Goal: Task Accomplishment & Management: Use online tool/utility

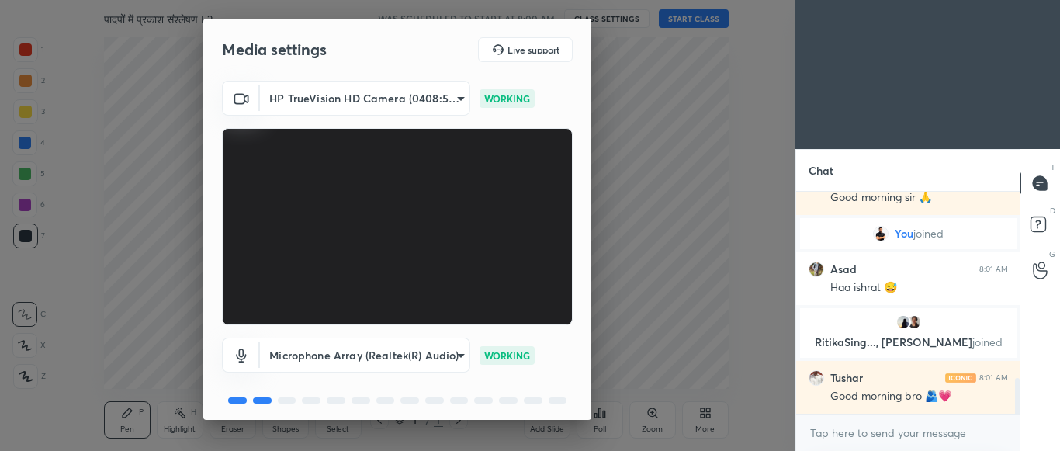
scroll to position [58, 0]
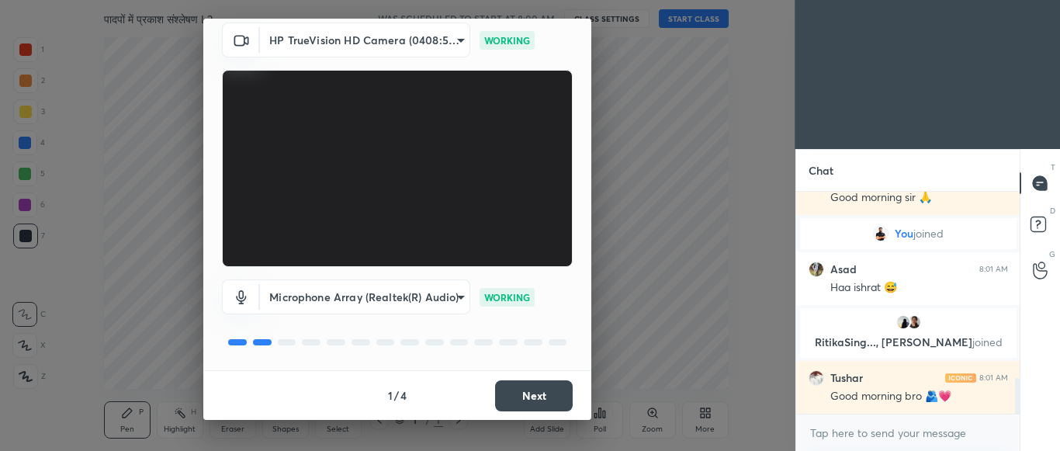
click at [546, 397] on button "Next" at bounding box center [534, 395] width 78 height 31
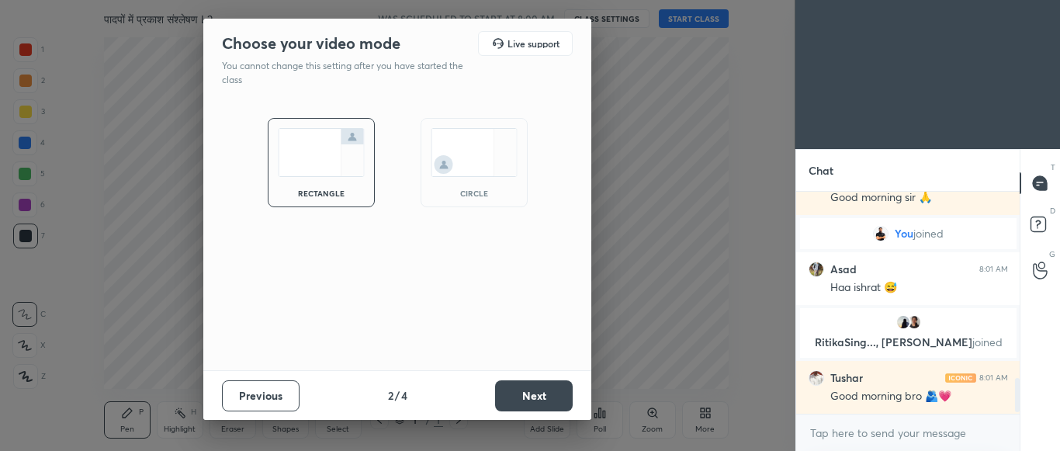
scroll to position [1203, 0]
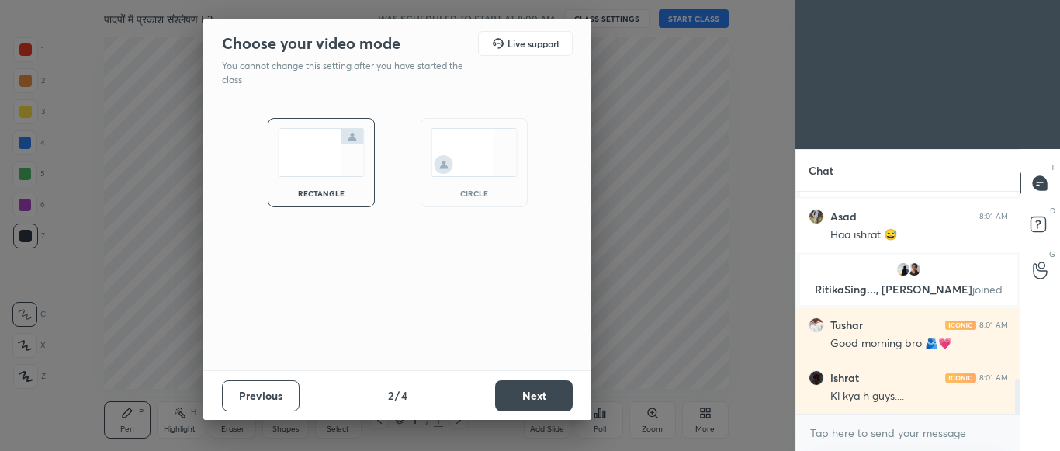
click at [546, 397] on button "Next" at bounding box center [534, 395] width 78 height 31
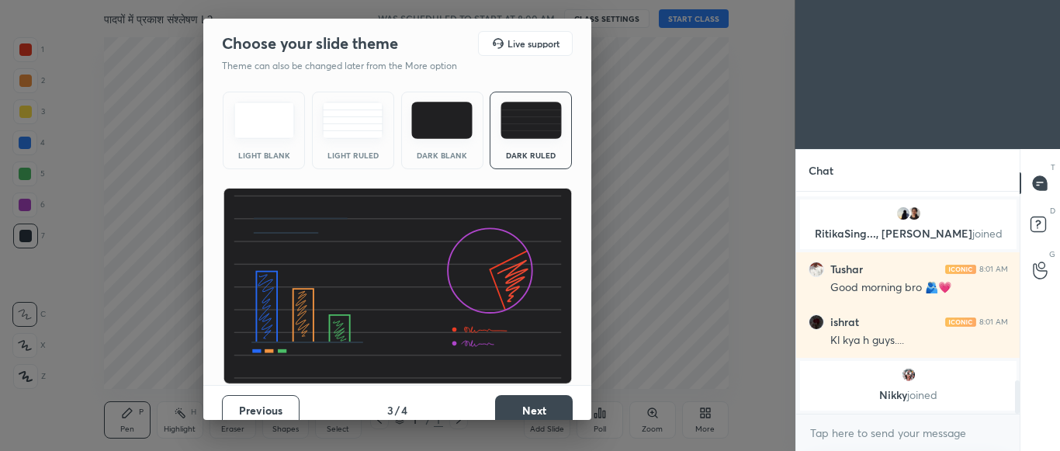
scroll to position [15, 0]
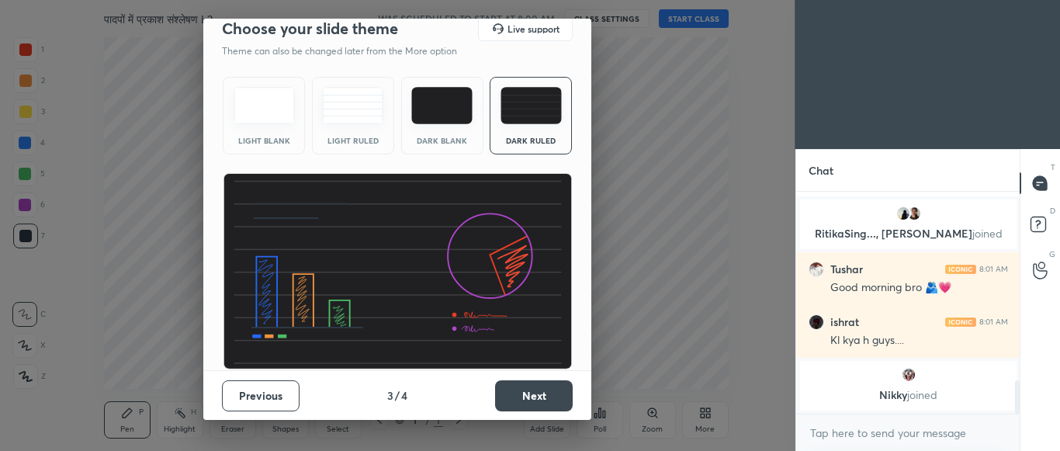
click at [545, 397] on button "Next" at bounding box center [534, 395] width 78 height 31
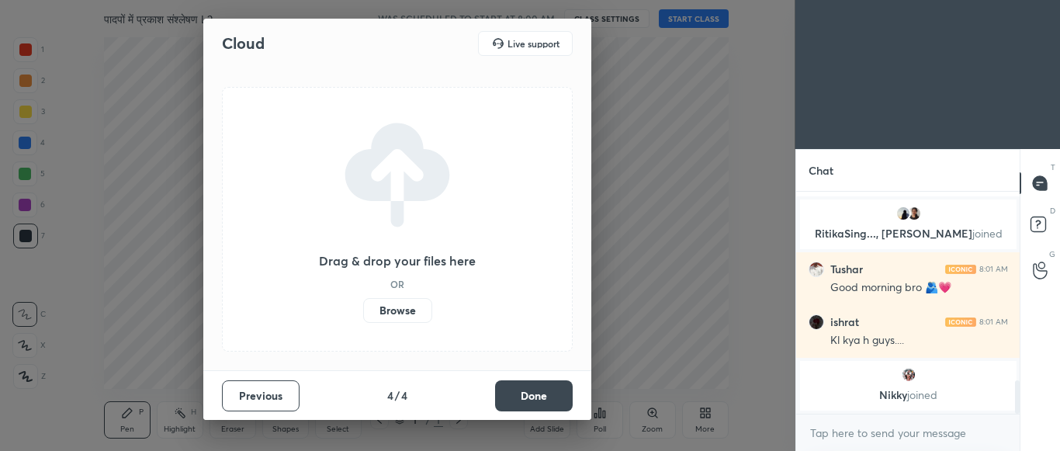
scroll to position [0, 0]
click at [545, 397] on button "Done" at bounding box center [534, 395] width 78 height 31
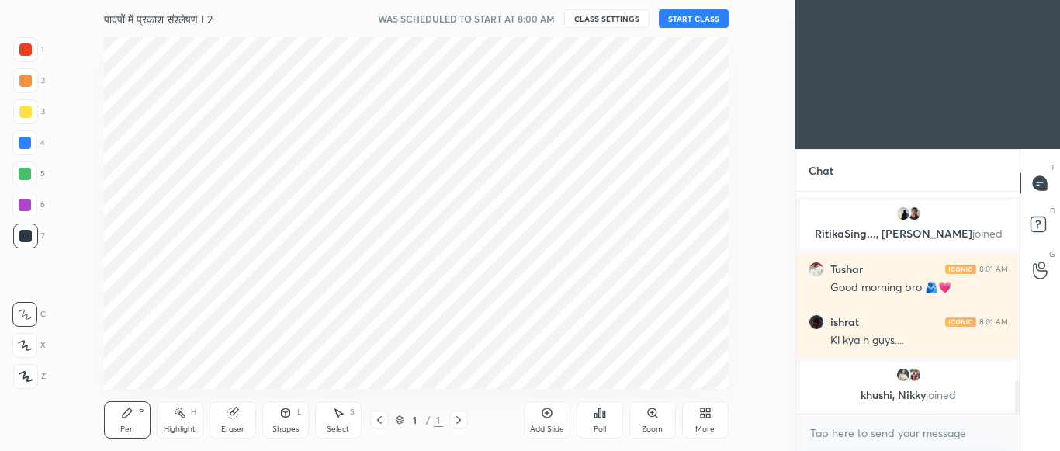
scroll to position [1270, 0]
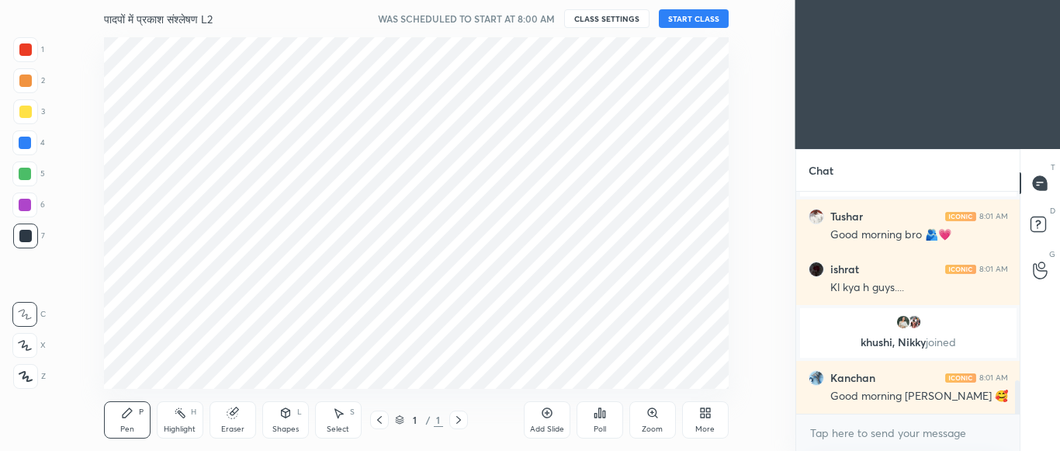
click at [546, 417] on icon at bounding box center [547, 413] width 10 height 10
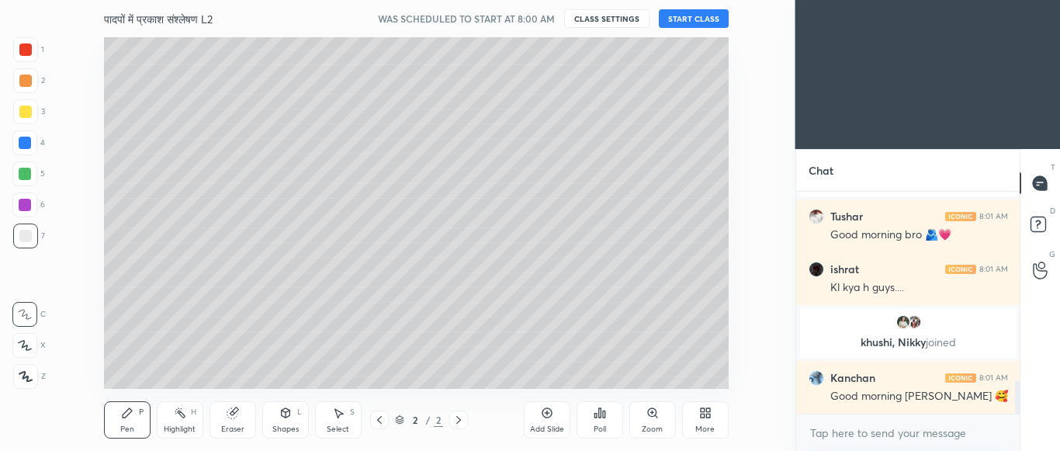
click at [685, 18] on button "START CLASS" at bounding box center [694, 18] width 70 height 19
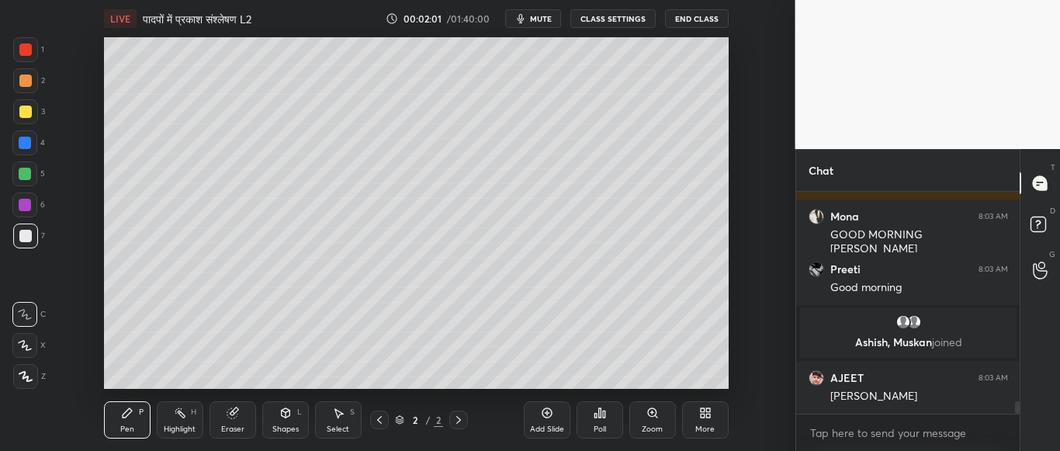
scroll to position [3692, 0]
click at [702, 426] on div "More" at bounding box center [704, 429] width 19 height 8
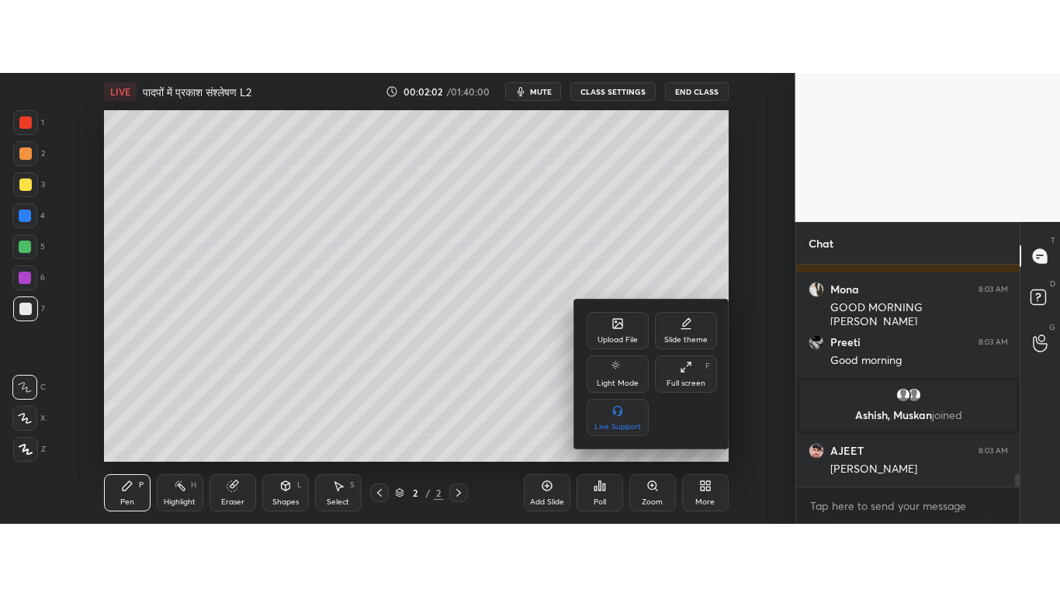
scroll to position [3745, 0]
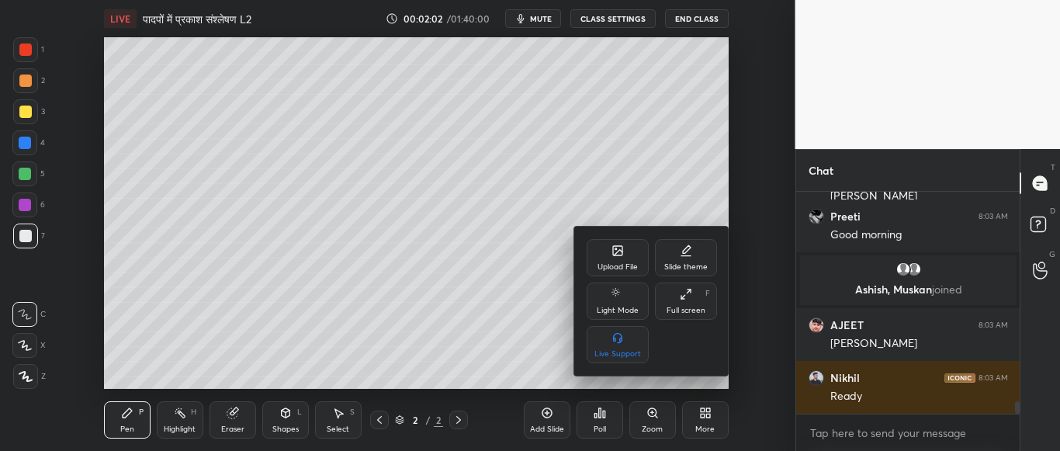
click at [686, 297] on icon at bounding box center [686, 294] width 12 height 12
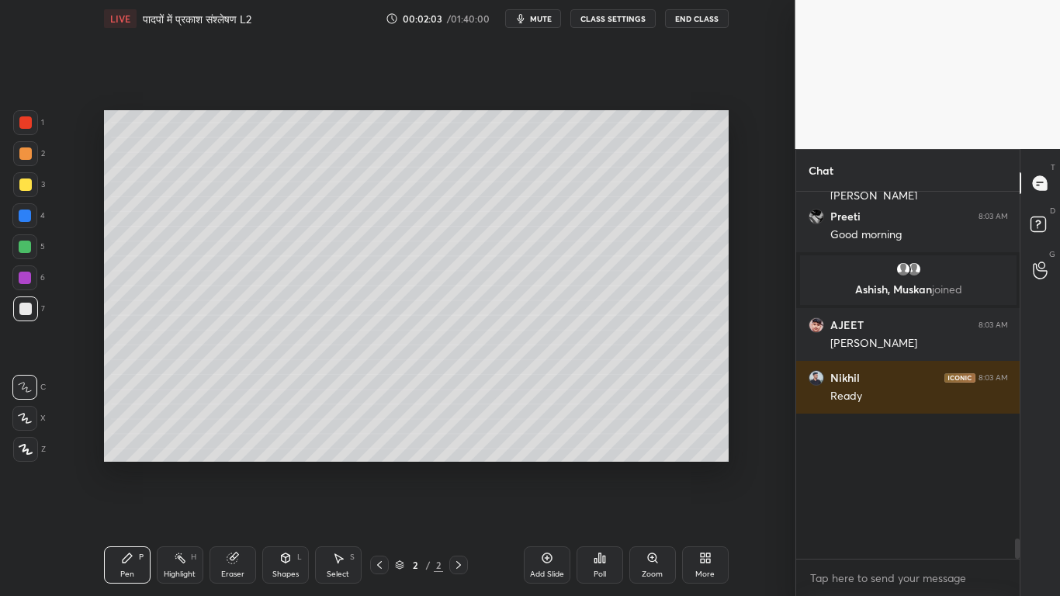
scroll to position [362, 219]
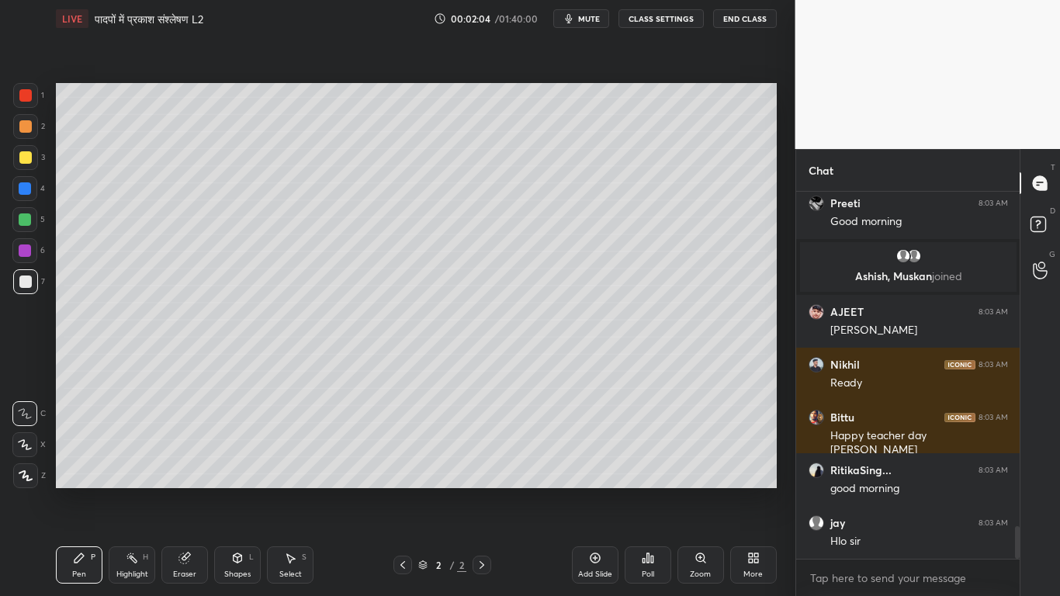
click at [22, 162] on div at bounding box center [25, 157] width 12 height 12
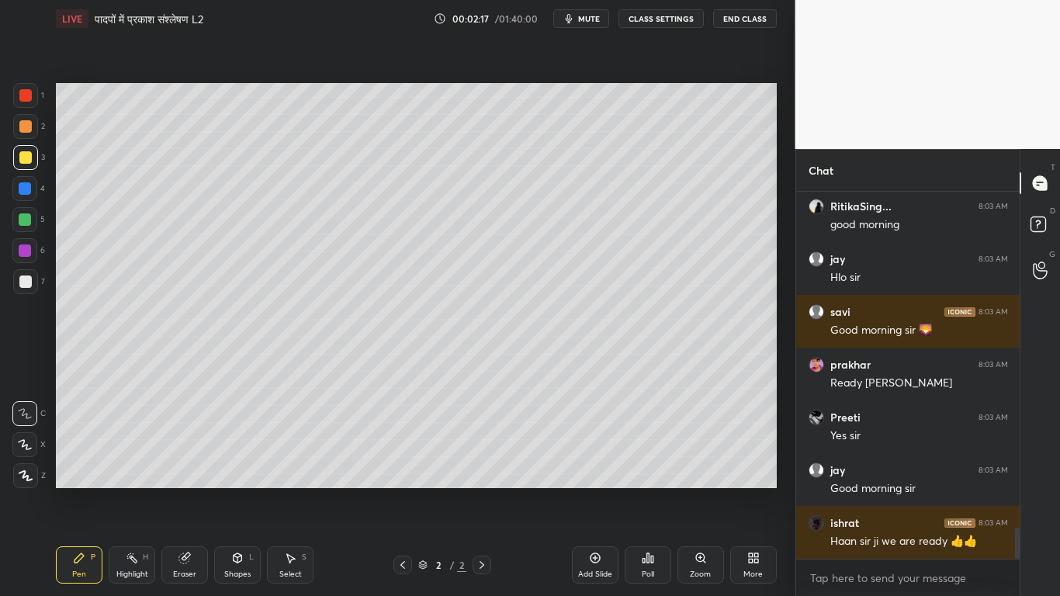
click at [25, 281] on div at bounding box center [25, 281] width 12 height 12
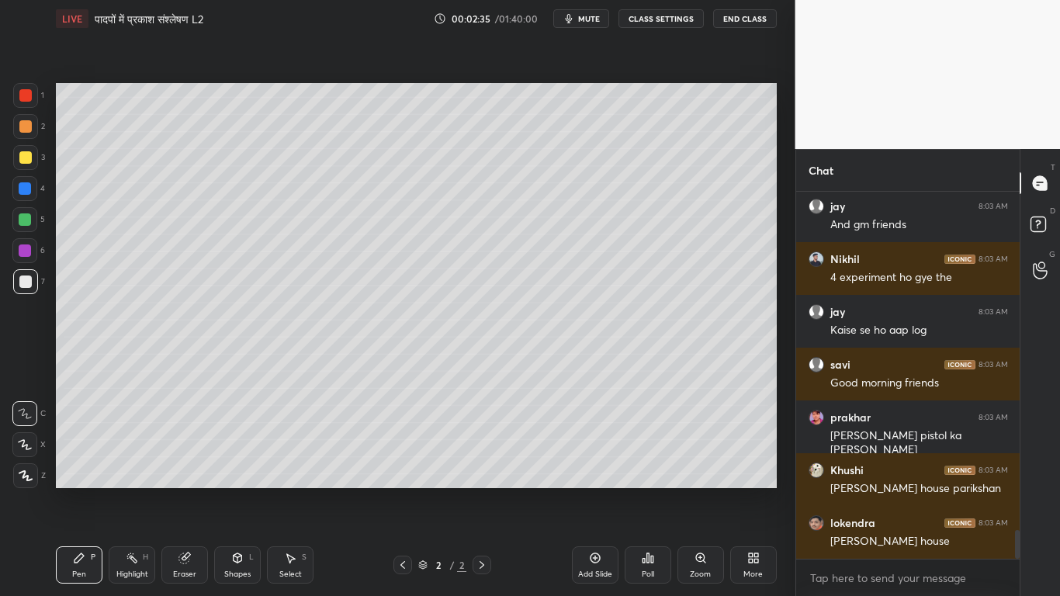
scroll to position [4340, 0]
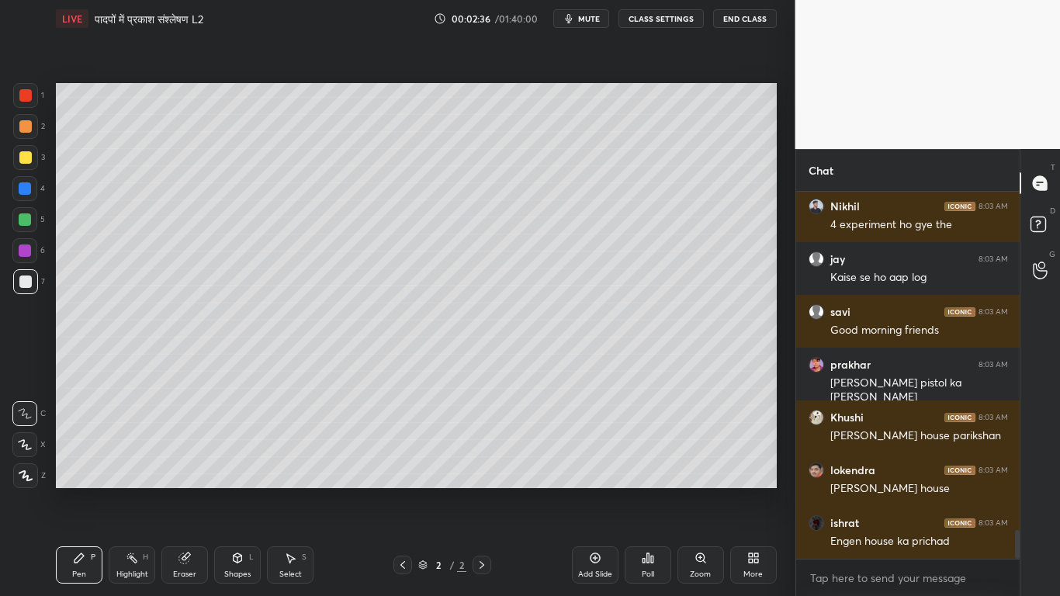
click at [22, 160] on div at bounding box center [25, 157] width 12 height 12
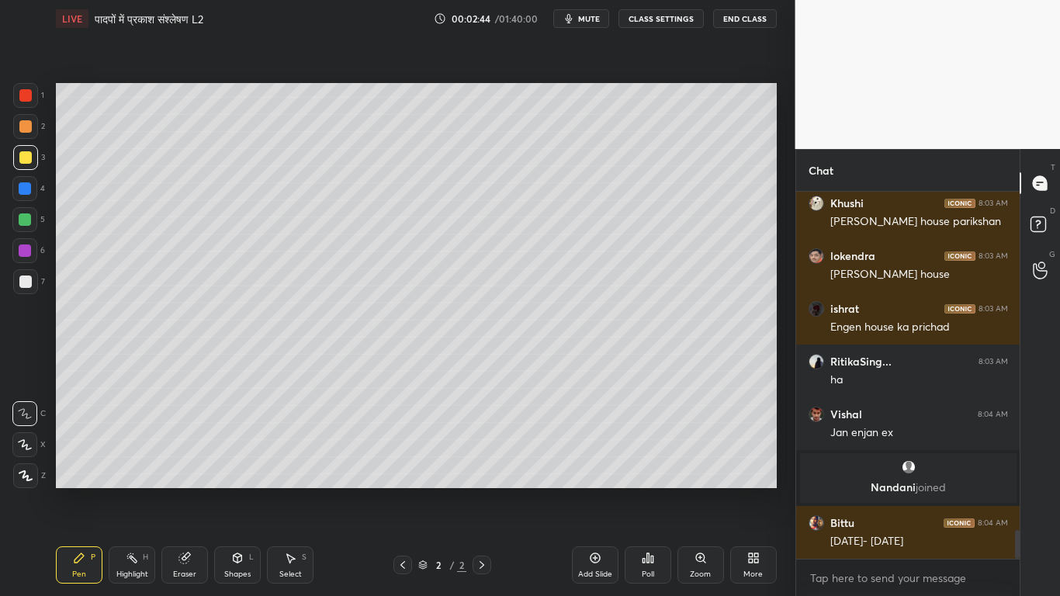
scroll to position [4433, 0]
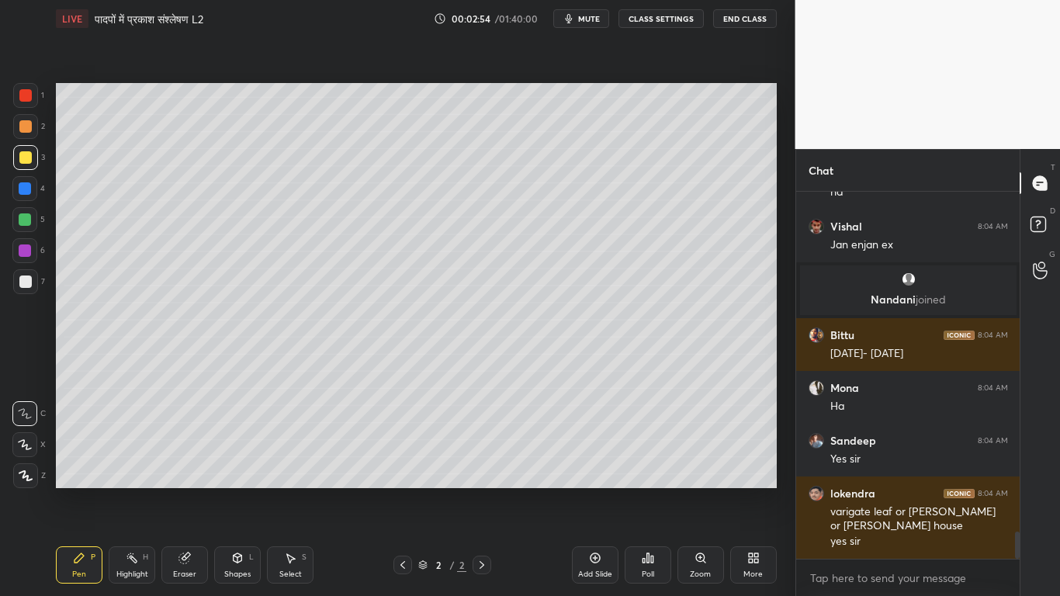
click at [22, 282] on div at bounding box center [25, 281] width 12 height 12
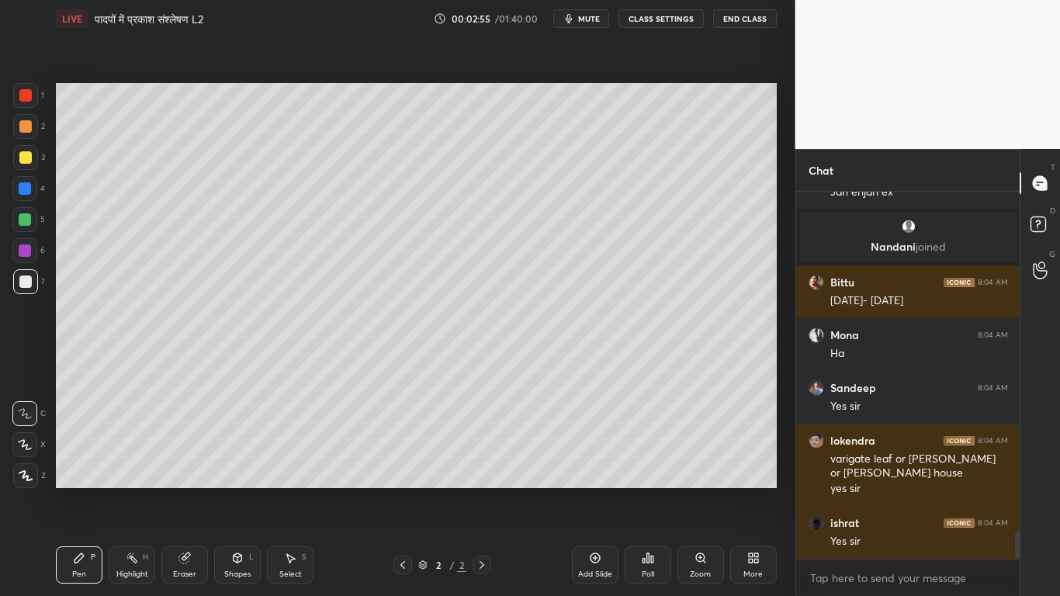
click at [23, 156] on div at bounding box center [25, 157] width 12 height 12
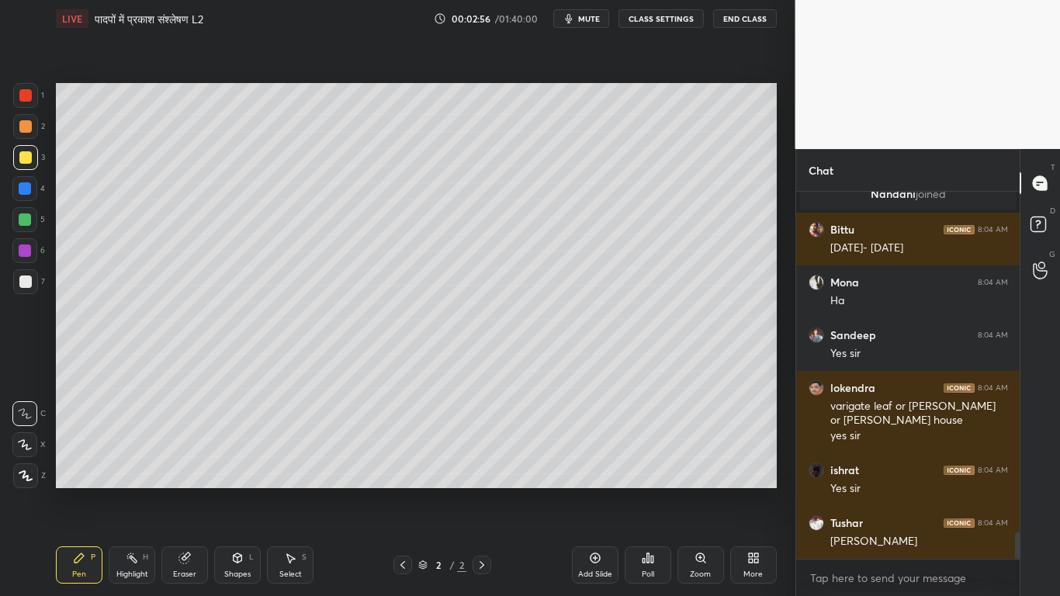
scroll to position [4727, 0]
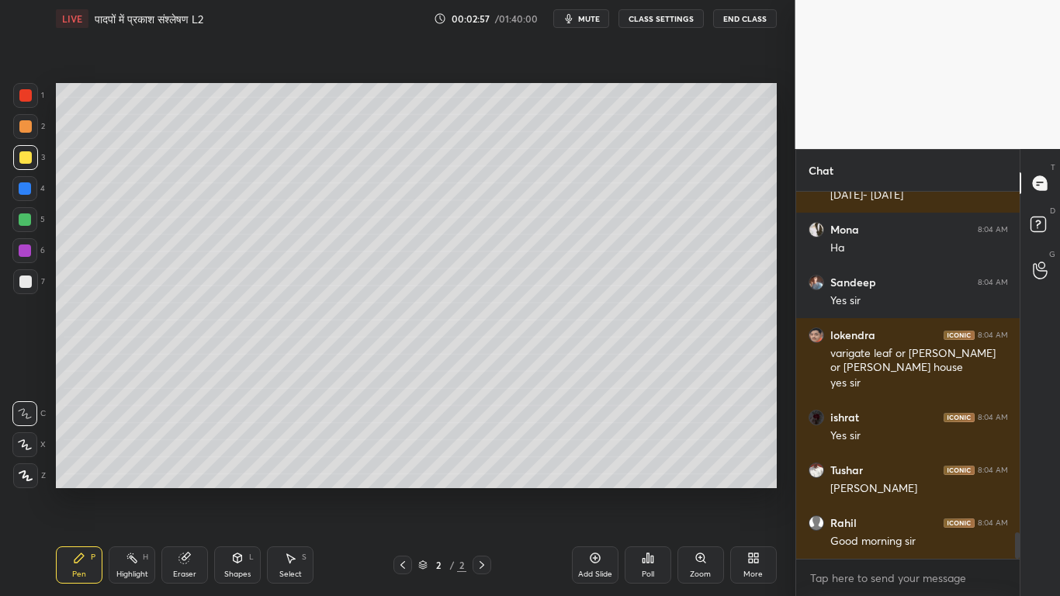
click at [23, 283] on div at bounding box center [25, 281] width 12 height 12
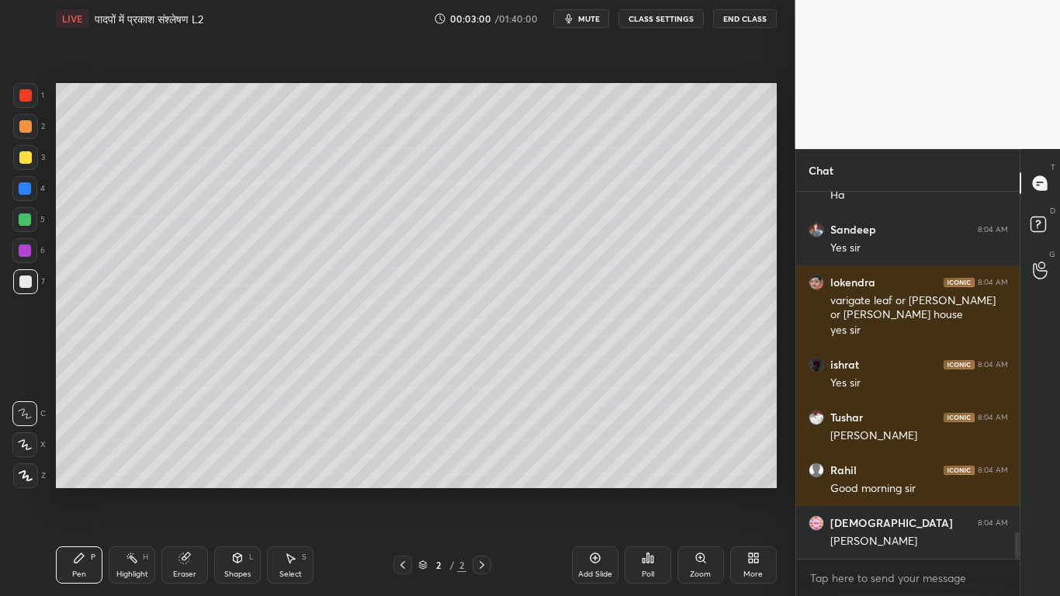
scroll to position [4832, 0]
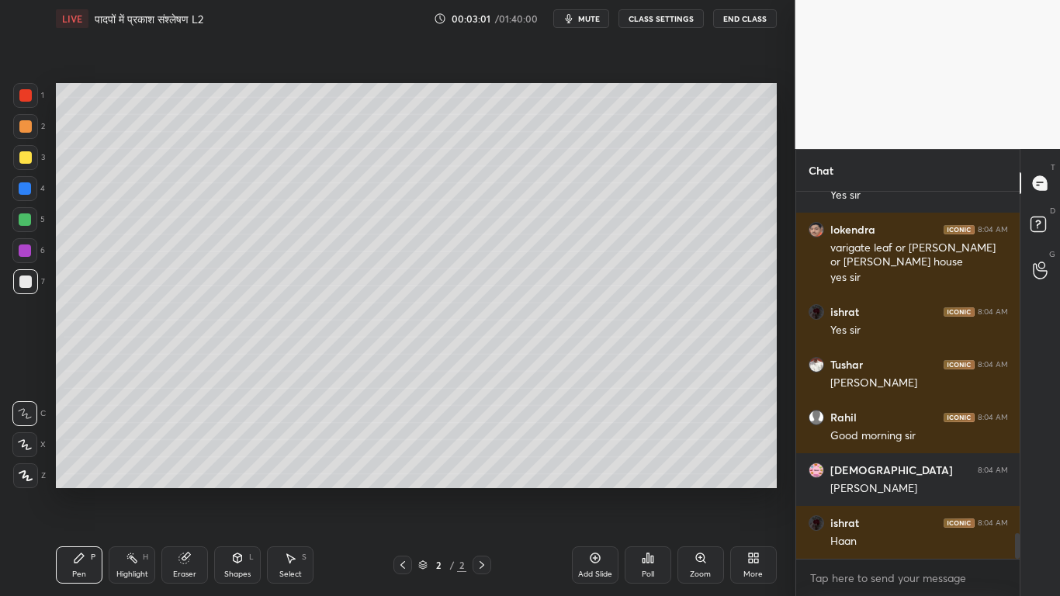
click at [24, 155] on div at bounding box center [25, 157] width 12 height 12
click at [21, 280] on div at bounding box center [25, 281] width 12 height 12
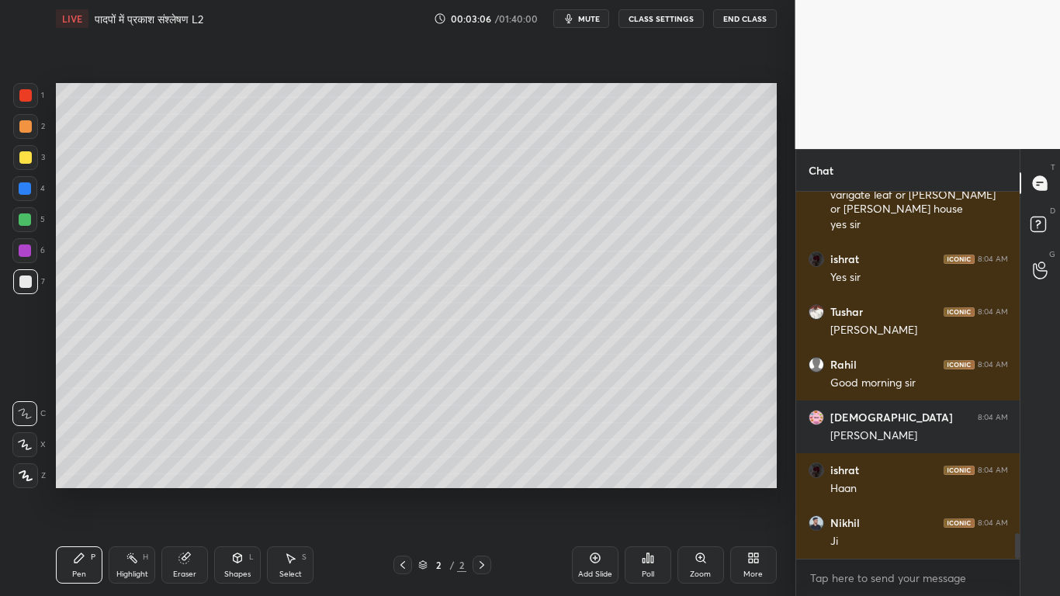
scroll to position [4938, 0]
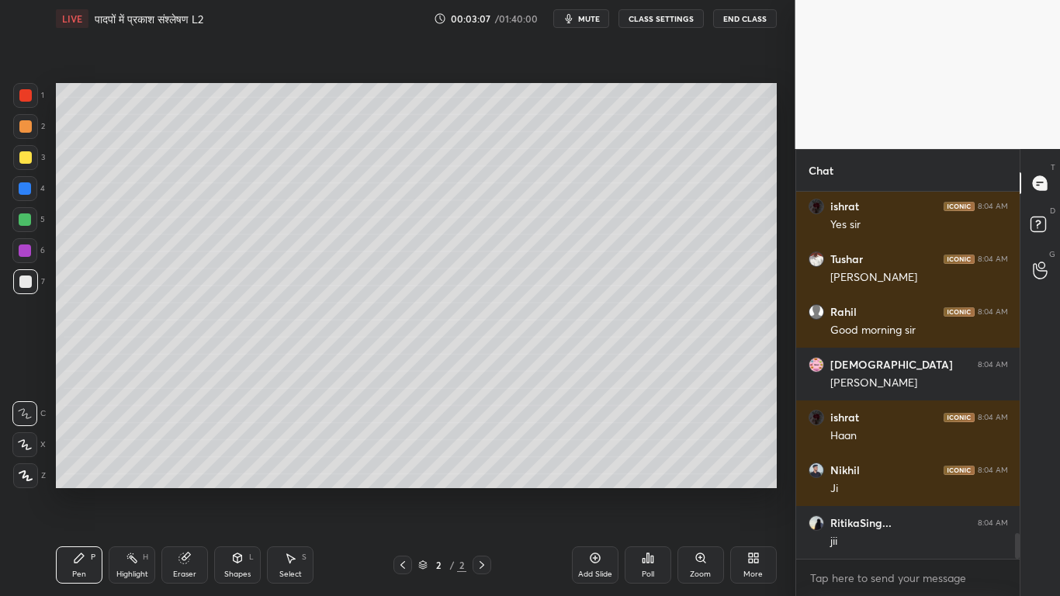
click at [24, 158] on div at bounding box center [25, 157] width 12 height 12
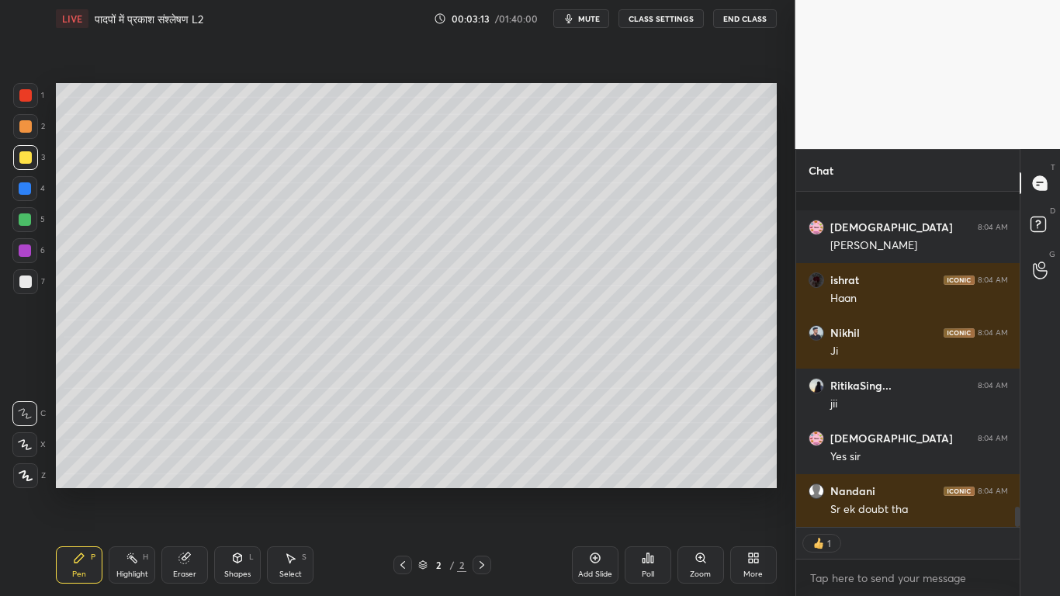
scroll to position [5181, 0]
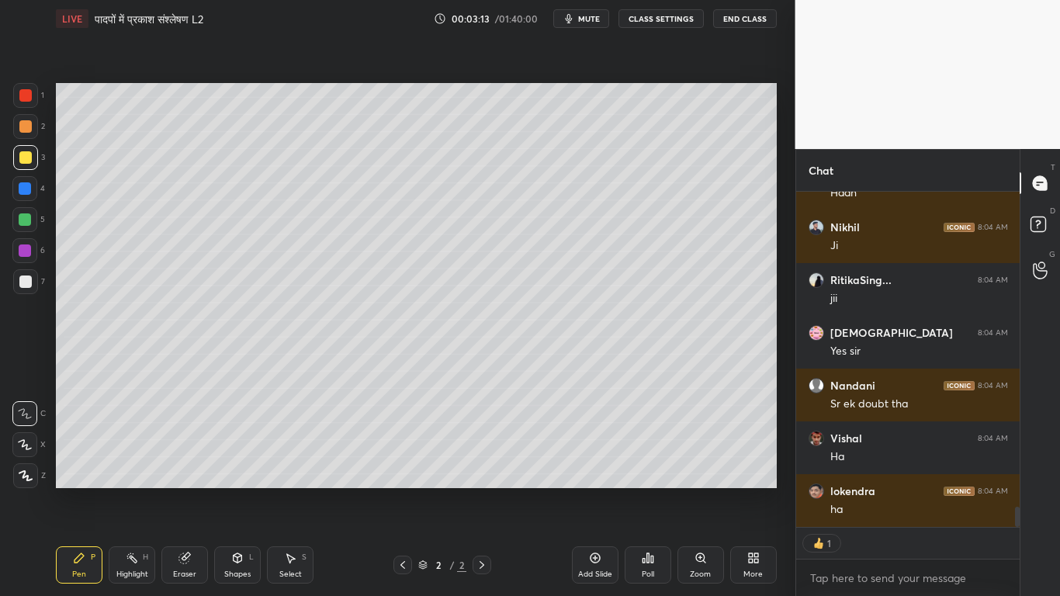
click at [19, 285] on div at bounding box center [25, 281] width 12 height 12
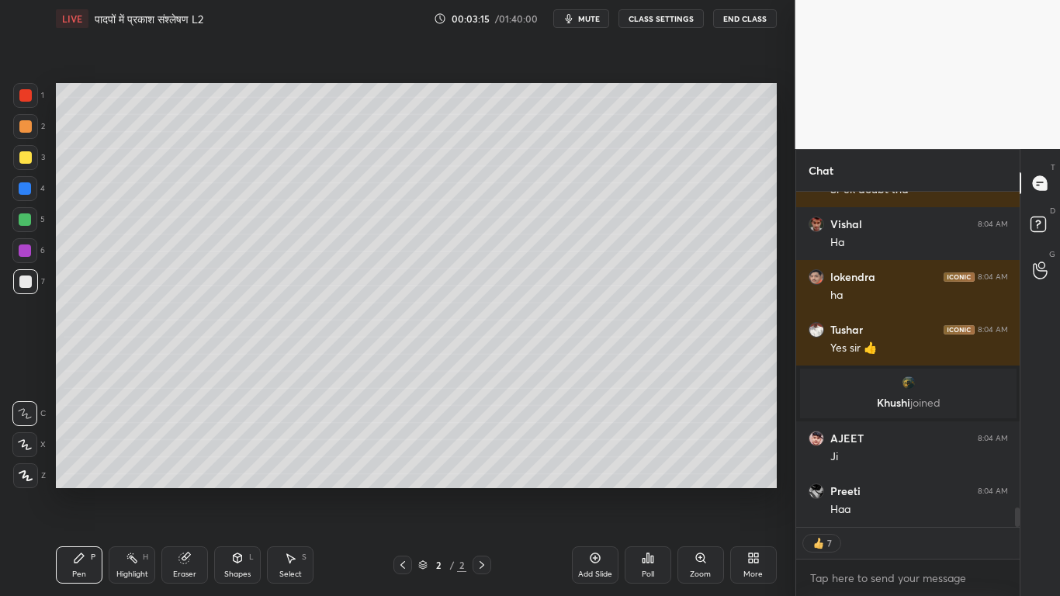
scroll to position [5448, 0]
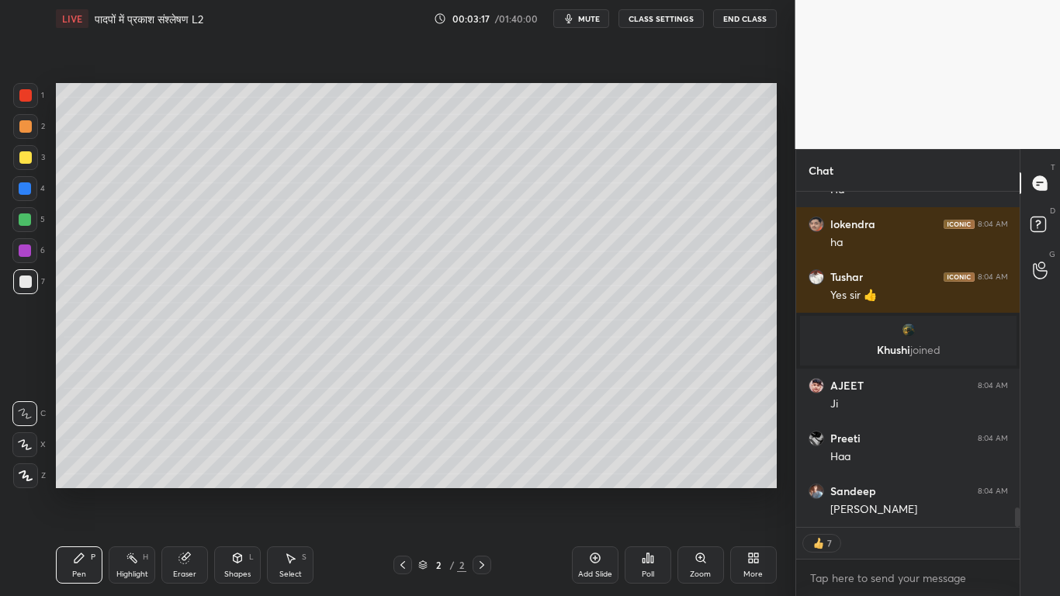
click at [29, 161] on div at bounding box center [25, 157] width 12 height 12
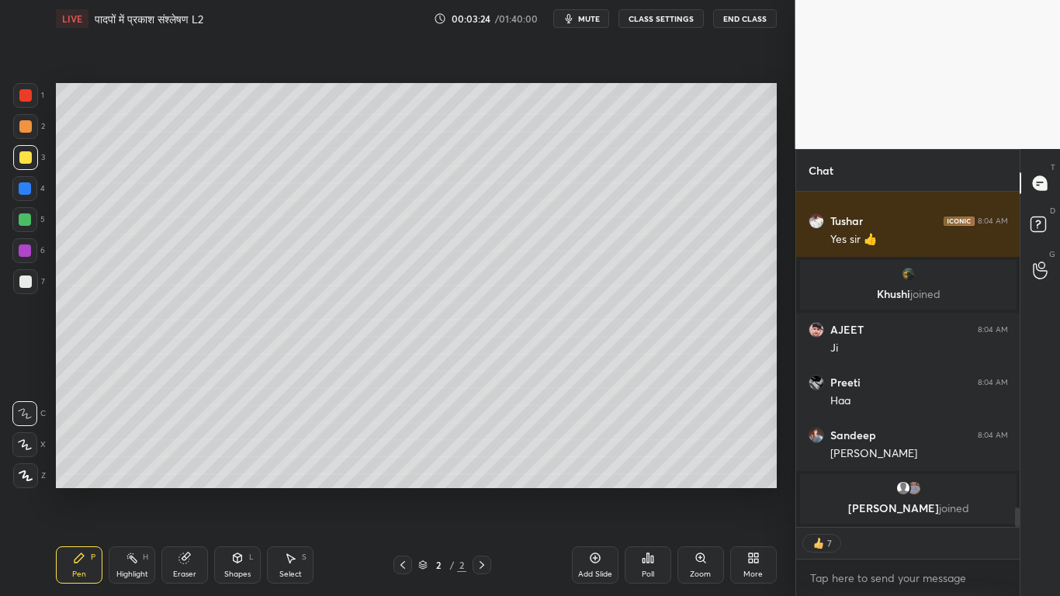
scroll to position [5252, 0]
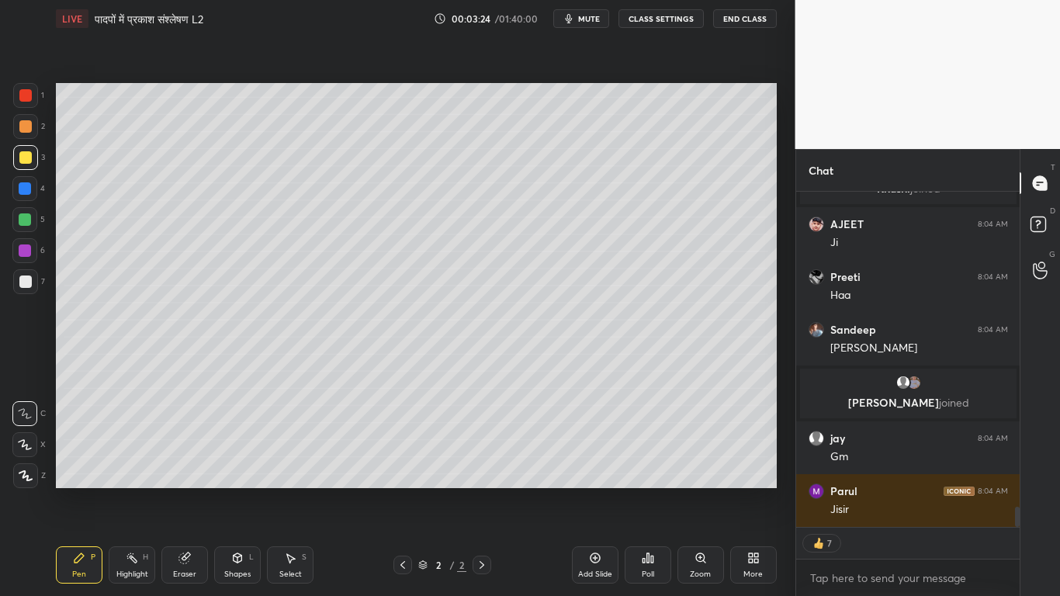
drag, startPoint x: 182, startPoint y: 569, endPoint x: 182, endPoint y: 544, distance: 24.8
click at [182, 450] on div "Eraser" at bounding box center [184, 574] width 23 height 8
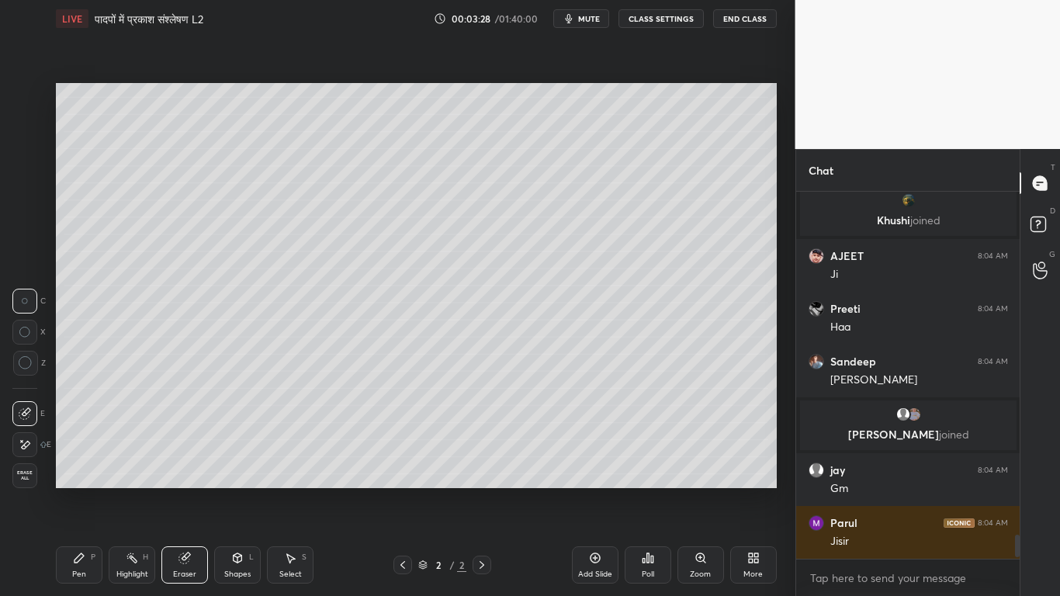
scroll to position [5273, 0]
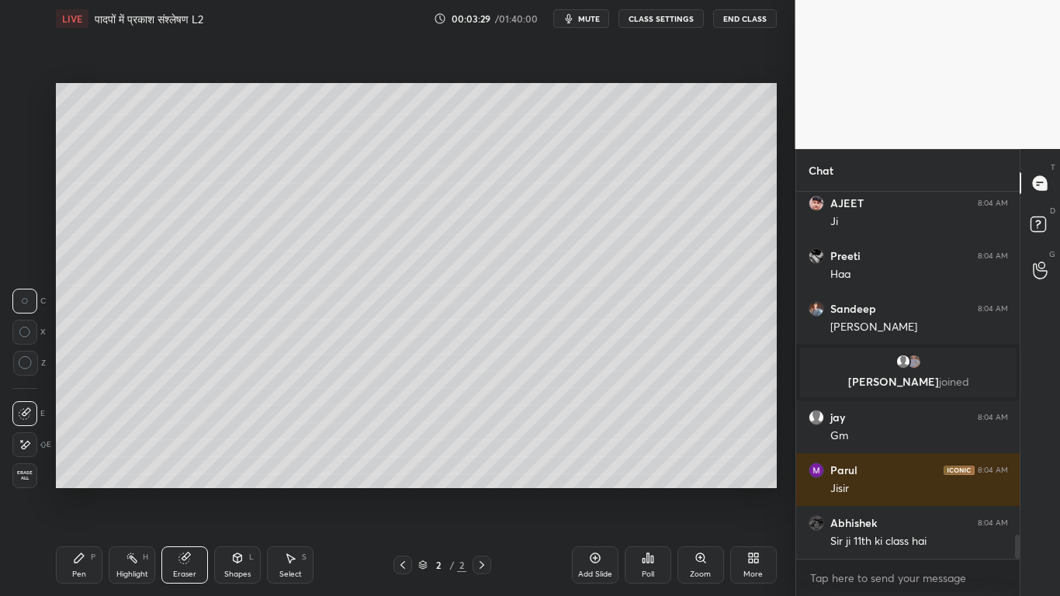
click at [74, 450] on icon at bounding box center [79, 558] width 12 height 12
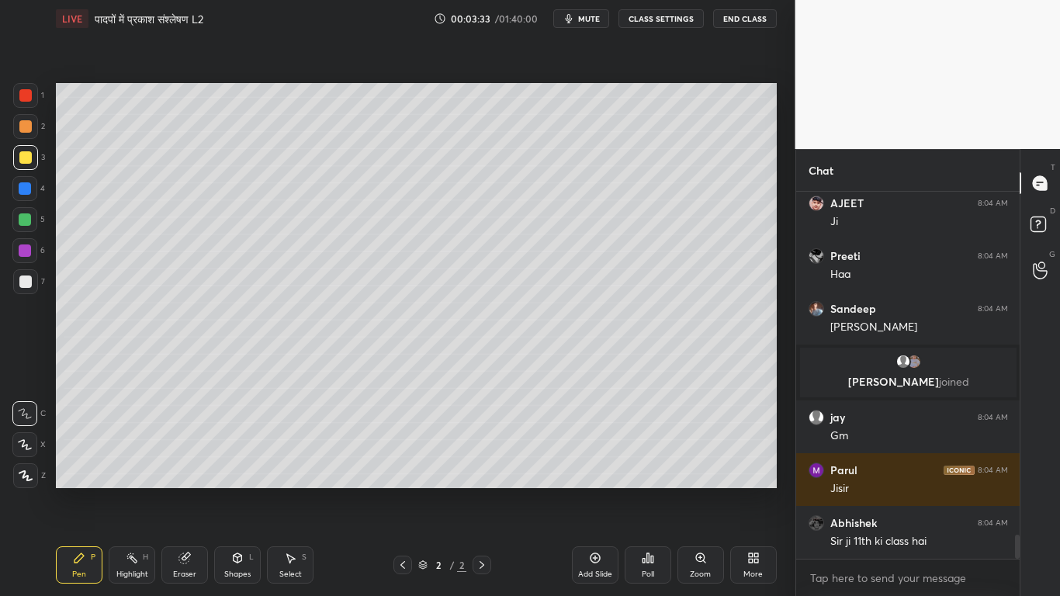
scroll to position [5329, 0]
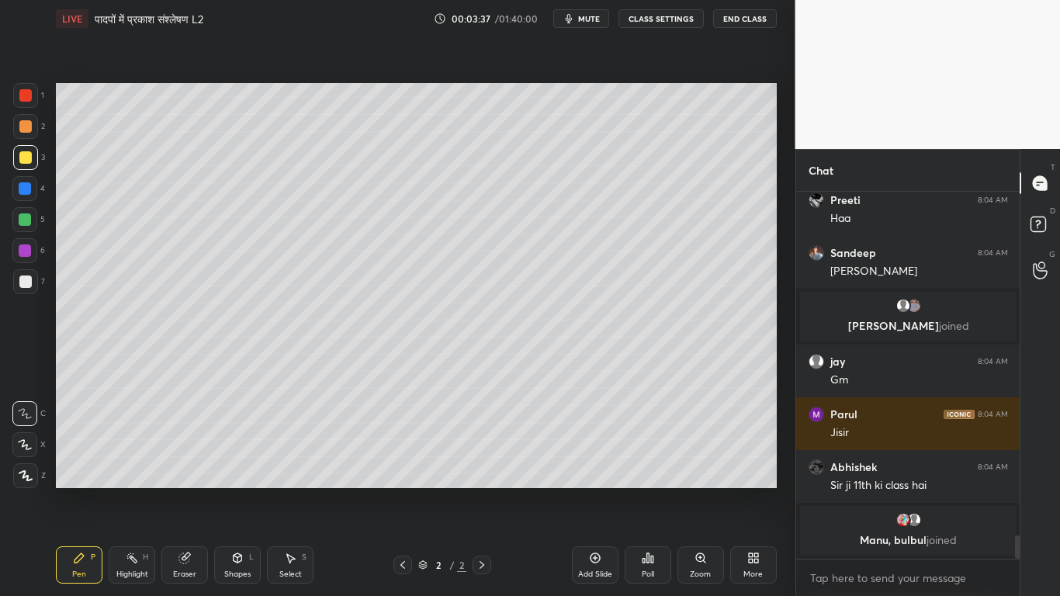
click at [25, 447] on icon at bounding box center [25, 444] width 14 height 11
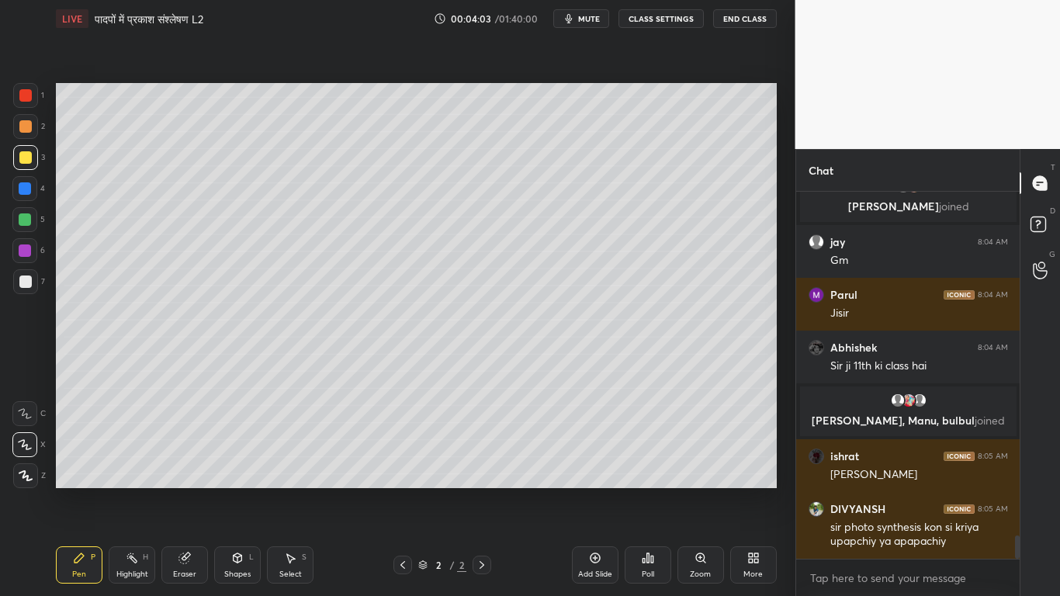
scroll to position [5476, 0]
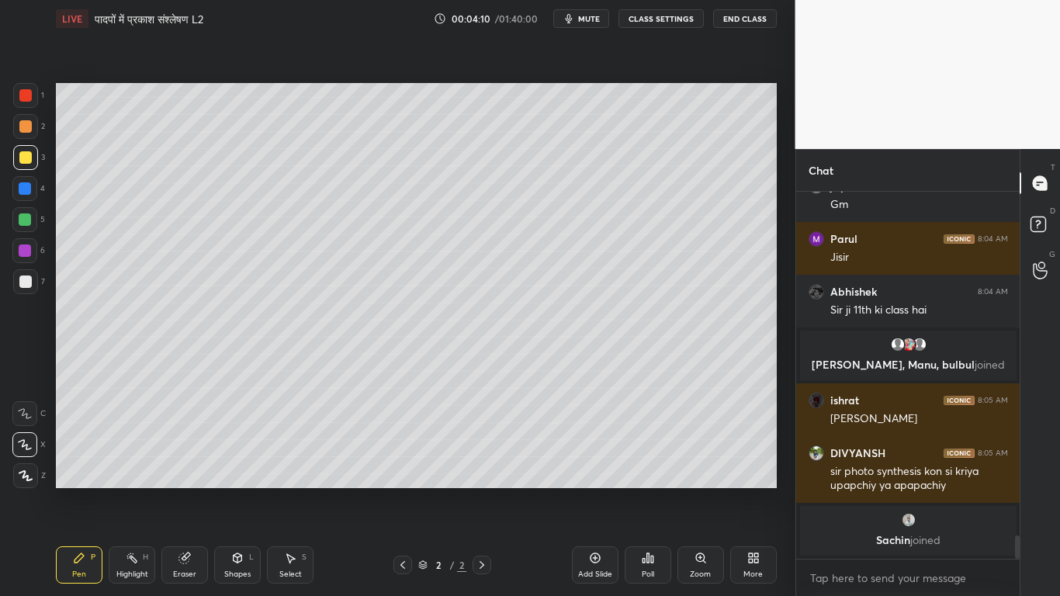
click at [18, 284] on div at bounding box center [25, 281] width 25 height 25
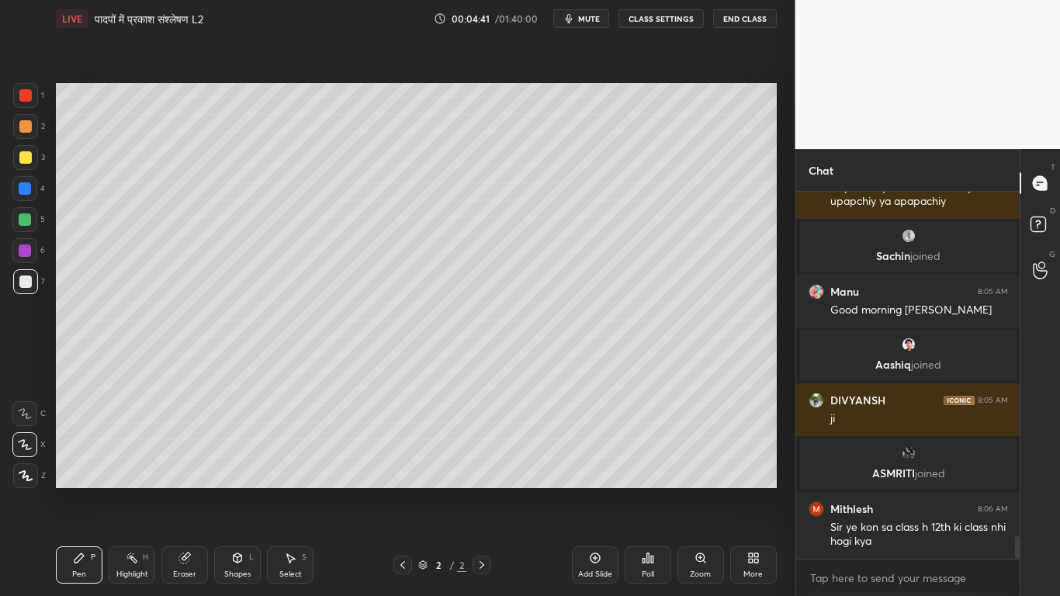
scroll to position [5704, 0]
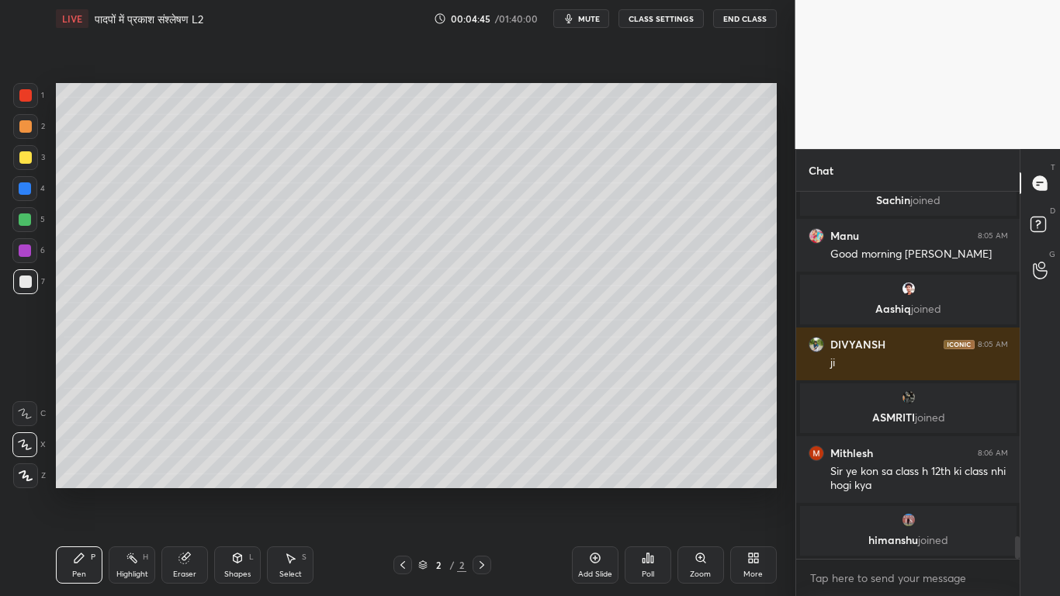
click at [22, 152] on div at bounding box center [25, 157] width 12 height 12
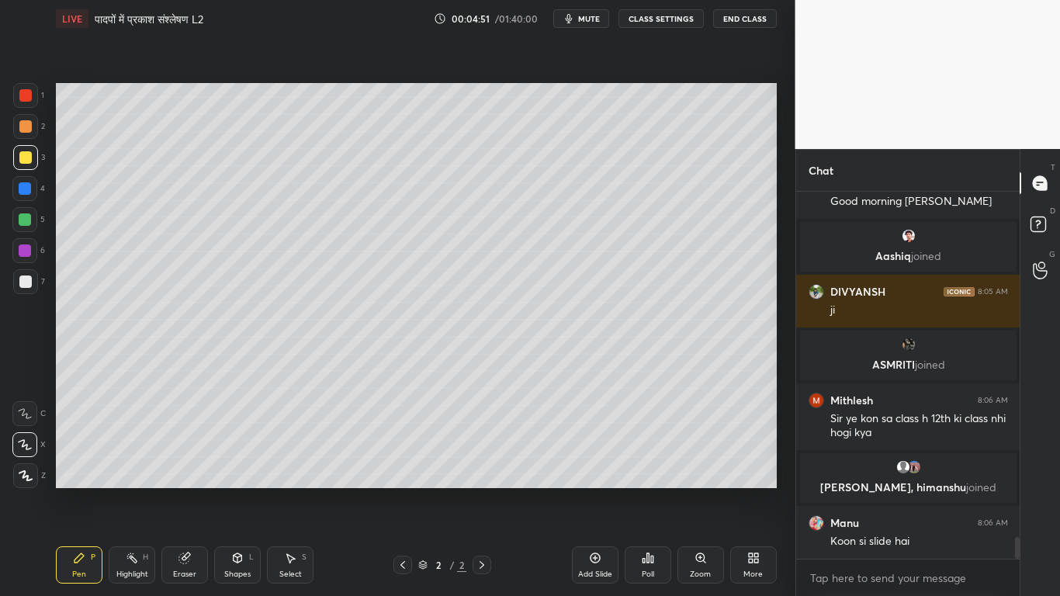
click at [23, 282] on div at bounding box center [25, 281] width 12 height 12
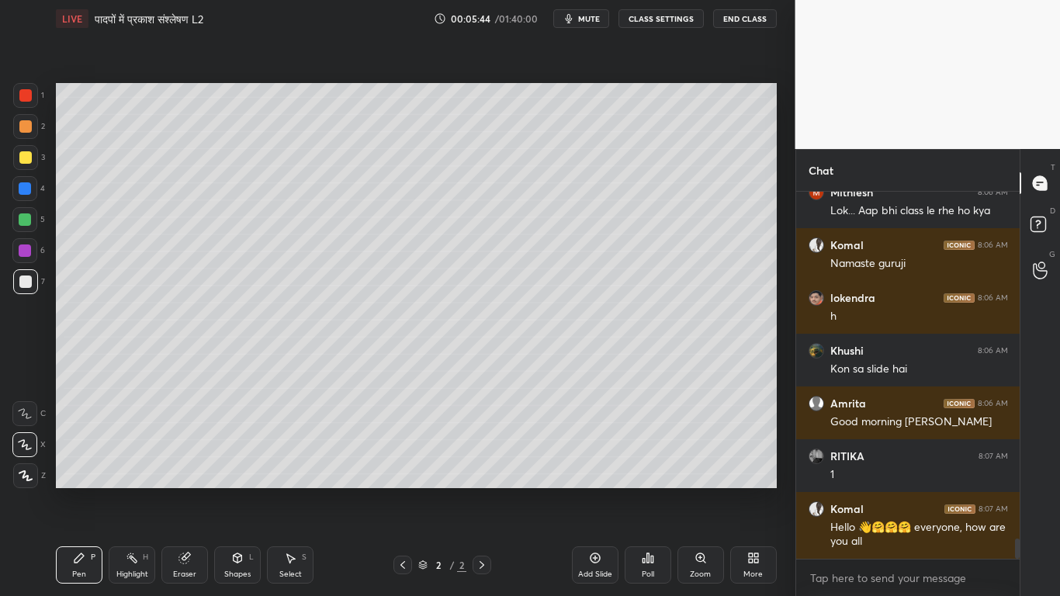
scroll to position [6285, 0]
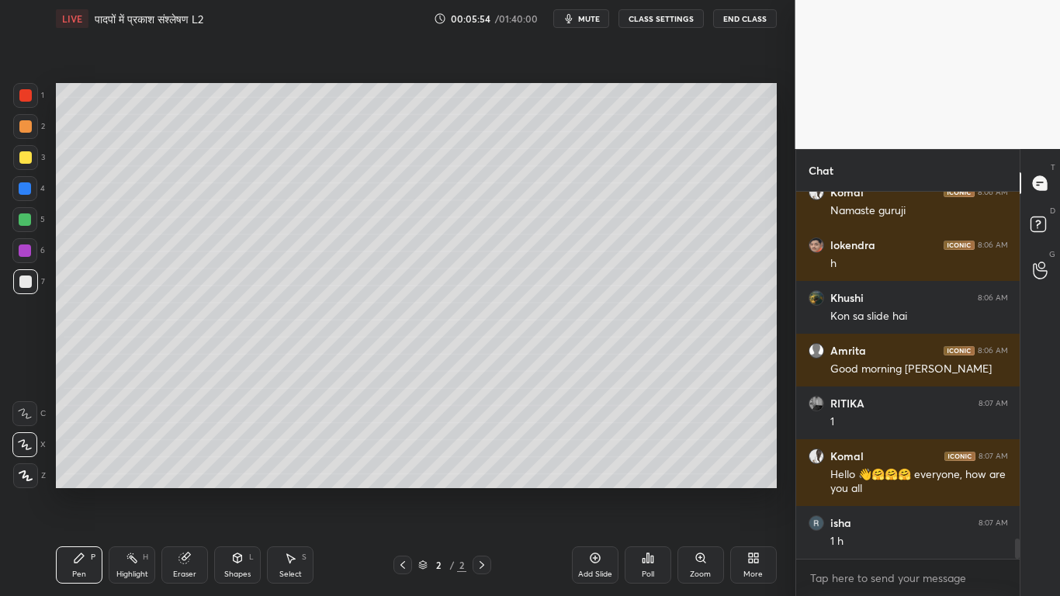
click at [187, 450] on icon at bounding box center [184, 558] width 10 height 10
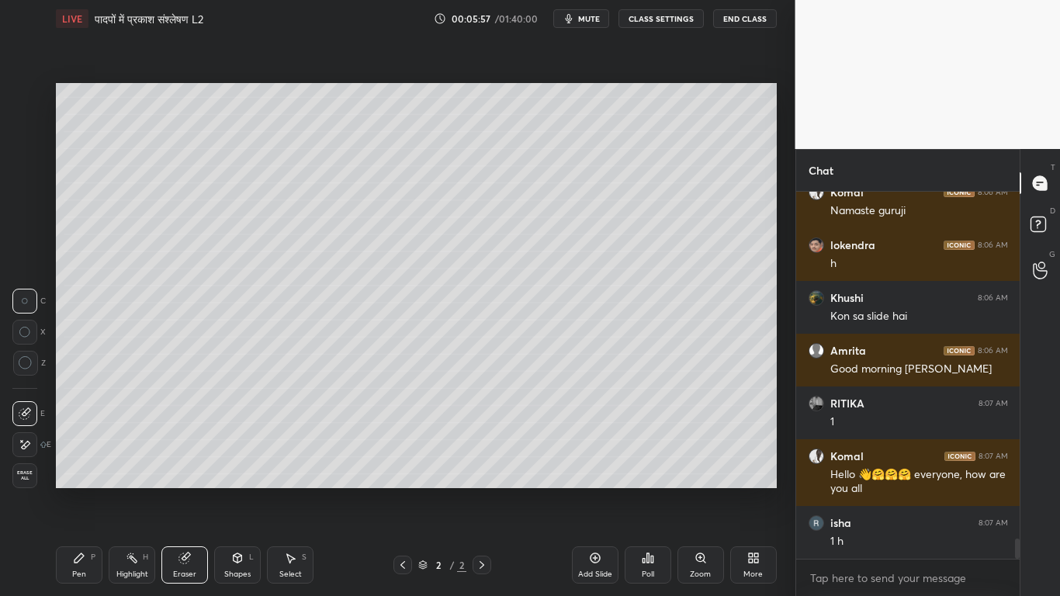
drag, startPoint x: 76, startPoint y: 570, endPoint x: 68, endPoint y: 568, distance: 8.1
click at [75, 450] on div "Pen" at bounding box center [79, 574] width 14 height 8
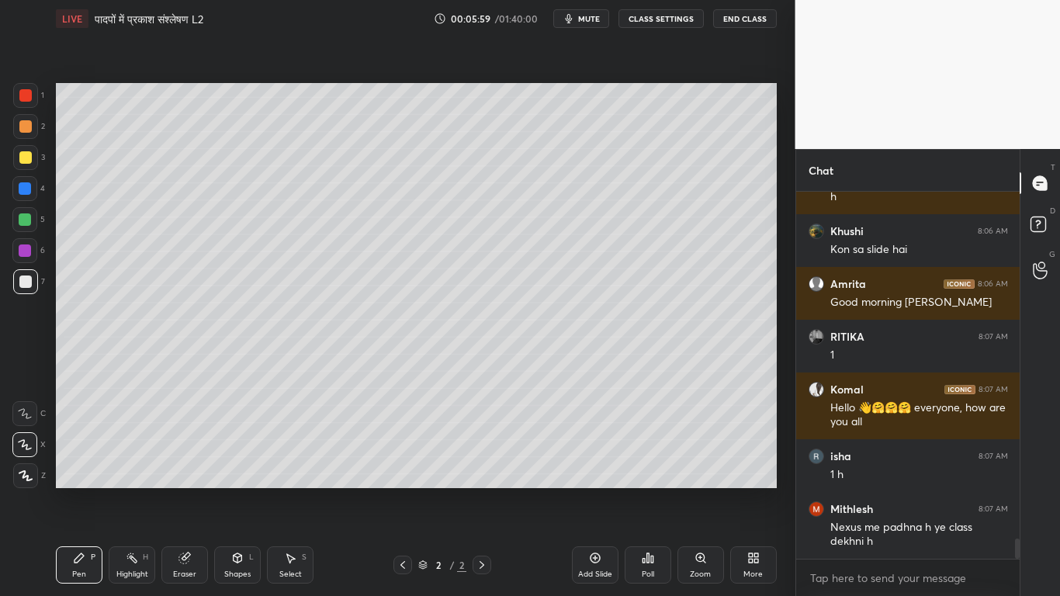
scroll to position [6407, 0]
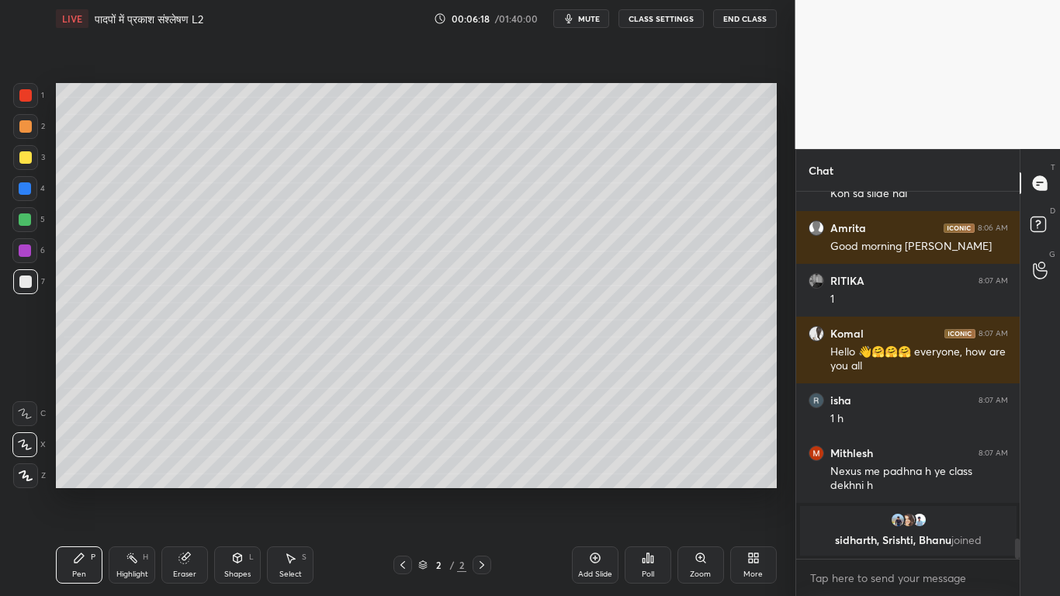
click at [21, 159] on div at bounding box center [25, 157] width 12 height 12
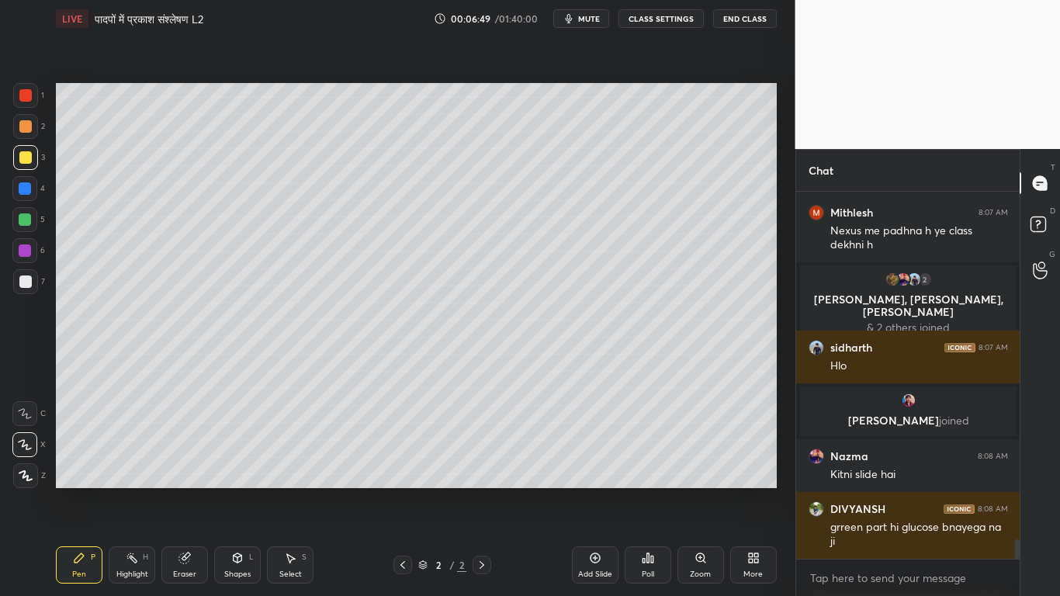
scroll to position [6490, 0]
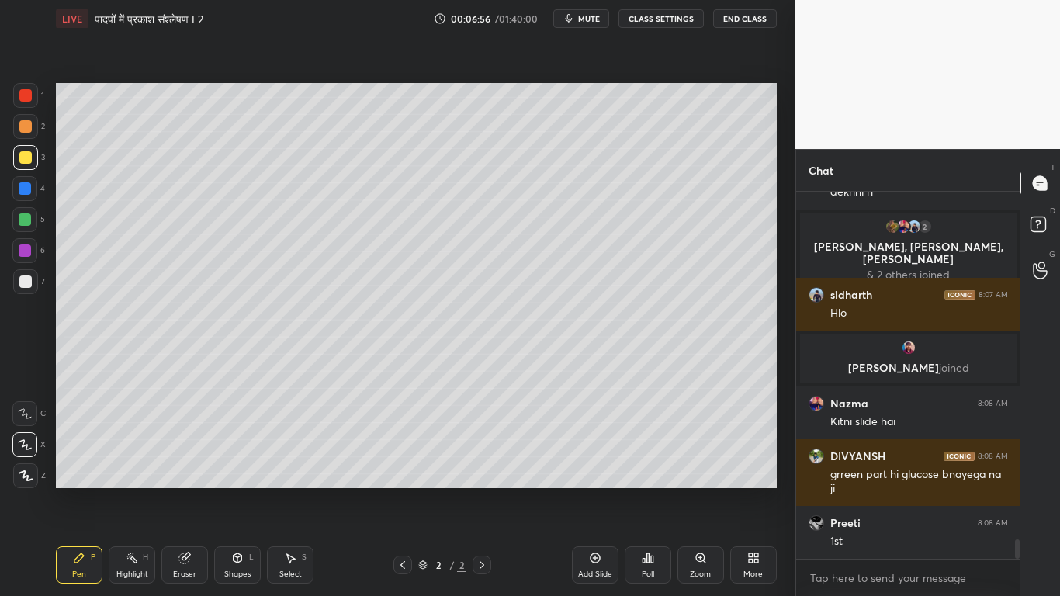
click at [29, 225] on div at bounding box center [25, 219] width 12 height 12
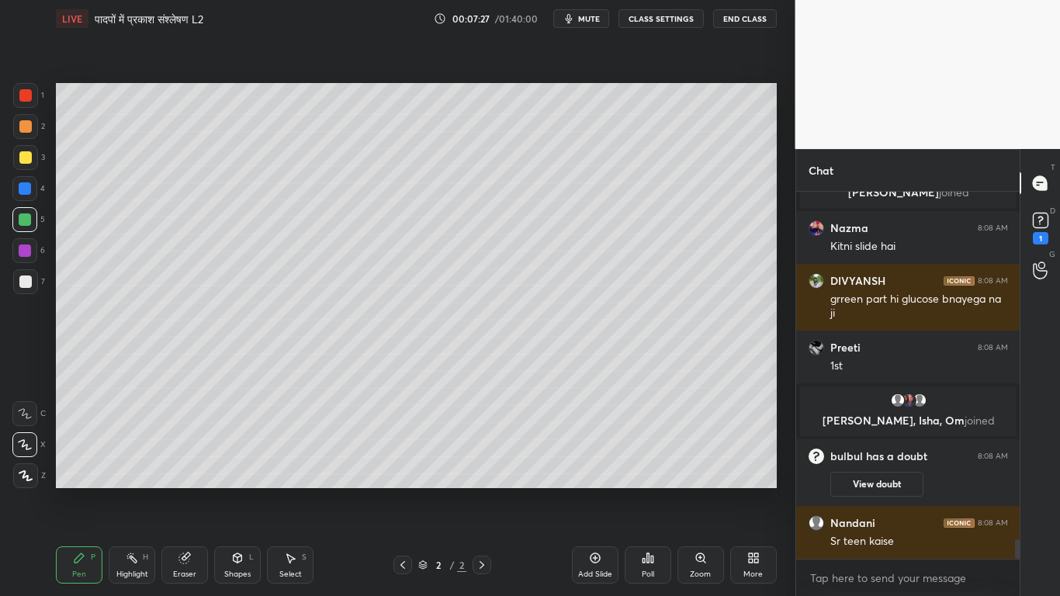
scroll to position [6642, 0]
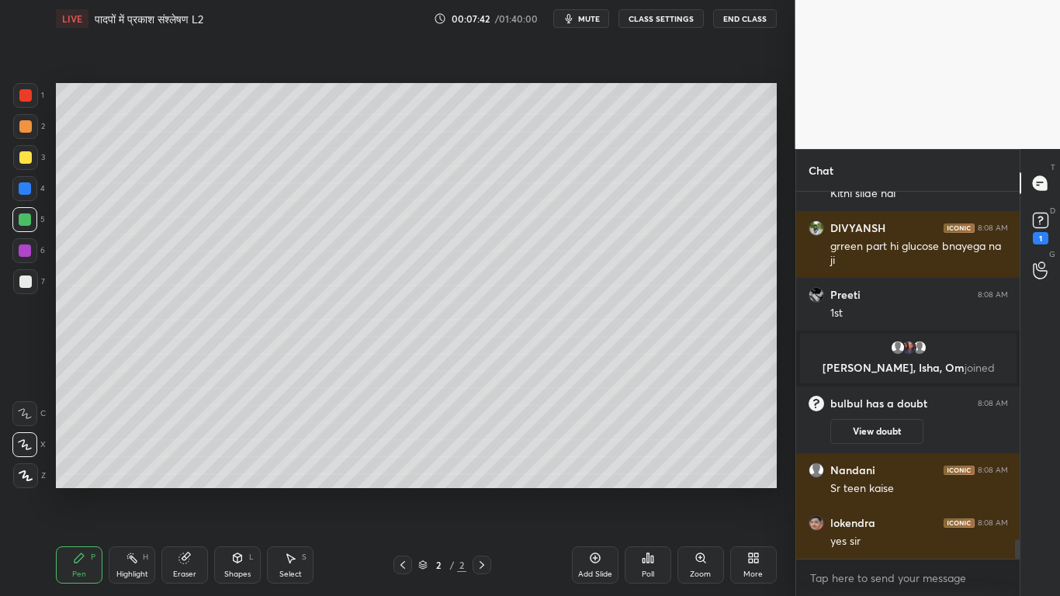
click at [180, 450] on div "Eraser" at bounding box center [184, 574] width 23 height 8
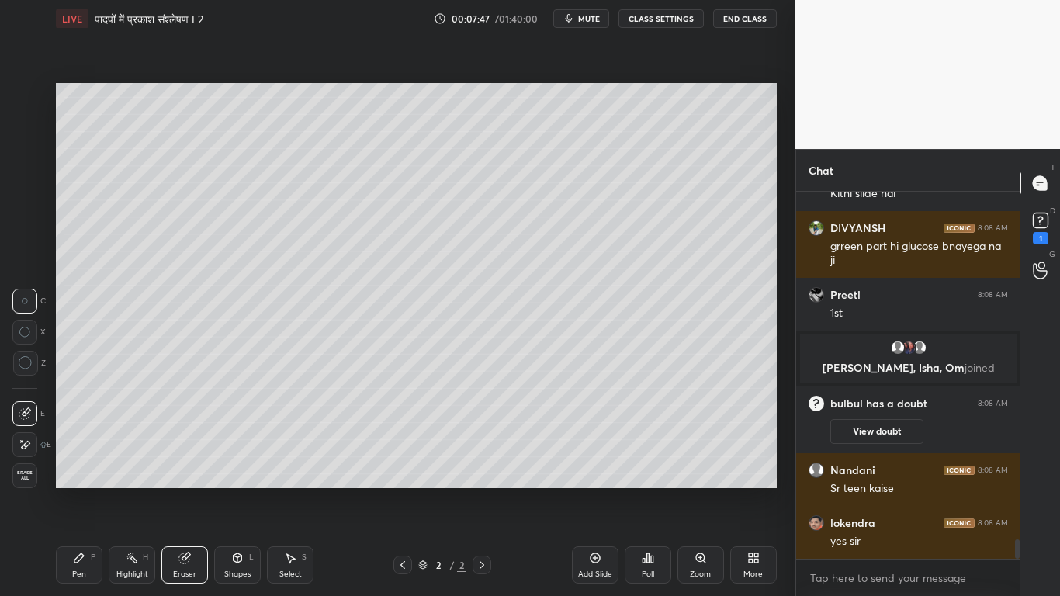
click at [79, 450] on div "Pen" at bounding box center [79, 574] width 14 height 8
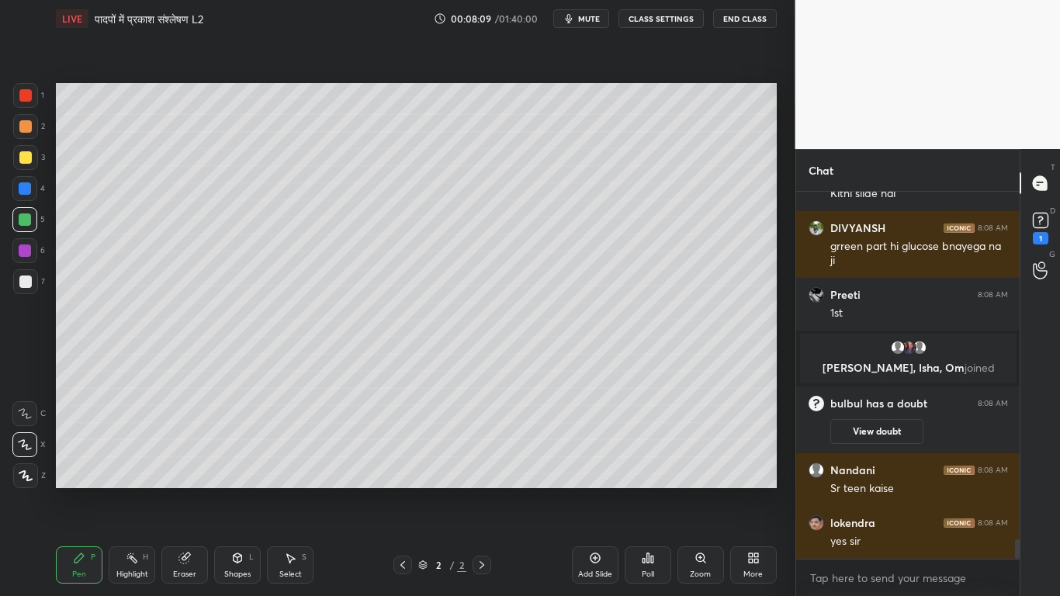
click at [21, 153] on div at bounding box center [25, 157] width 12 height 12
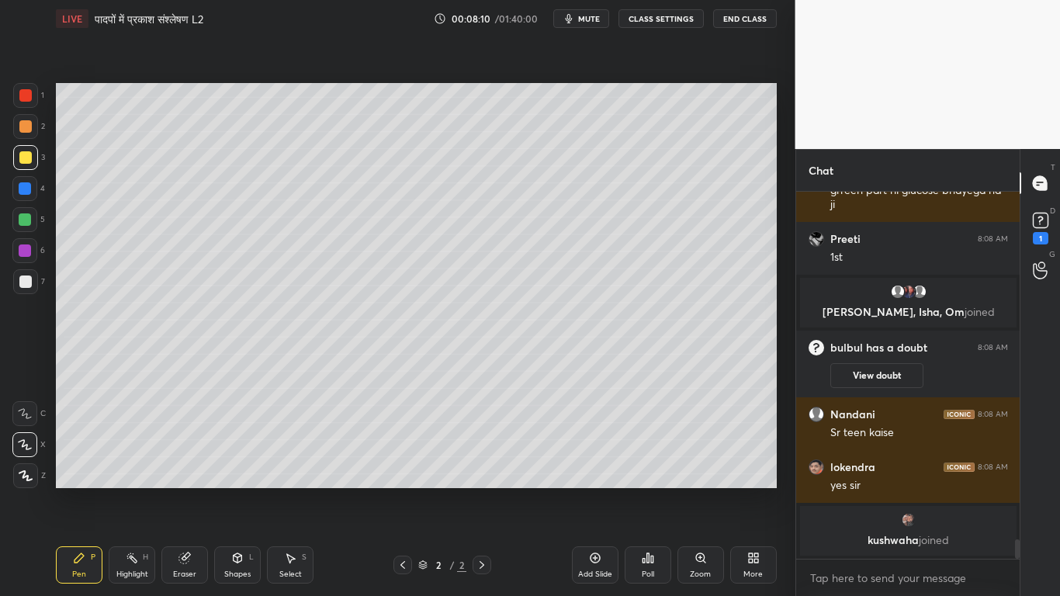
click at [26, 284] on div at bounding box center [25, 281] width 12 height 12
click at [24, 158] on div at bounding box center [25, 157] width 12 height 12
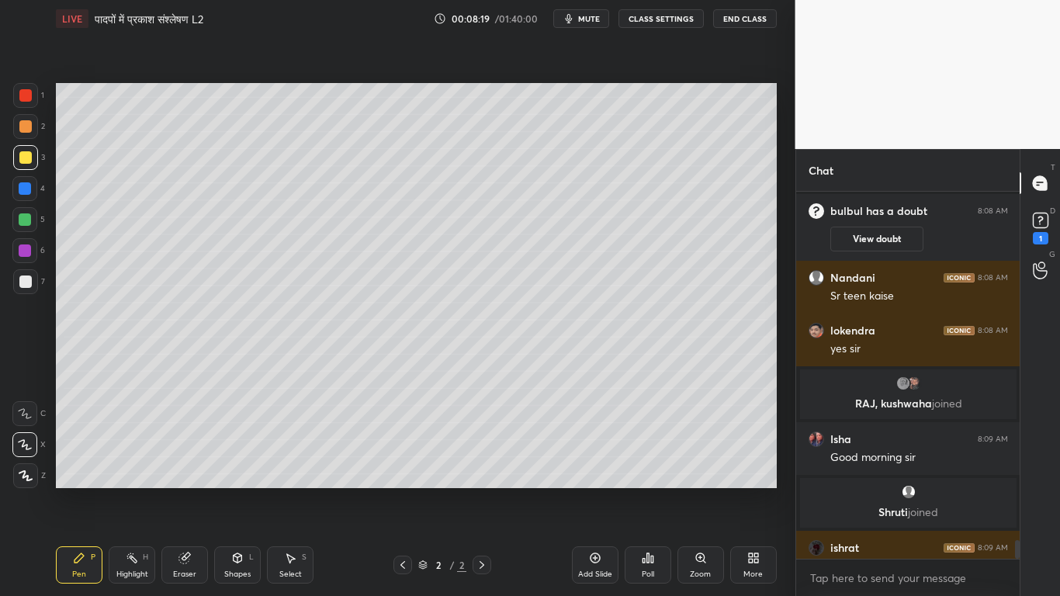
scroll to position [6786, 0]
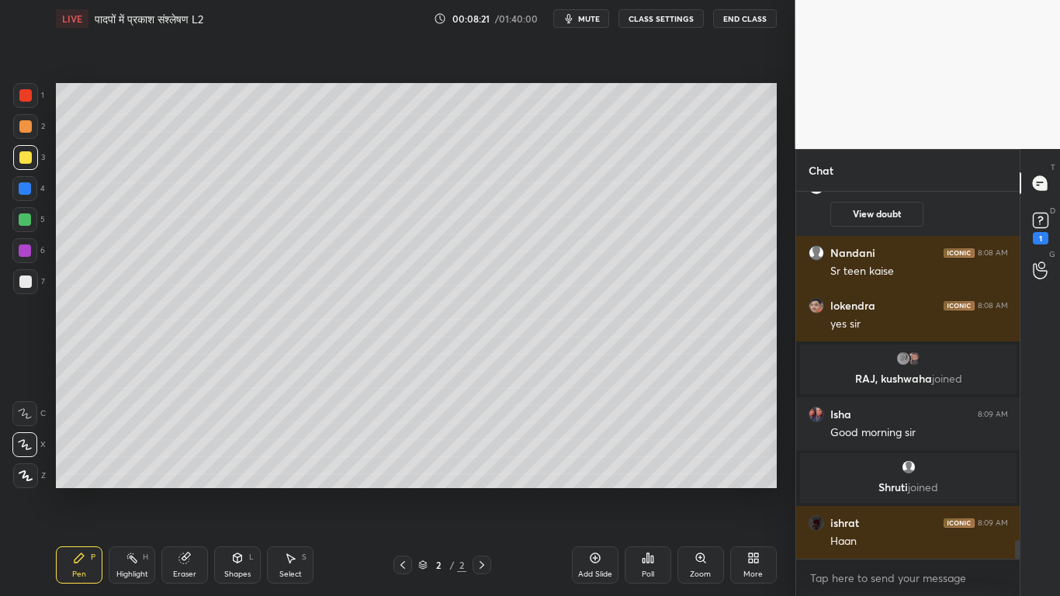
click at [23, 286] on div at bounding box center [25, 281] width 12 height 12
click at [24, 159] on div at bounding box center [25, 157] width 12 height 12
click at [23, 282] on div at bounding box center [25, 281] width 12 height 12
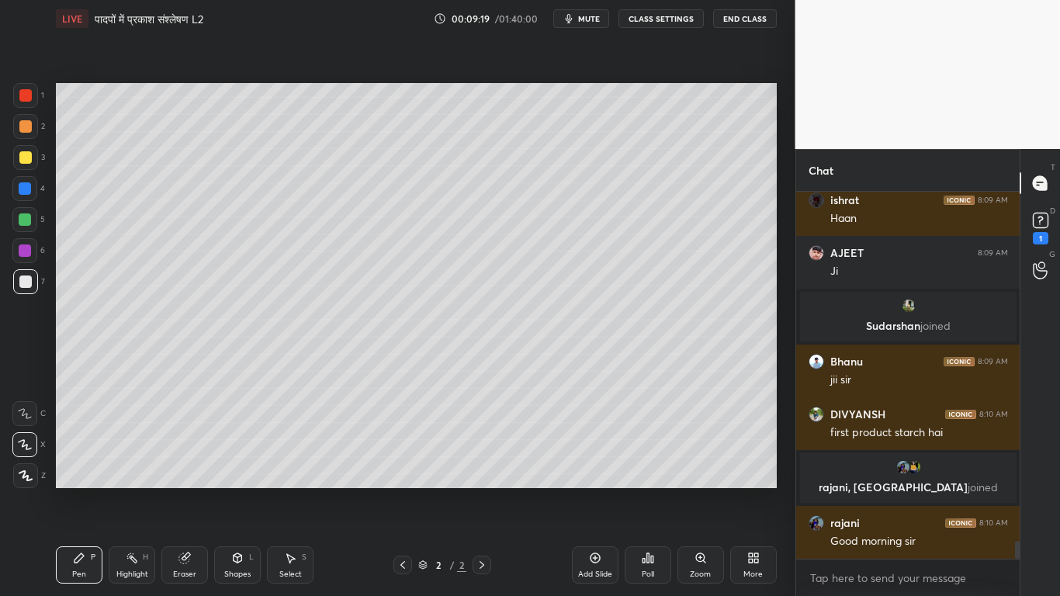
scroll to position [7078, 0]
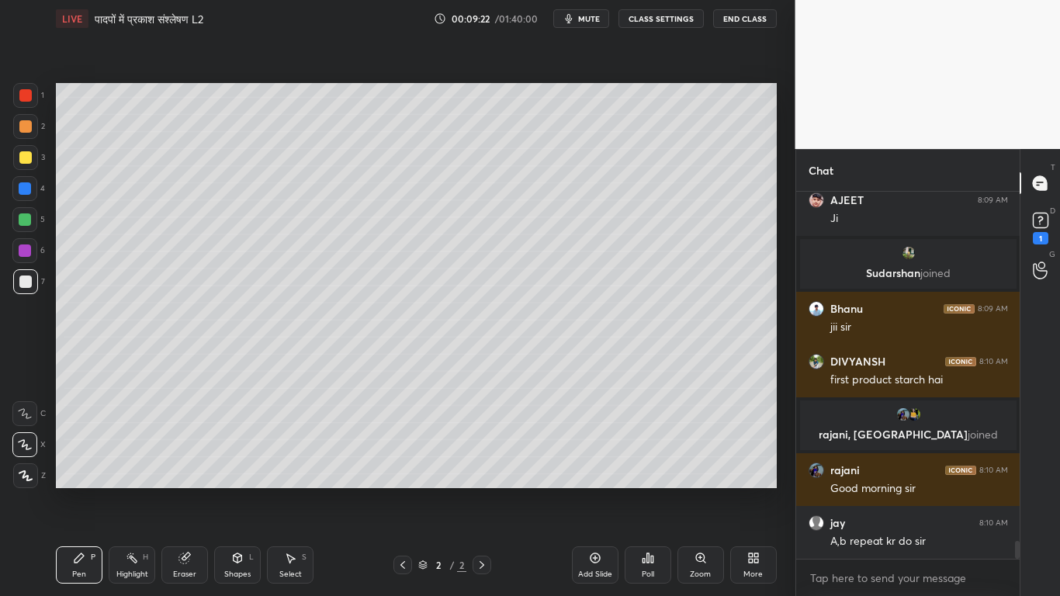
click at [28, 157] on div at bounding box center [25, 157] width 12 height 12
click at [25, 284] on div at bounding box center [25, 281] width 12 height 12
click at [26, 161] on div at bounding box center [25, 157] width 12 height 12
click at [23, 276] on div at bounding box center [25, 281] width 12 height 12
click at [23, 158] on div at bounding box center [25, 157] width 12 height 12
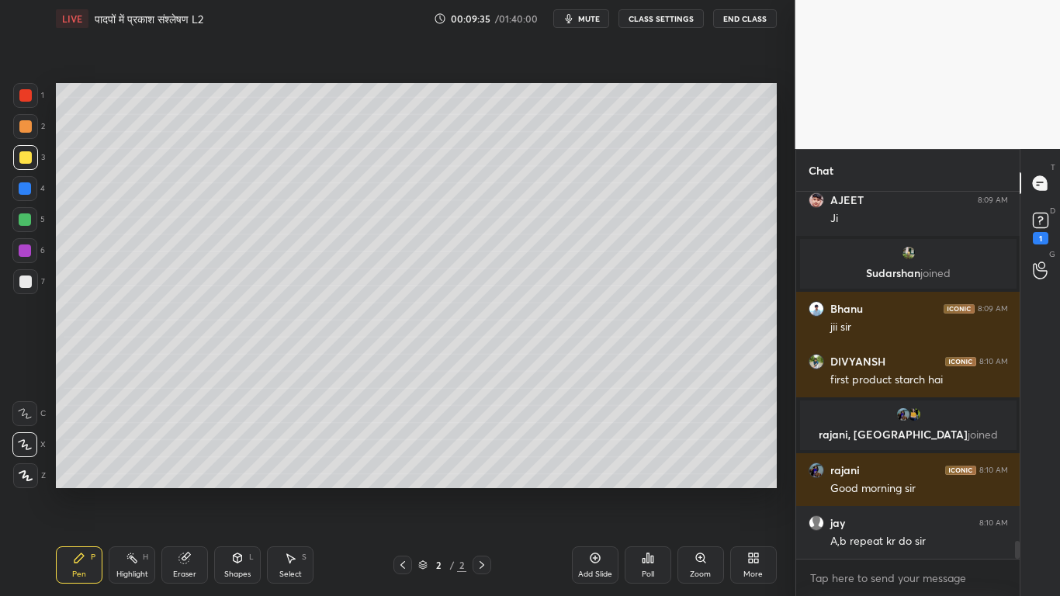
click at [593, 450] on div "Add Slide" at bounding box center [595, 564] width 47 height 37
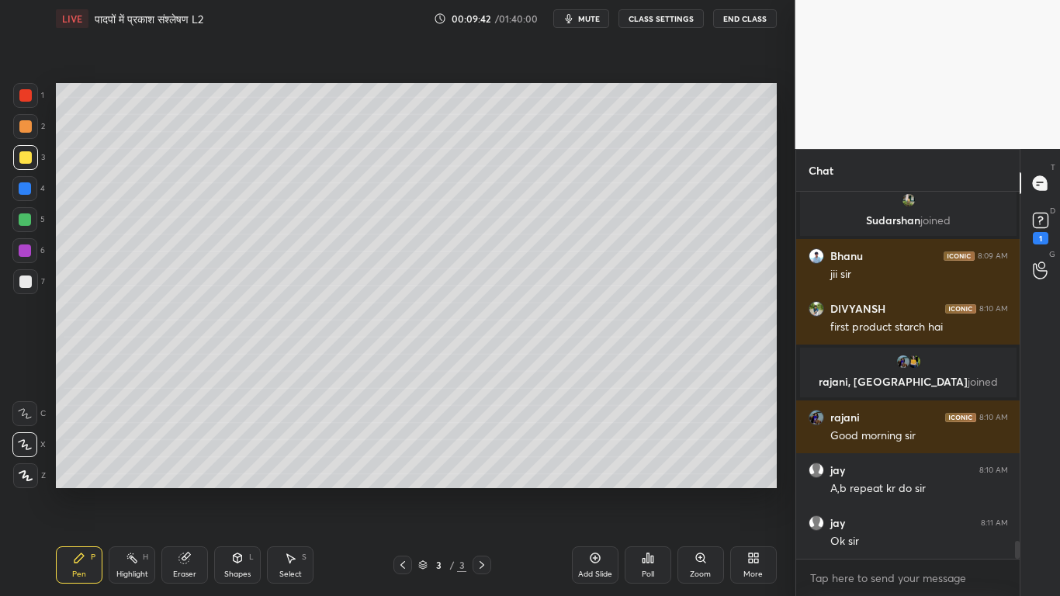
click at [20, 279] on div at bounding box center [25, 281] width 12 height 12
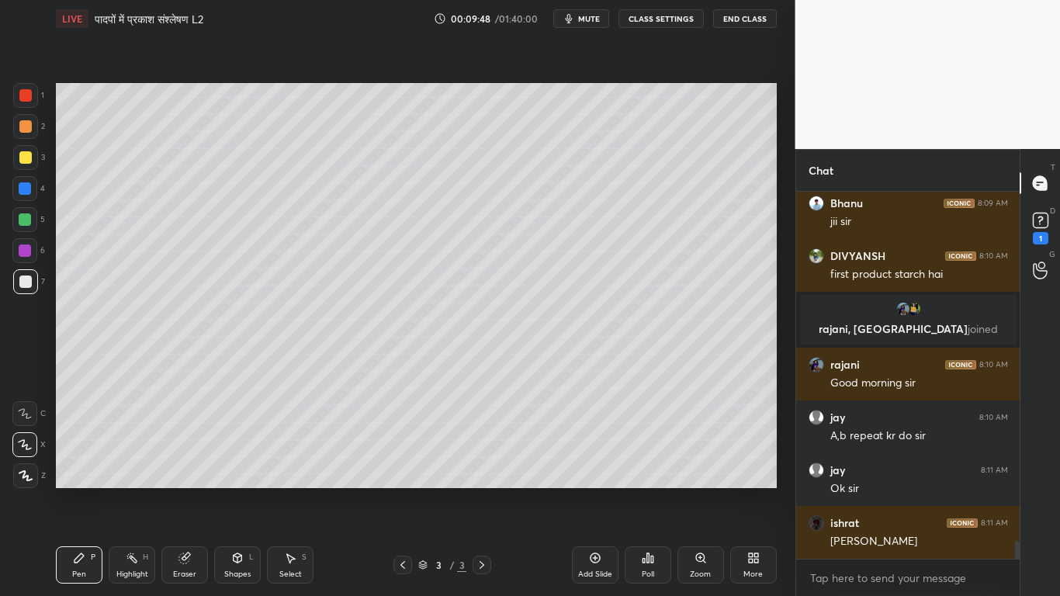
scroll to position [7236, 0]
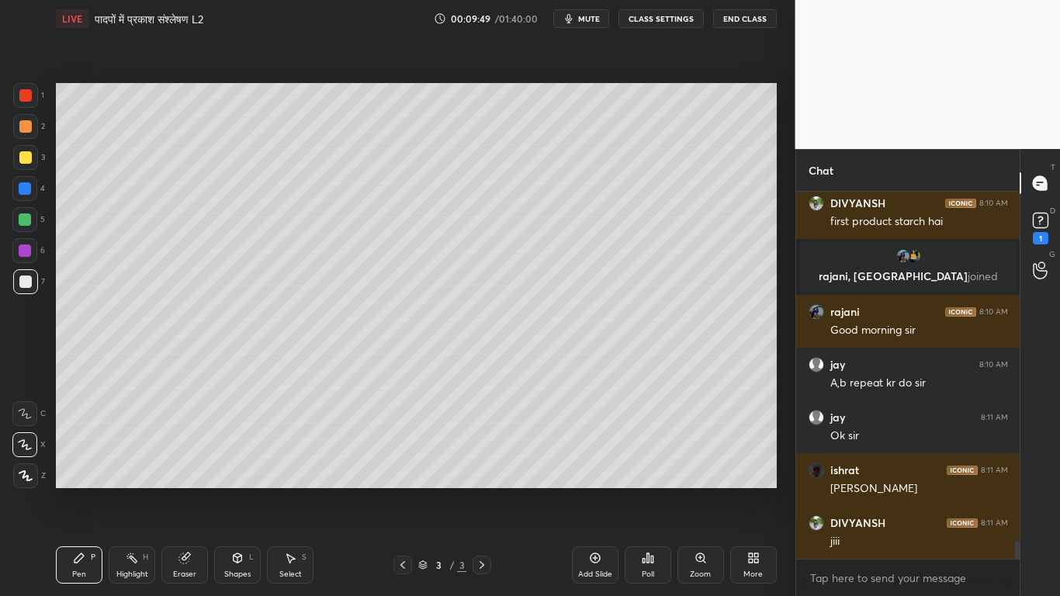
click at [16, 219] on div at bounding box center [24, 219] width 25 height 25
click at [28, 156] on div at bounding box center [25, 157] width 12 height 12
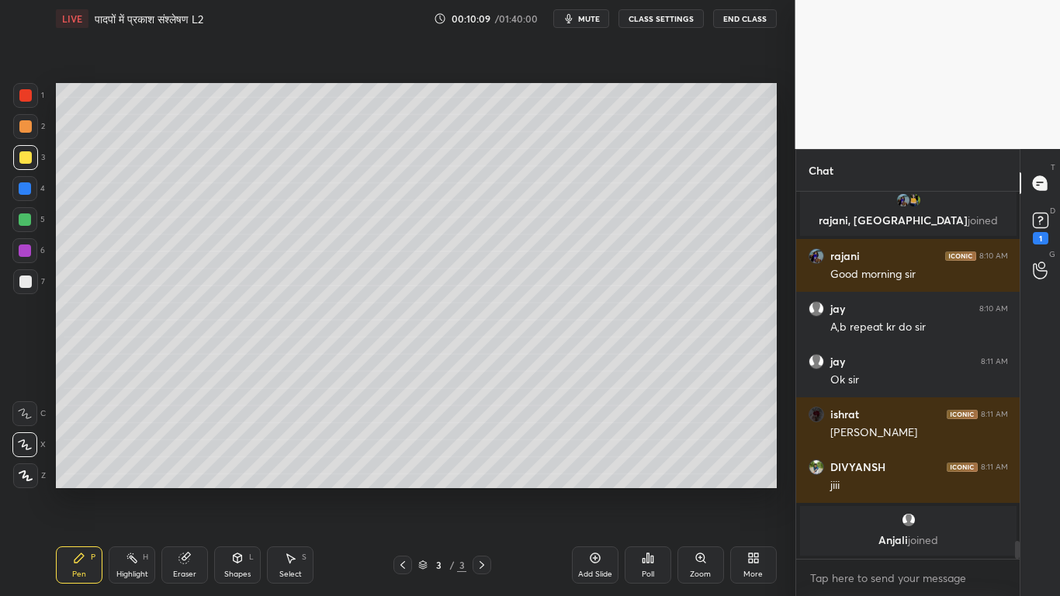
scroll to position [7214, 0]
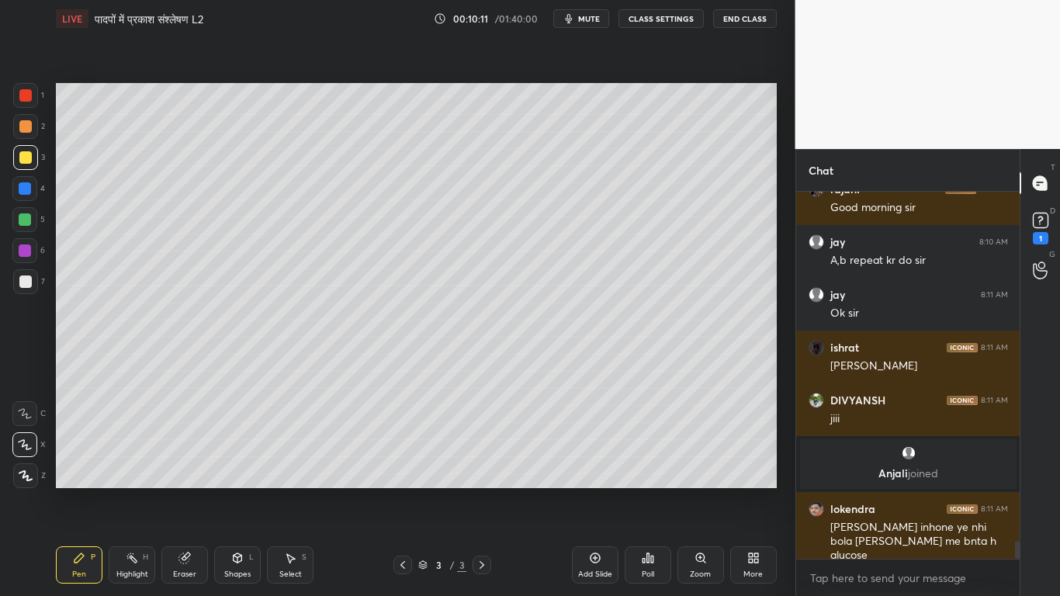
click at [24, 286] on div at bounding box center [25, 281] width 12 height 12
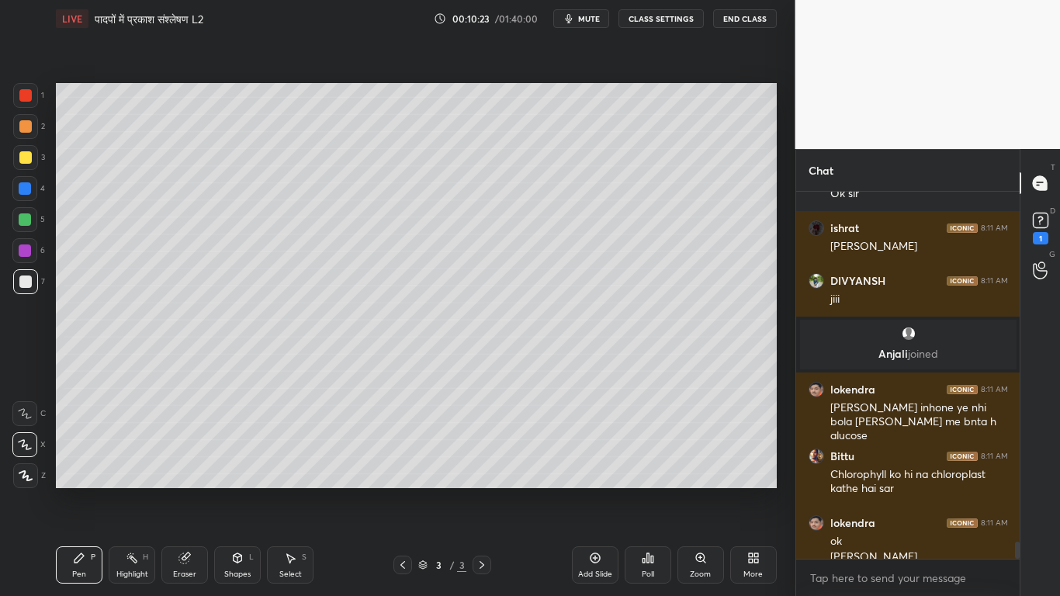
scroll to position [7349, 0]
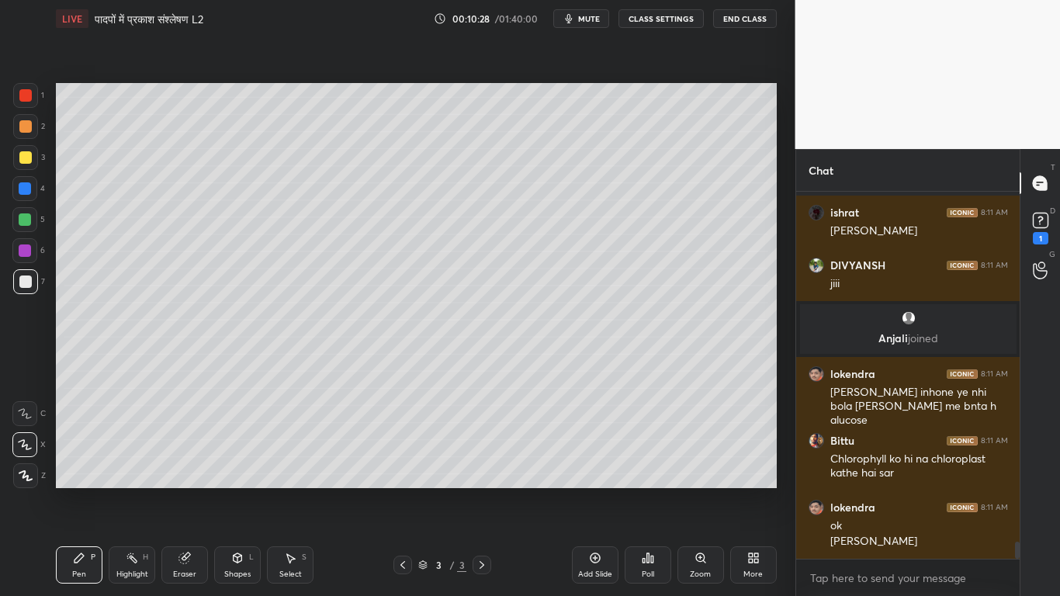
click at [24, 160] on div at bounding box center [25, 157] width 12 height 12
click at [21, 224] on div at bounding box center [25, 219] width 12 height 12
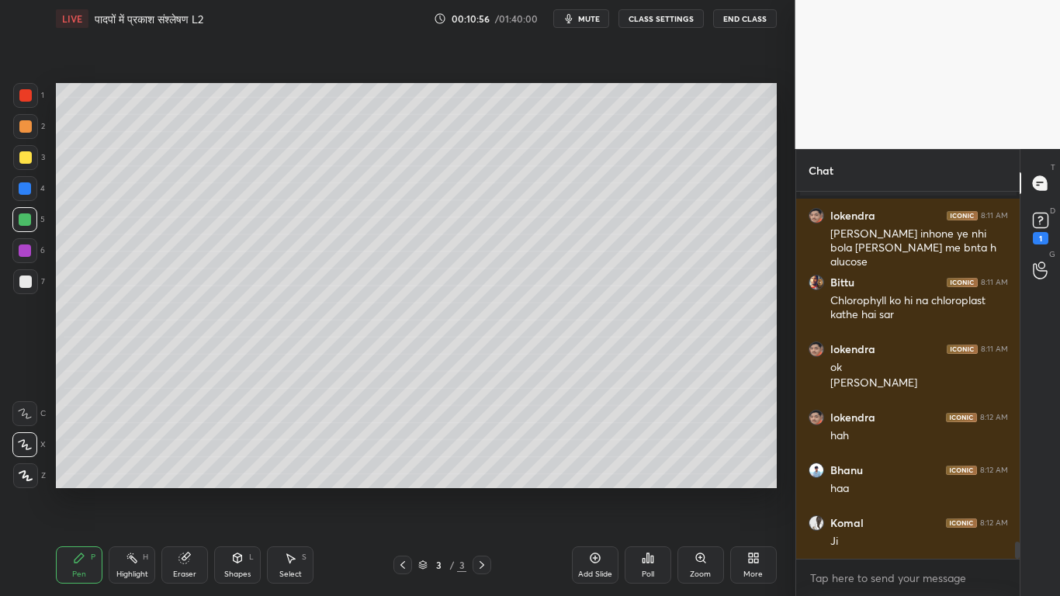
scroll to position [7561, 0]
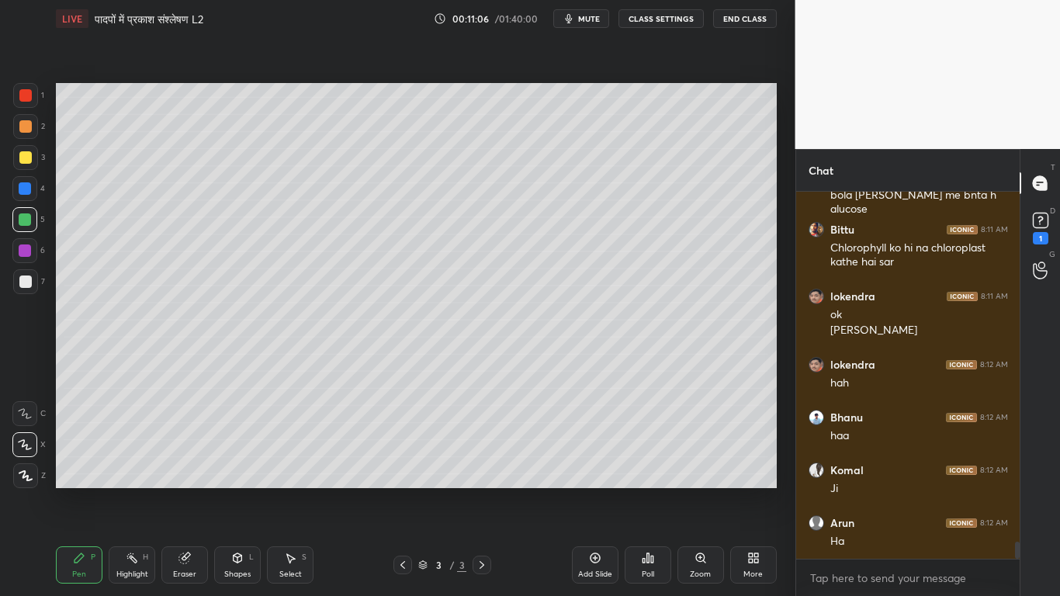
drag, startPoint x: 183, startPoint y: 558, endPoint x: 285, endPoint y: 522, distance: 107.7
click at [187, 450] on icon at bounding box center [184, 558] width 10 height 10
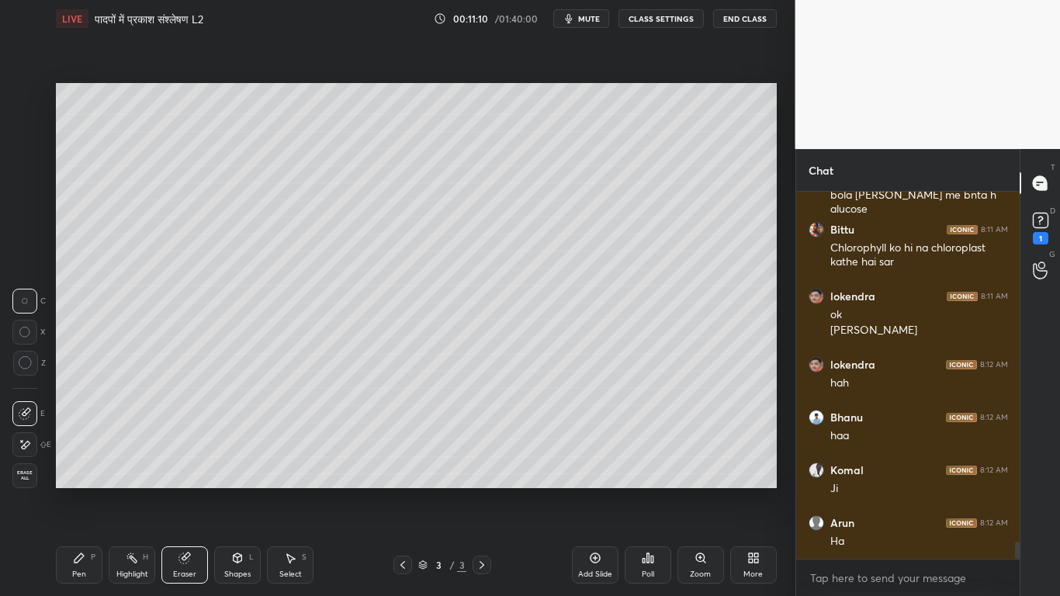
click at [83, 450] on icon at bounding box center [79, 558] width 12 height 12
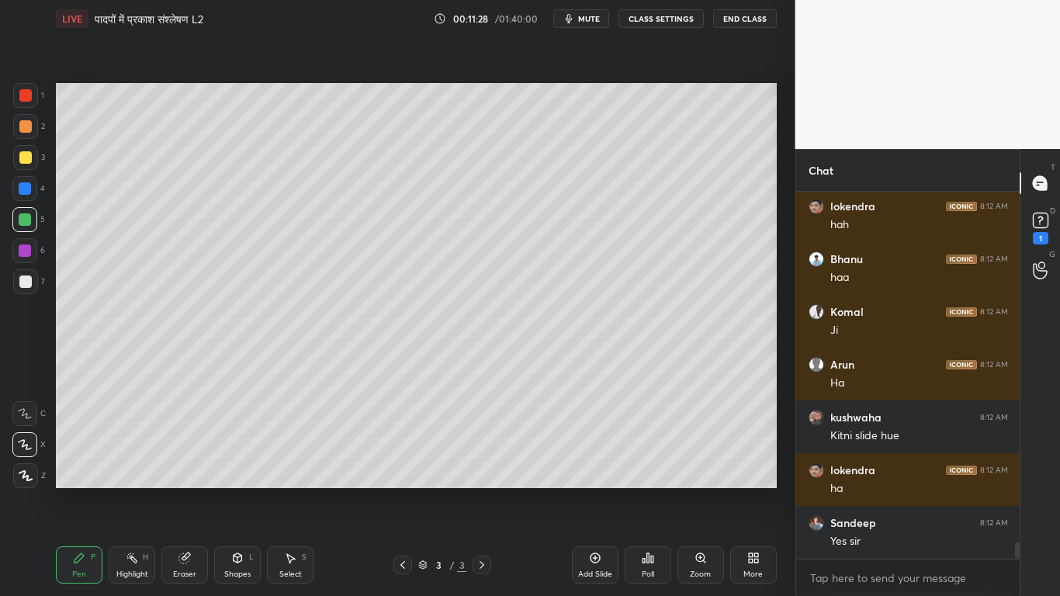
scroll to position [7772, 0]
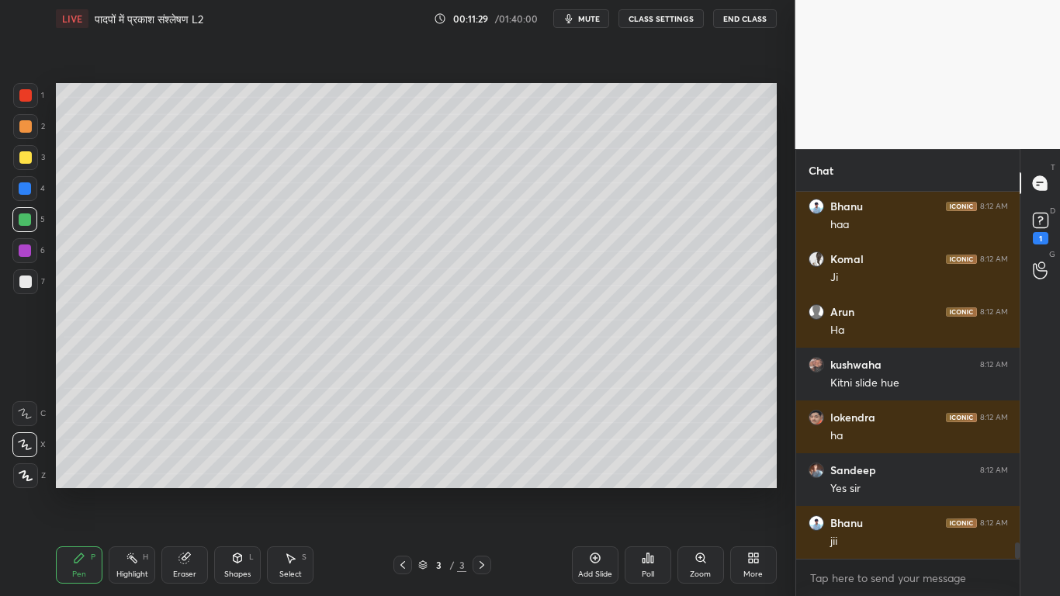
click at [23, 284] on div at bounding box center [25, 281] width 12 height 12
click at [11, 158] on div "1 2 3 4 5 6 7 C X Z C X Z E E Erase all H H" at bounding box center [25, 285] width 50 height 405
click at [30, 160] on div at bounding box center [25, 157] width 25 height 25
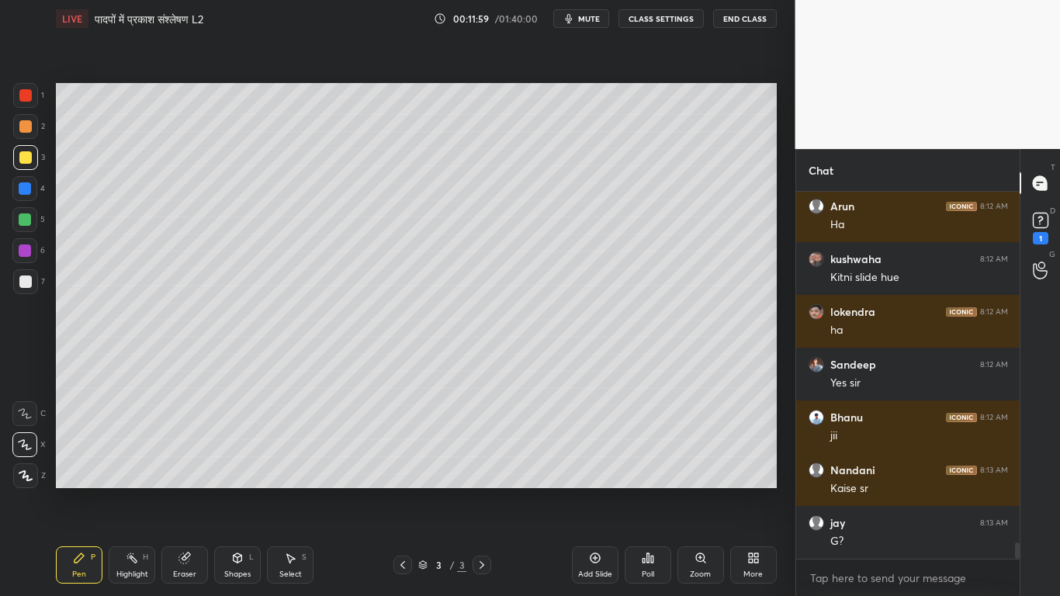
scroll to position [7933, 0]
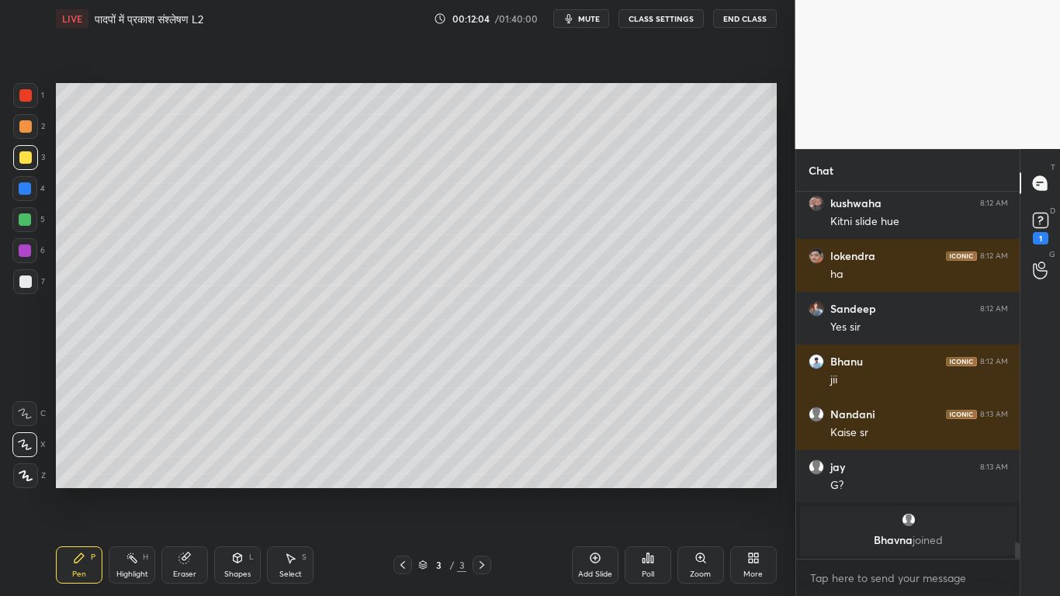
drag, startPoint x: 171, startPoint y: 566, endPoint x: 210, endPoint y: 541, distance: 46.5
click at [178, 450] on div "Eraser" at bounding box center [184, 564] width 47 height 37
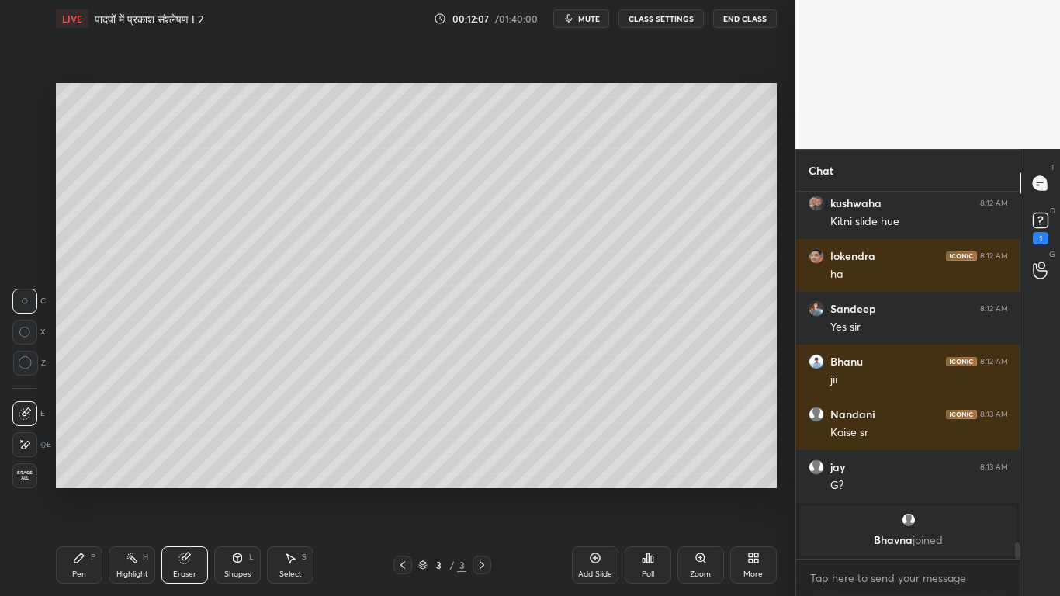
drag, startPoint x: 83, startPoint y: 552, endPoint x: 174, endPoint y: 526, distance: 94.3
click at [86, 450] on div "Pen P" at bounding box center [79, 564] width 47 height 37
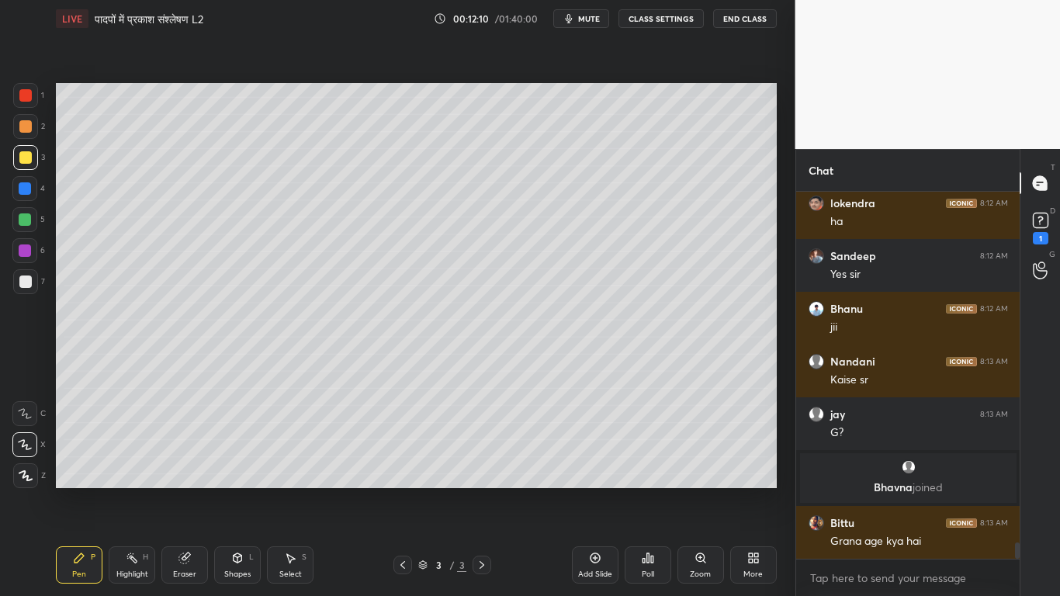
scroll to position [7775, 0]
click at [196, 450] on div "Eraser" at bounding box center [184, 564] width 47 height 37
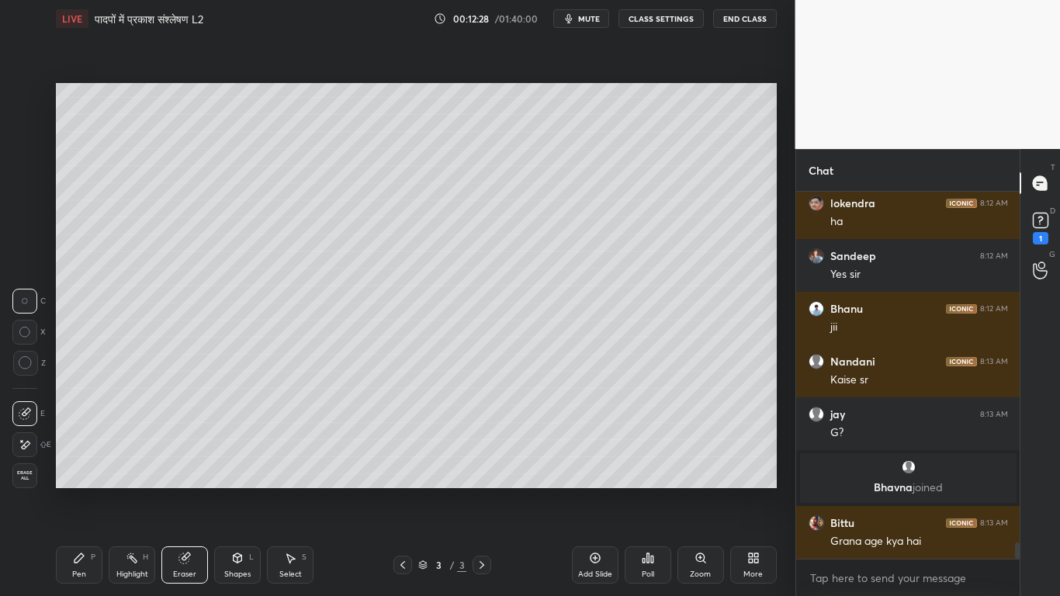
click at [75, 450] on div "Pen P" at bounding box center [79, 564] width 47 height 37
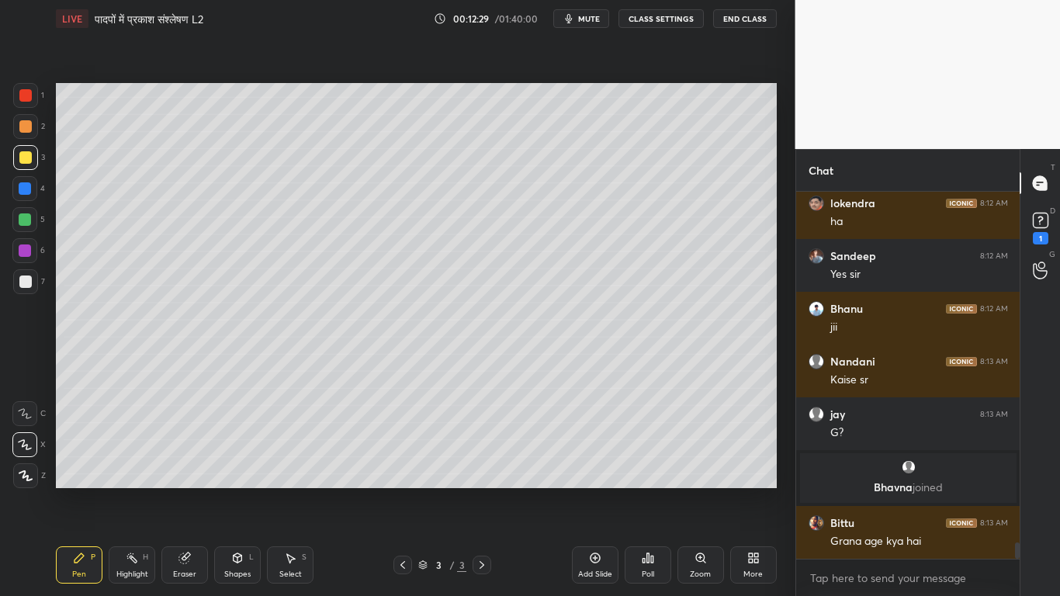
drag, startPoint x: 22, startPoint y: 410, endPoint x: 46, endPoint y: 419, distance: 25.8
click at [22, 412] on icon at bounding box center [25, 413] width 14 height 11
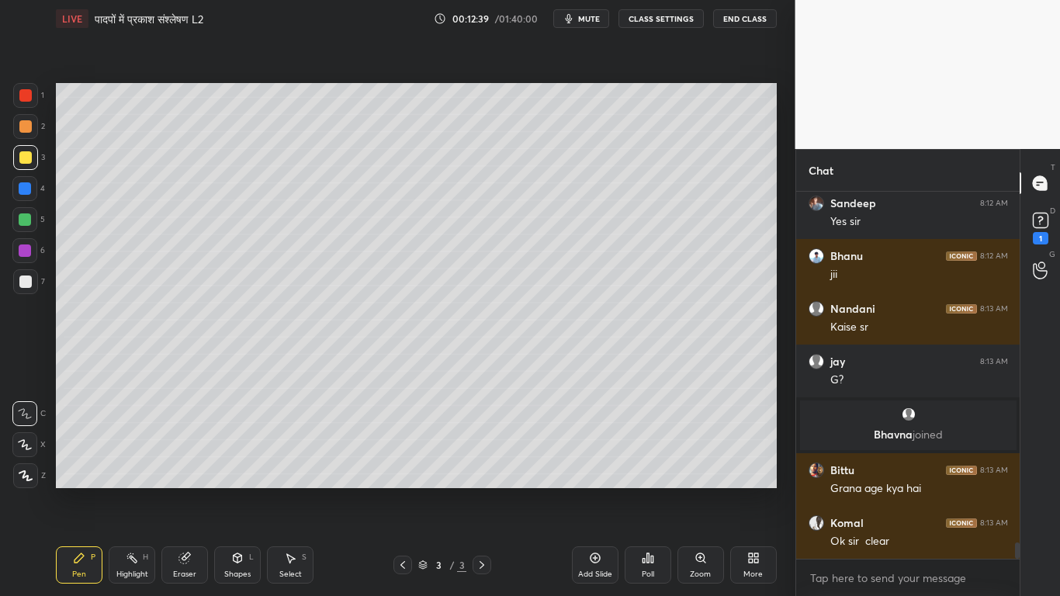
click at [193, 450] on div "Eraser" at bounding box center [184, 564] width 47 height 37
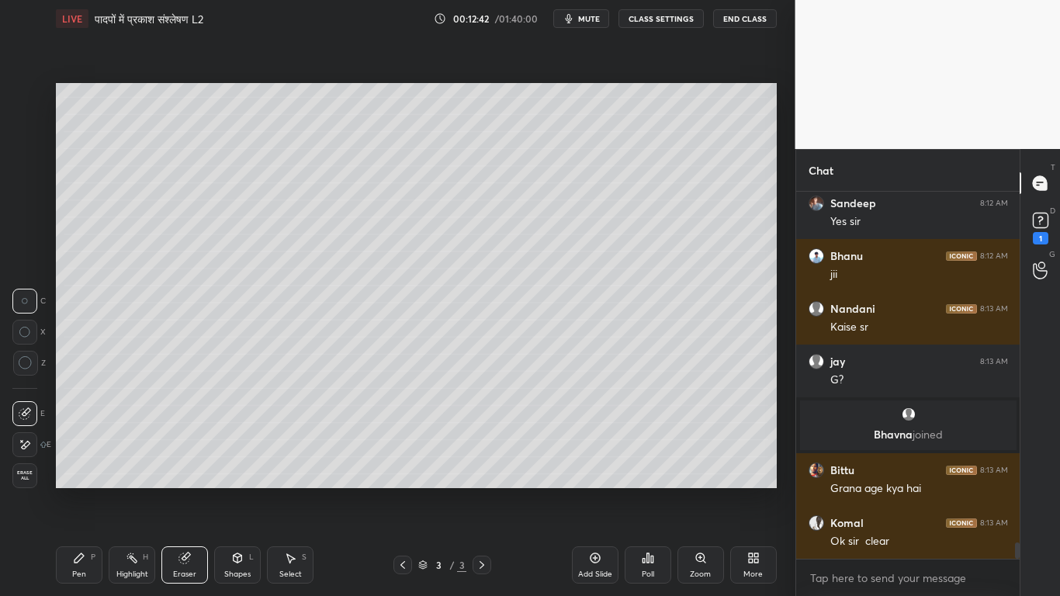
click at [82, 450] on div "Pen P" at bounding box center [79, 564] width 47 height 37
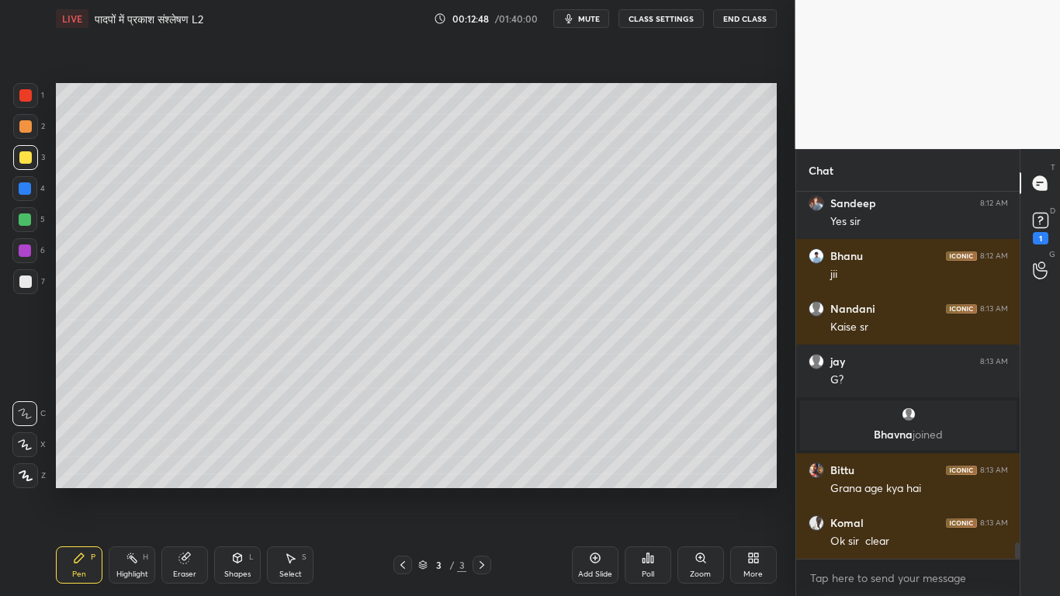
scroll to position [7880, 0]
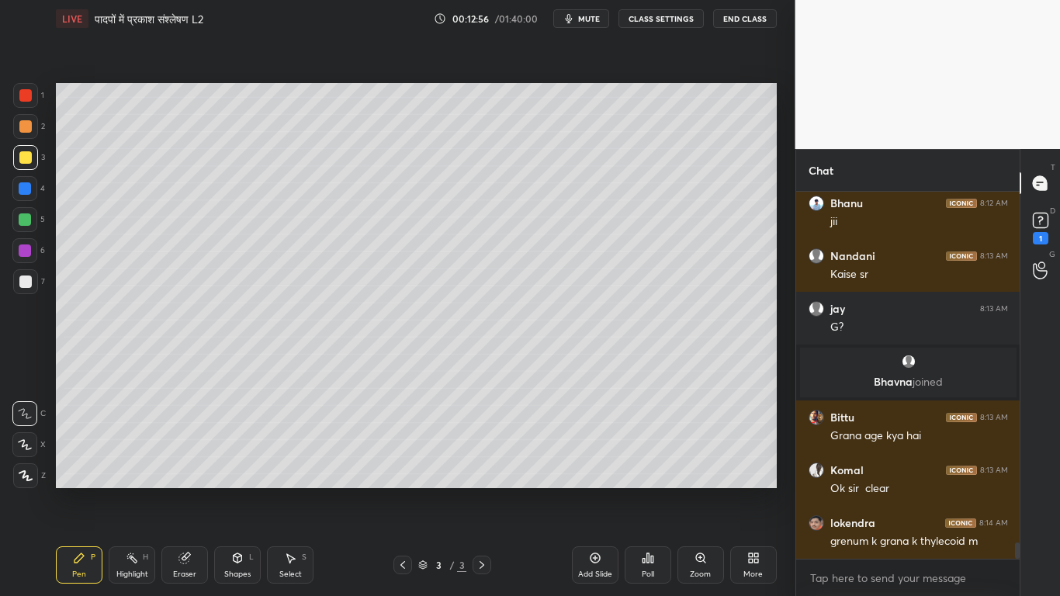
click at [22, 220] on div at bounding box center [25, 219] width 12 height 12
click at [27, 282] on div at bounding box center [25, 281] width 12 height 12
click at [23, 158] on div at bounding box center [25, 157] width 12 height 12
click at [587, 450] on div "Add Slide" at bounding box center [595, 564] width 47 height 37
click at [22, 282] on div at bounding box center [25, 281] width 12 height 12
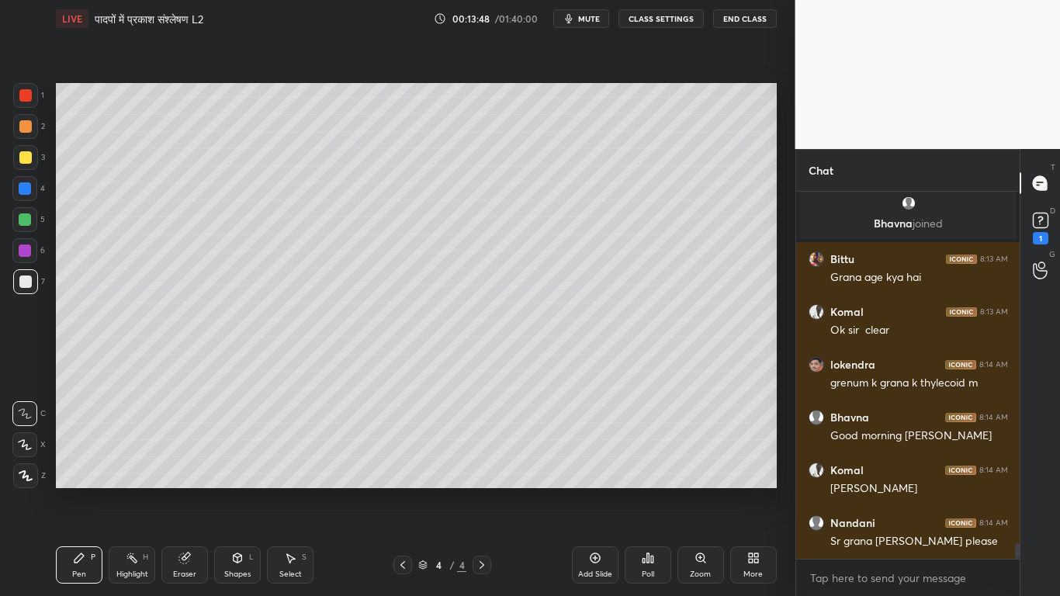
scroll to position [8105, 0]
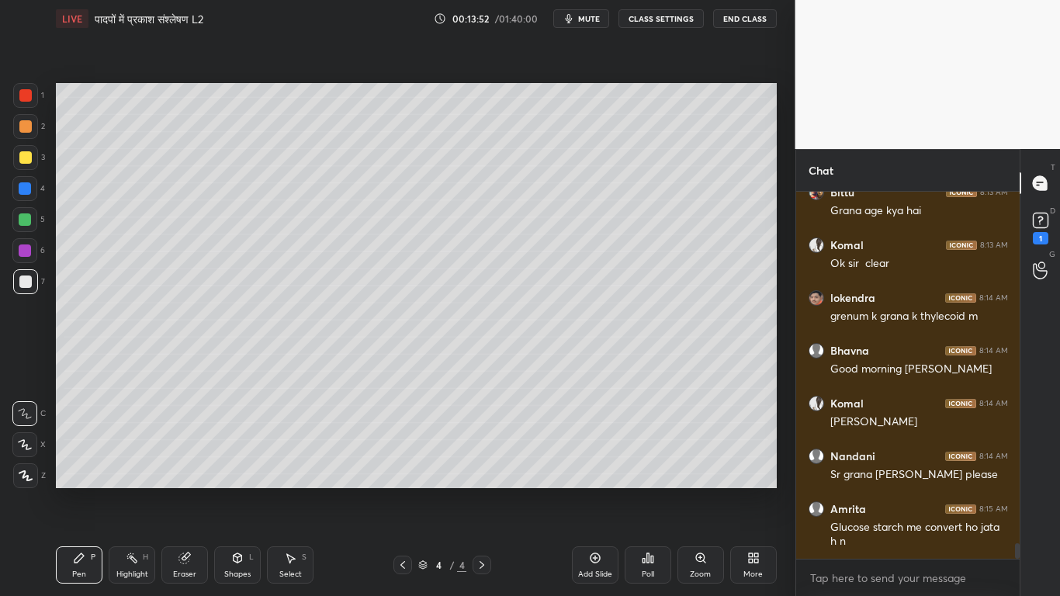
click at [26, 151] on div at bounding box center [25, 157] width 25 height 25
click at [402, 450] on icon at bounding box center [402, 565] width 5 height 8
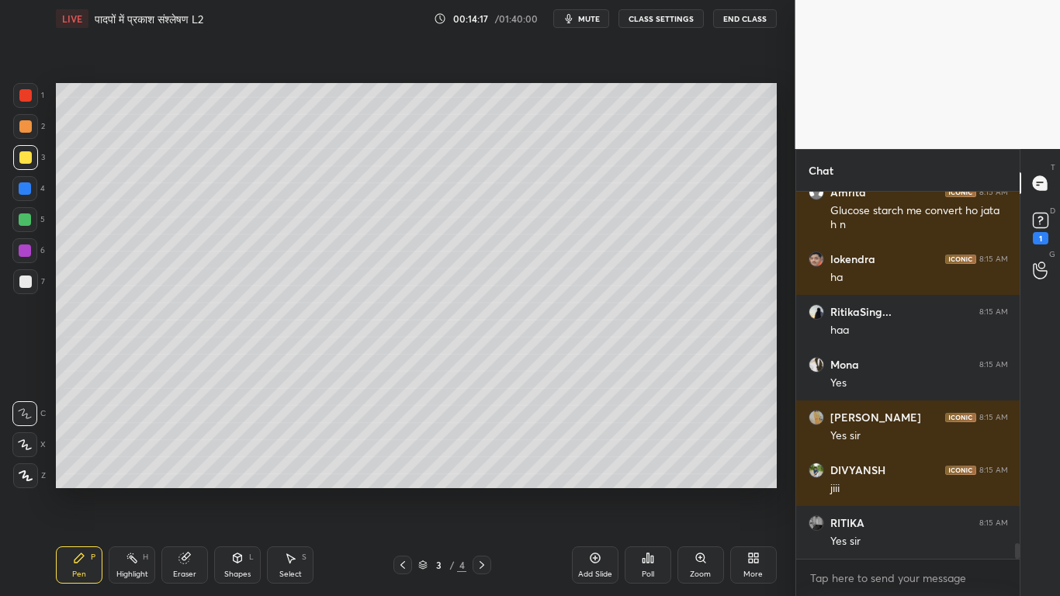
scroll to position [8475, 0]
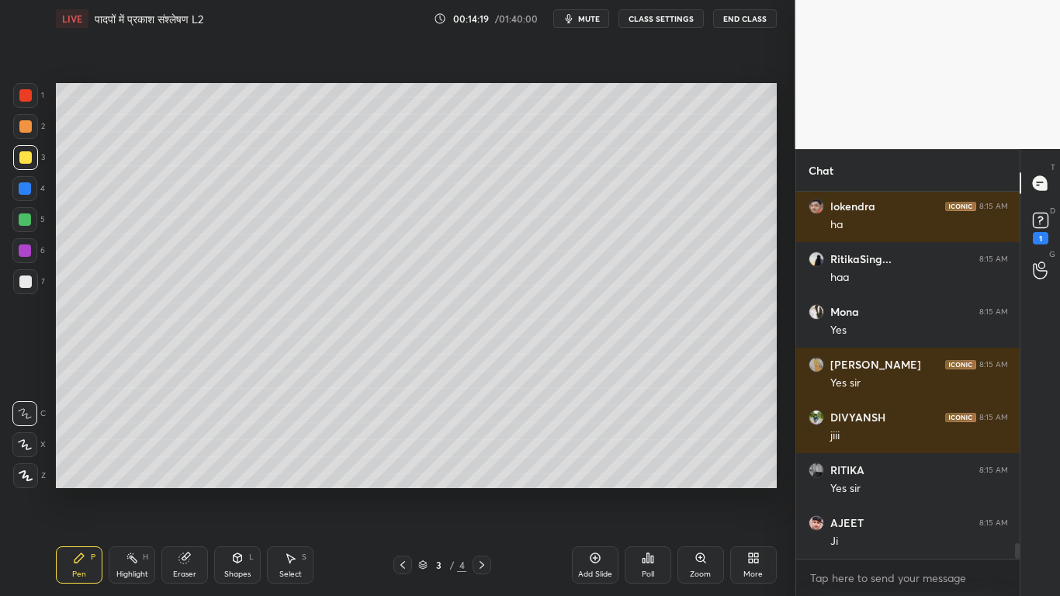
click at [487, 450] on icon at bounding box center [482, 565] width 12 height 12
click at [16, 279] on div at bounding box center [25, 281] width 25 height 25
click at [21, 159] on div at bounding box center [25, 157] width 12 height 12
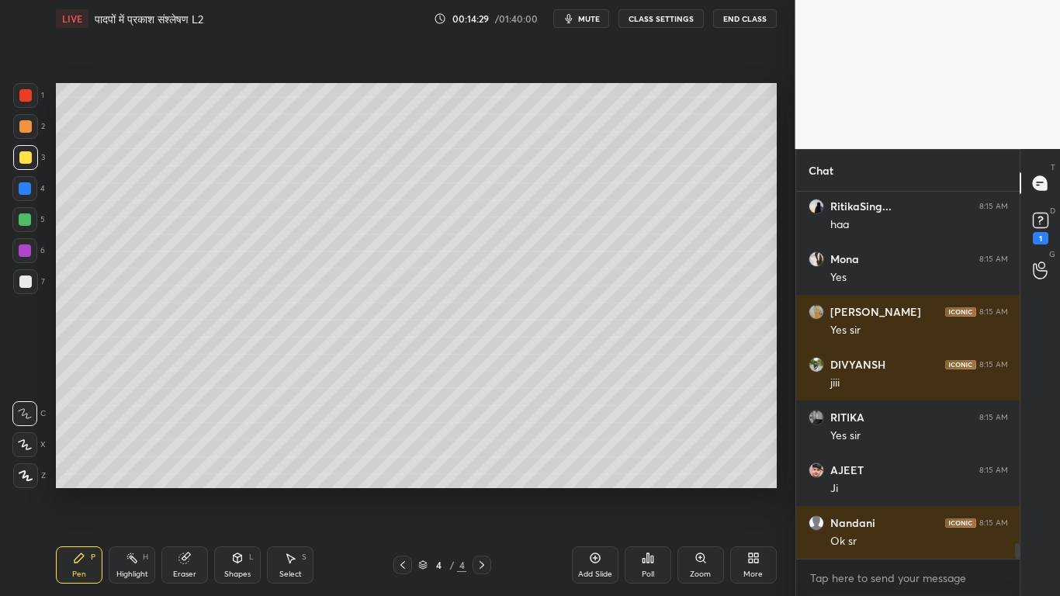
click at [23, 218] on div at bounding box center [25, 219] width 12 height 12
click at [178, 450] on icon at bounding box center [184, 558] width 12 height 12
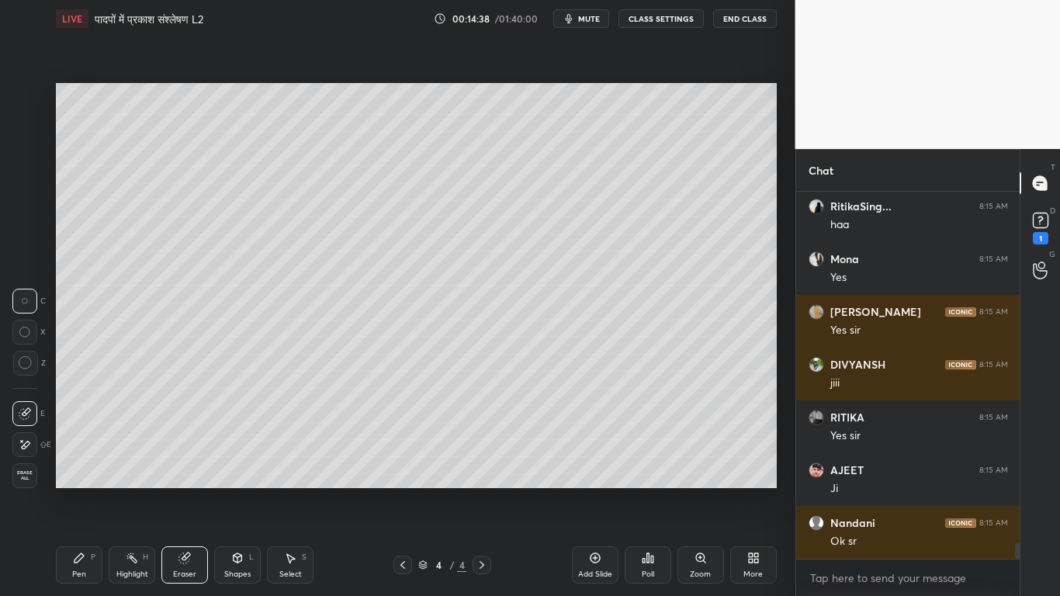
drag, startPoint x: 76, startPoint y: 568, endPoint x: 83, endPoint y: 552, distance: 17.7
click at [77, 450] on div "Pen P" at bounding box center [79, 564] width 47 height 37
click at [235, 450] on icon at bounding box center [237, 558] width 12 height 12
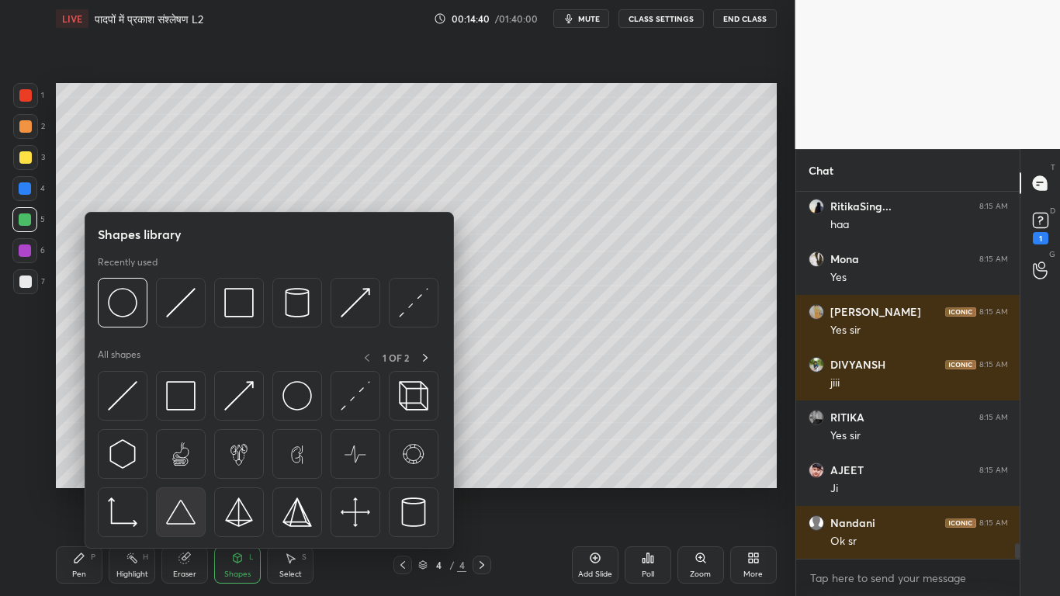
click at [186, 450] on img at bounding box center [180, 511] width 29 height 29
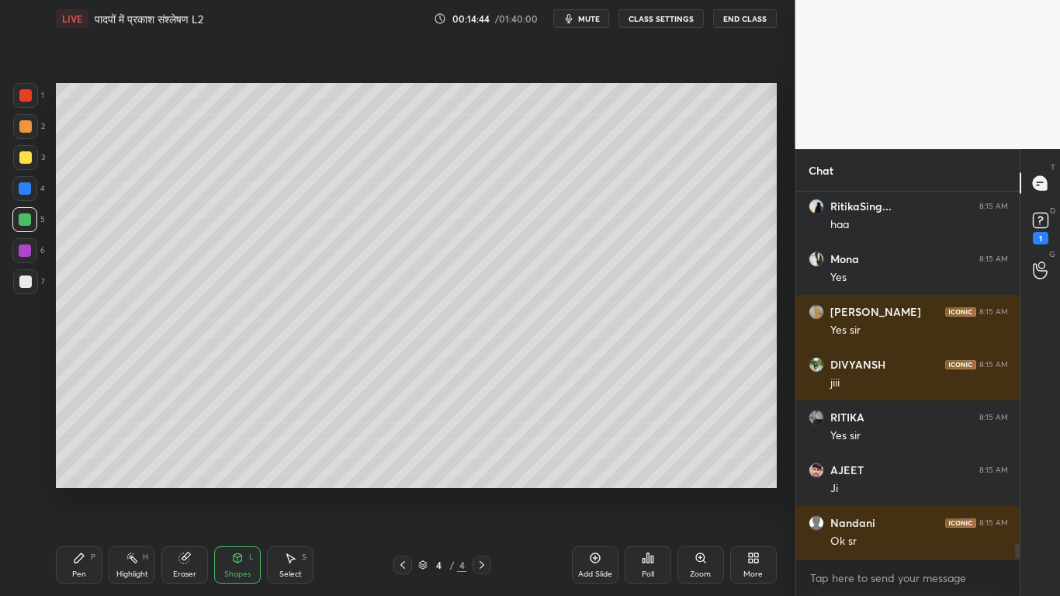
scroll to position [8580, 0]
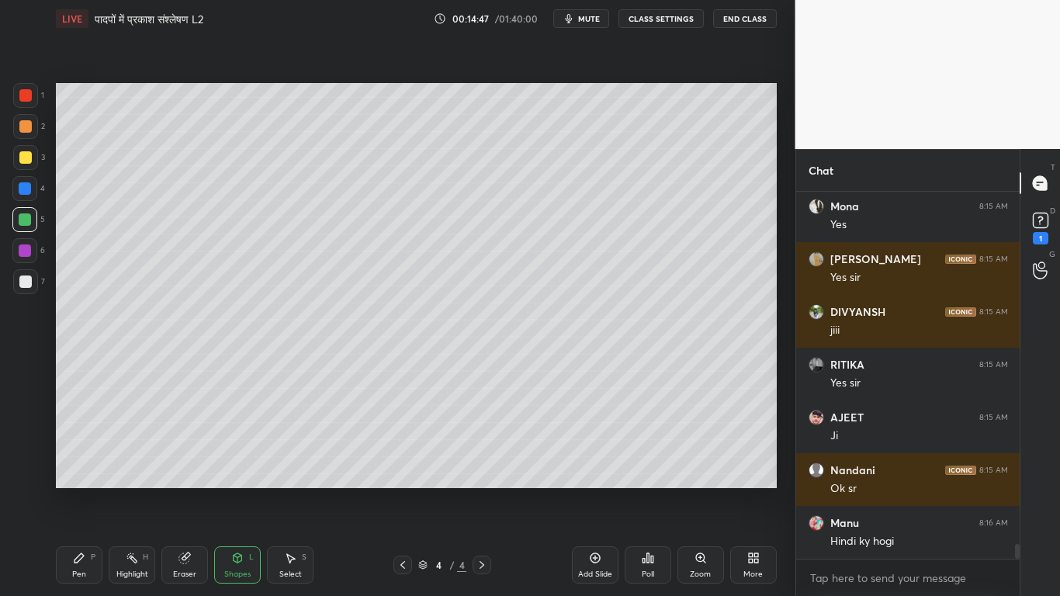
click at [27, 161] on div at bounding box center [25, 157] width 12 height 12
click at [20, 286] on div at bounding box center [25, 281] width 12 height 12
click at [75, 450] on icon at bounding box center [78, 557] width 9 height 9
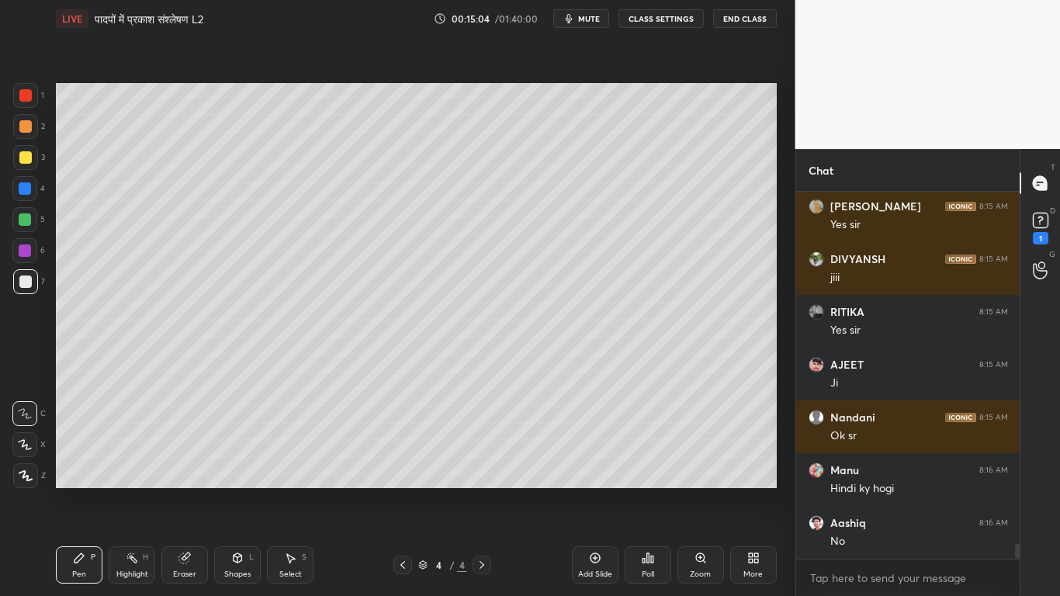
scroll to position [8689, 0]
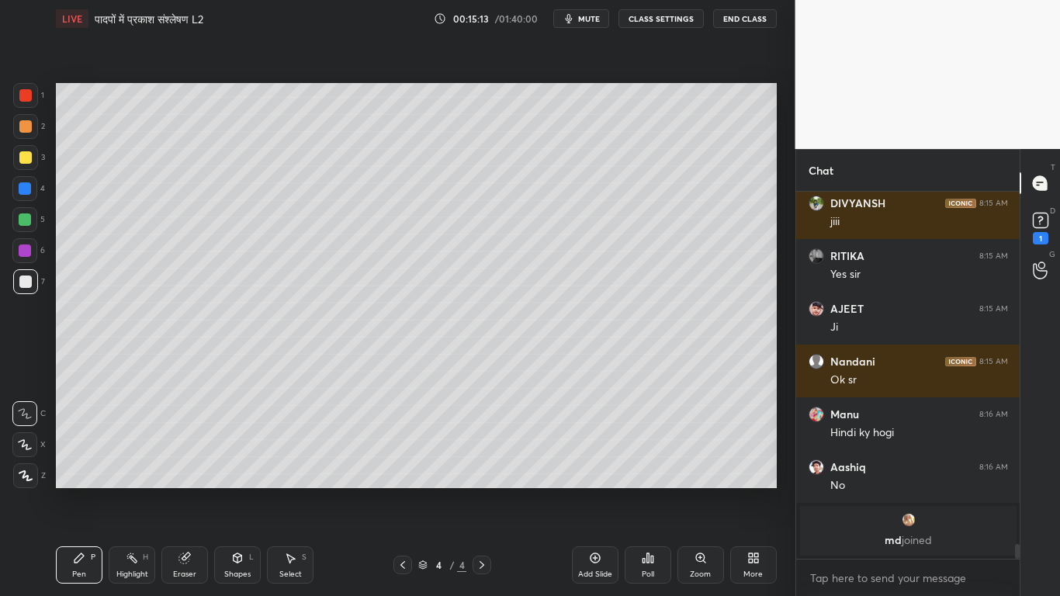
click at [23, 161] on div at bounding box center [25, 157] width 12 height 12
drag, startPoint x: 179, startPoint y: 563, endPoint x: 173, endPoint y: 528, distance: 35.5
click at [179, 450] on div "Eraser" at bounding box center [184, 564] width 47 height 37
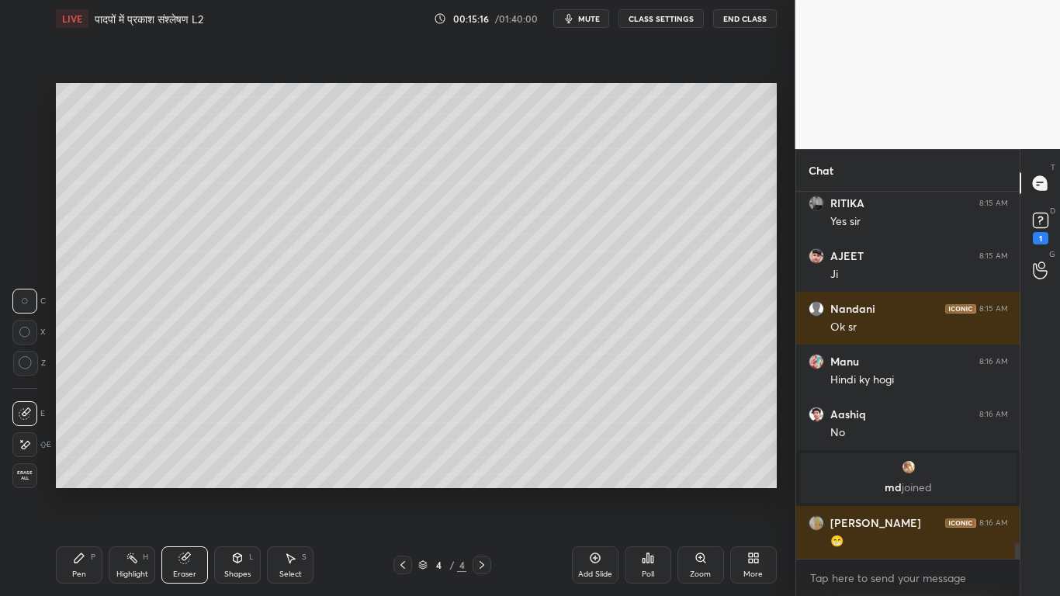
scroll to position [8430, 0]
click at [70, 450] on div "Pen P" at bounding box center [79, 564] width 47 height 37
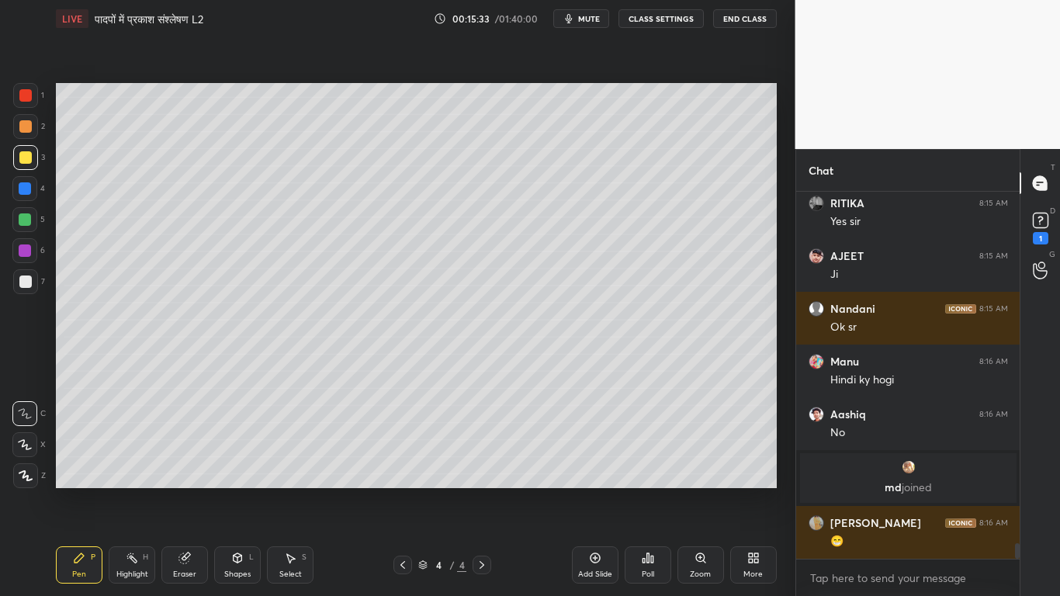
click at [22, 279] on div at bounding box center [25, 281] width 12 height 12
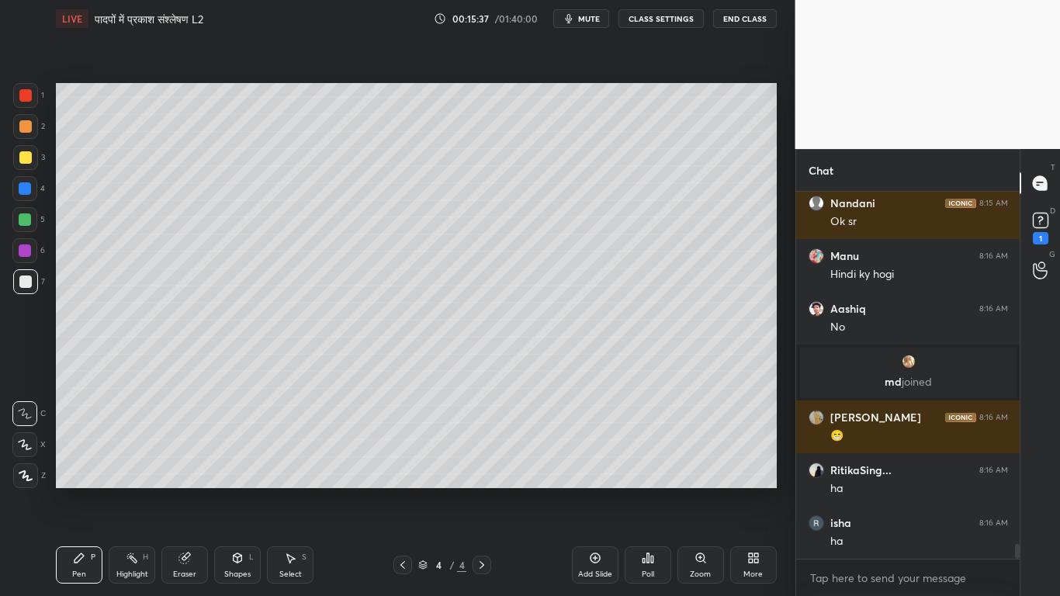
click at [23, 158] on div at bounding box center [25, 157] width 12 height 12
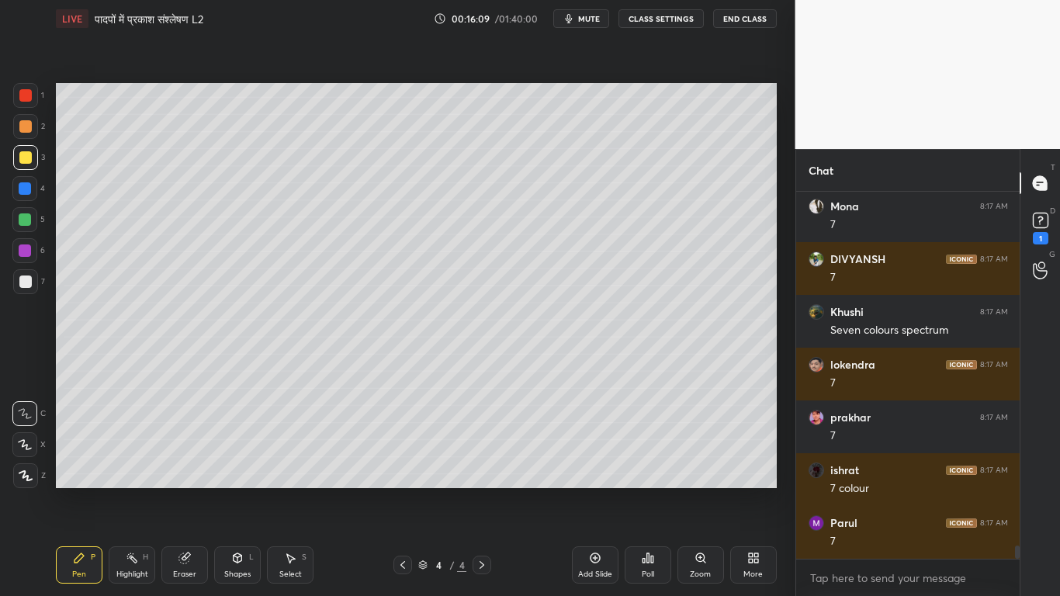
scroll to position [10118, 0]
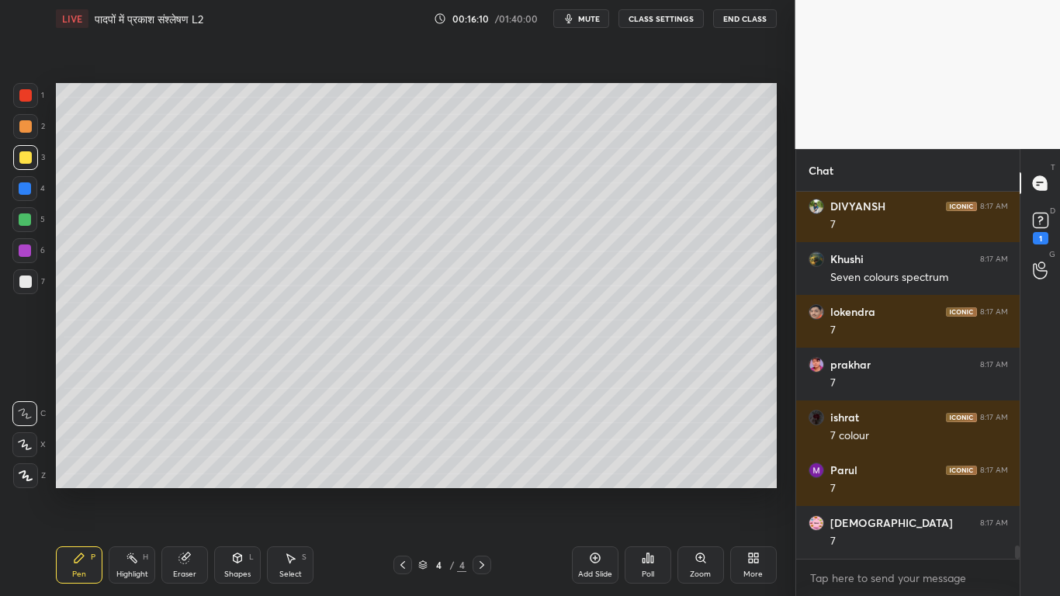
click at [21, 283] on div at bounding box center [25, 281] width 12 height 12
click at [25, 159] on div at bounding box center [25, 157] width 12 height 12
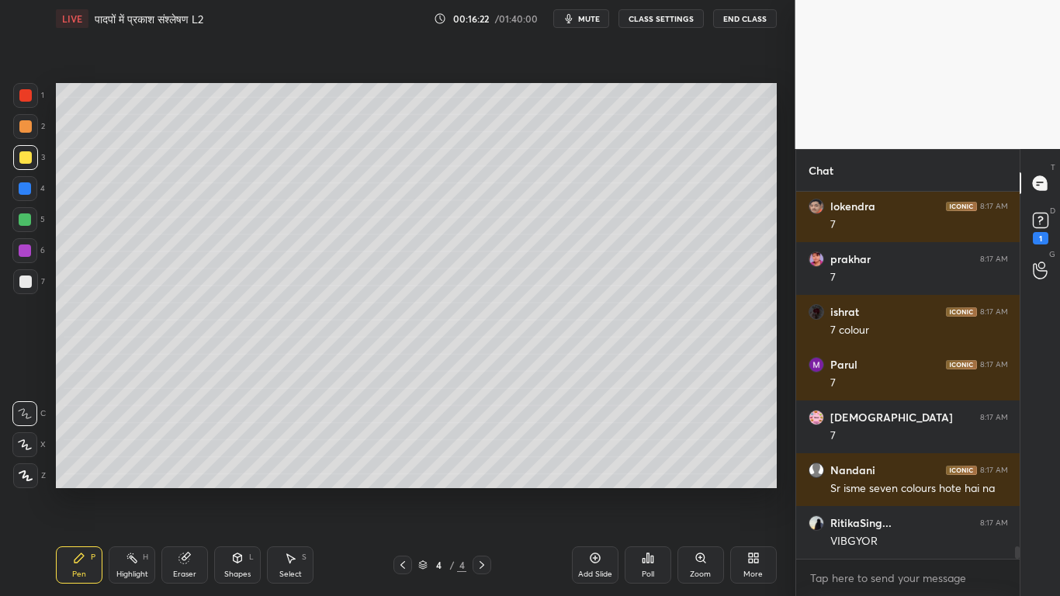
scroll to position [10277, 0]
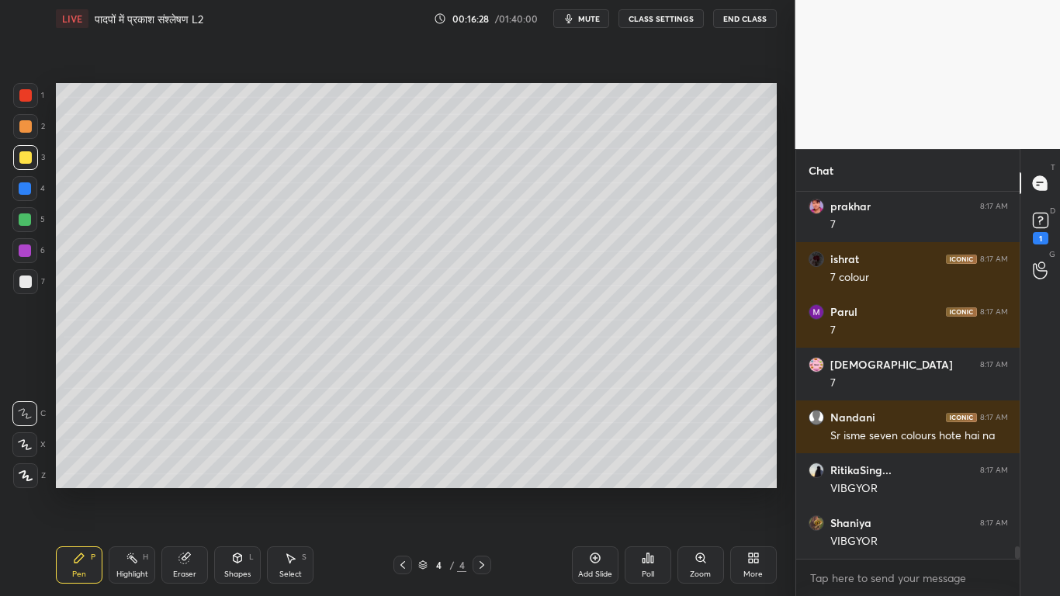
click at [21, 220] on div at bounding box center [25, 219] width 12 height 12
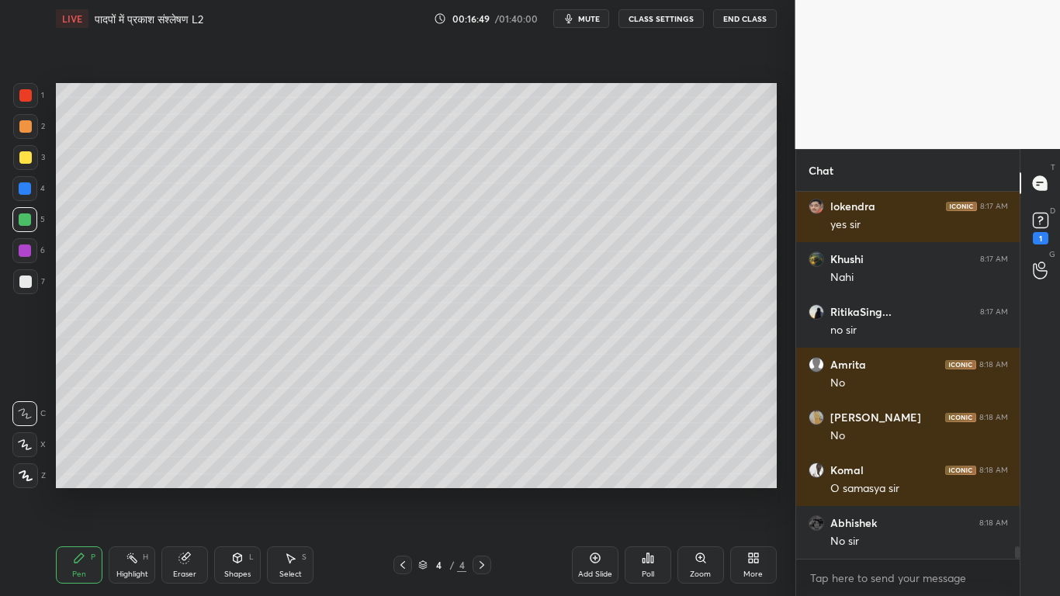
scroll to position [10699, 0]
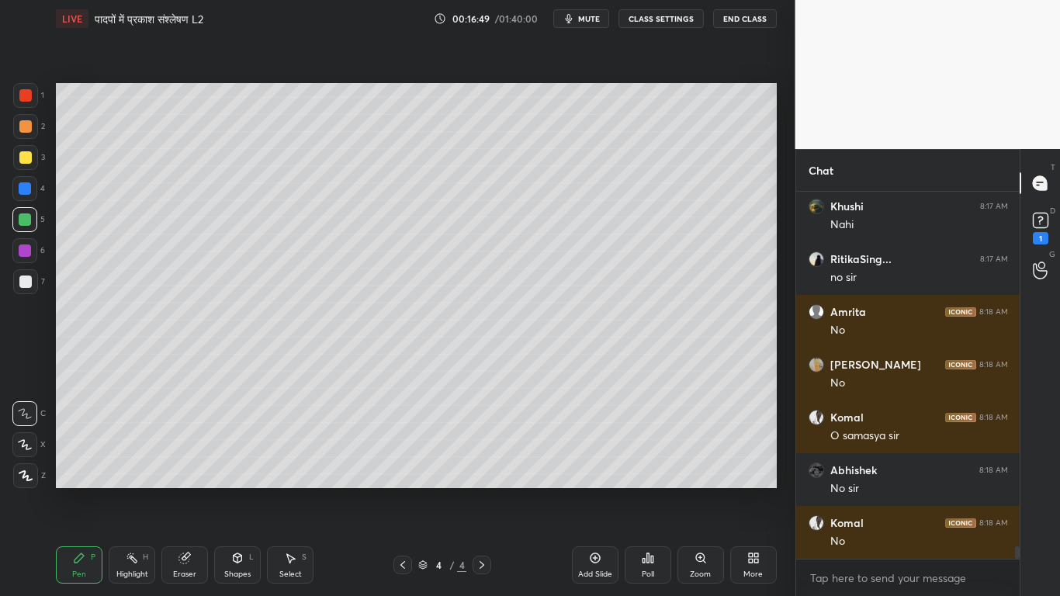
click at [21, 217] on div at bounding box center [25, 219] width 12 height 12
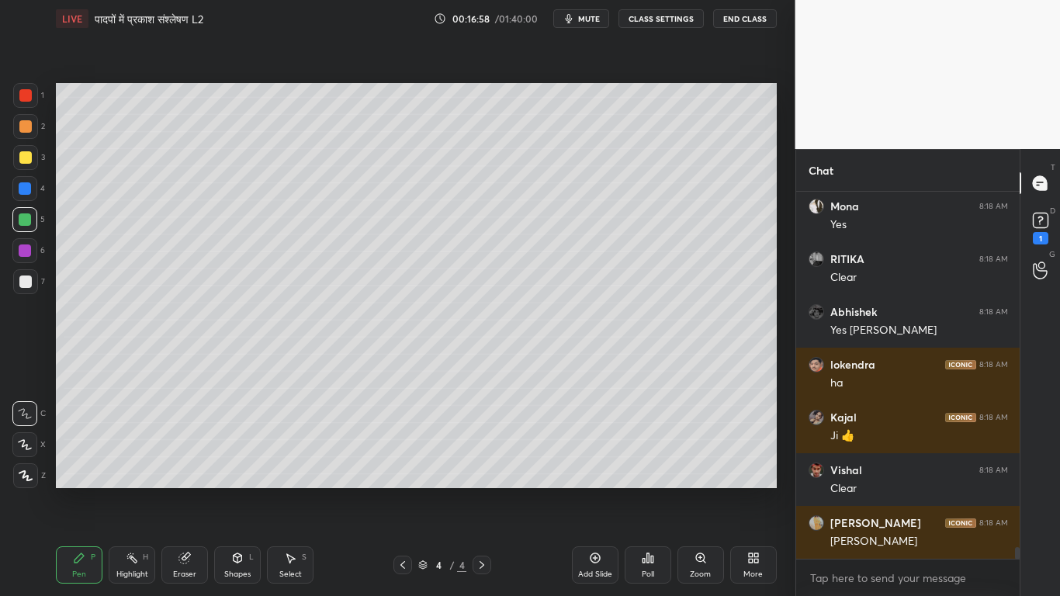
scroll to position [11335, 0]
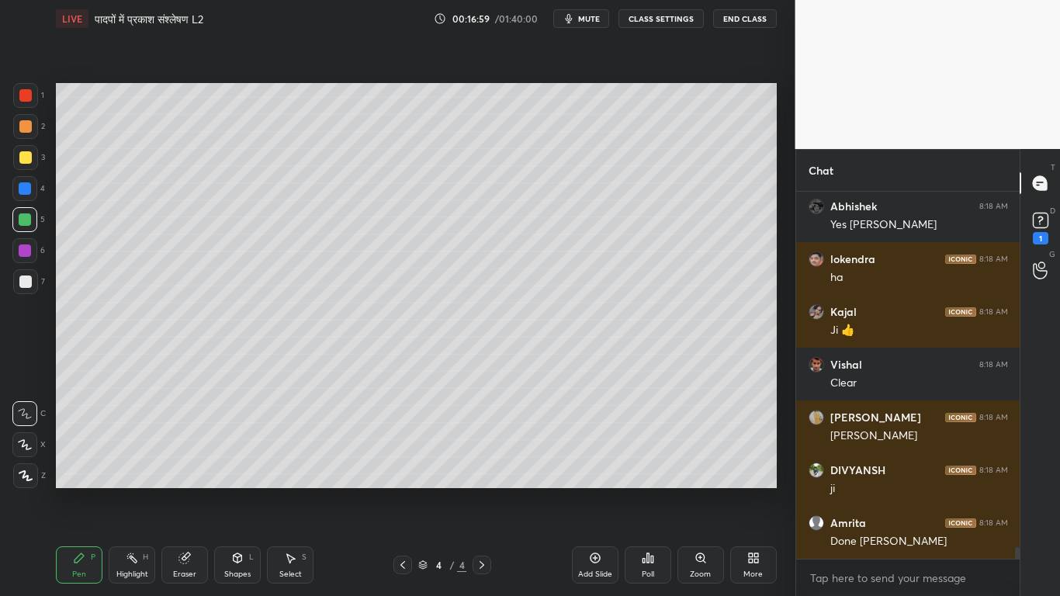
click at [187, 450] on icon at bounding box center [184, 558] width 12 height 12
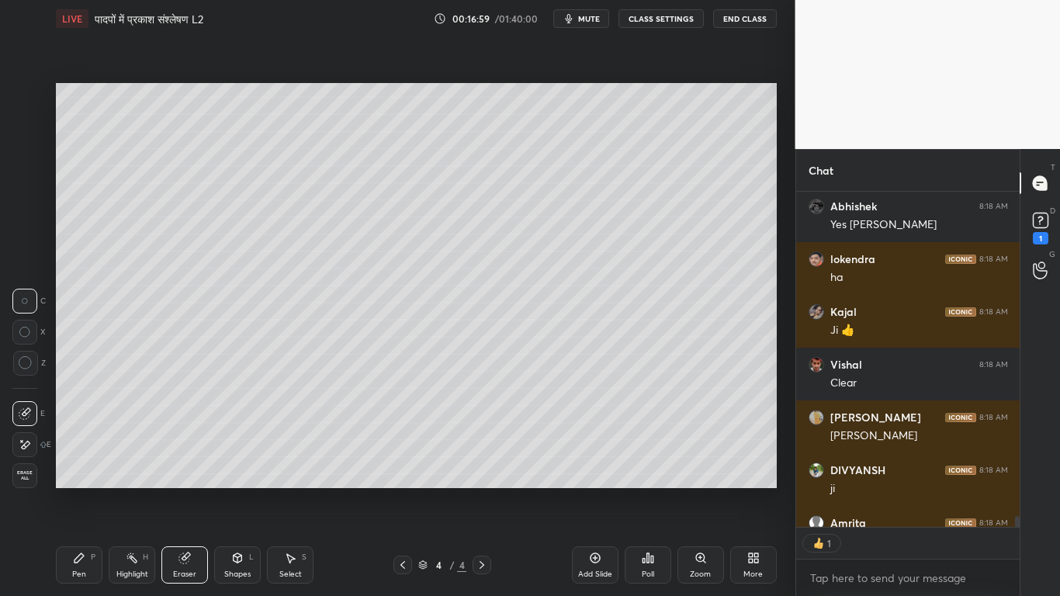
scroll to position [11420, 0]
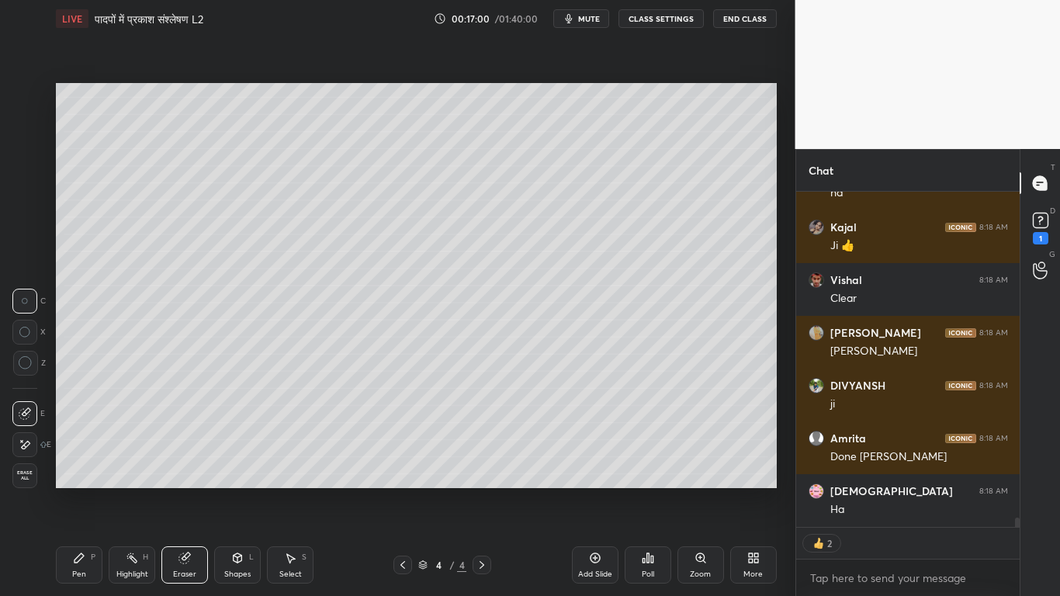
click at [231, 450] on div "Shapes L" at bounding box center [237, 564] width 47 height 37
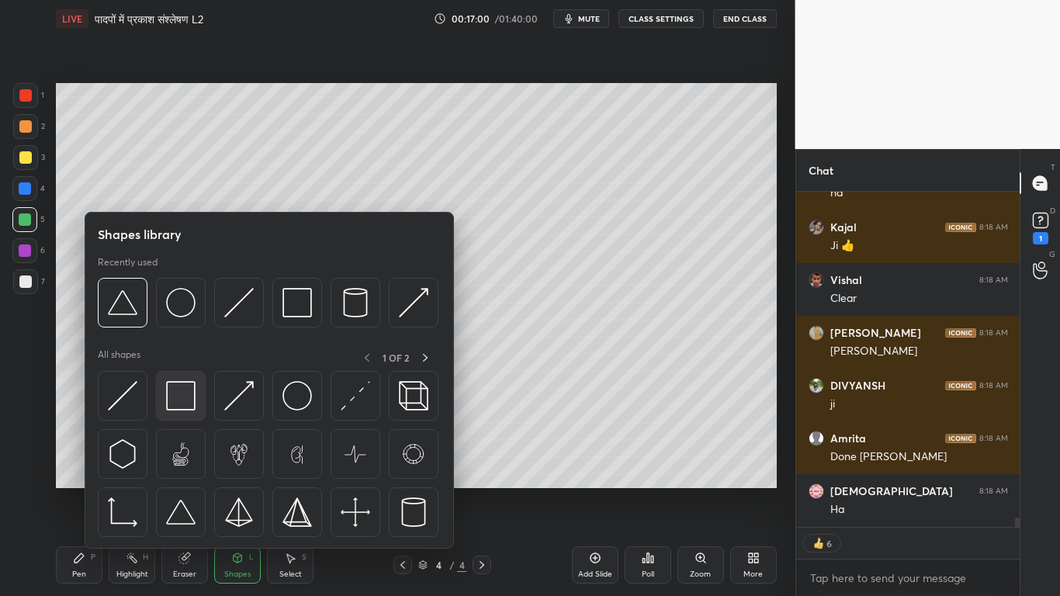
click at [179, 395] on img at bounding box center [180, 395] width 29 height 29
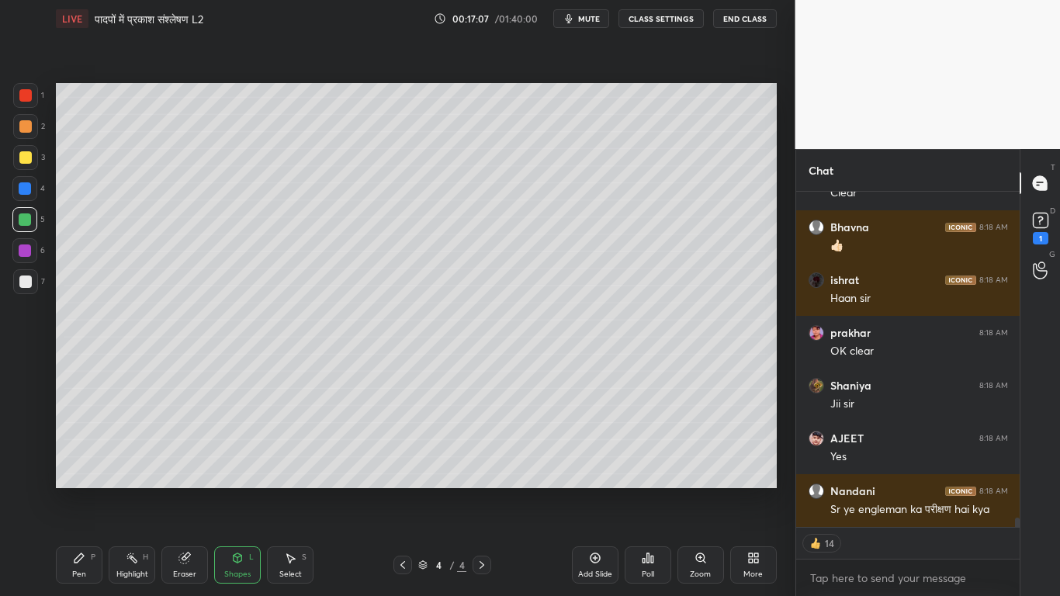
scroll to position [11895, 0]
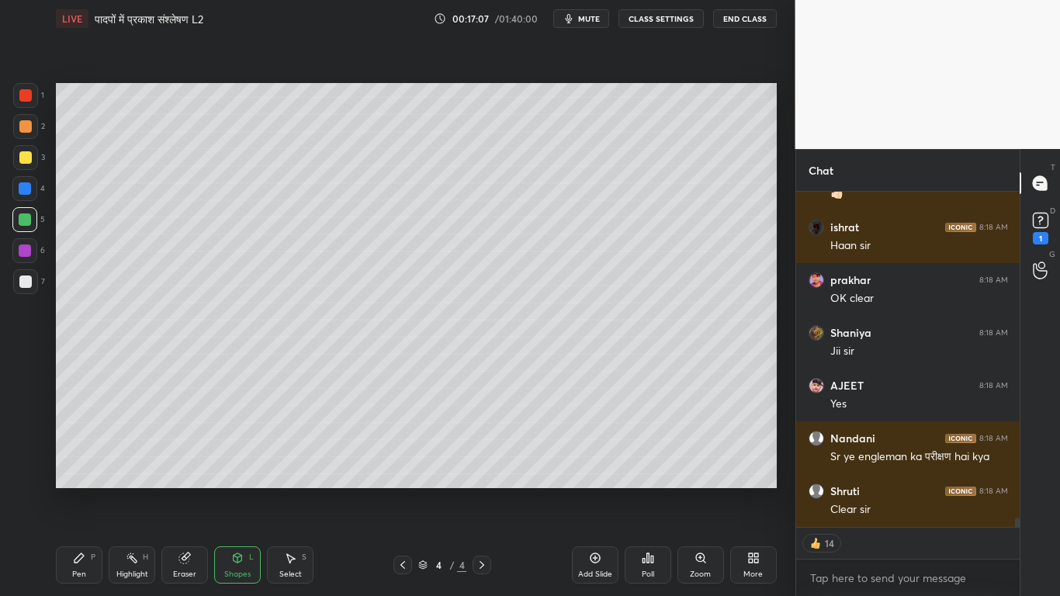
click at [17, 152] on div at bounding box center [25, 157] width 25 height 25
click at [24, 286] on div at bounding box center [25, 281] width 12 height 12
click at [78, 450] on div "Pen P" at bounding box center [79, 564] width 47 height 37
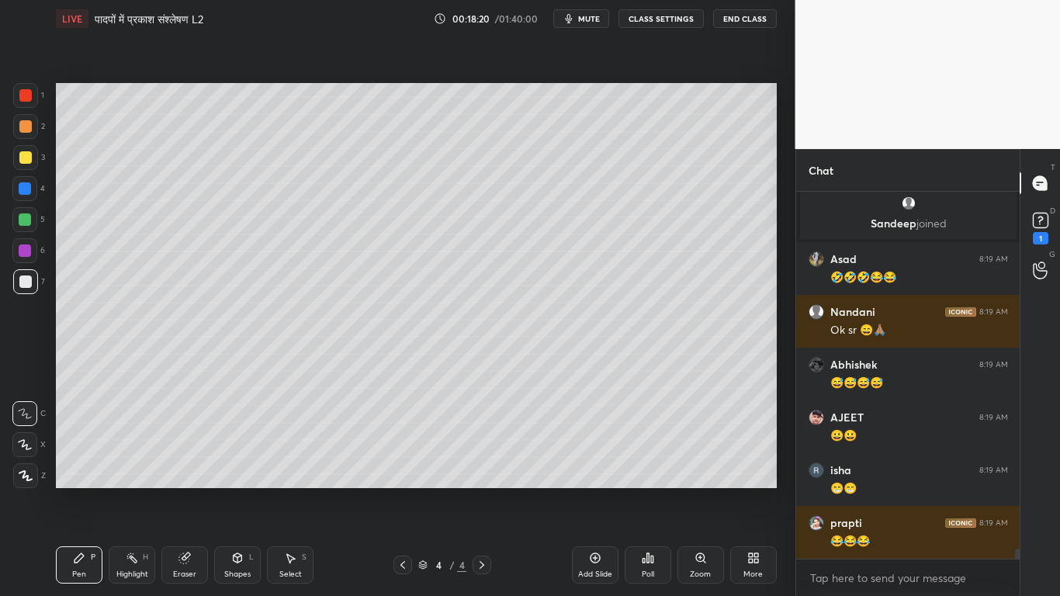
scroll to position [12763, 0]
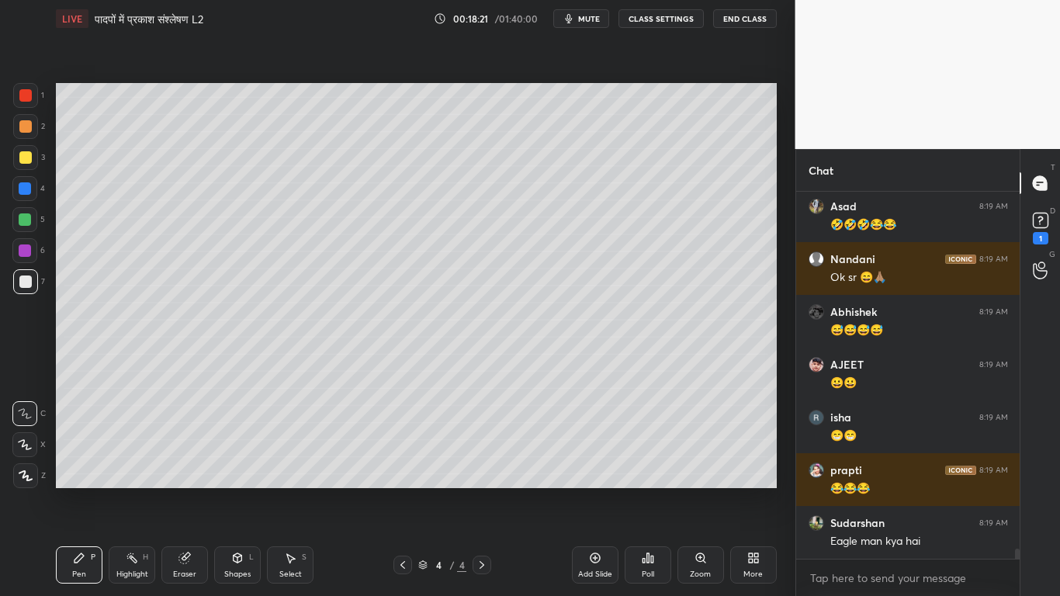
click at [24, 213] on div at bounding box center [25, 219] width 12 height 12
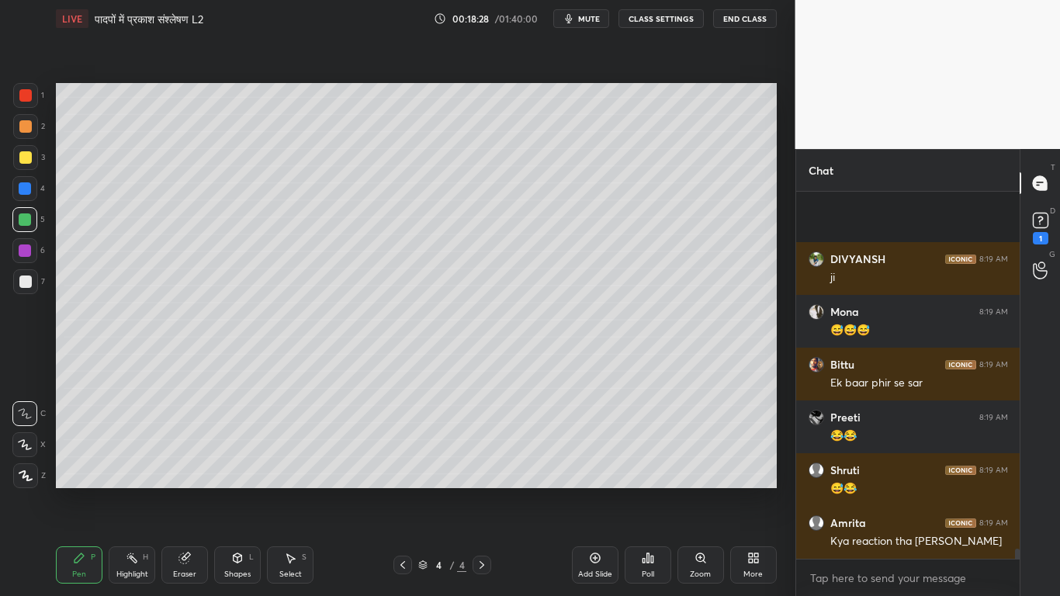
scroll to position [13252, 0]
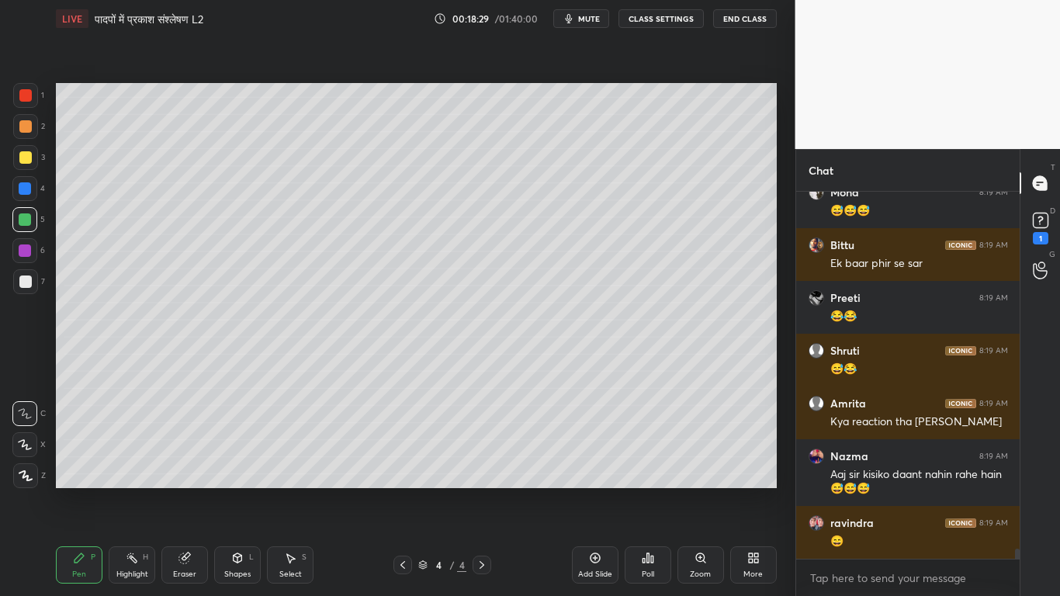
click at [19, 279] on div at bounding box center [25, 281] width 12 height 12
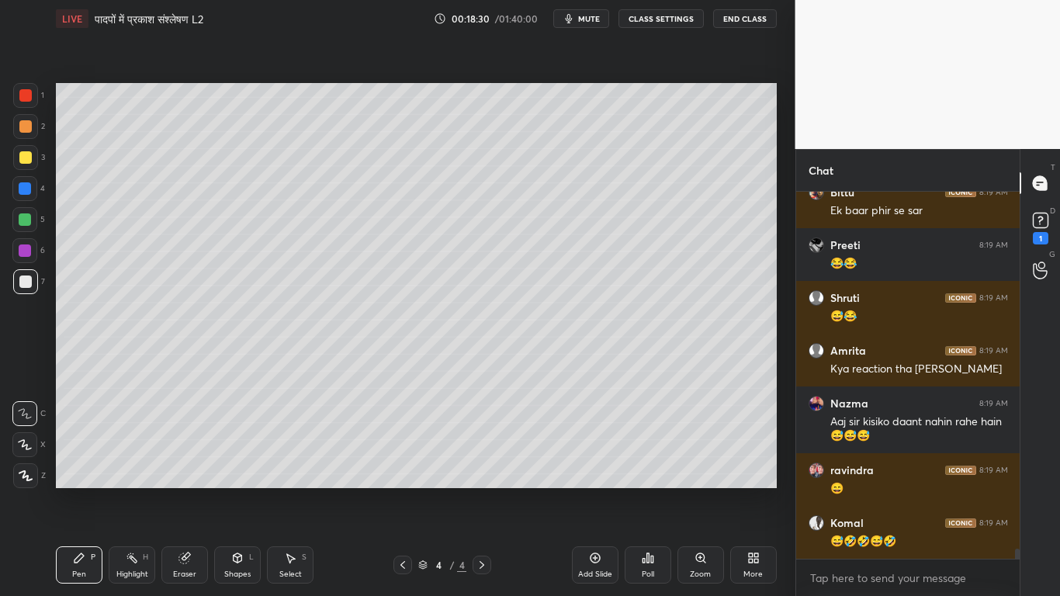
click at [21, 156] on div at bounding box center [25, 157] width 12 height 12
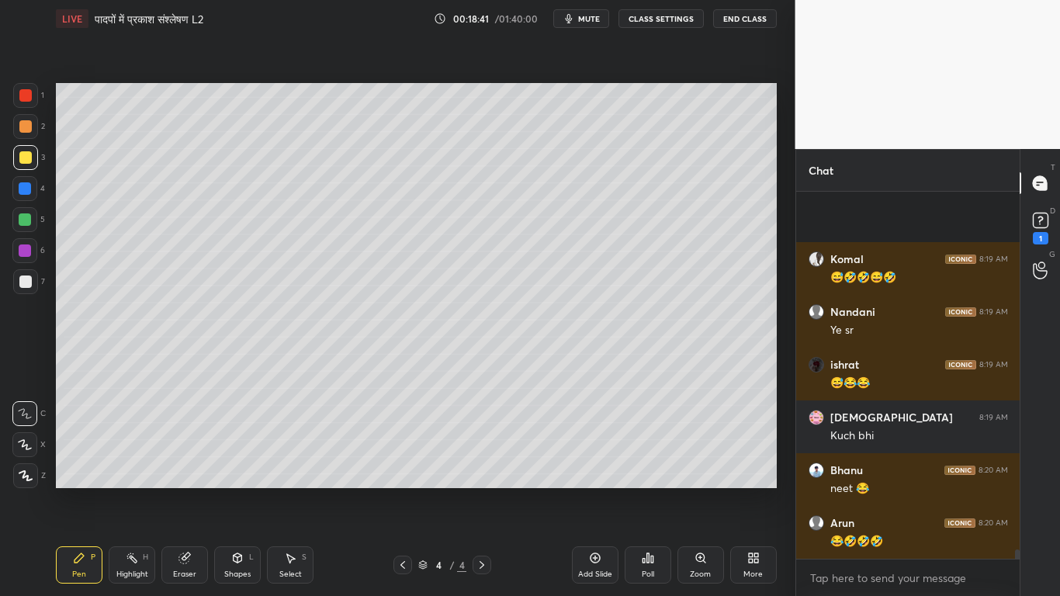
scroll to position [13674, 0]
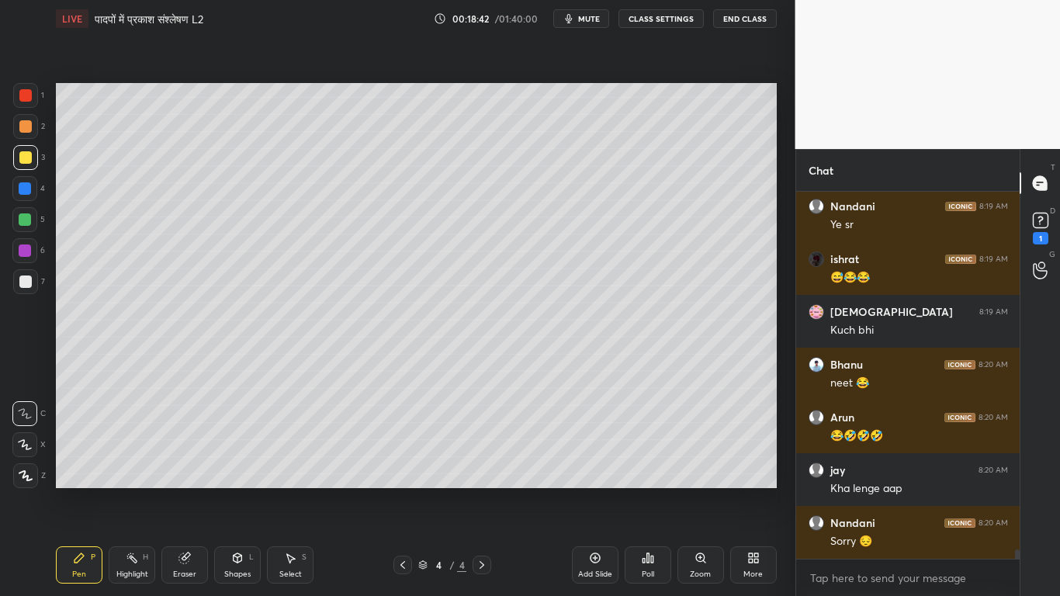
click at [17, 217] on div at bounding box center [24, 219] width 25 height 25
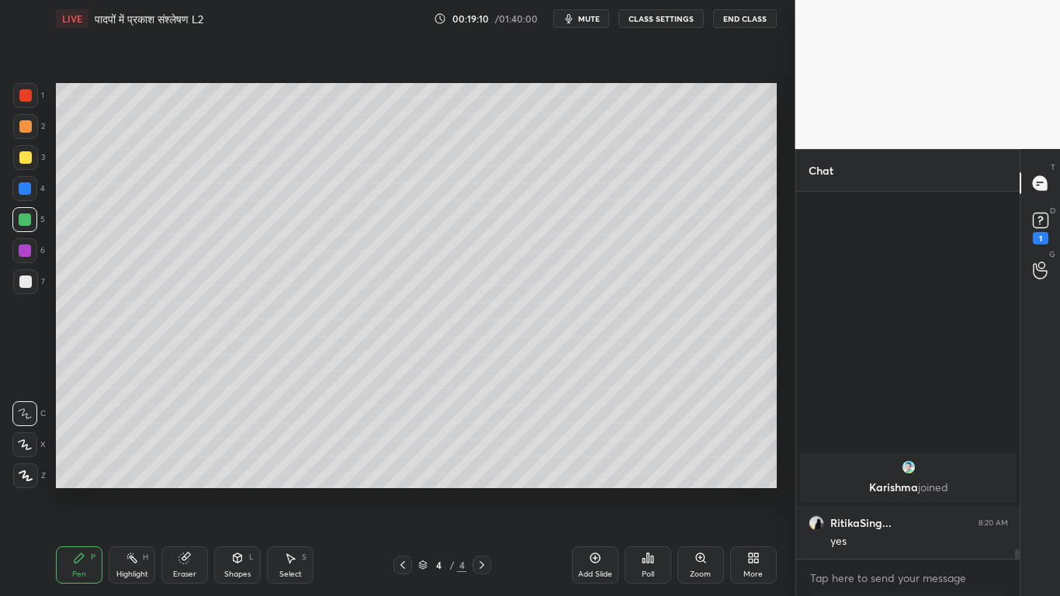
scroll to position [12438, 0]
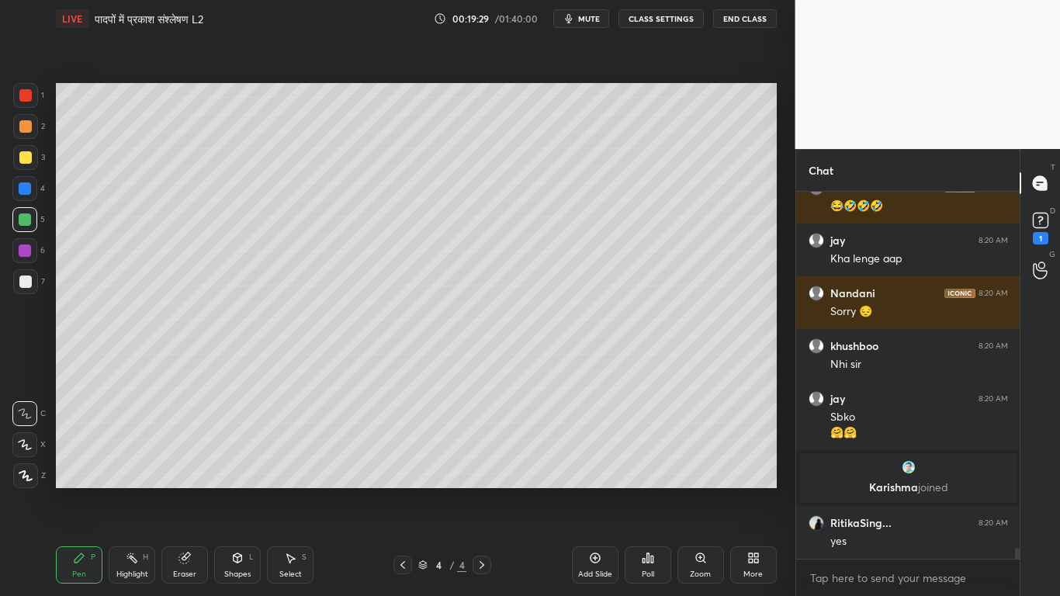
click at [26, 282] on div at bounding box center [25, 281] width 12 height 12
click at [28, 157] on div at bounding box center [25, 157] width 12 height 12
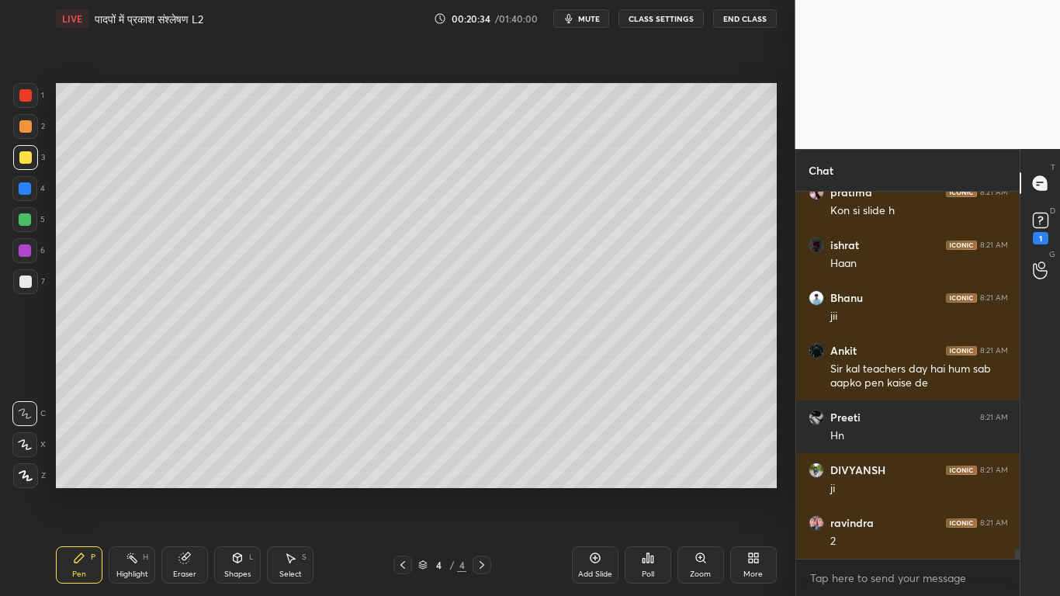
scroll to position [13128, 0]
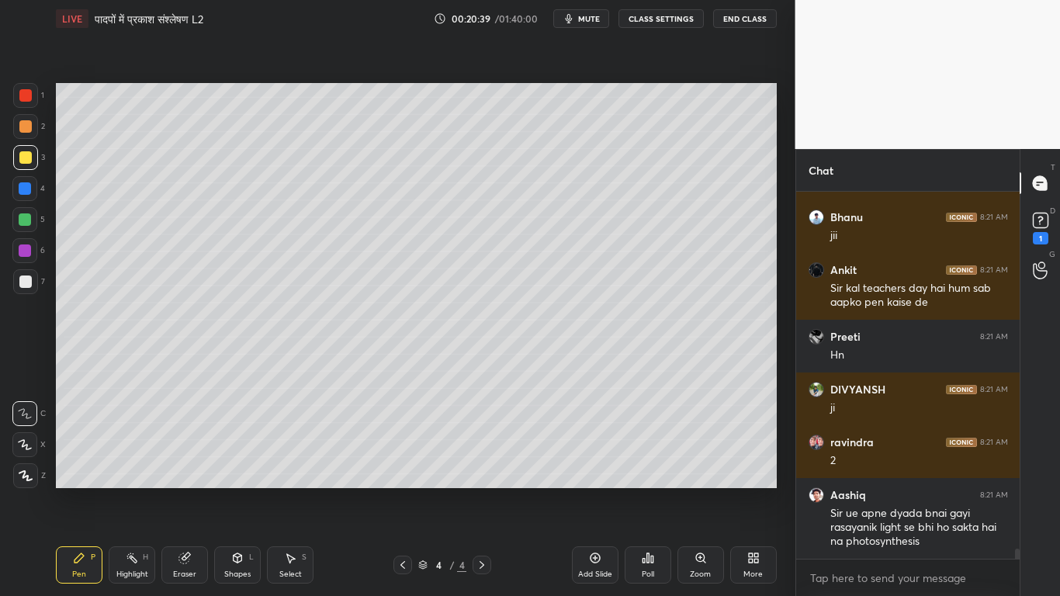
click at [185, 450] on div "Eraser" at bounding box center [184, 574] width 23 height 8
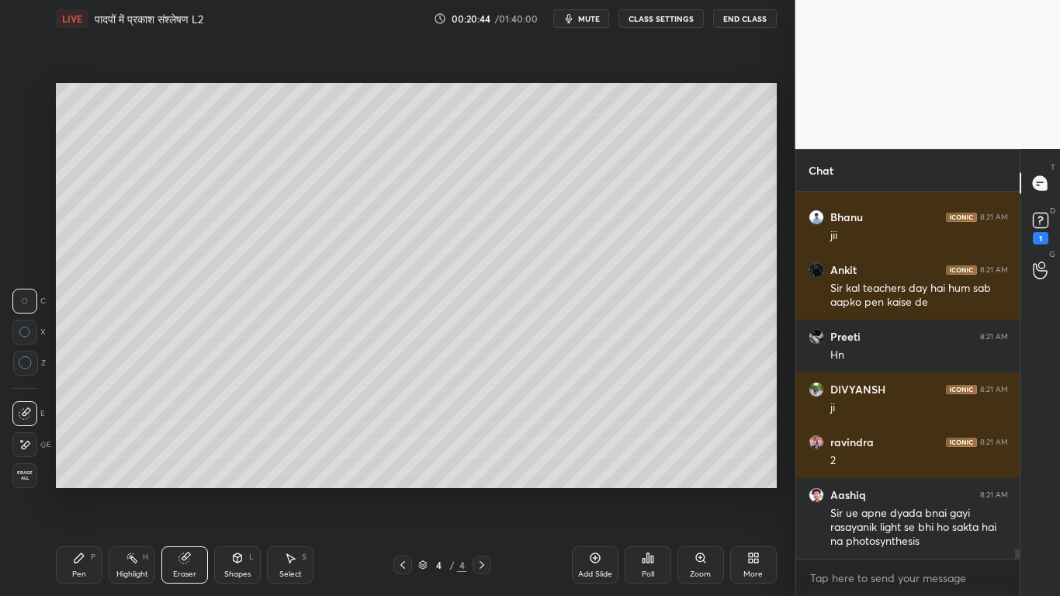
click at [70, 450] on div "Pen P" at bounding box center [79, 564] width 47 height 37
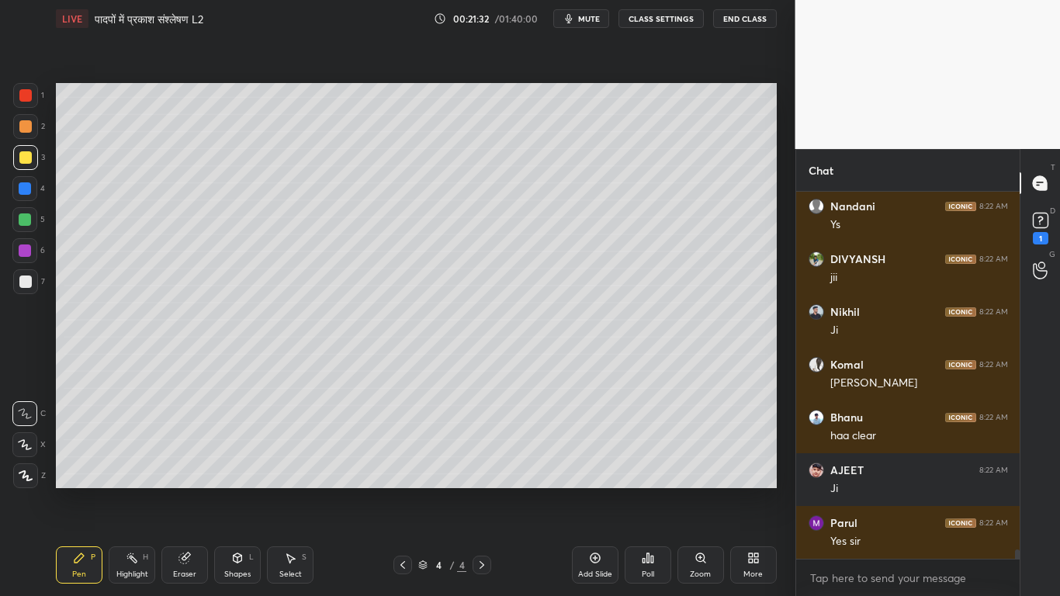
scroll to position [14394, 0]
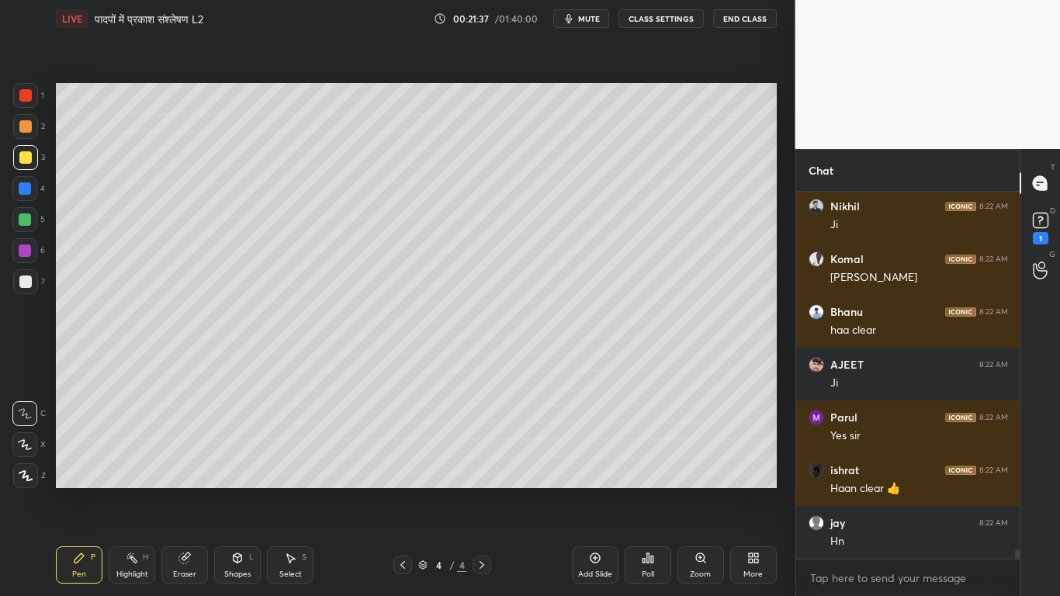
click at [25, 217] on div at bounding box center [25, 219] width 12 height 12
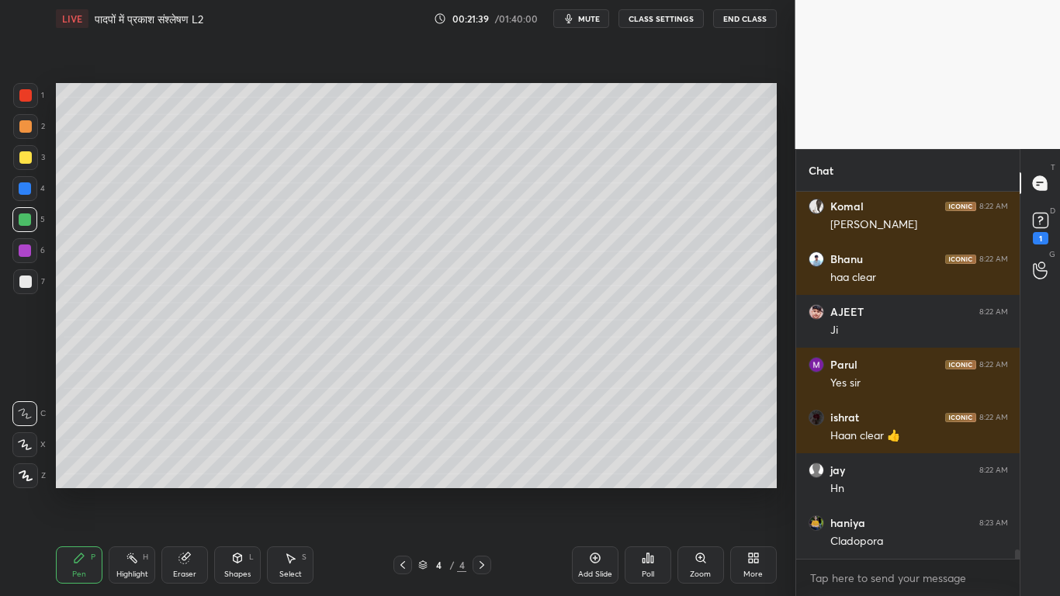
click at [20, 159] on div at bounding box center [25, 157] width 12 height 12
click at [26, 445] on icon at bounding box center [25, 444] width 14 height 11
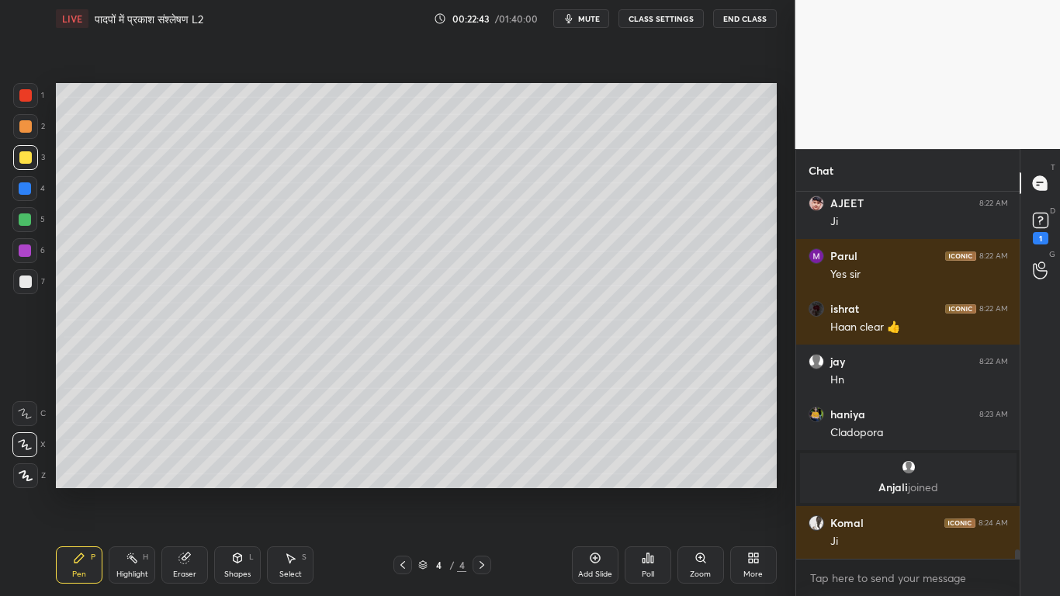
scroll to position [13975, 0]
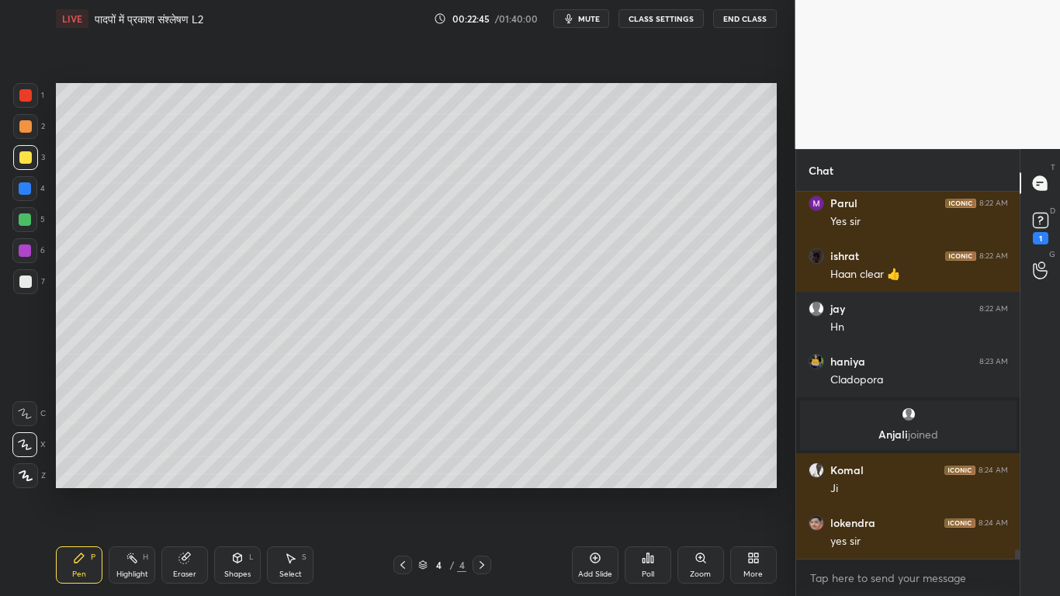
click at [24, 282] on div at bounding box center [25, 281] width 12 height 12
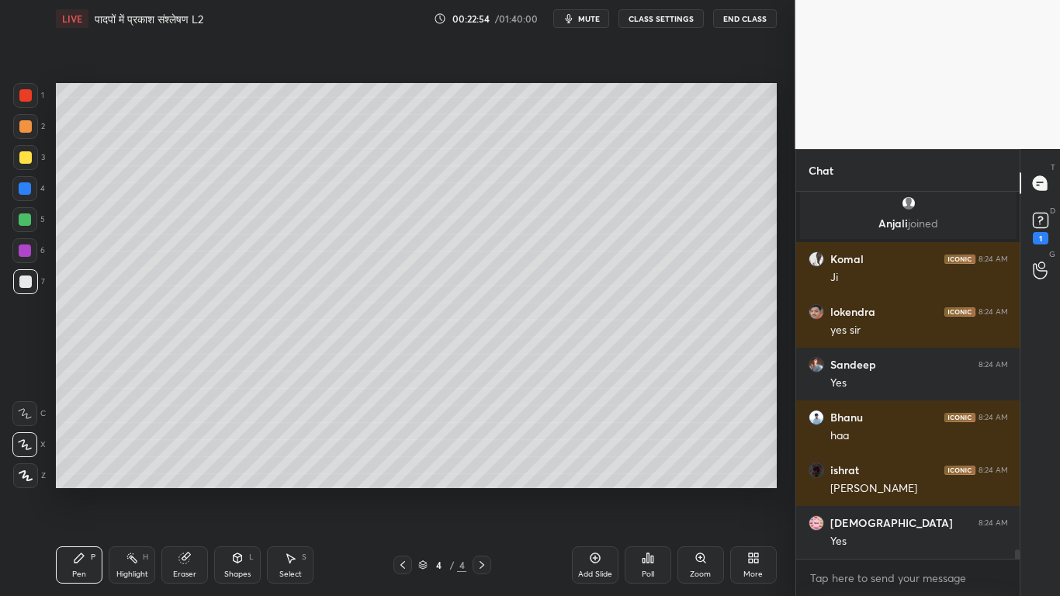
scroll to position [14239, 0]
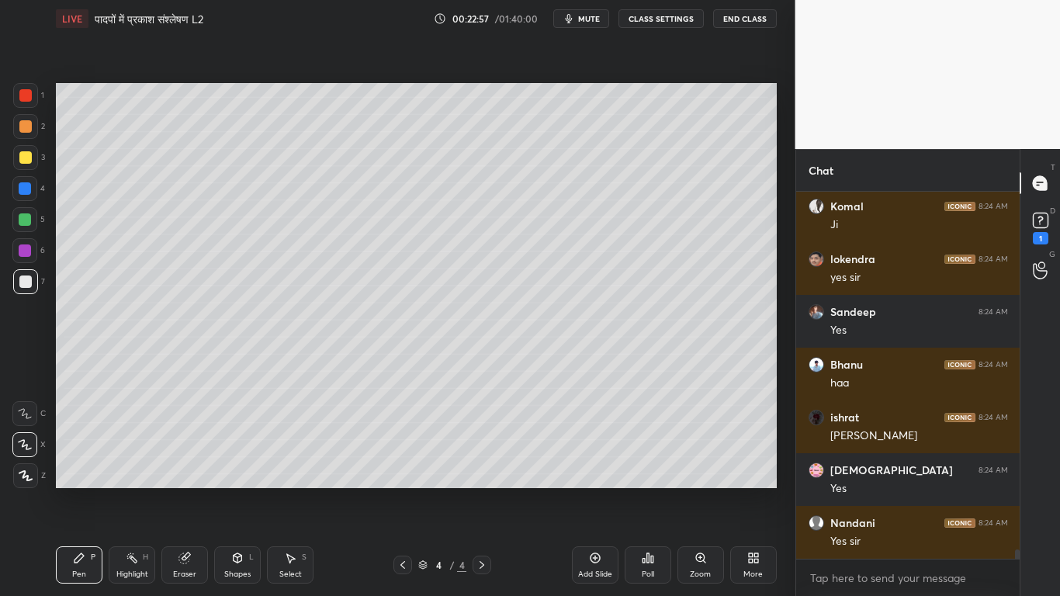
drag, startPoint x: 25, startPoint y: 411, endPoint x: 33, endPoint y: 396, distance: 17.4
click at [29, 411] on icon at bounding box center [25, 413] width 14 height 11
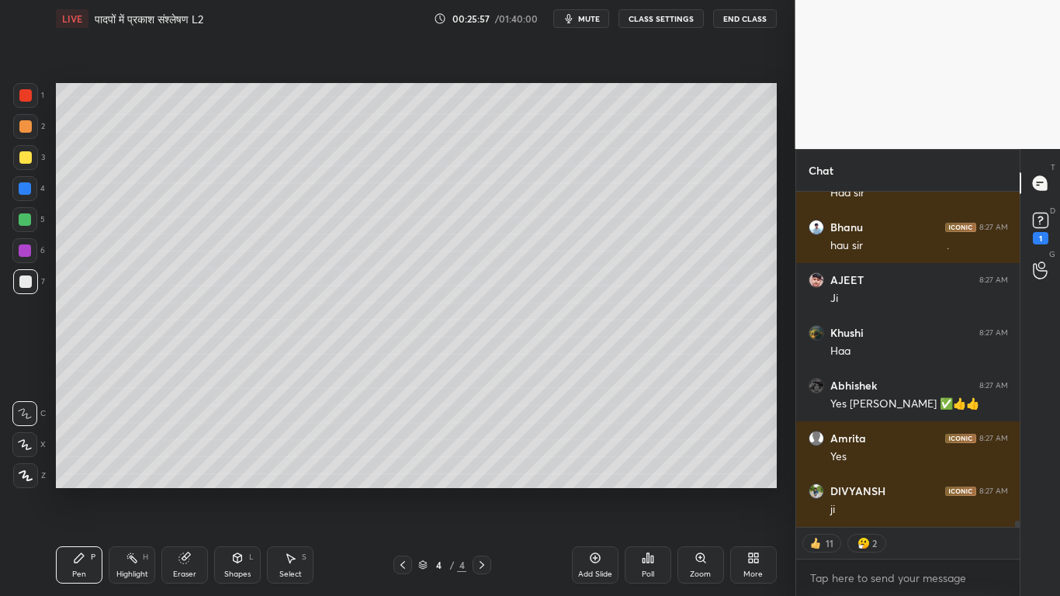
scroll to position [17406, 0]
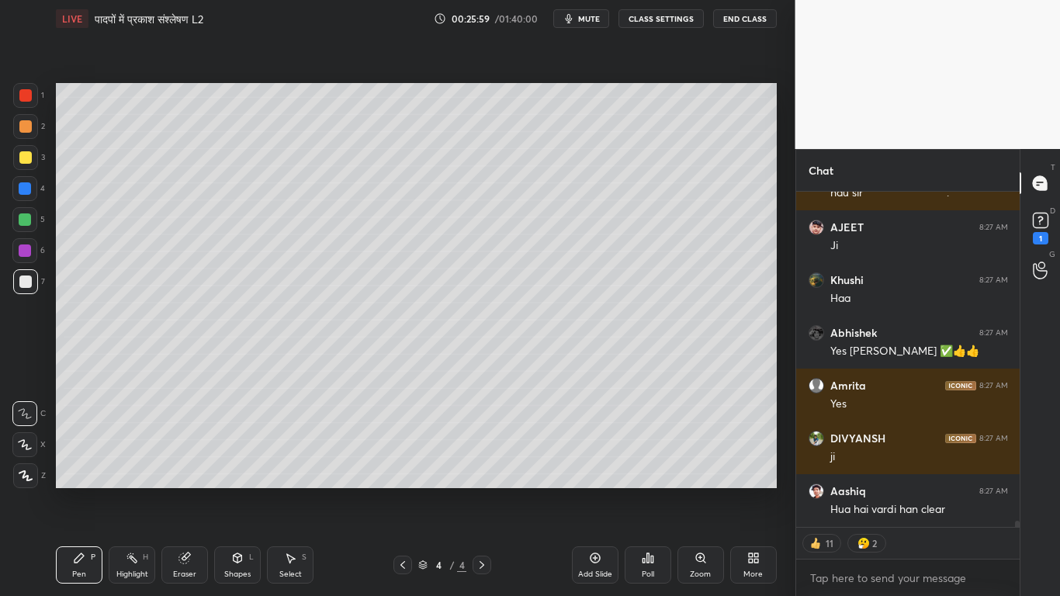
click at [587, 450] on div "Add Slide" at bounding box center [595, 564] width 47 height 37
drag, startPoint x: 19, startPoint y: 155, endPoint x: 29, endPoint y: 168, distance: 16.0
click at [19, 156] on div at bounding box center [25, 157] width 12 height 12
click at [20, 282] on div at bounding box center [25, 281] width 12 height 12
click at [27, 158] on div at bounding box center [25, 157] width 12 height 12
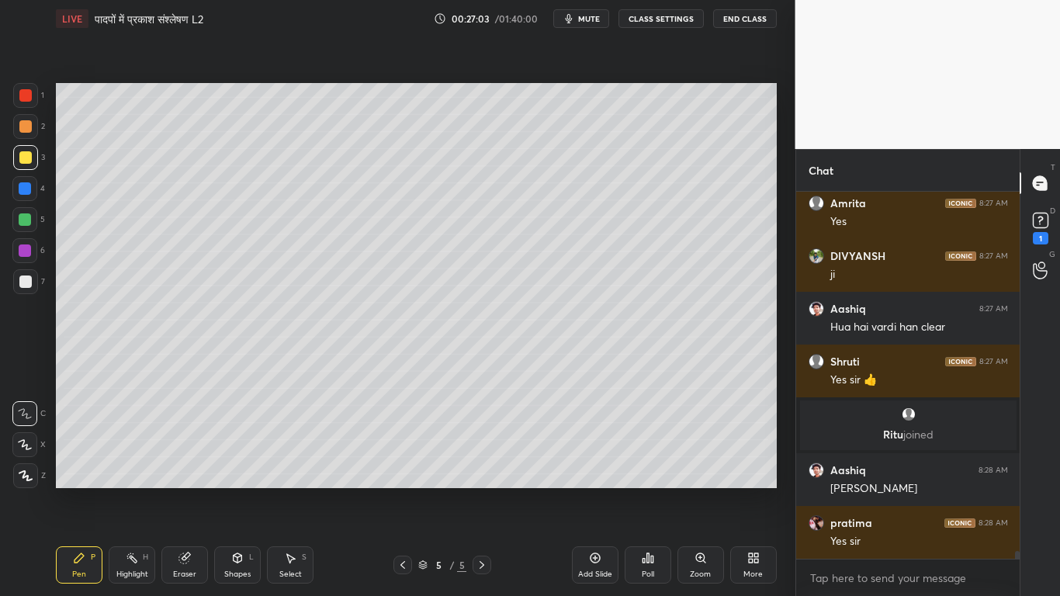
scroll to position [16769, 0]
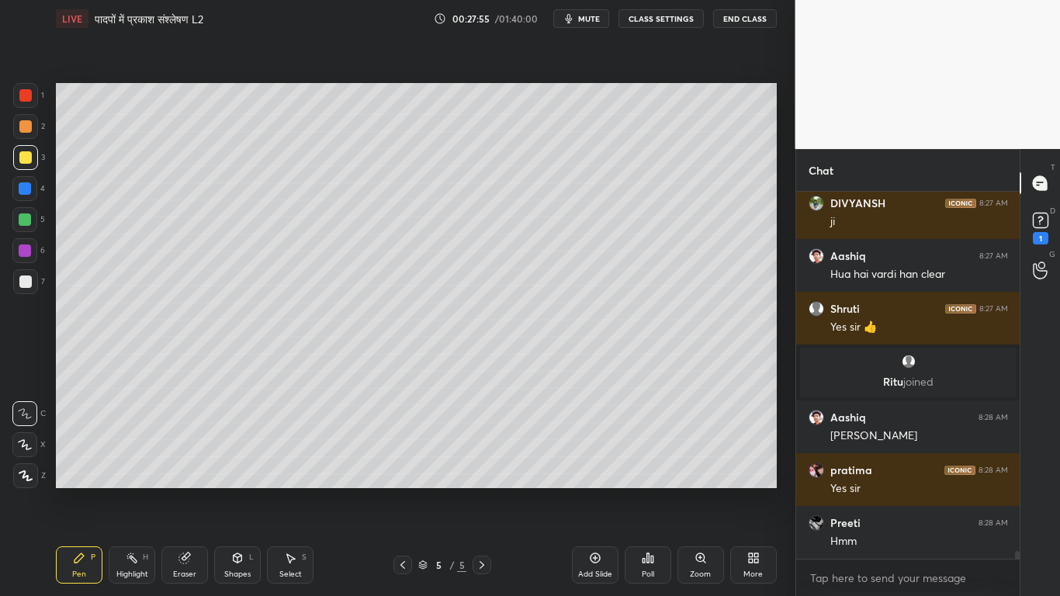
click at [23, 285] on div at bounding box center [25, 281] width 12 height 12
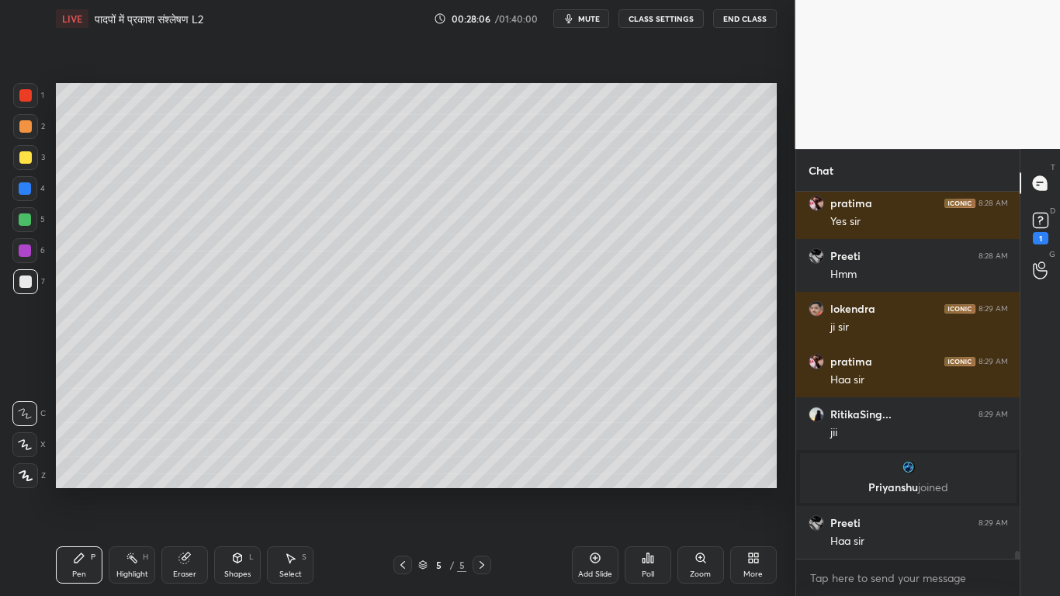
scroll to position [16952, 0]
click at [28, 158] on div at bounding box center [25, 157] width 12 height 12
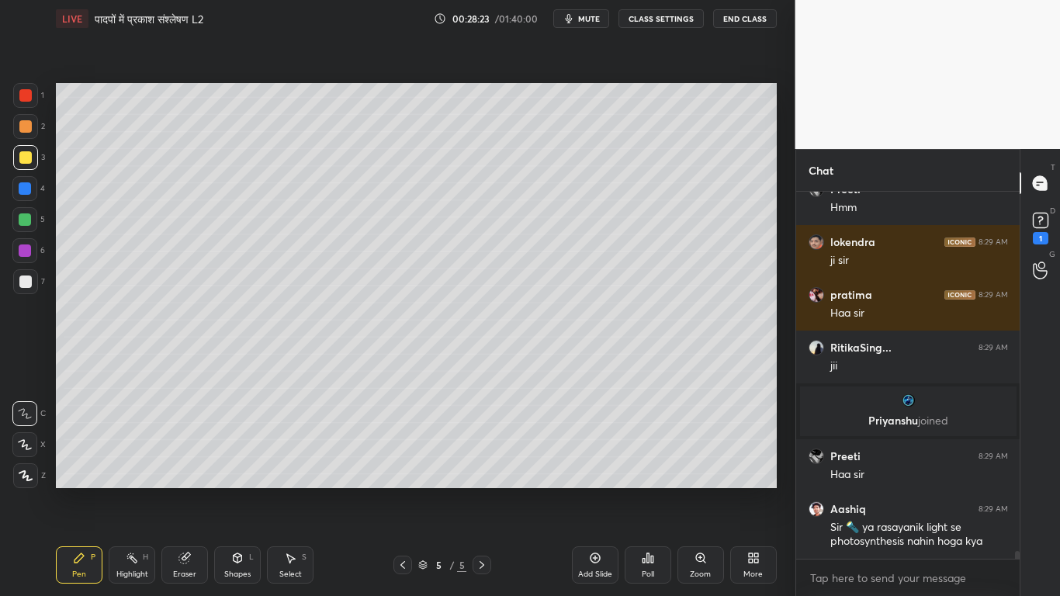
click at [396, 450] on div at bounding box center [402, 565] width 19 height 19
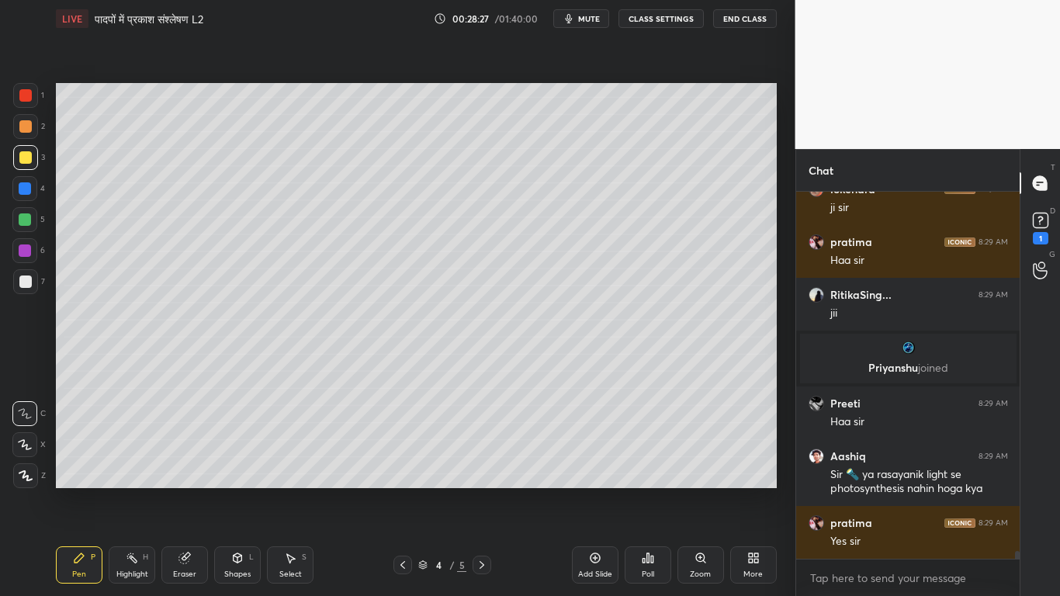
click at [23, 222] on div at bounding box center [25, 219] width 12 height 12
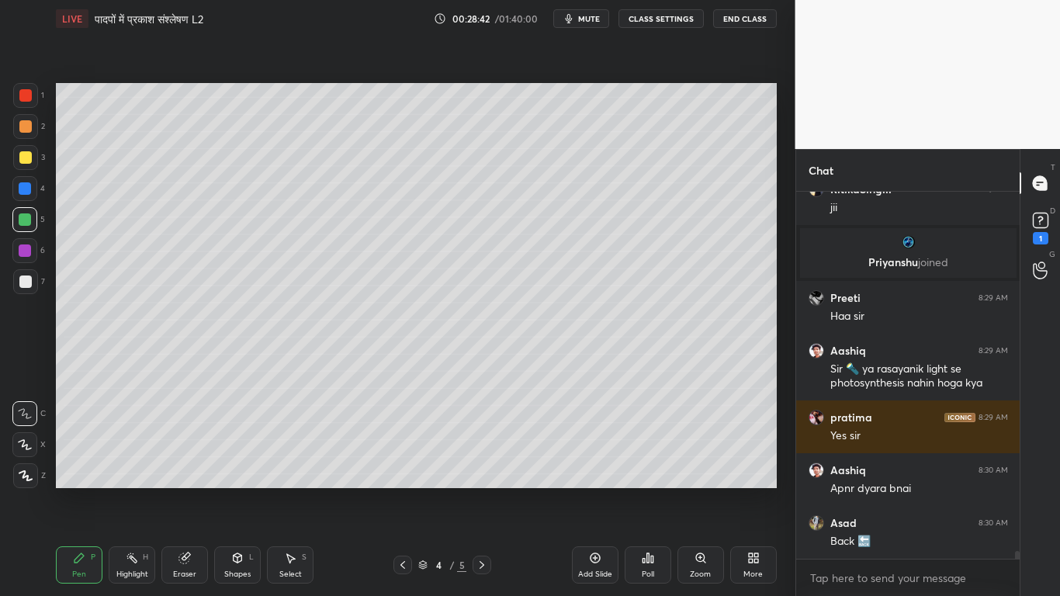
scroll to position [17230, 0]
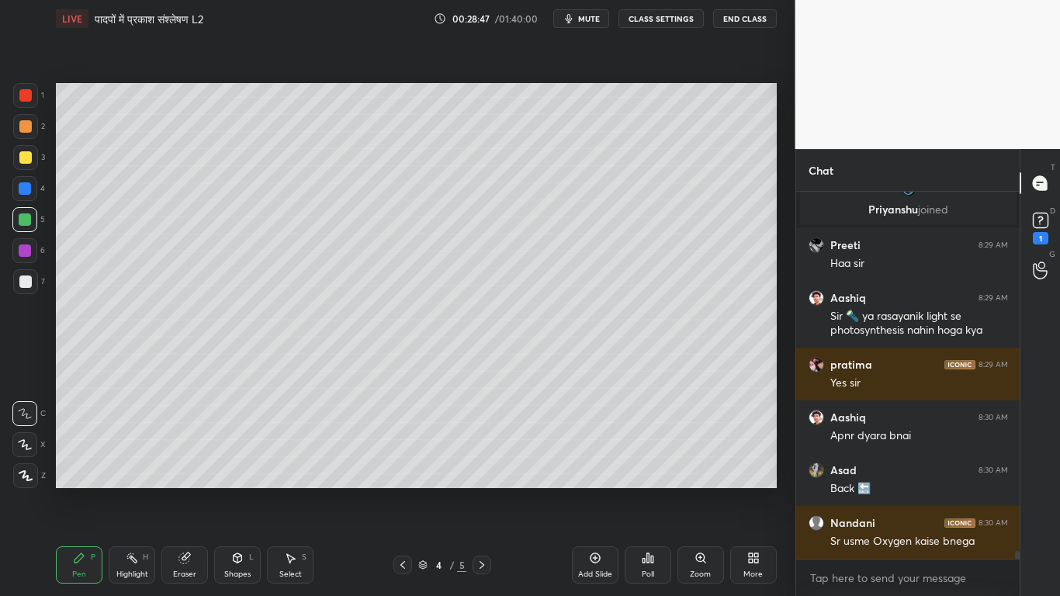
click at [23, 281] on div at bounding box center [25, 281] width 12 height 12
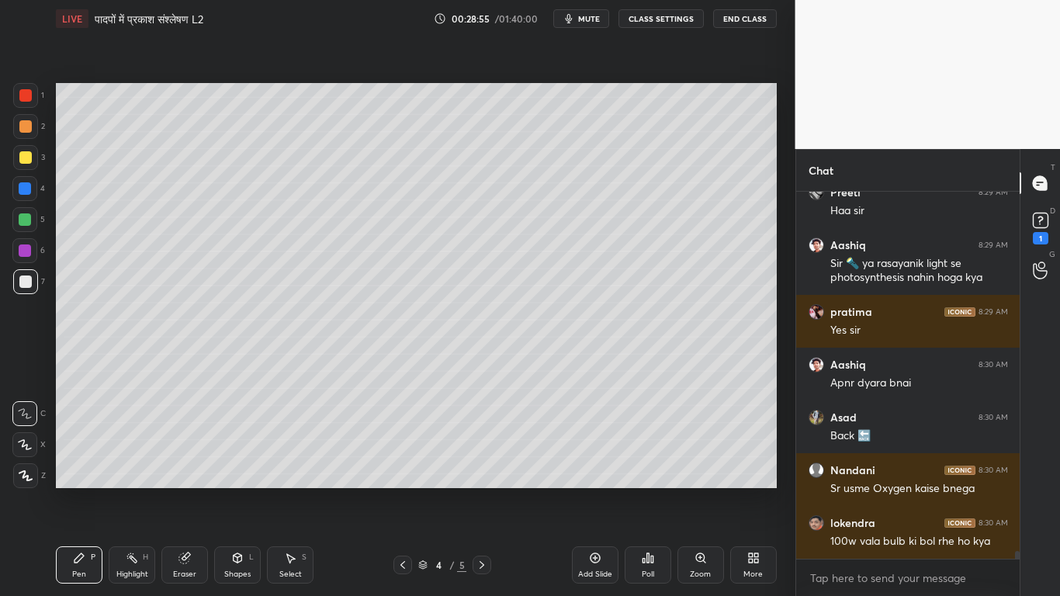
scroll to position [17335, 0]
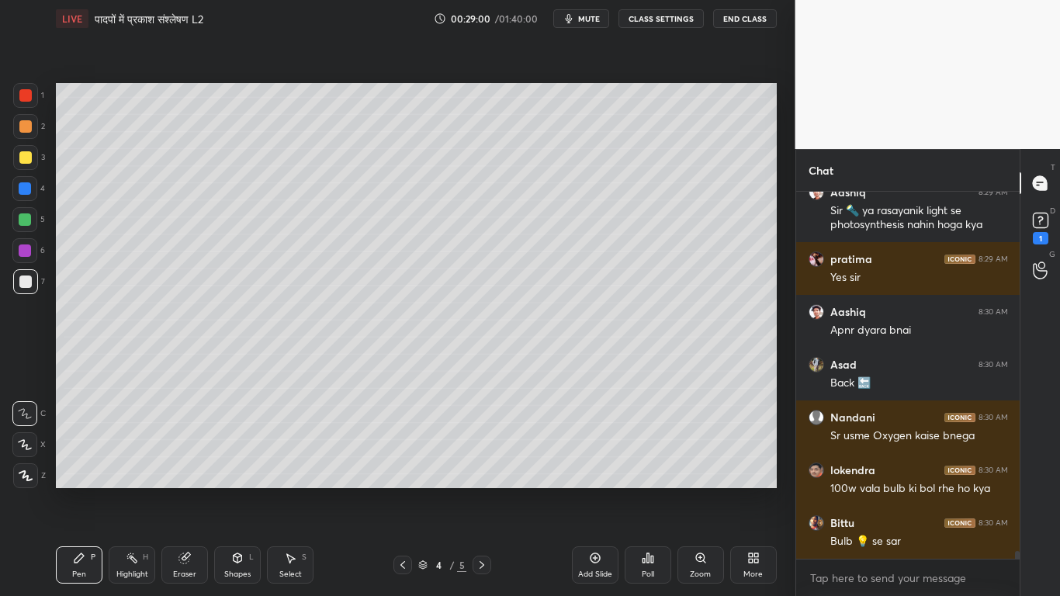
click at [29, 150] on div at bounding box center [25, 157] width 25 height 25
click at [20, 285] on div at bounding box center [25, 281] width 12 height 12
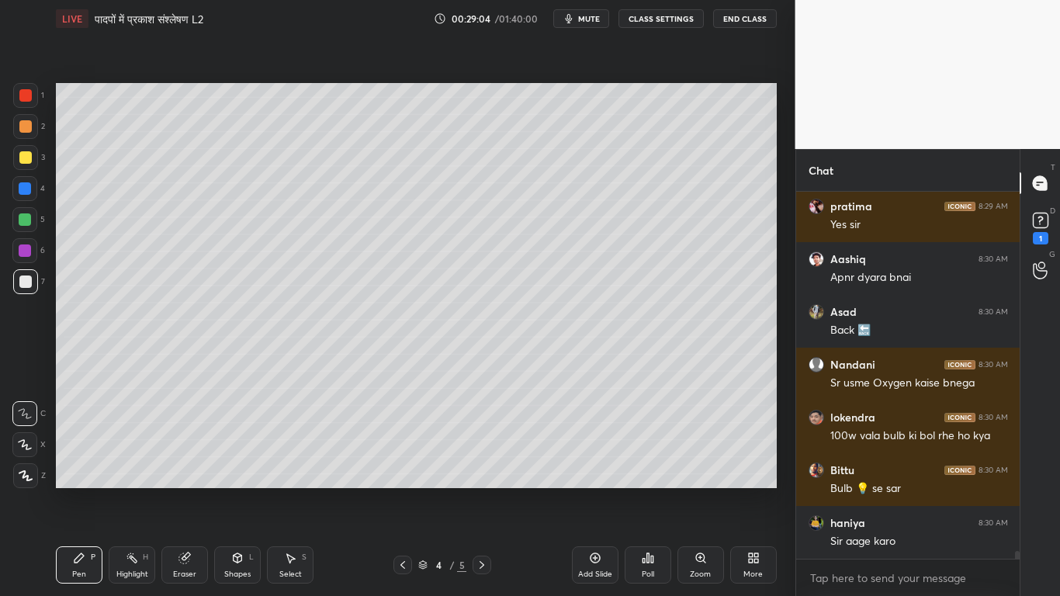
click at [21, 155] on div at bounding box center [25, 157] width 12 height 12
click at [16, 276] on div at bounding box center [25, 281] width 25 height 25
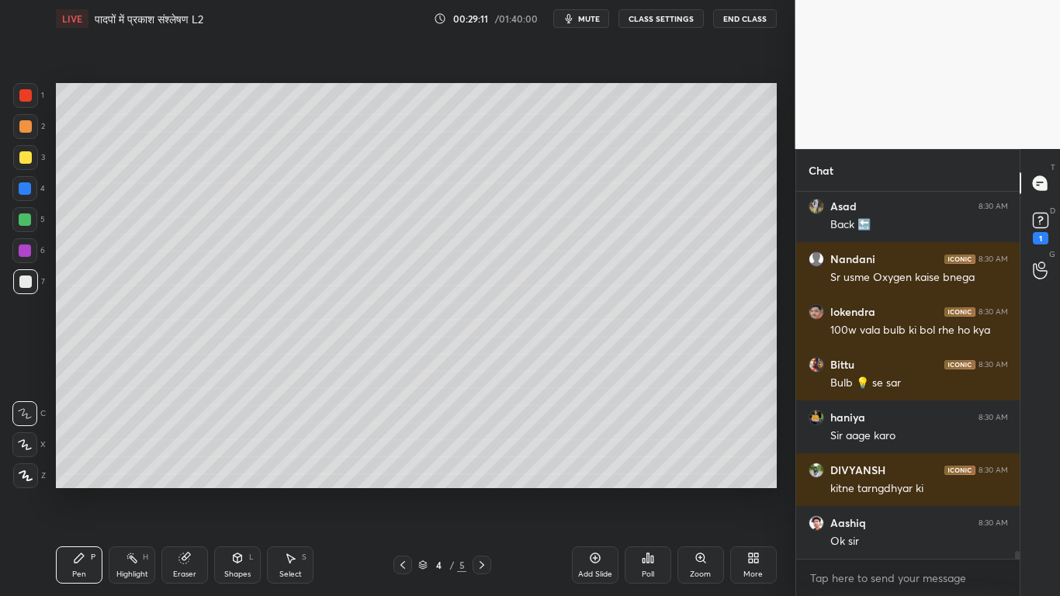
click at [478, 450] on icon at bounding box center [482, 565] width 12 height 12
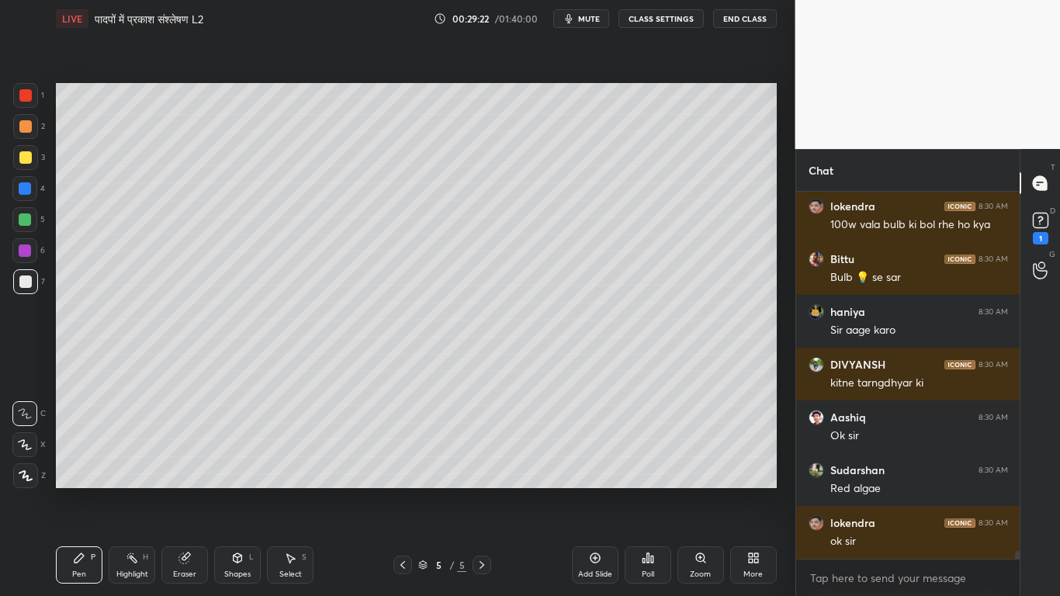
scroll to position [17652, 0]
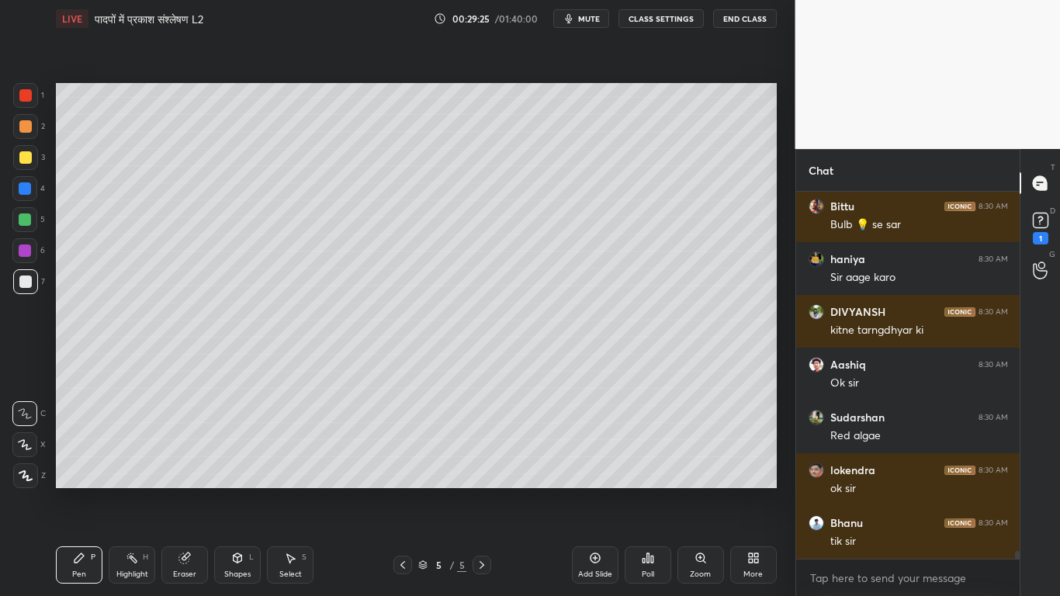
click at [25, 165] on div at bounding box center [25, 157] width 25 height 25
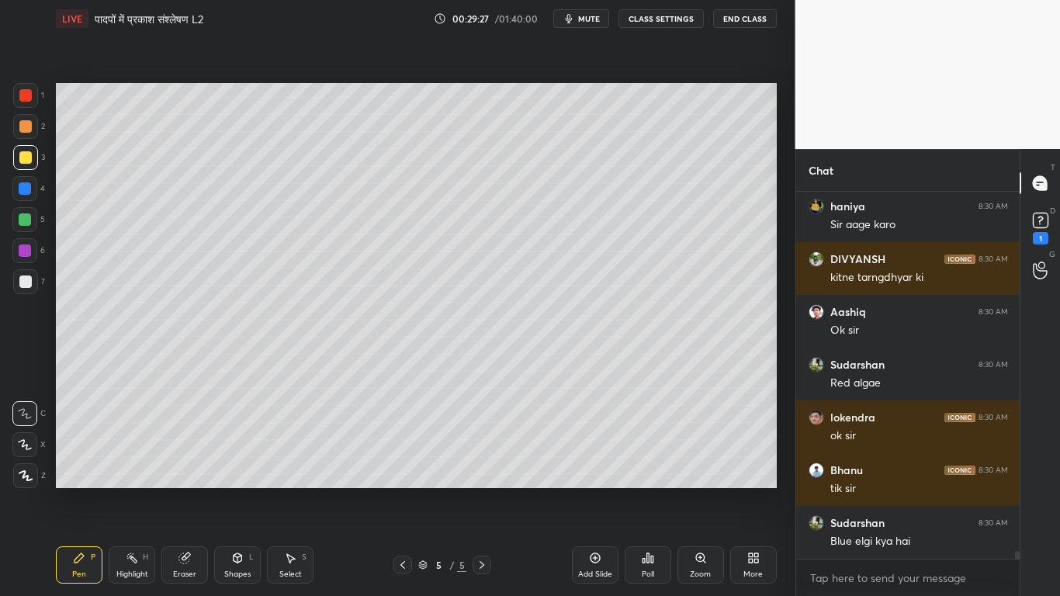
click at [402, 450] on icon at bounding box center [403, 565] width 12 height 12
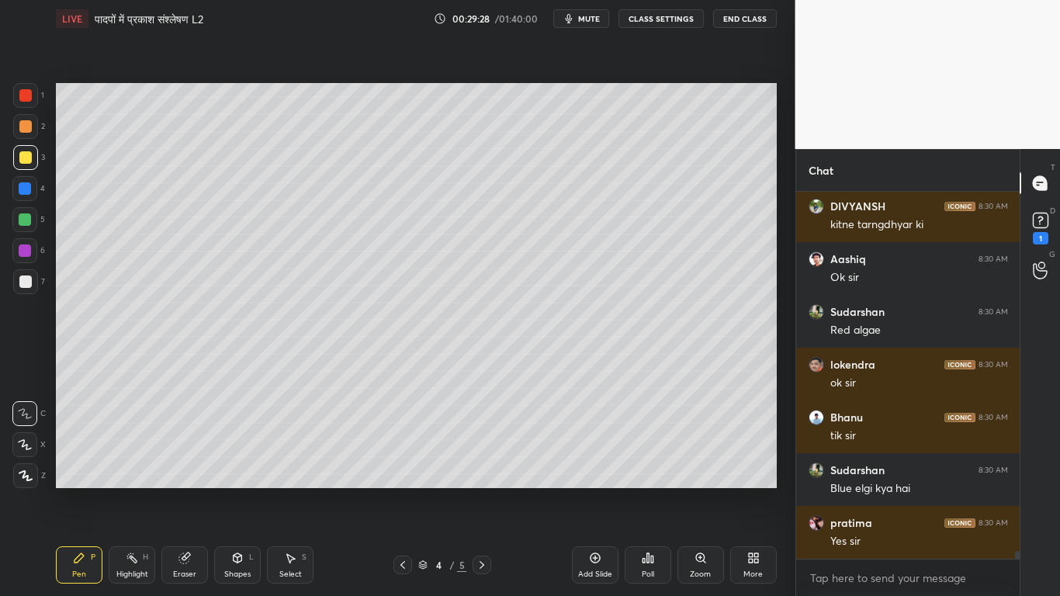
scroll to position [17810, 0]
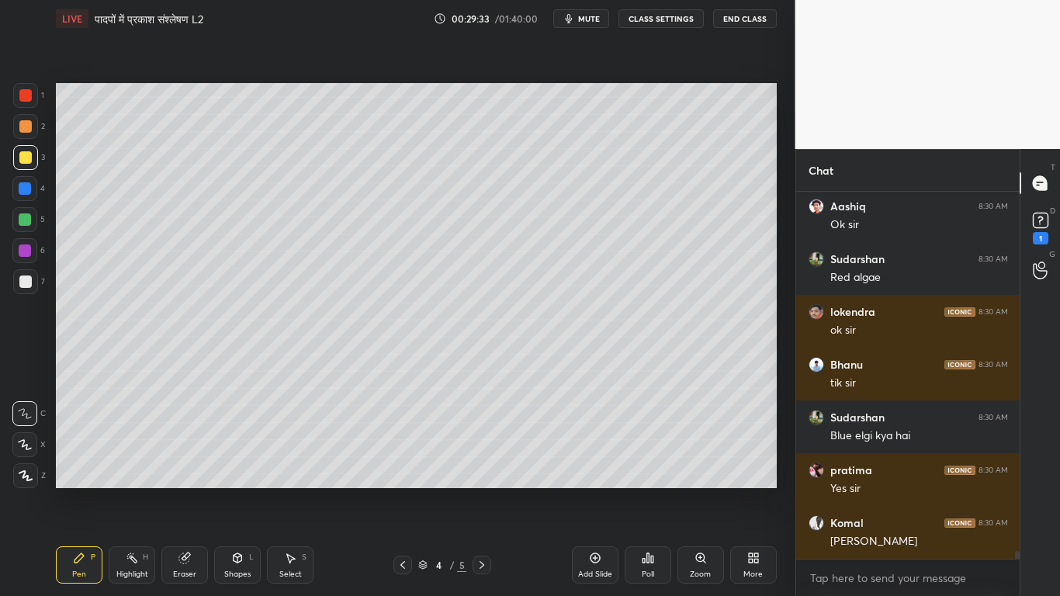
click at [30, 286] on div at bounding box center [25, 281] width 12 height 12
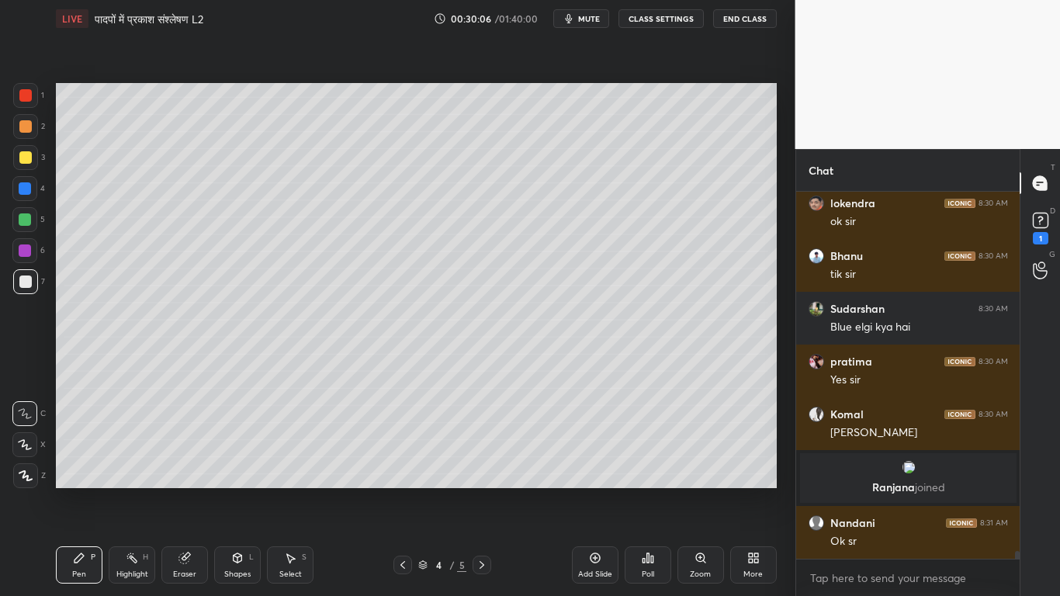
scroll to position [17664, 0]
click at [165, 450] on div "Eraser" at bounding box center [184, 564] width 47 height 37
click at [76, 450] on div "Pen P" at bounding box center [79, 564] width 47 height 37
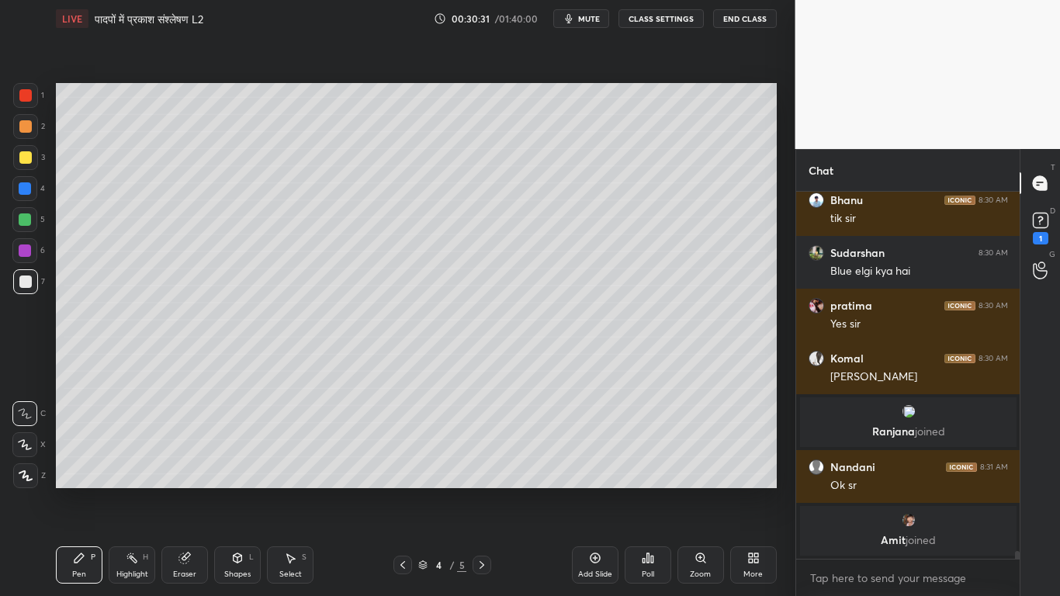
scroll to position [17728, 0]
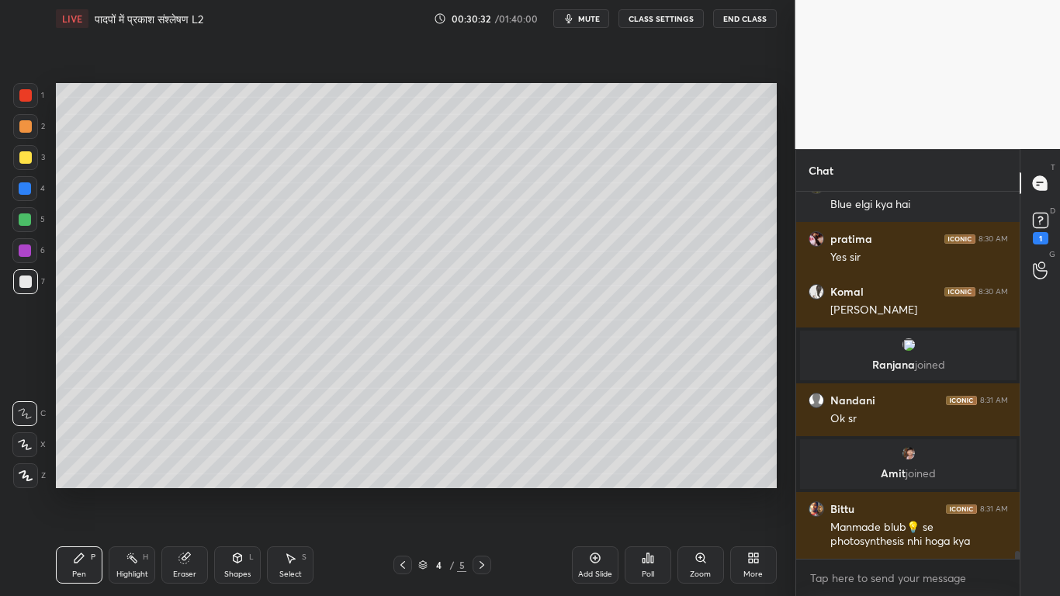
click at [480, 450] on icon at bounding box center [482, 565] width 12 height 12
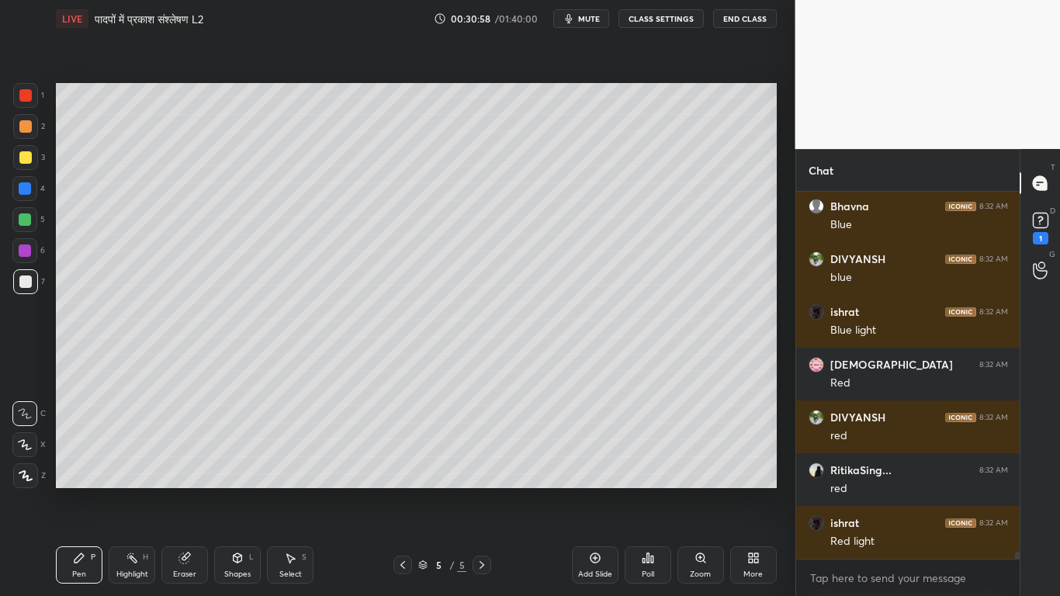
scroll to position [18203, 0]
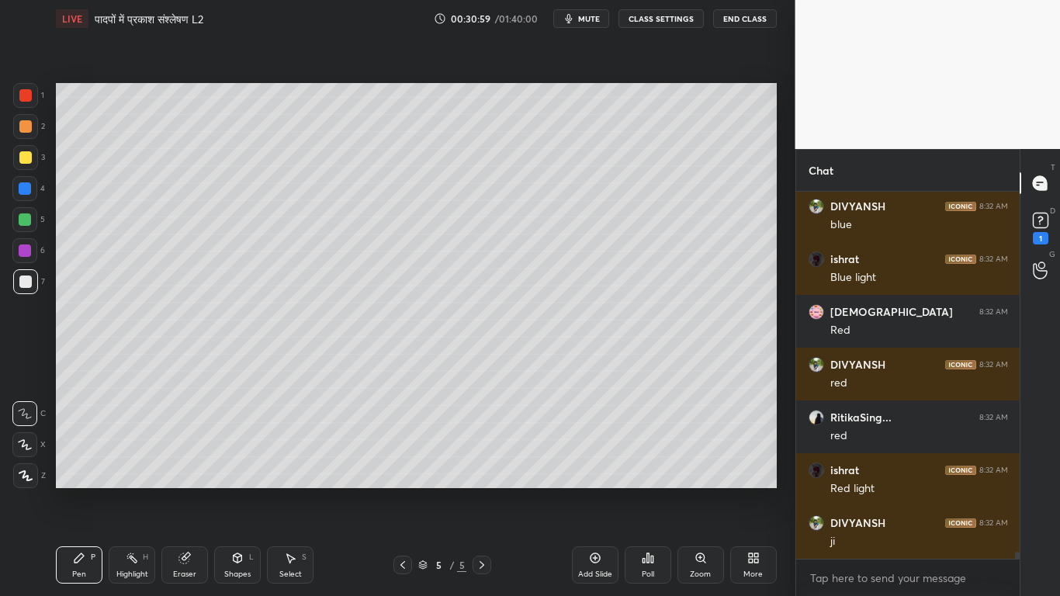
click at [178, 450] on div "Eraser" at bounding box center [184, 564] width 47 height 37
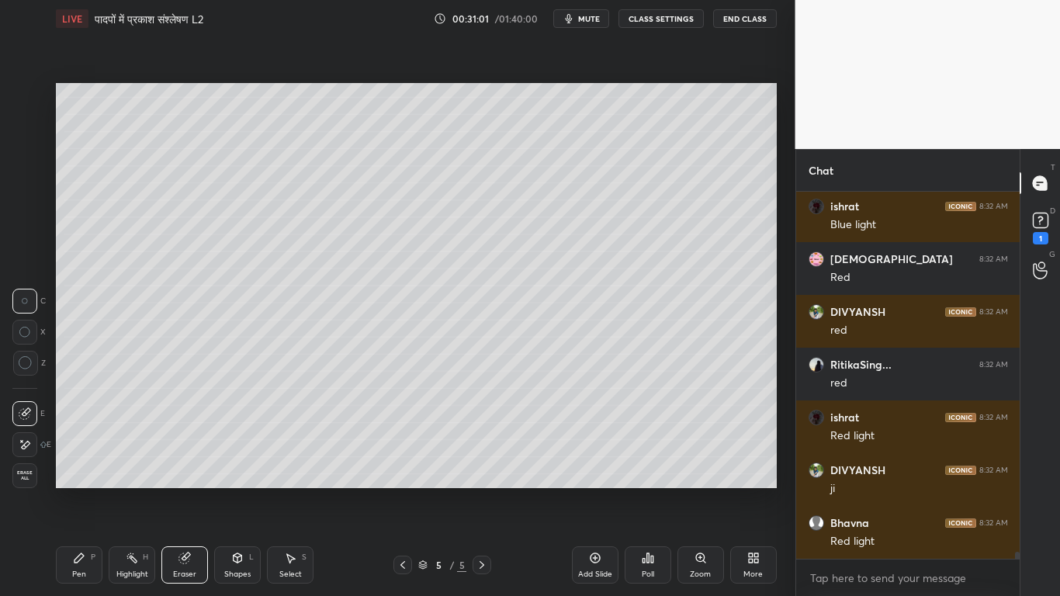
scroll to position [18308, 0]
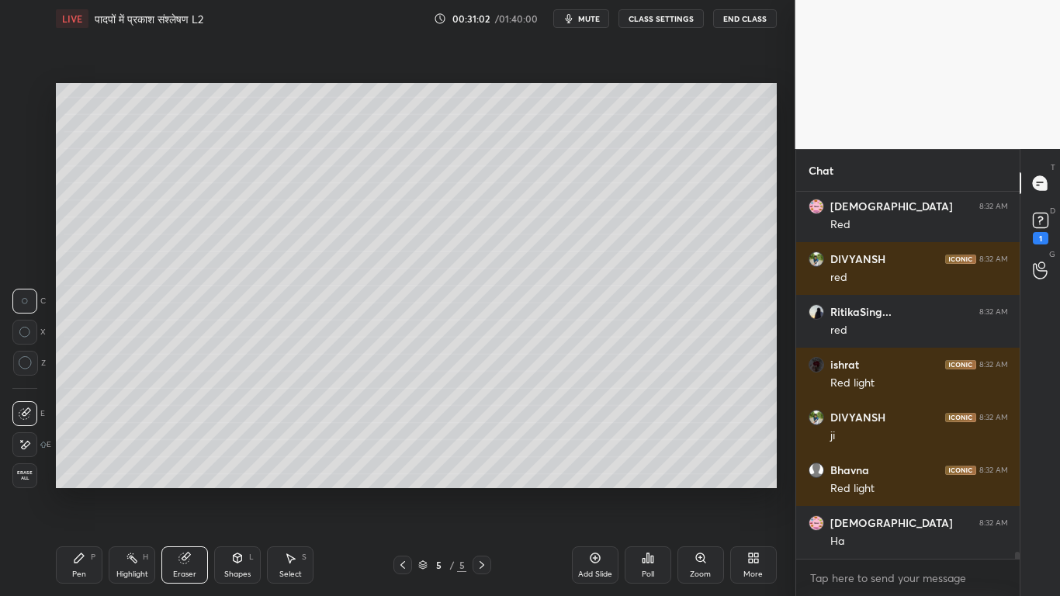
click at [76, 450] on div "Pen" at bounding box center [79, 574] width 14 height 8
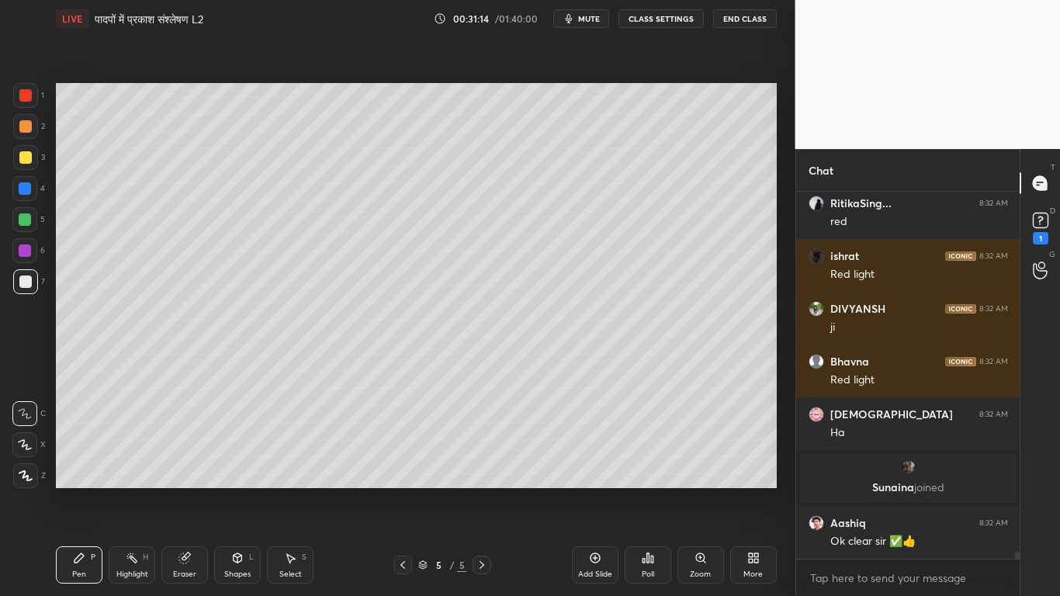
scroll to position [18302, 0]
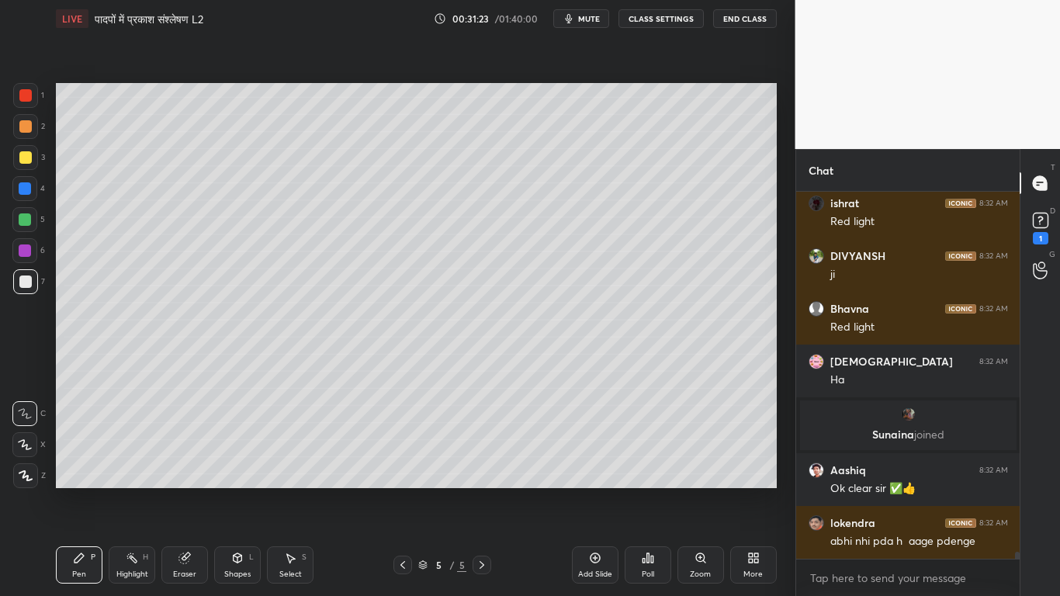
click at [19, 165] on div at bounding box center [25, 157] width 25 height 25
click at [590, 450] on div "Add Slide" at bounding box center [595, 564] width 47 height 37
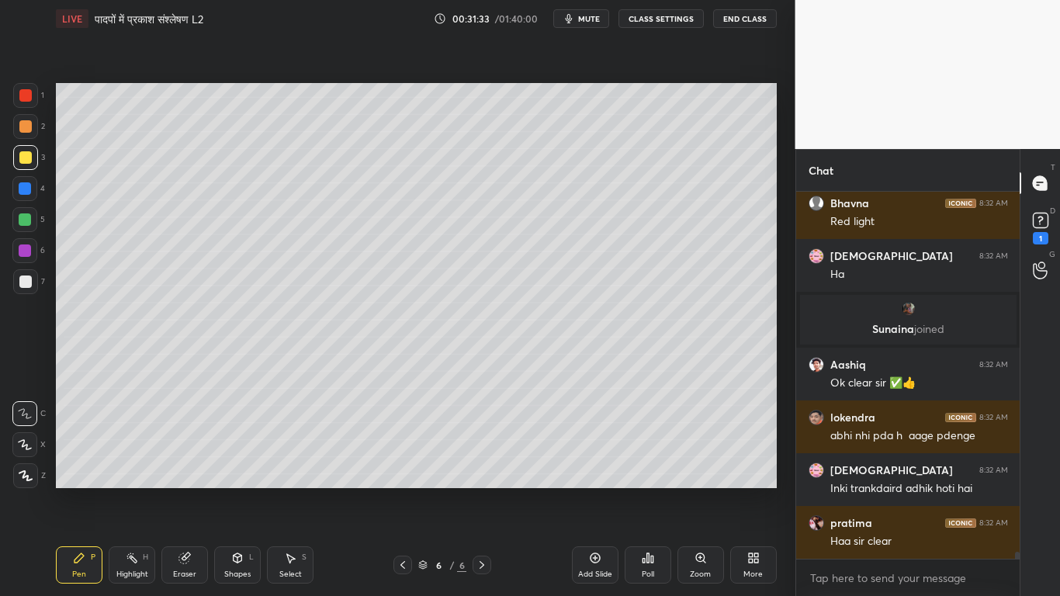
scroll to position [18460, 0]
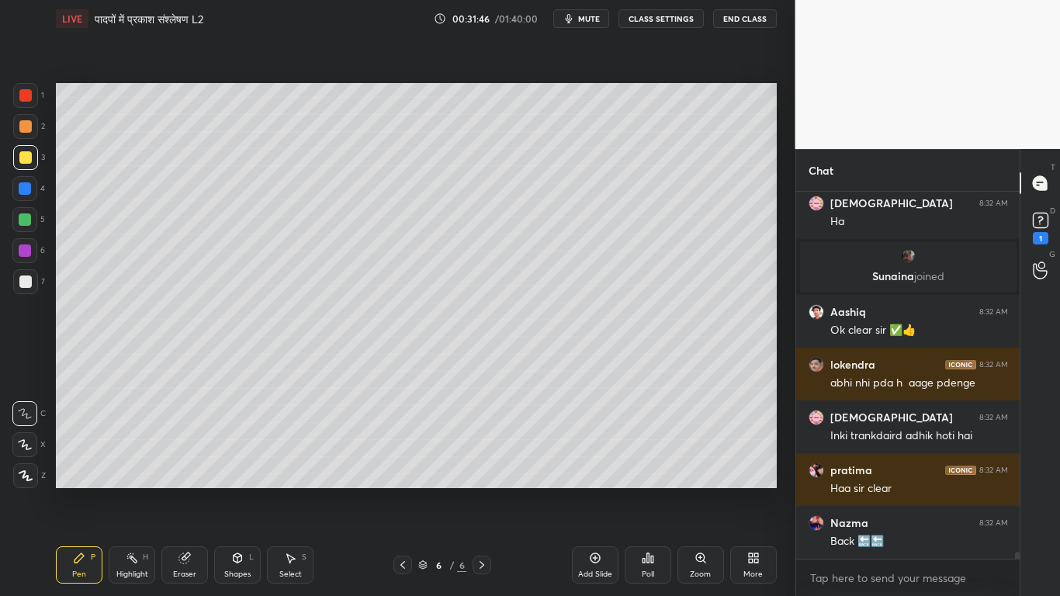
click at [29, 278] on div at bounding box center [25, 281] width 12 height 12
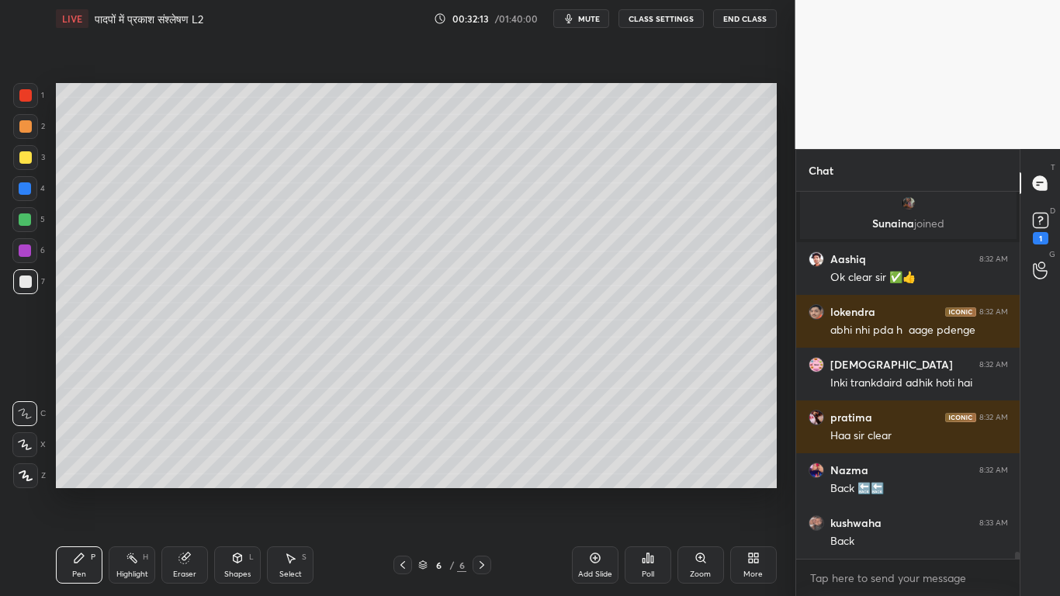
click at [23, 165] on div at bounding box center [25, 157] width 25 height 25
click at [24, 286] on div at bounding box center [25, 281] width 12 height 12
click at [402, 450] on div at bounding box center [402, 565] width 19 height 19
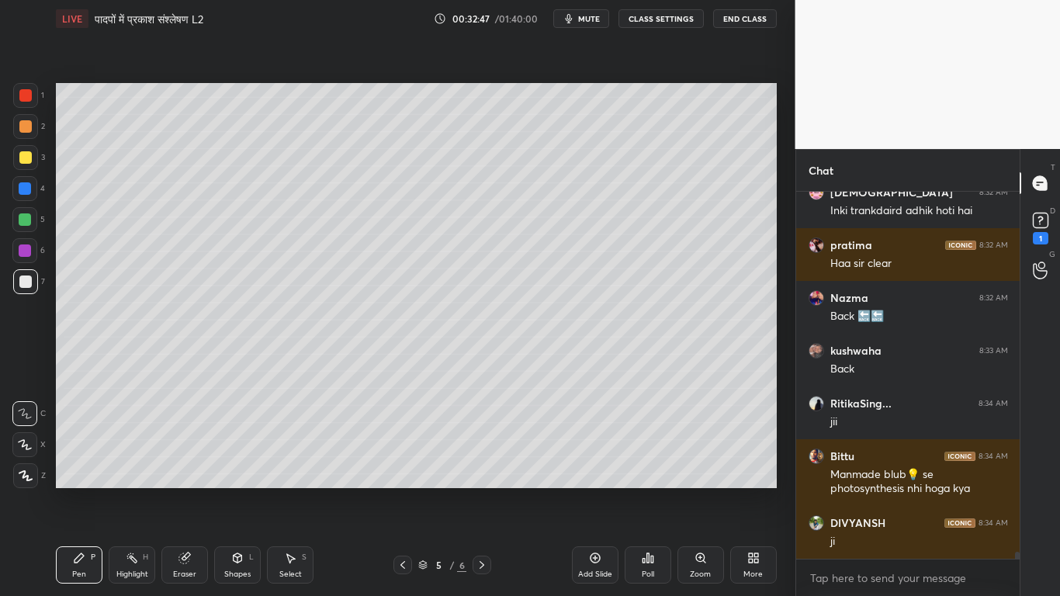
scroll to position [18738, 0]
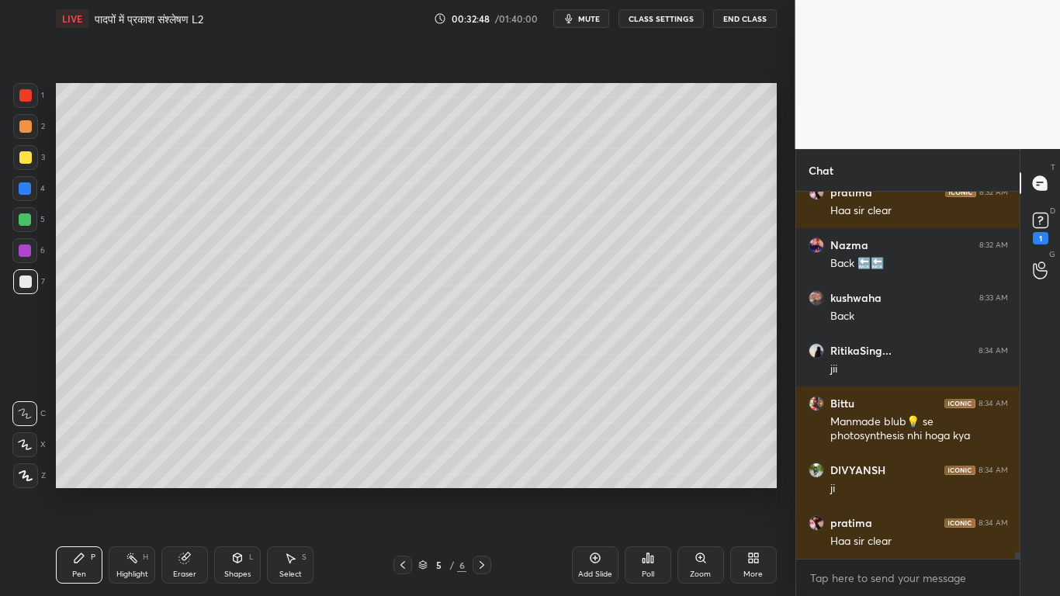
click at [480, 450] on icon at bounding box center [482, 565] width 12 height 12
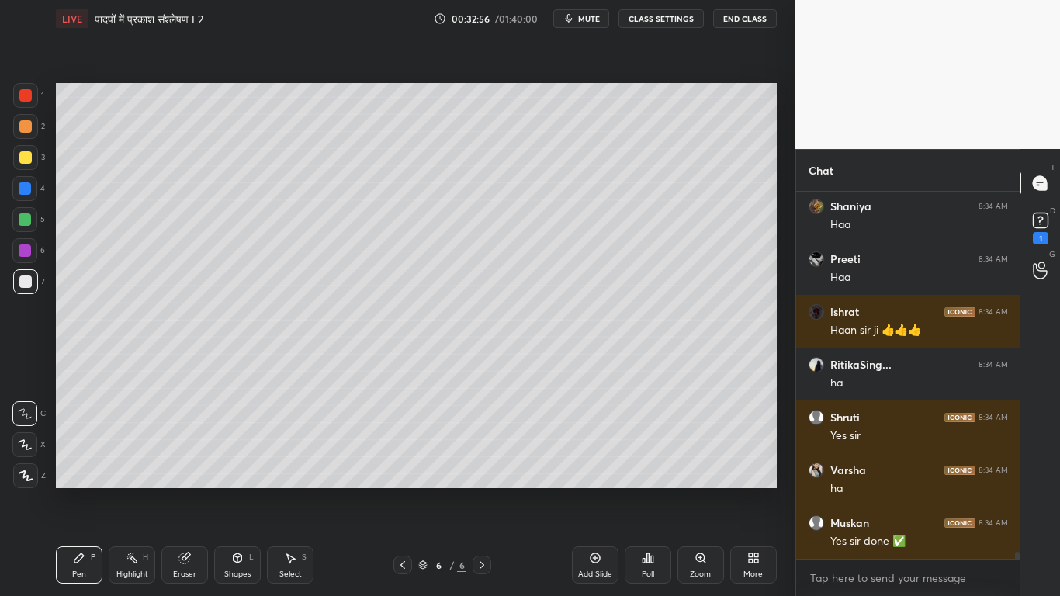
scroll to position [19213, 0]
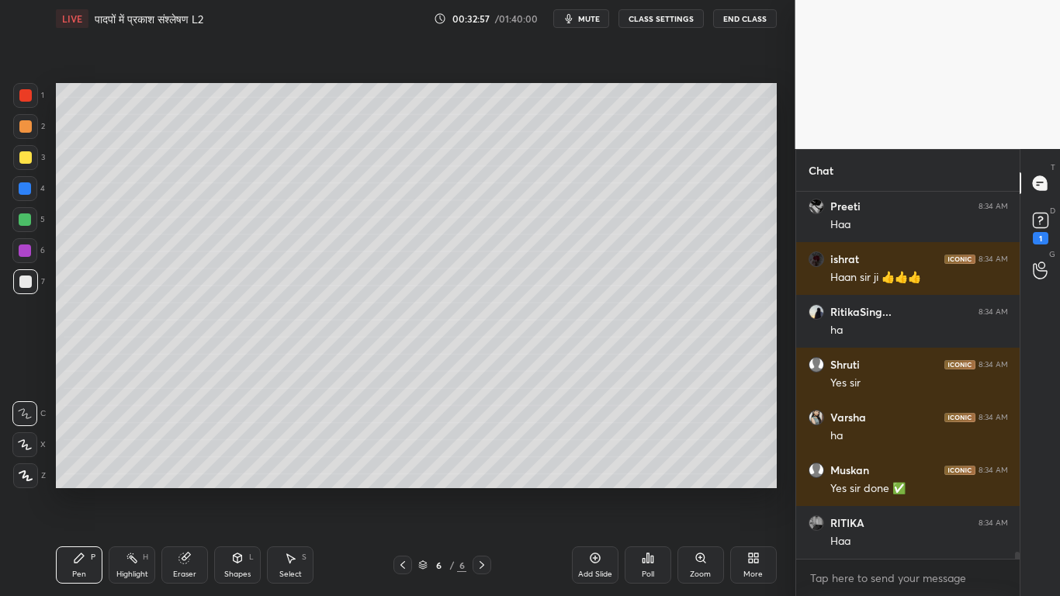
click at [24, 152] on div at bounding box center [25, 157] width 12 height 12
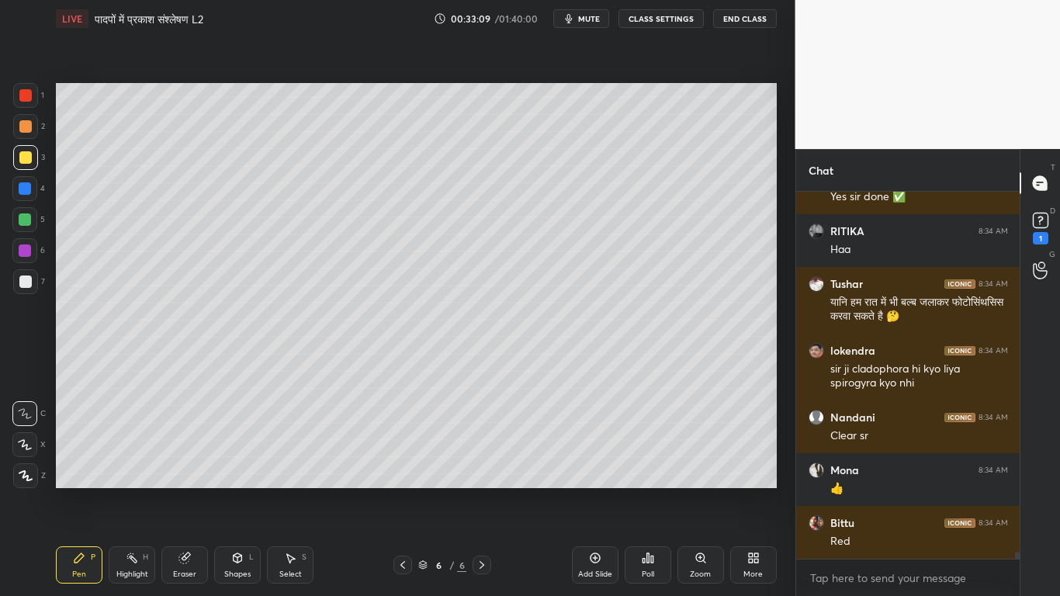
scroll to position [19558, 0]
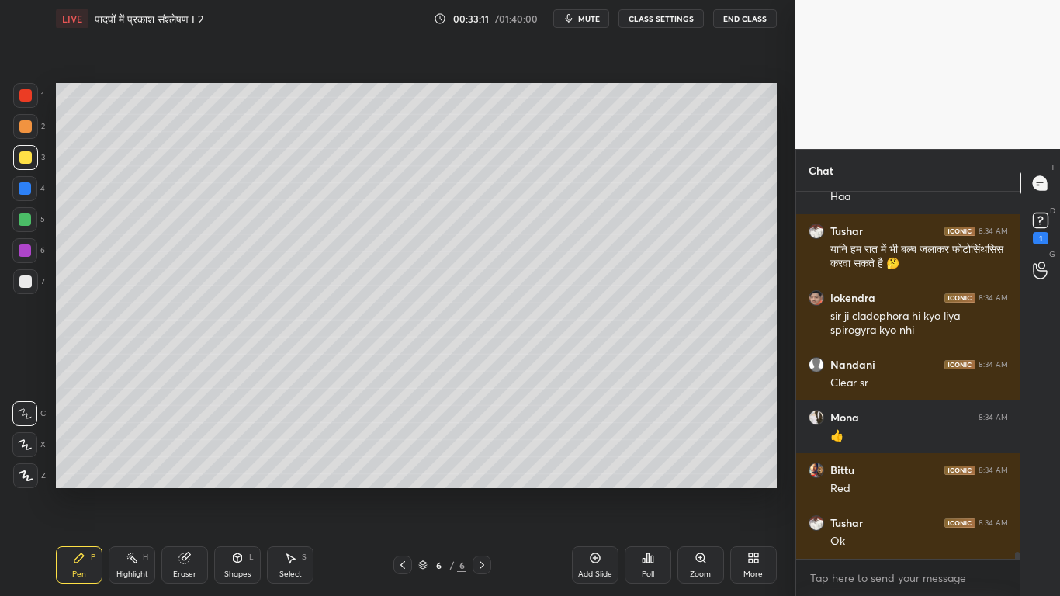
click at [22, 276] on div at bounding box center [25, 281] width 12 height 12
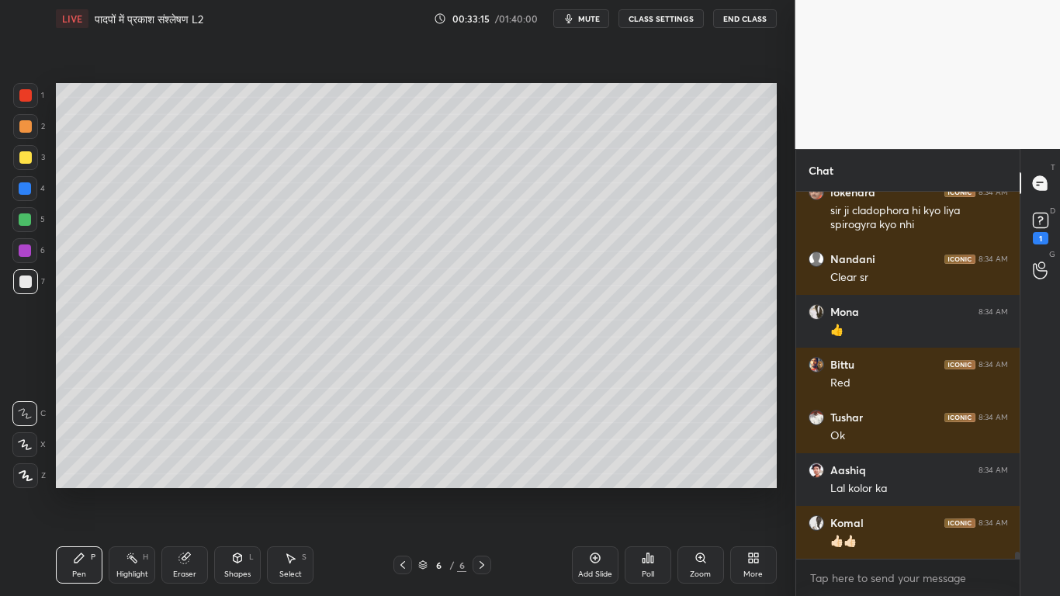
click at [28, 159] on div at bounding box center [25, 157] width 12 height 12
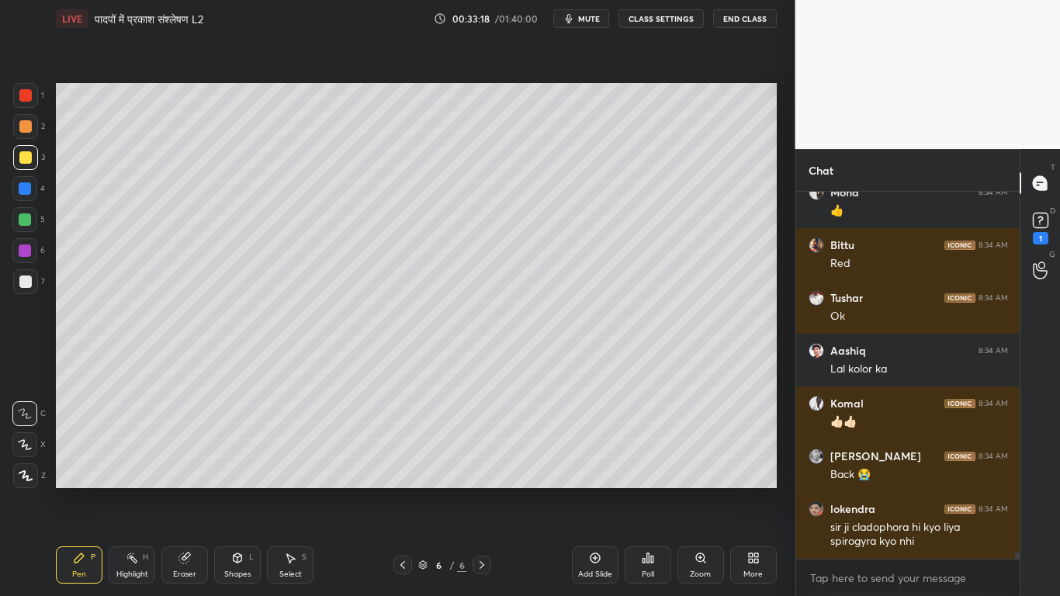
scroll to position [19835, 0]
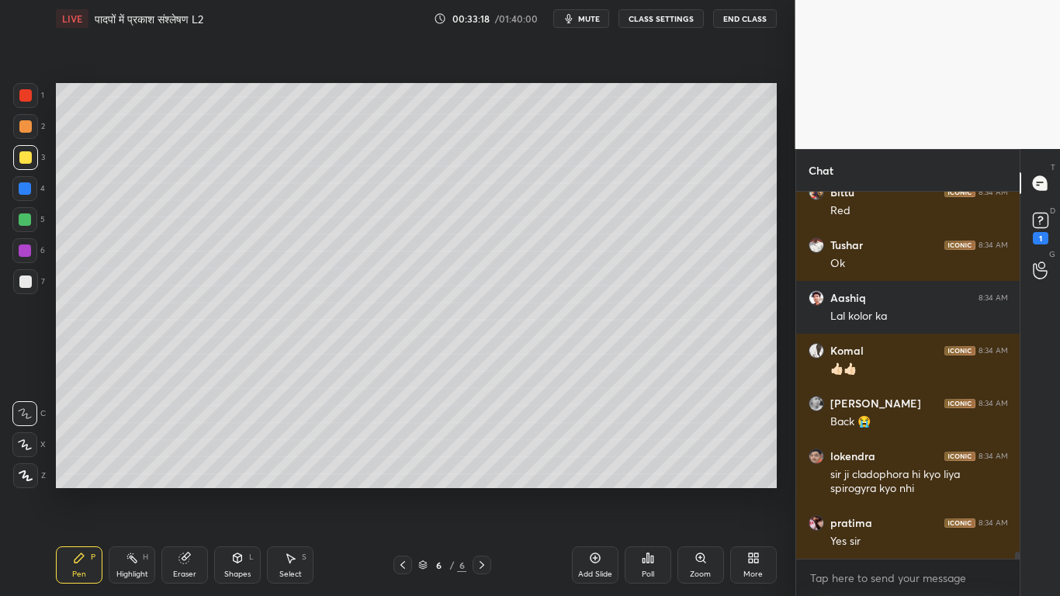
drag, startPoint x: 23, startPoint y: 279, endPoint x: 36, endPoint y: 281, distance: 12.5
click at [24, 279] on div at bounding box center [25, 281] width 12 height 12
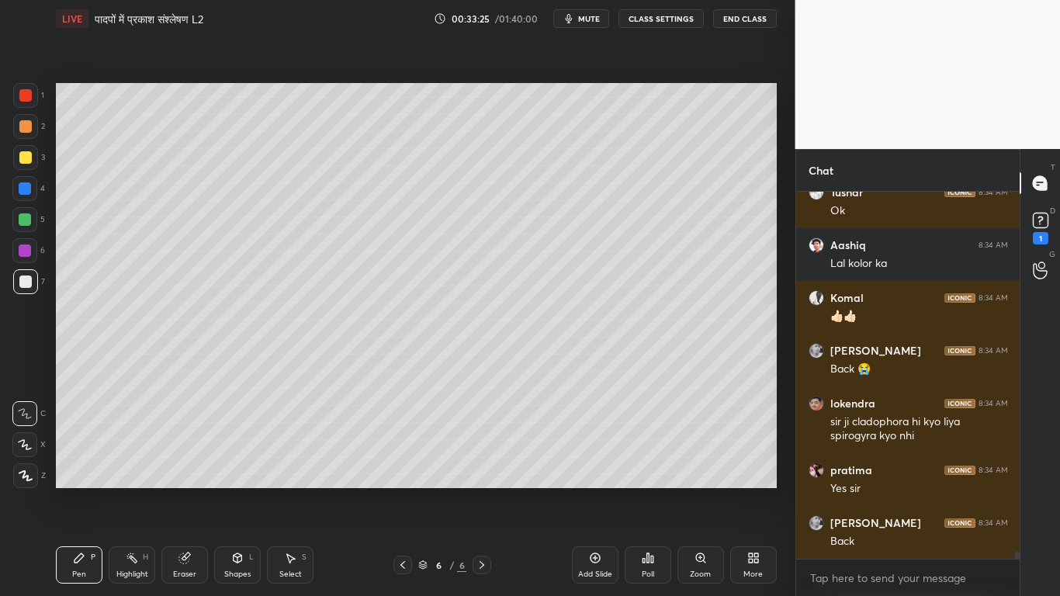
scroll to position [19944, 0]
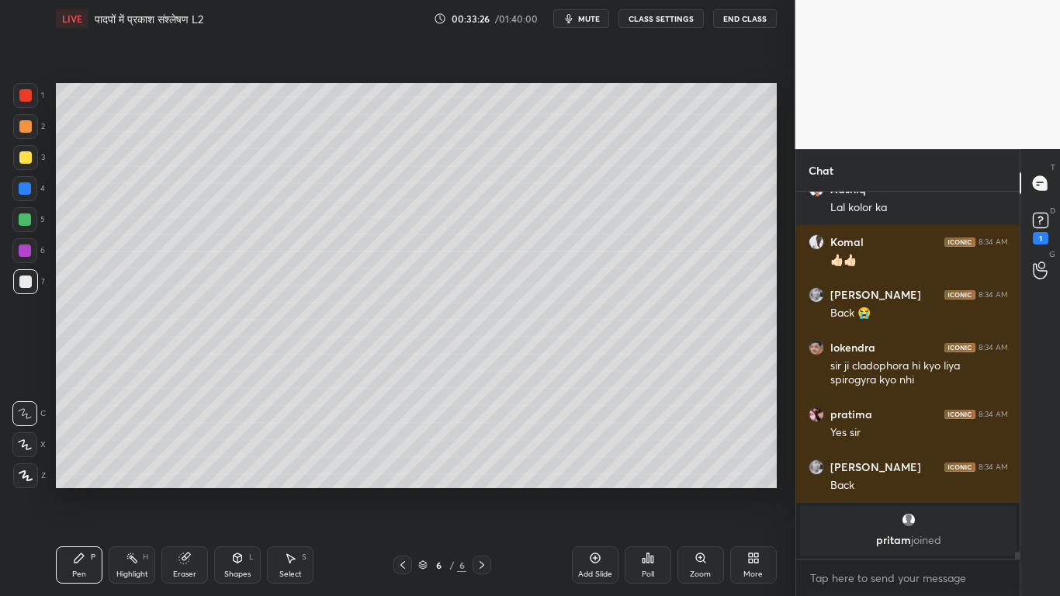
click at [175, 450] on div "Eraser" at bounding box center [184, 574] width 23 height 8
drag, startPoint x: 75, startPoint y: 566, endPoint x: 97, endPoint y: 536, distance: 36.6
click at [76, 450] on div "Pen P" at bounding box center [79, 564] width 47 height 37
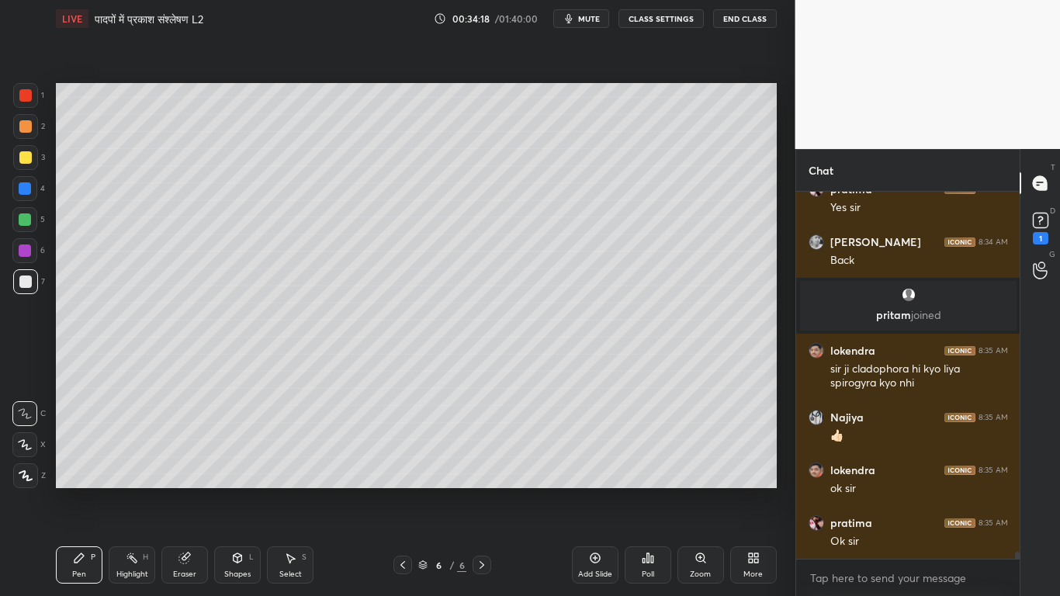
scroll to position [19738, 0]
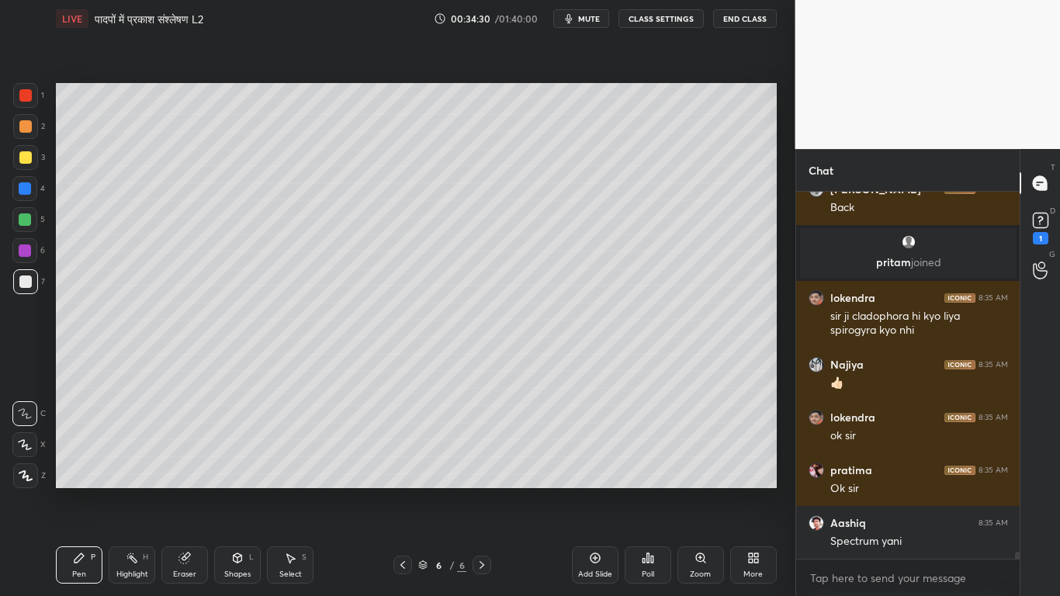
click at [23, 158] on div at bounding box center [25, 157] width 12 height 12
click at [26, 292] on div at bounding box center [25, 281] width 25 height 25
click at [23, 151] on div at bounding box center [25, 157] width 25 height 25
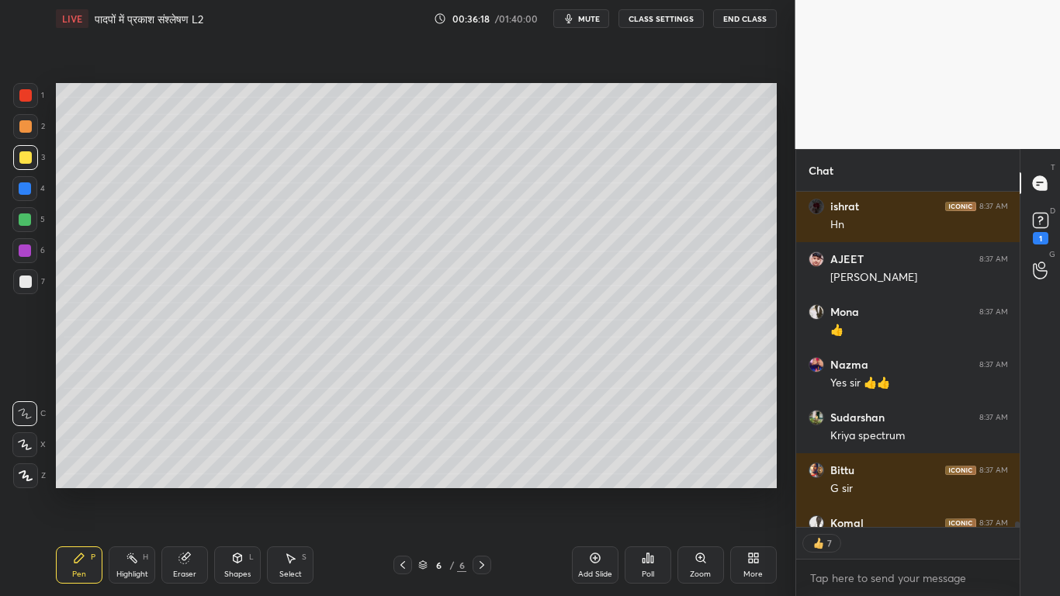
scroll to position [20561, 0]
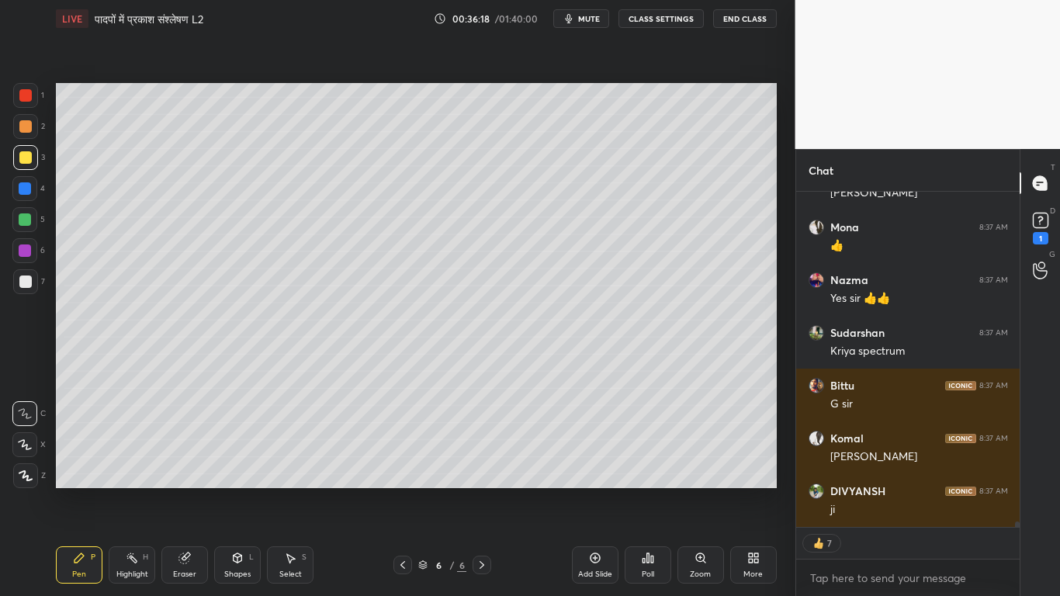
click at [13, 289] on div at bounding box center [25, 281] width 25 height 25
click at [586, 450] on div "Add Slide" at bounding box center [595, 564] width 47 height 37
click at [403, 450] on icon at bounding box center [403, 565] width 12 height 12
click at [400, 450] on icon at bounding box center [403, 565] width 12 height 12
click at [398, 450] on icon at bounding box center [403, 565] width 12 height 12
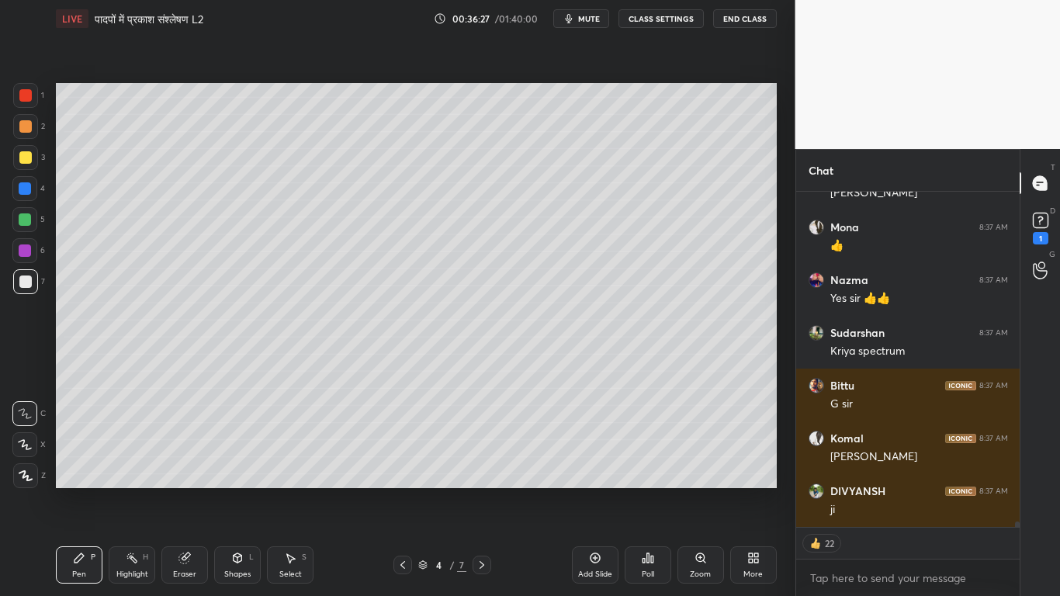
click at [483, 450] on icon at bounding box center [482, 565] width 12 height 12
click at [486, 450] on icon at bounding box center [482, 565] width 12 height 12
click at [400, 450] on icon at bounding box center [403, 565] width 12 height 12
click at [398, 450] on icon at bounding box center [403, 565] width 12 height 12
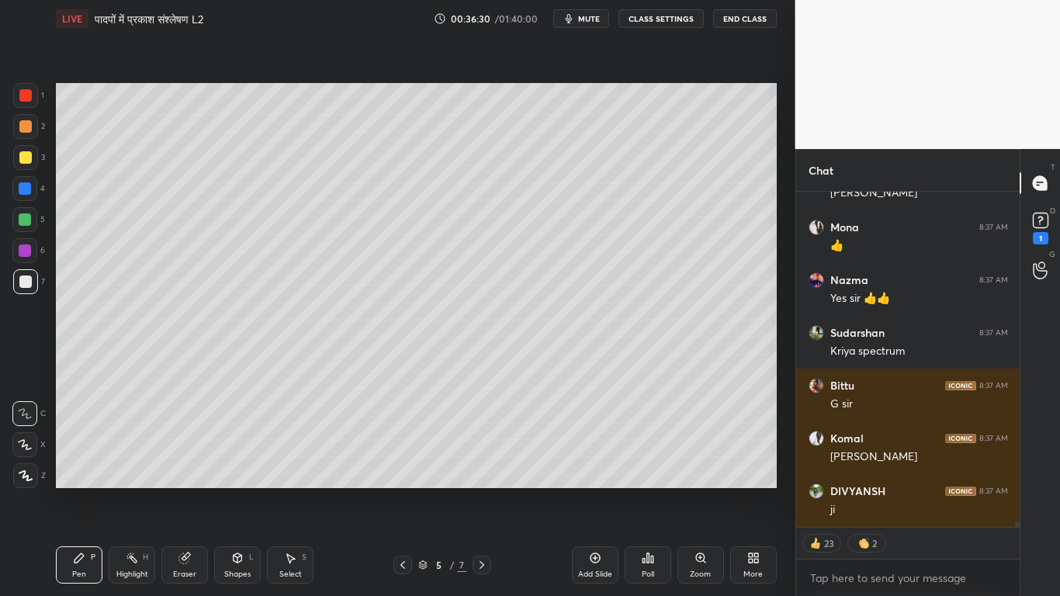
click at [394, 450] on div at bounding box center [402, 565] width 19 height 19
click at [23, 156] on div at bounding box center [25, 157] width 12 height 12
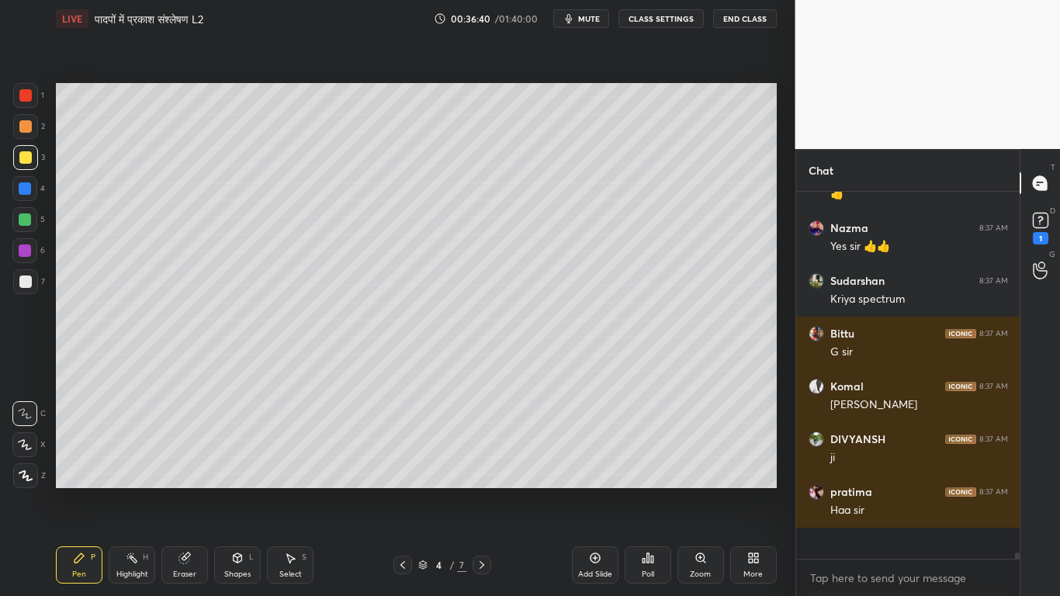
scroll to position [20582, 0]
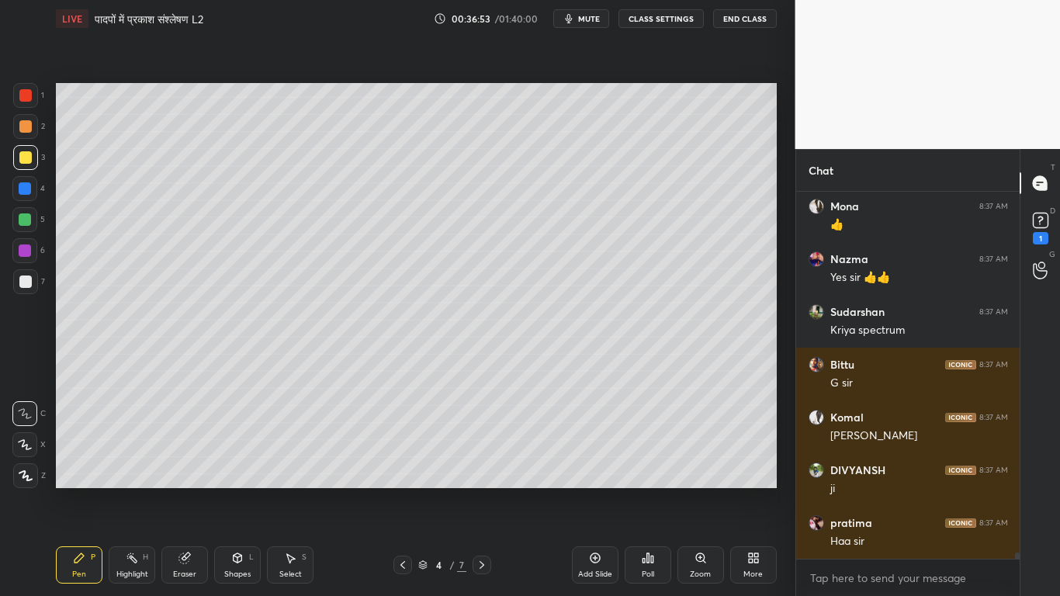
click at [483, 450] on icon at bounding box center [482, 565] width 5 height 8
click at [473, 450] on div at bounding box center [482, 565] width 19 height 19
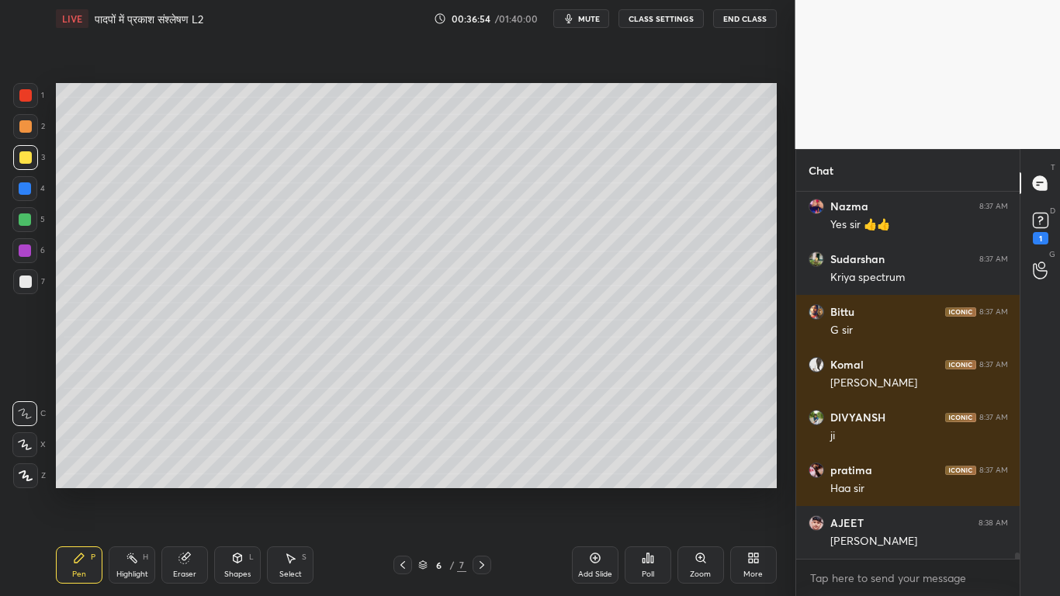
click at [469, 450] on div "Pen P Highlight H Eraser Shapes L Select S 6 / 7 Add Slide Poll Zoom More" at bounding box center [416, 565] width 721 height 62
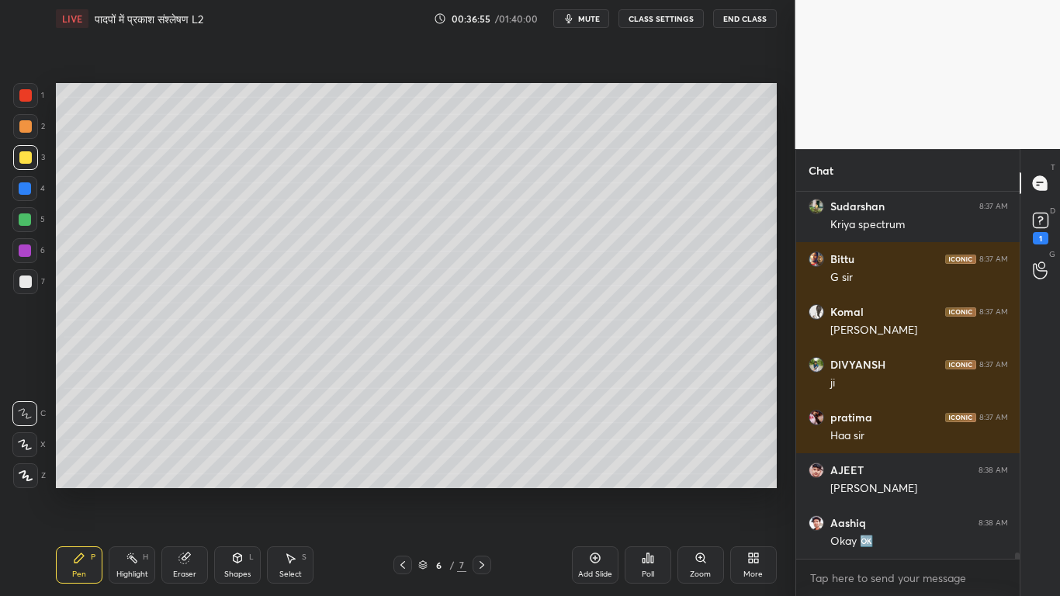
click at [476, 450] on icon at bounding box center [482, 565] width 12 height 12
click at [26, 273] on div at bounding box center [25, 281] width 25 height 25
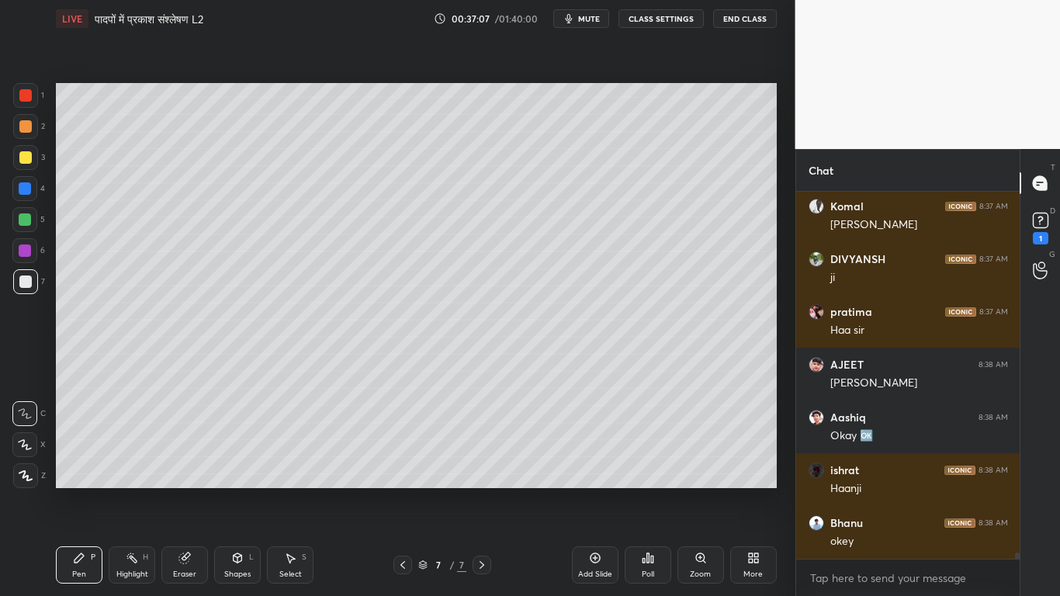
scroll to position [20846, 0]
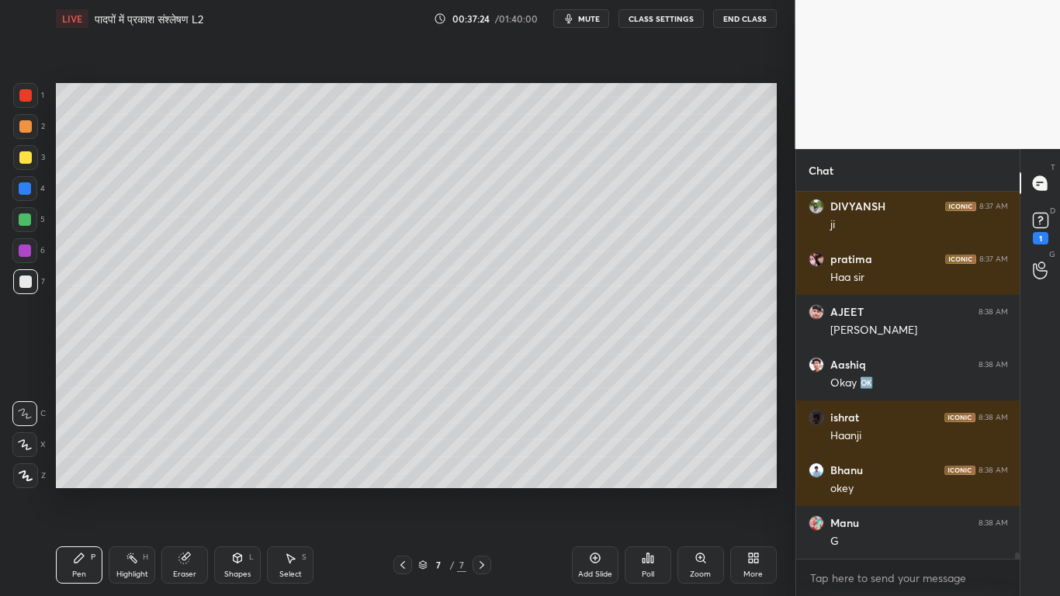
click at [20, 161] on div at bounding box center [25, 157] width 12 height 12
click at [20, 275] on div at bounding box center [25, 281] width 25 height 25
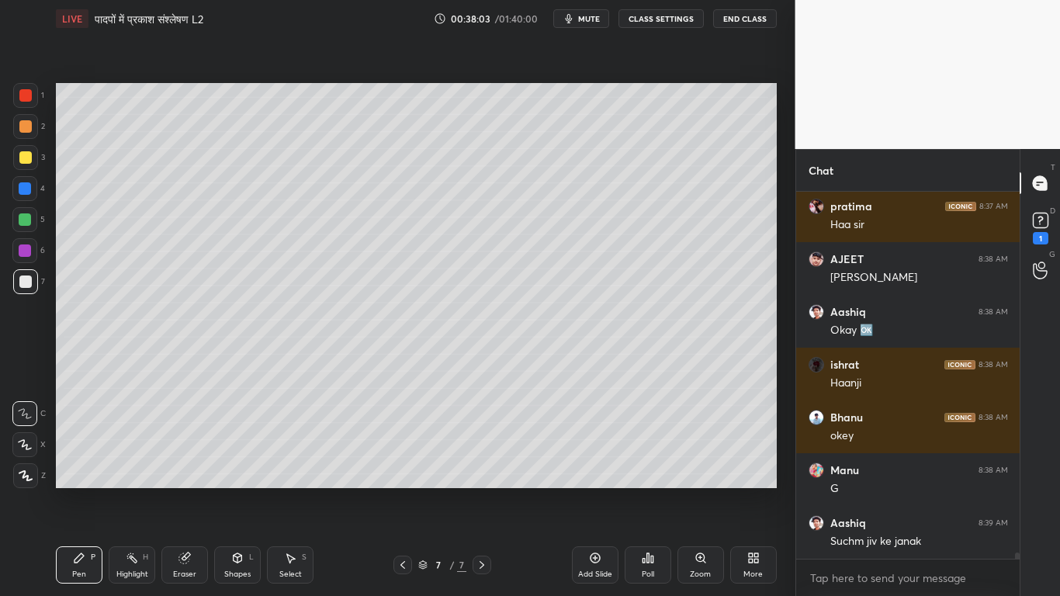
scroll to position [20476, 0]
click at [23, 161] on div at bounding box center [25, 157] width 12 height 12
click at [21, 279] on div at bounding box center [25, 281] width 12 height 12
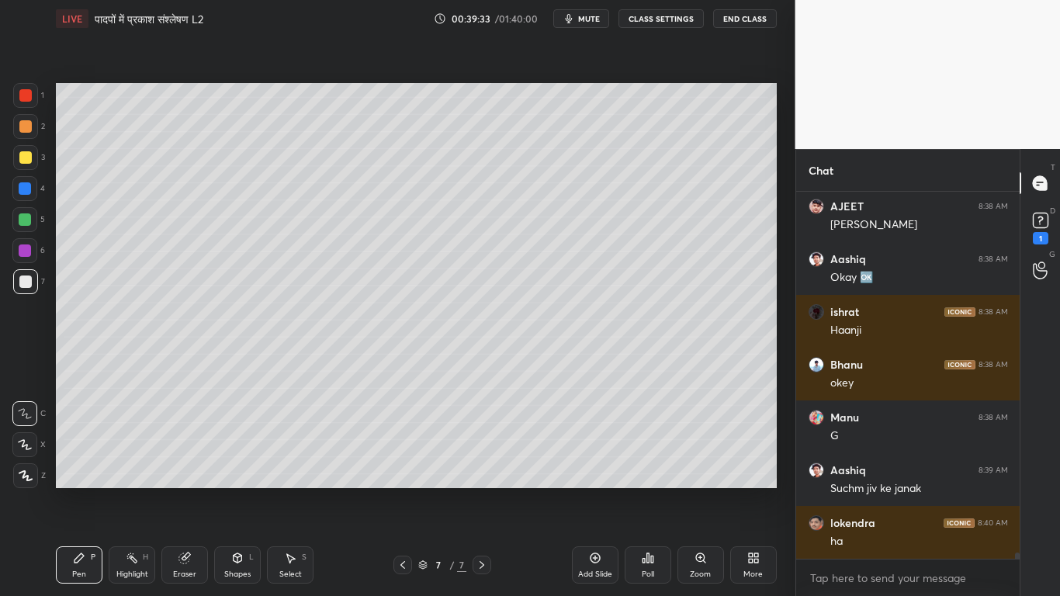
click at [20, 163] on div at bounding box center [25, 157] width 25 height 25
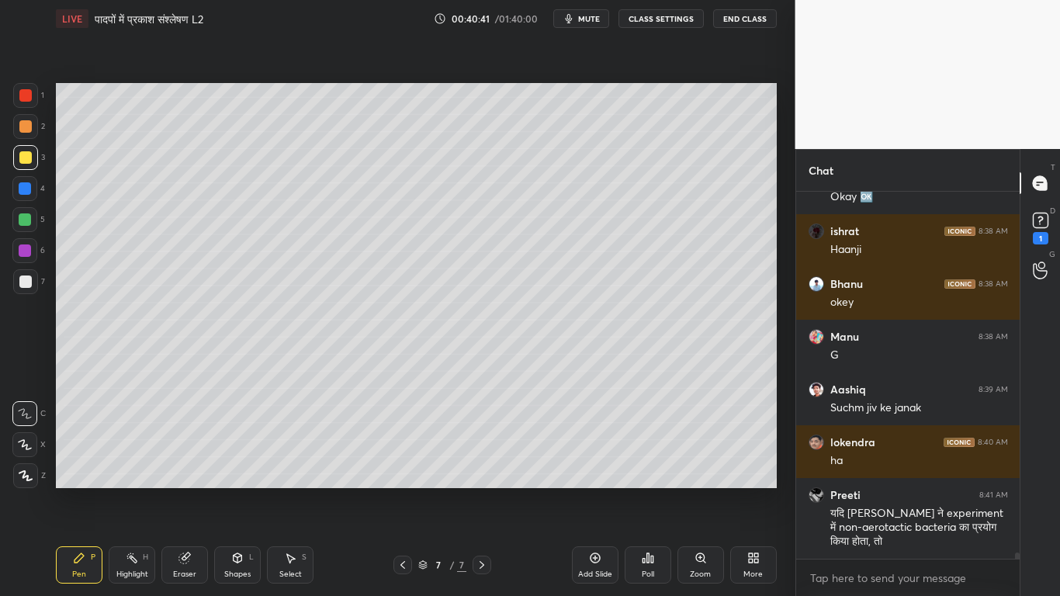
drag, startPoint x: 182, startPoint y: 559, endPoint x: 219, endPoint y: 495, distance: 73.7
click at [186, 450] on icon at bounding box center [184, 558] width 10 height 10
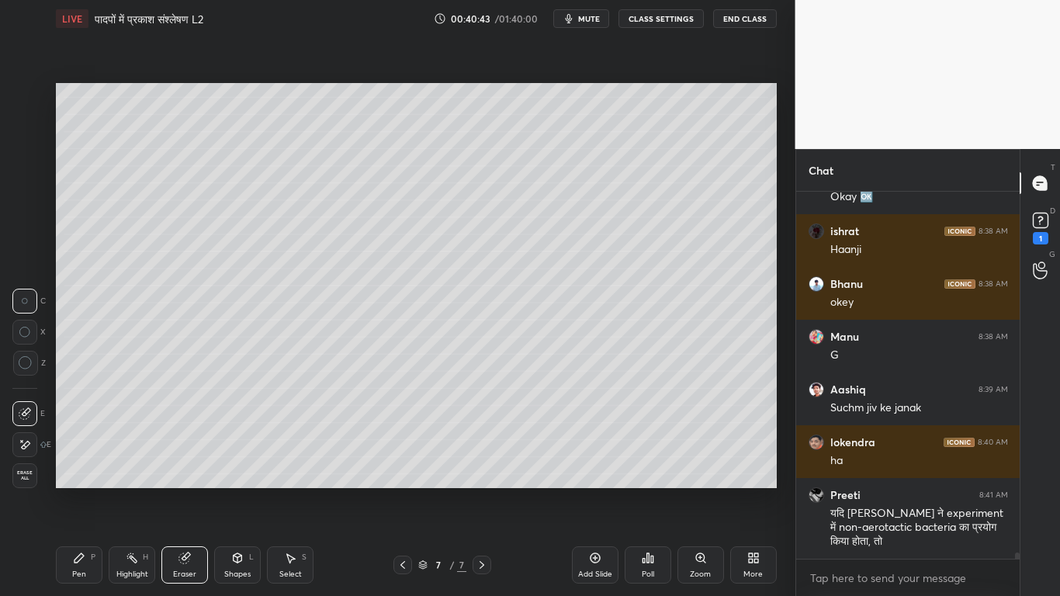
drag, startPoint x: 96, startPoint y: 554, endPoint x: 160, endPoint y: 513, distance: 75.8
click at [99, 450] on div "Pen P" at bounding box center [79, 564] width 47 height 37
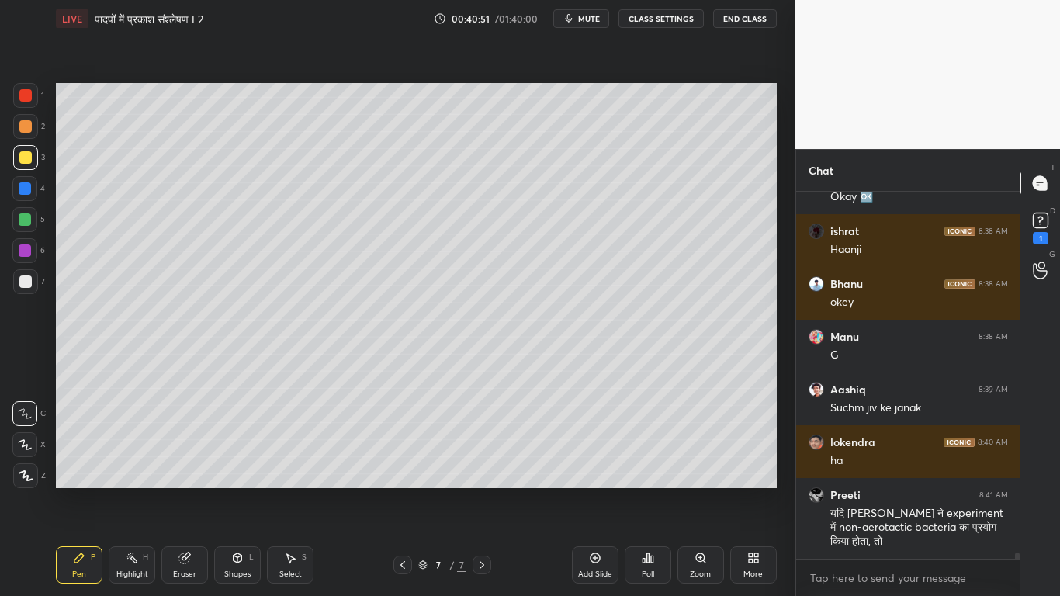
click at [23, 282] on div at bounding box center [25, 281] width 12 height 12
click at [28, 154] on div at bounding box center [25, 157] width 12 height 12
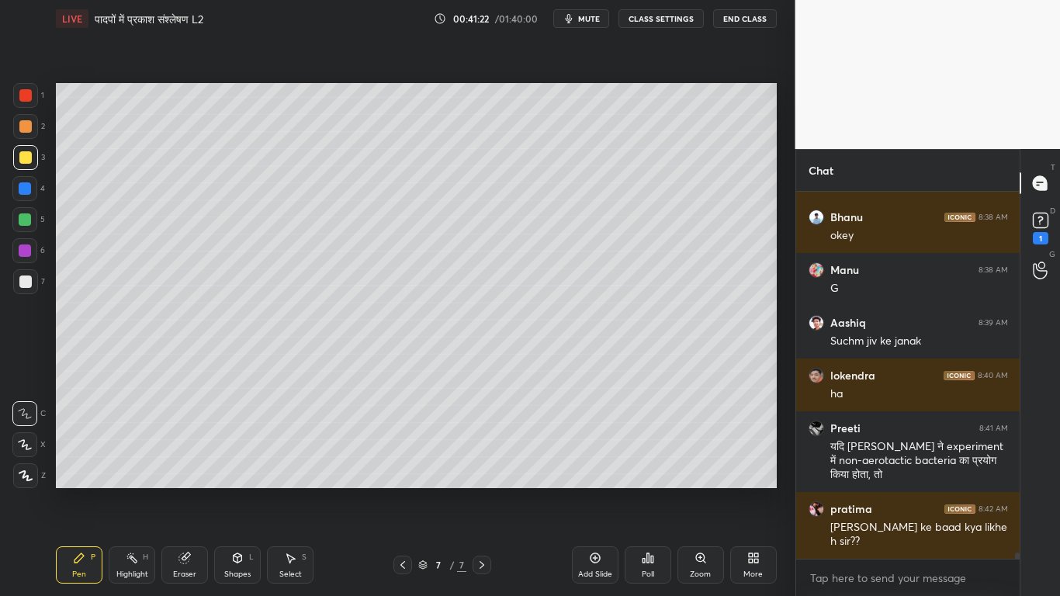
scroll to position [20729, 0]
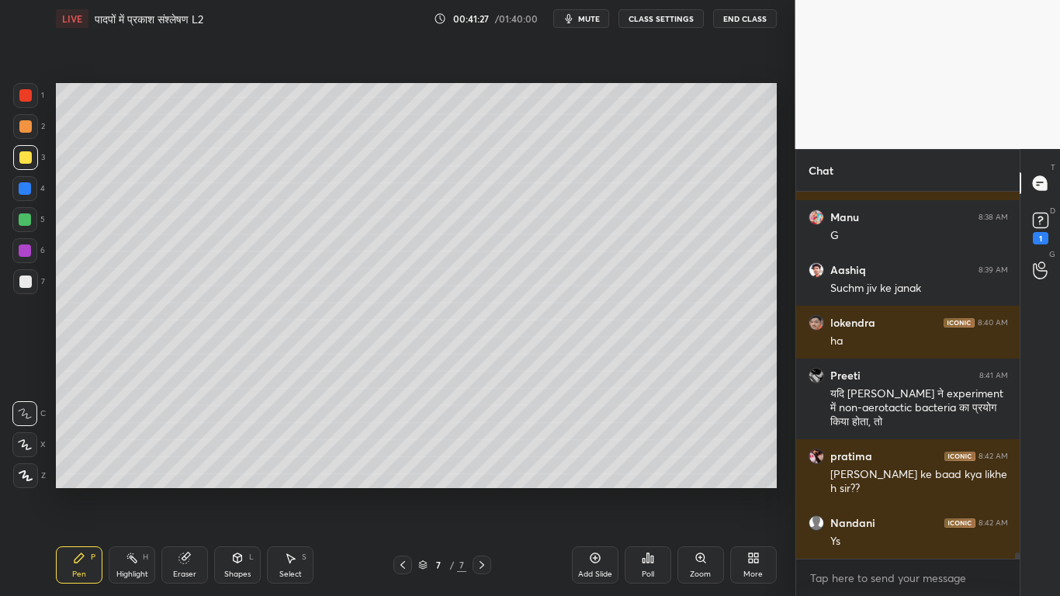
click at [22, 223] on div at bounding box center [25, 219] width 12 height 12
click at [20, 280] on div at bounding box center [25, 281] width 12 height 12
click at [25, 161] on div at bounding box center [25, 157] width 12 height 12
click at [22, 286] on div at bounding box center [25, 281] width 12 height 12
click at [179, 450] on icon at bounding box center [184, 558] width 12 height 12
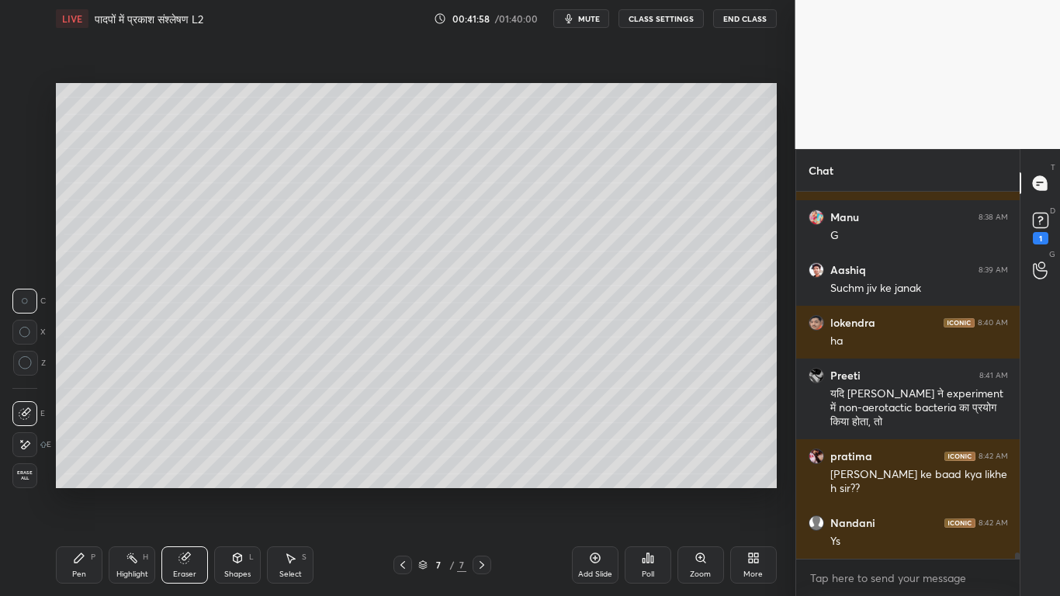
click at [69, 450] on div "Pen P" at bounding box center [79, 564] width 47 height 37
click at [188, 450] on div "Eraser" at bounding box center [184, 564] width 47 height 37
click at [71, 450] on div "Pen P" at bounding box center [79, 564] width 47 height 37
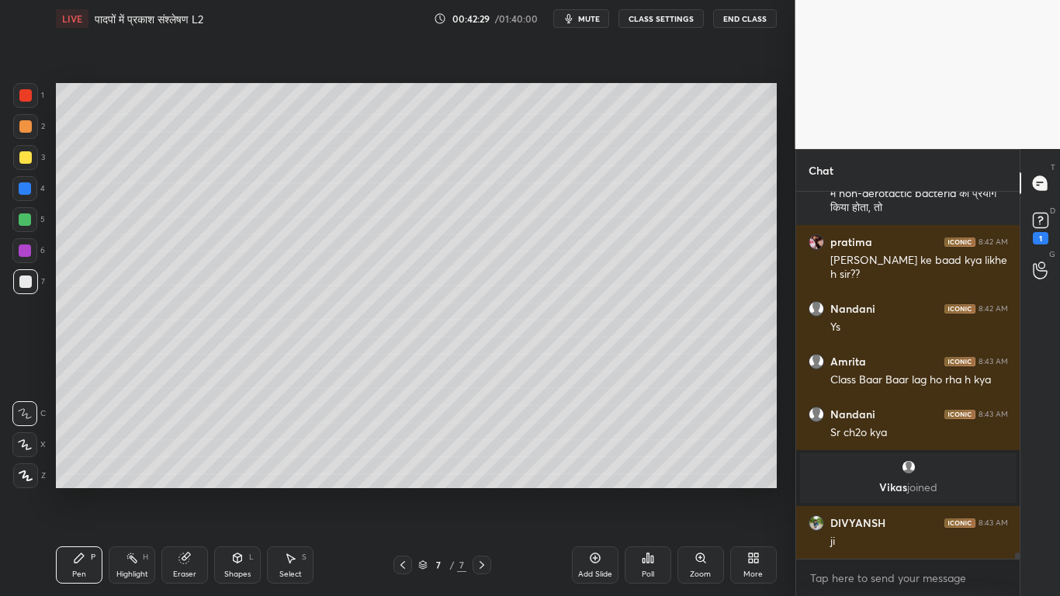
scroll to position [20818, 0]
click at [25, 165] on div at bounding box center [25, 157] width 25 height 25
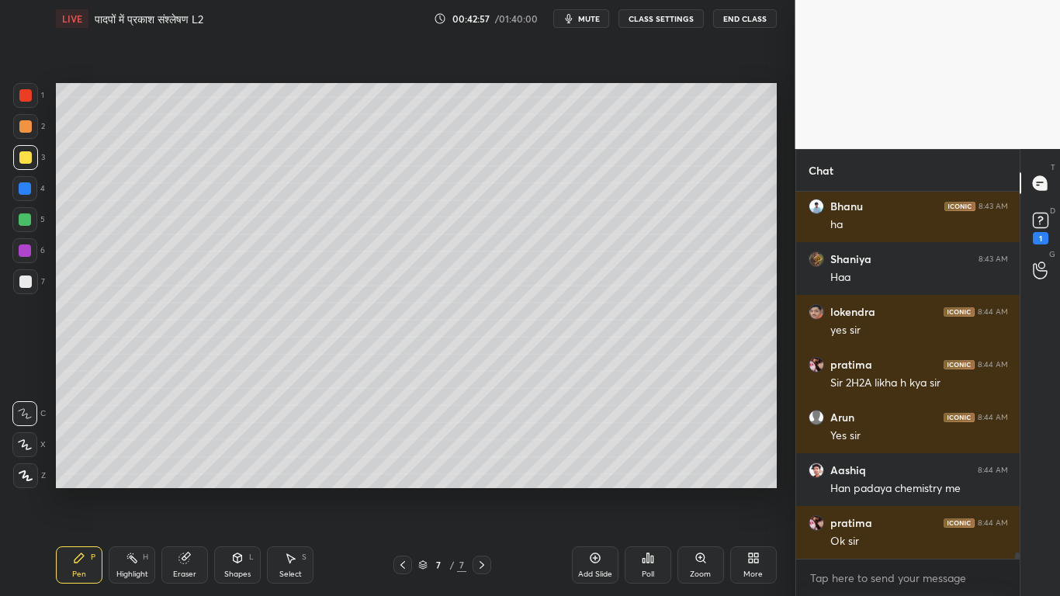
scroll to position [21240, 0]
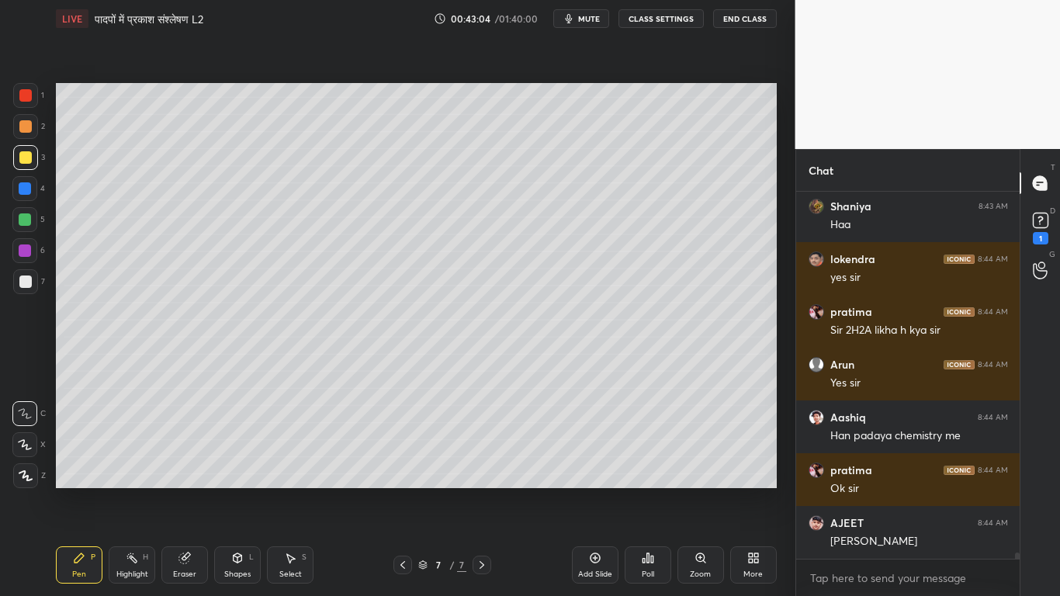
click at [22, 220] on div at bounding box center [25, 219] width 12 height 12
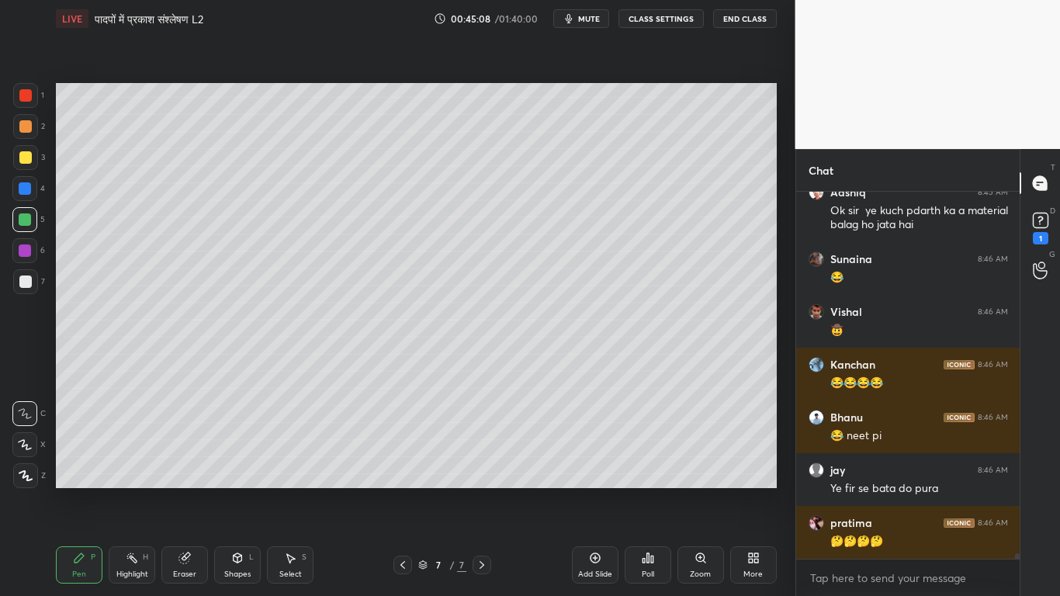
scroll to position [23470, 0]
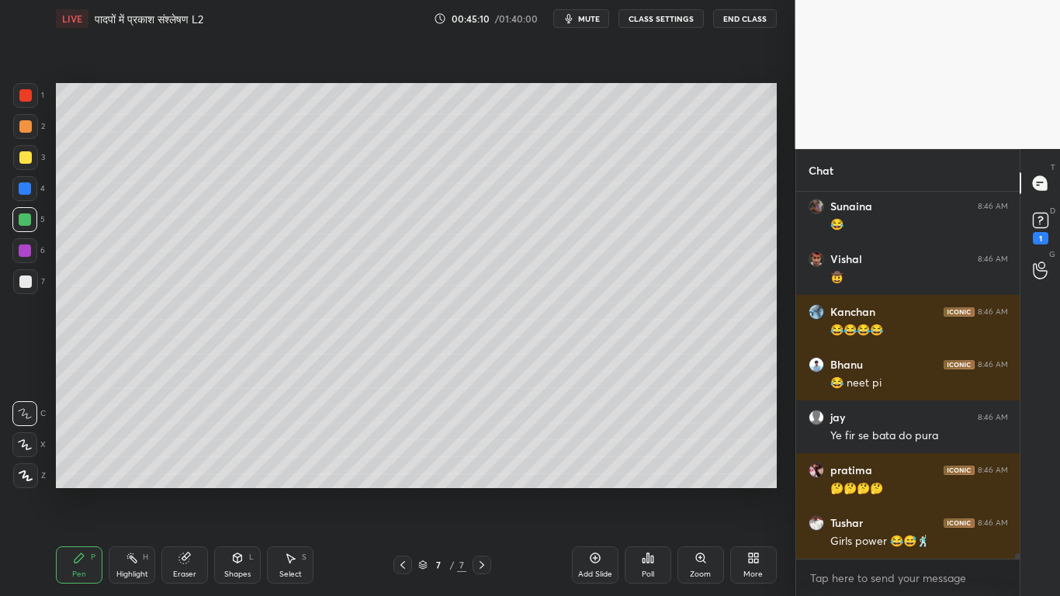
click at [24, 280] on div at bounding box center [25, 281] width 12 height 12
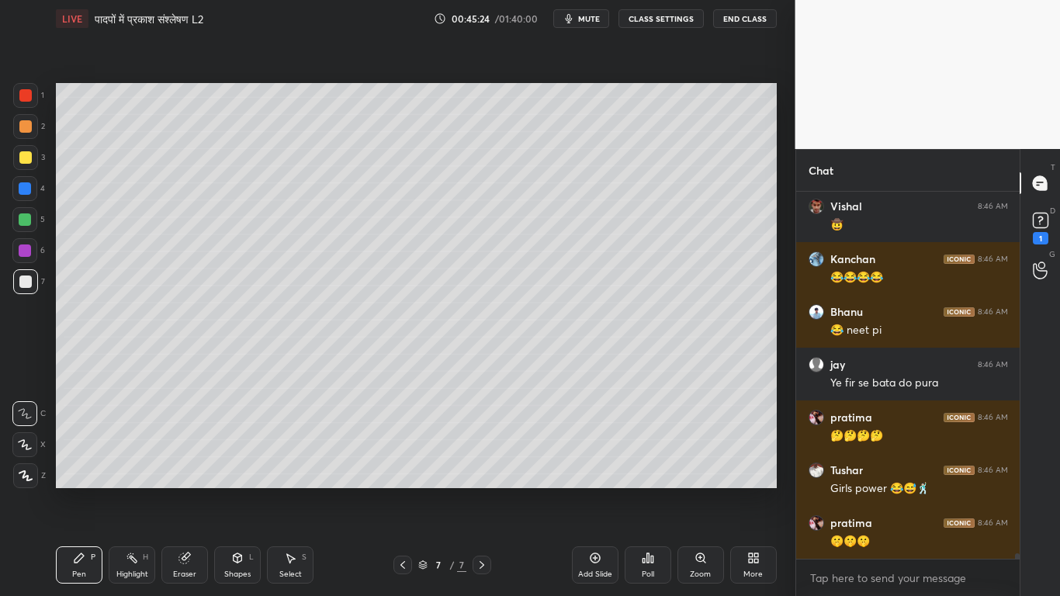
click at [23, 161] on div at bounding box center [25, 157] width 12 height 12
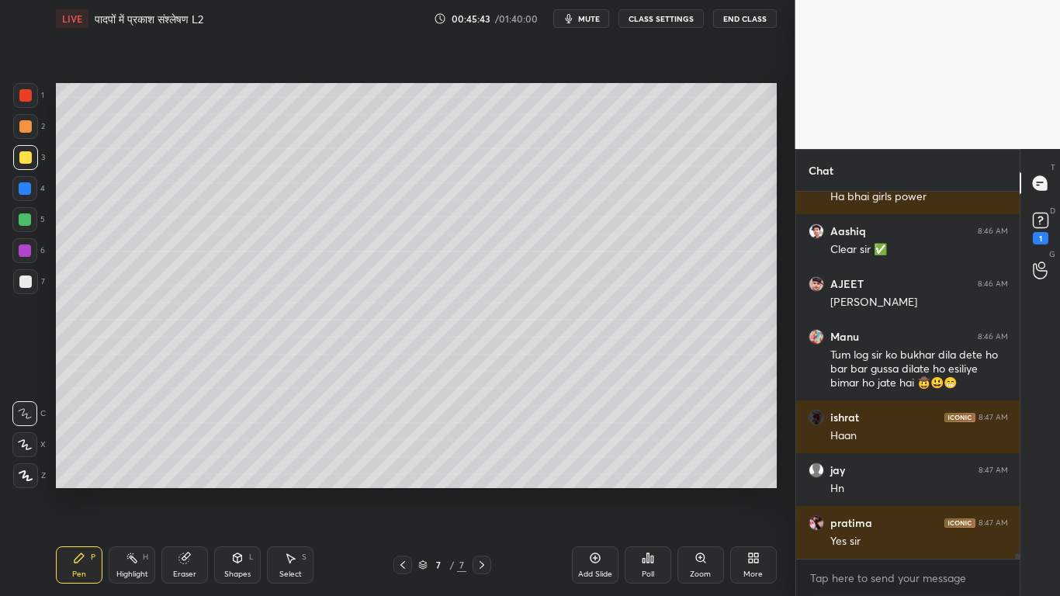
scroll to position [23988, 0]
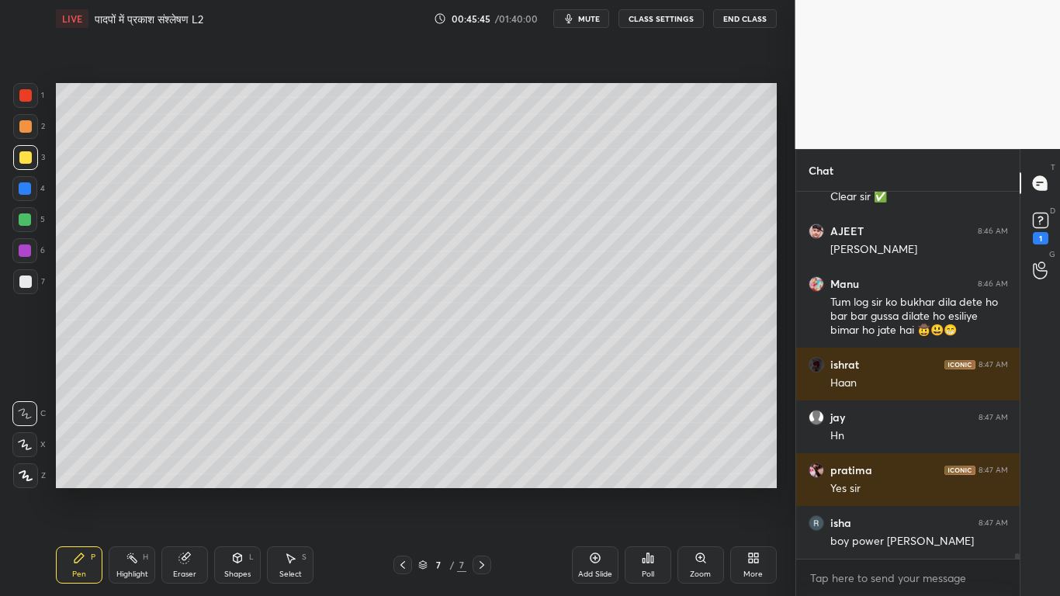
click at [26, 282] on div at bounding box center [25, 281] width 12 height 12
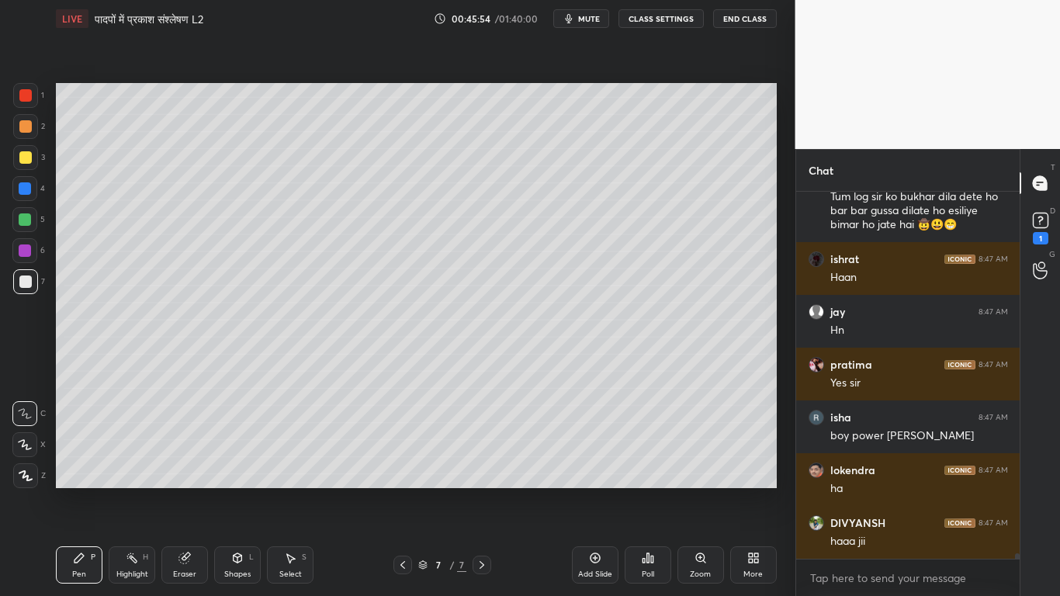
scroll to position [24147, 0]
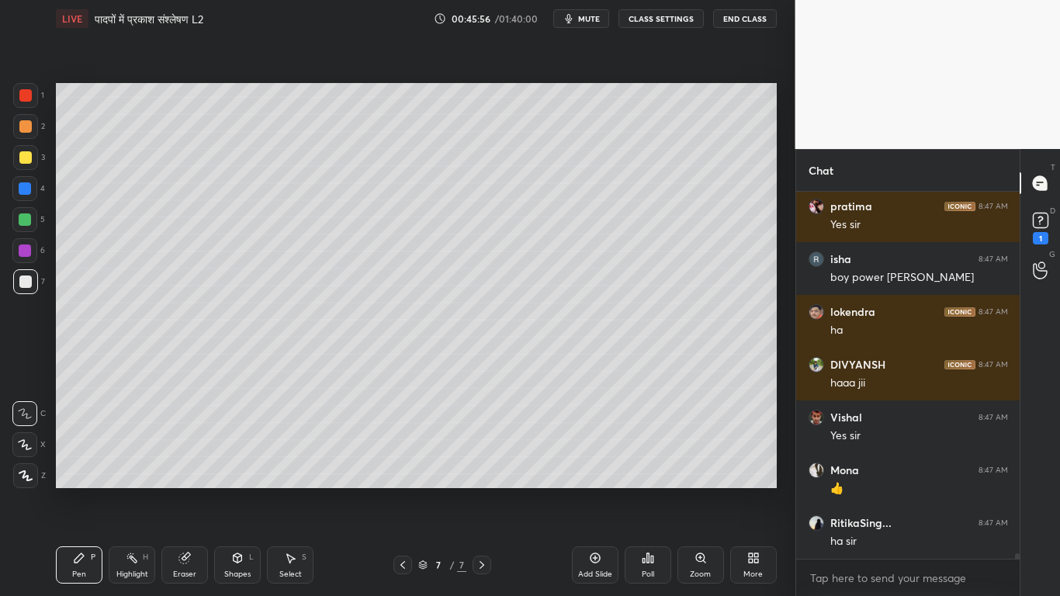
click at [20, 158] on div at bounding box center [25, 157] width 12 height 12
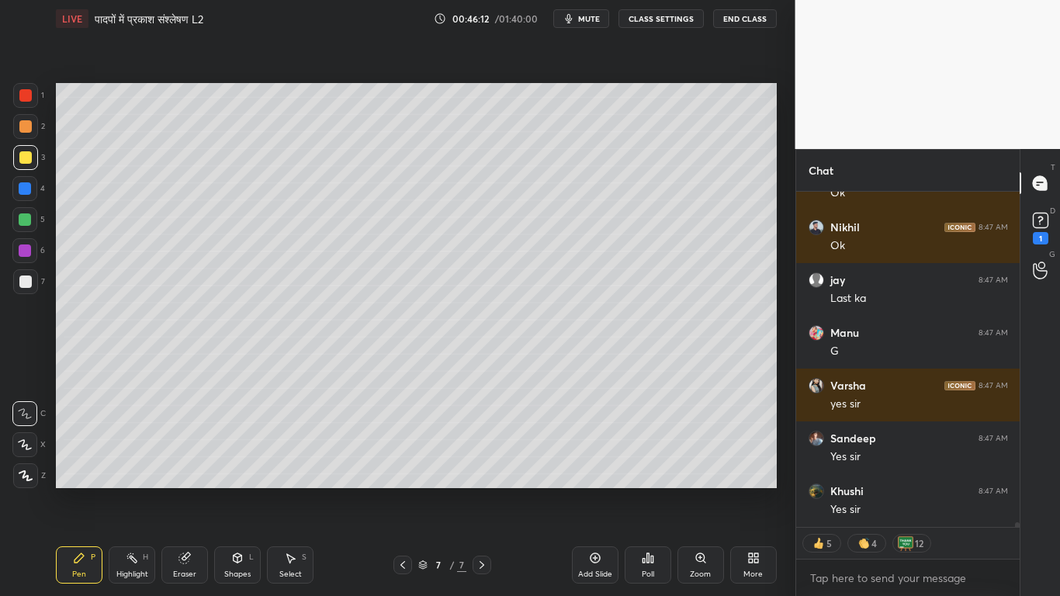
scroll to position [24970, 0]
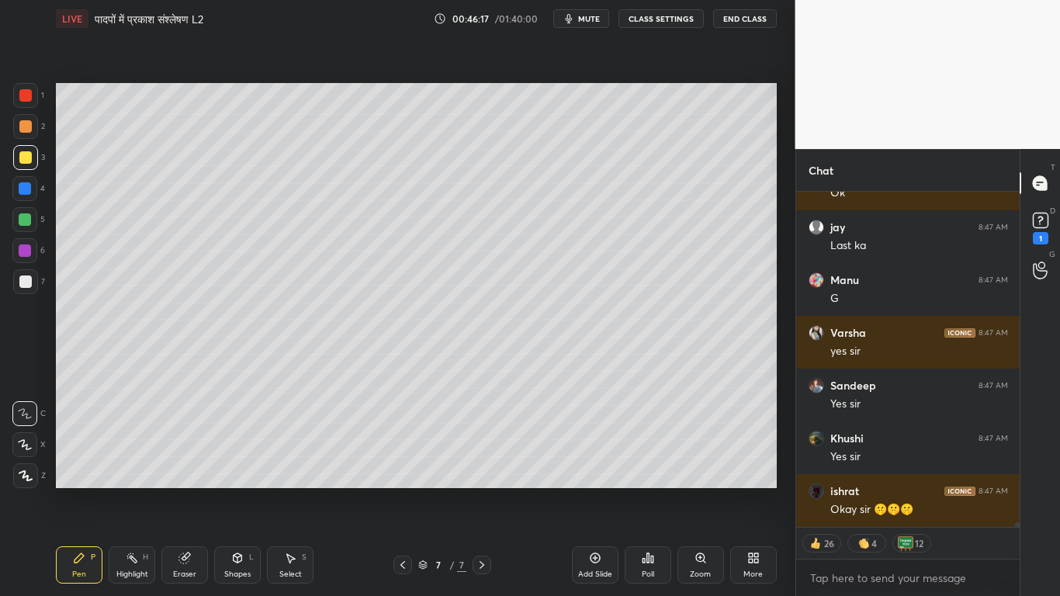
click at [22, 283] on div at bounding box center [25, 281] width 12 height 12
click at [23, 154] on div at bounding box center [25, 157] width 12 height 12
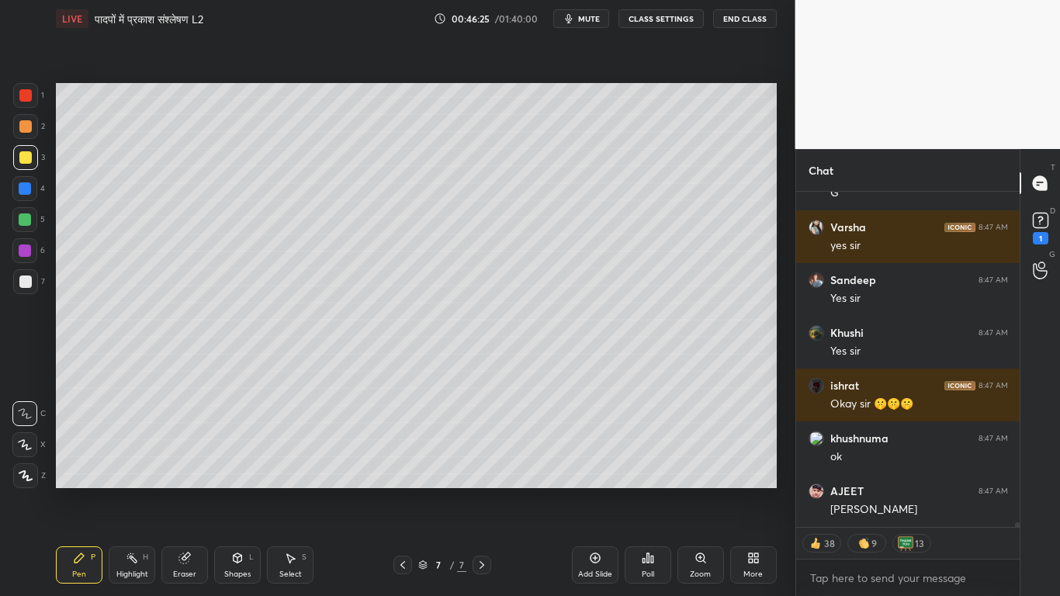
scroll to position [25128, 0]
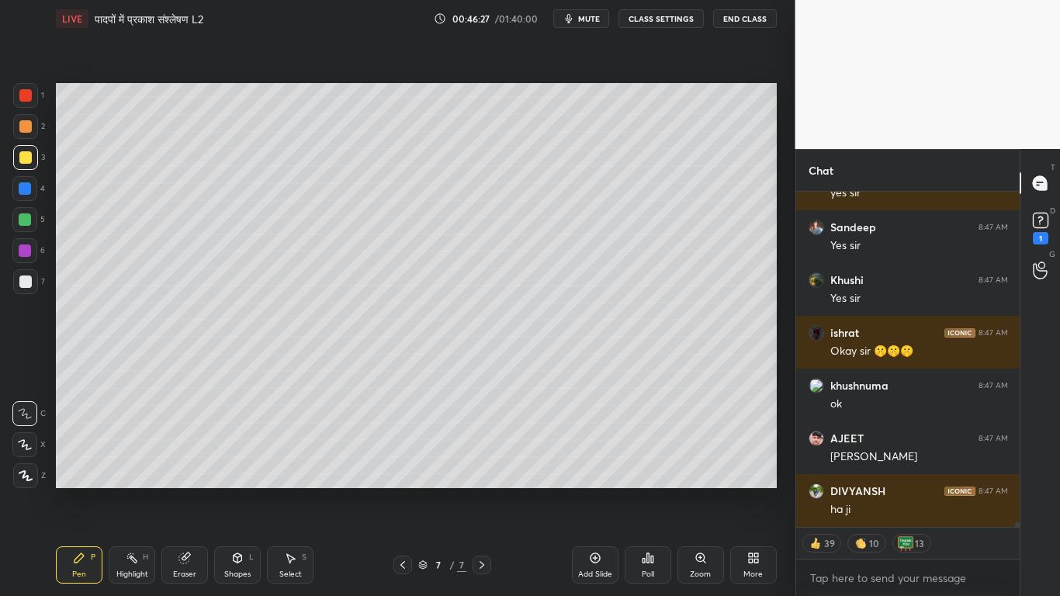
click at [26, 288] on div at bounding box center [25, 281] width 25 height 25
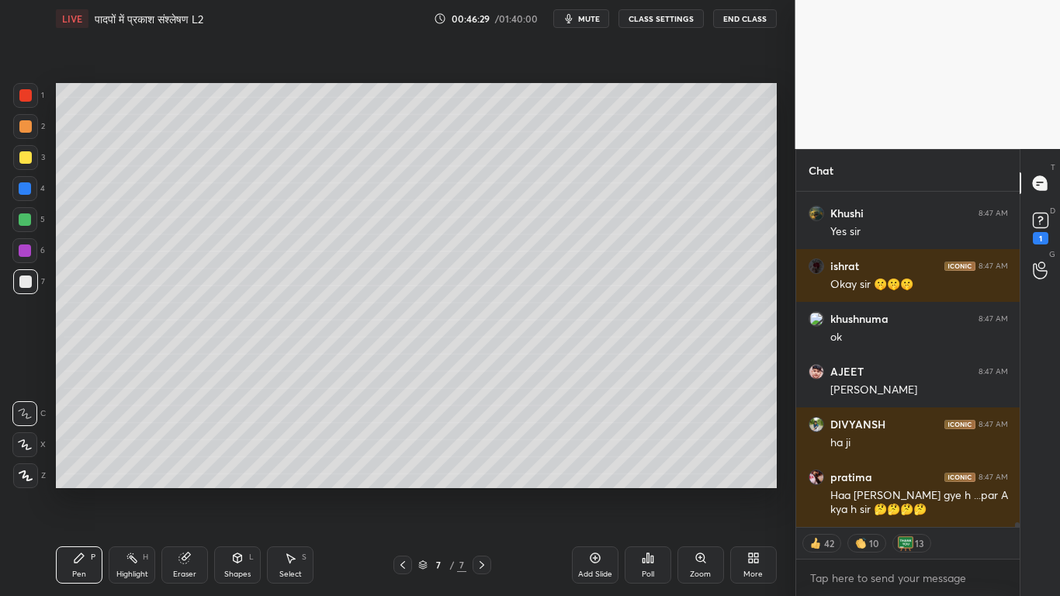
scroll to position [25248, 0]
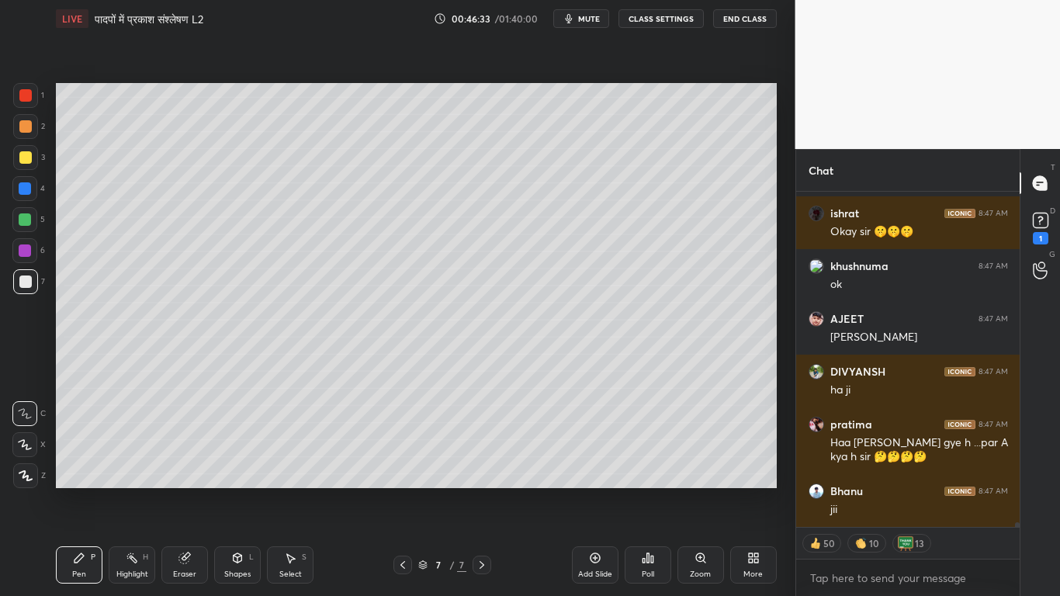
click at [22, 154] on div at bounding box center [25, 157] width 12 height 12
click at [26, 288] on div at bounding box center [25, 281] width 25 height 25
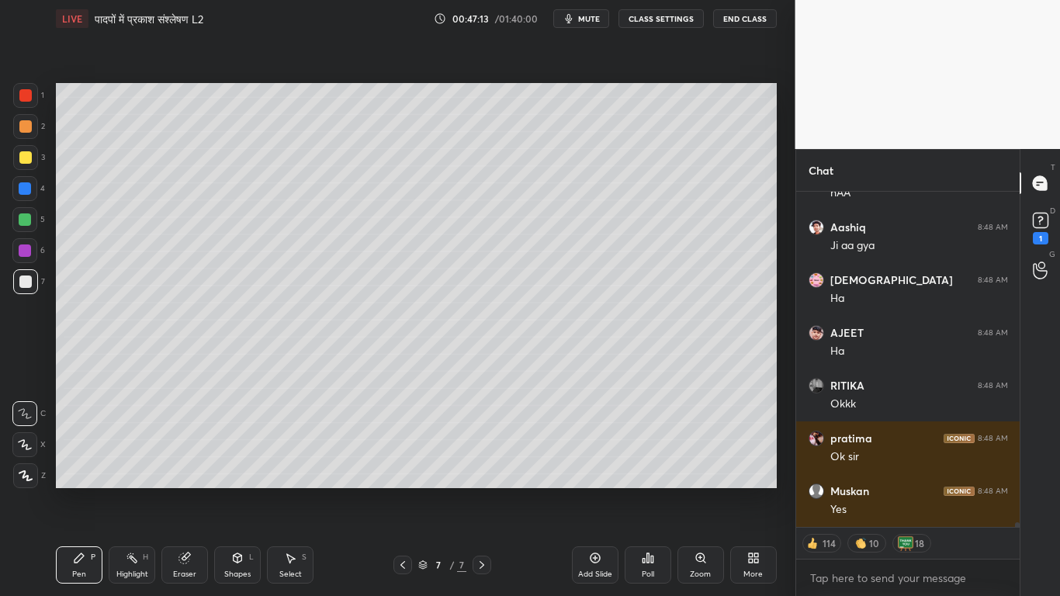
scroll to position [26039, 0]
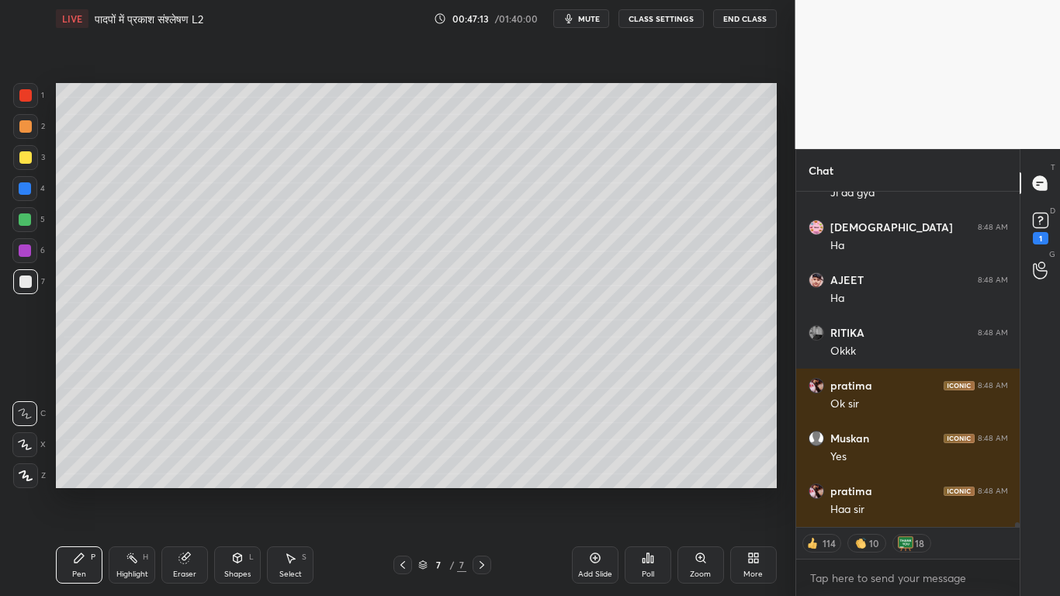
click at [590, 450] on div "Add Slide" at bounding box center [595, 564] width 47 height 37
click at [24, 282] on div at bounding box center [25, 281] width 12 height 12
click at [19, 161] on div at bounding box center [25, 157] width 12 height 12
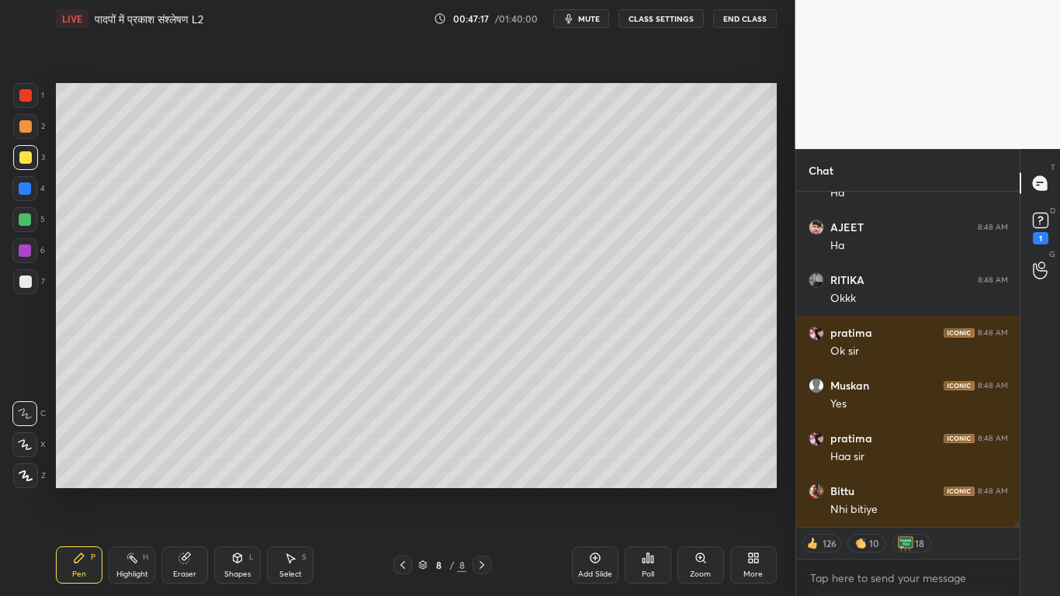
scroll to position [26145, 0]
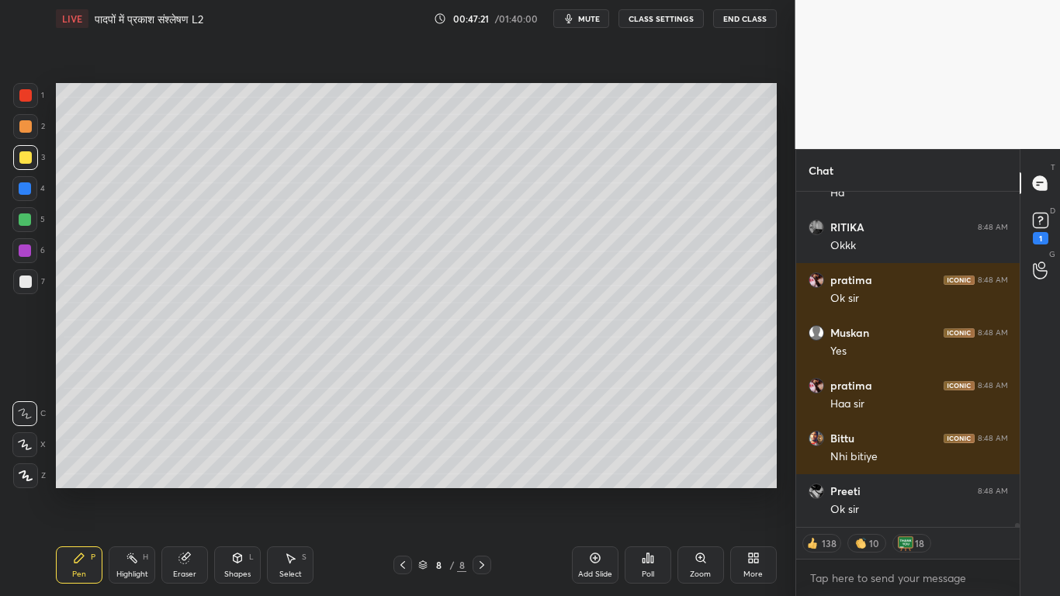
click at [22, 279] on div at bounding box center [25, 281] width 12 height 12
click at [23, 158] on div at bounding box center [25, 157] width 12 height 12
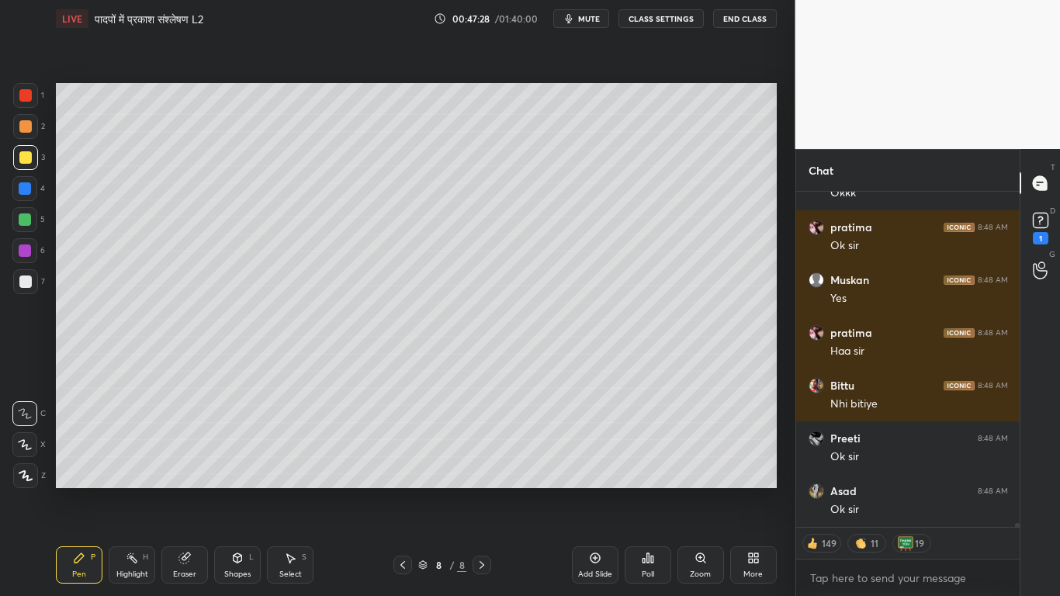
click at [23, 284] on div at bounding box center [25, 281] width 12 height 12
click at [29, 156] on div at bounding box center [25, 157] width 12 height 12
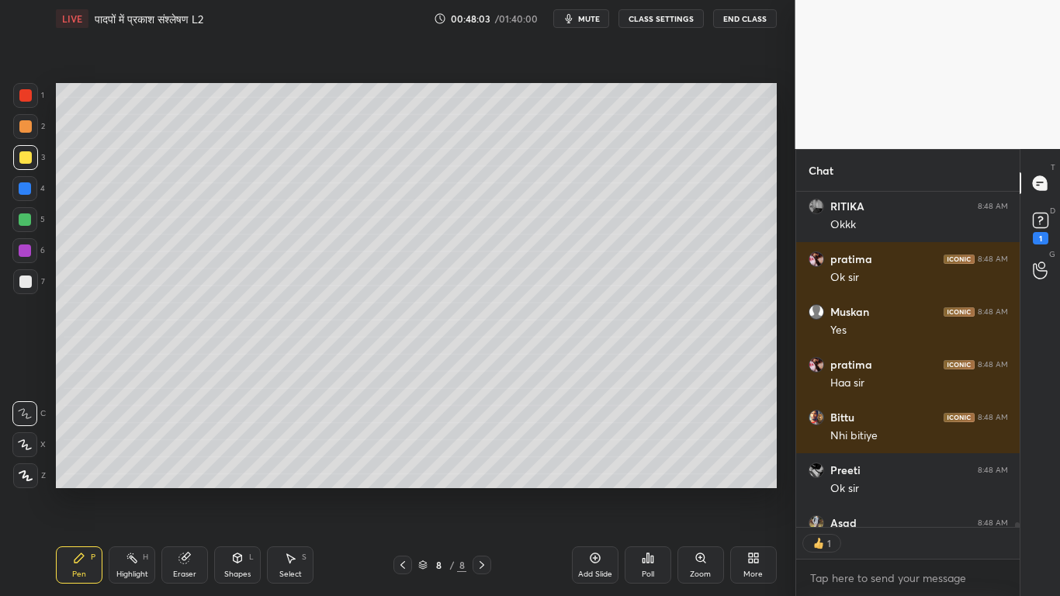
scroll to position [331, 219]
click at [20, 282] on div at bounding box center [25, 281] width 12 height 12
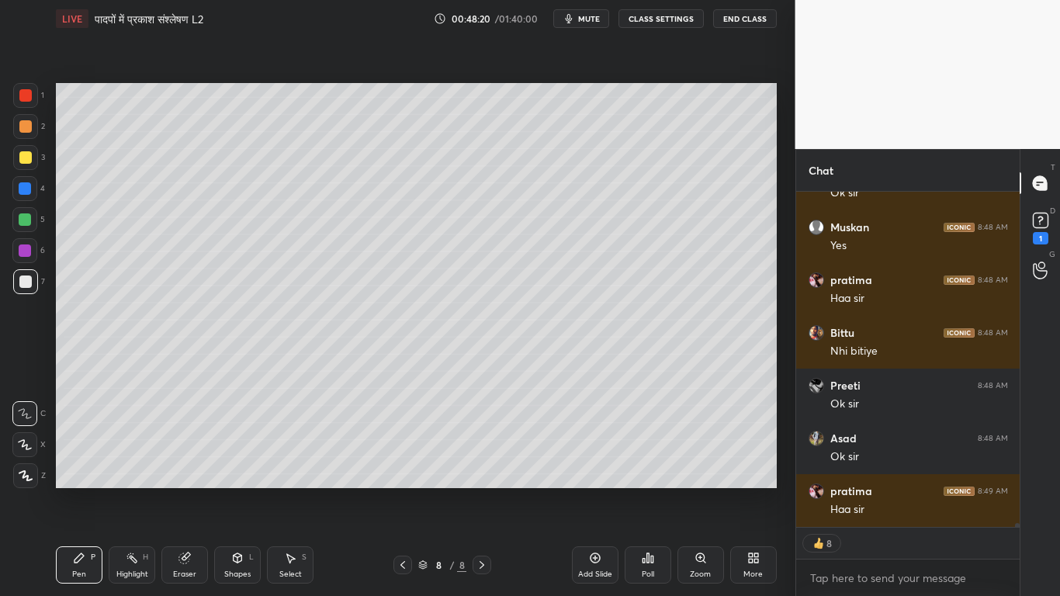
click at [23, 158] on div at bounding box center [25, 157] width 12 height 12
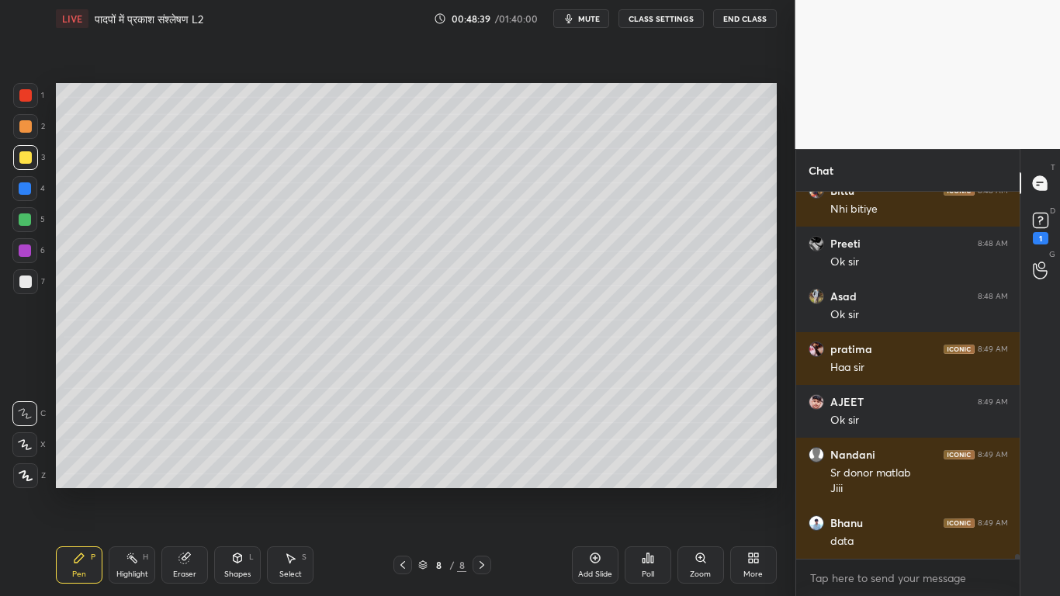
scroll to position [26445, 0]
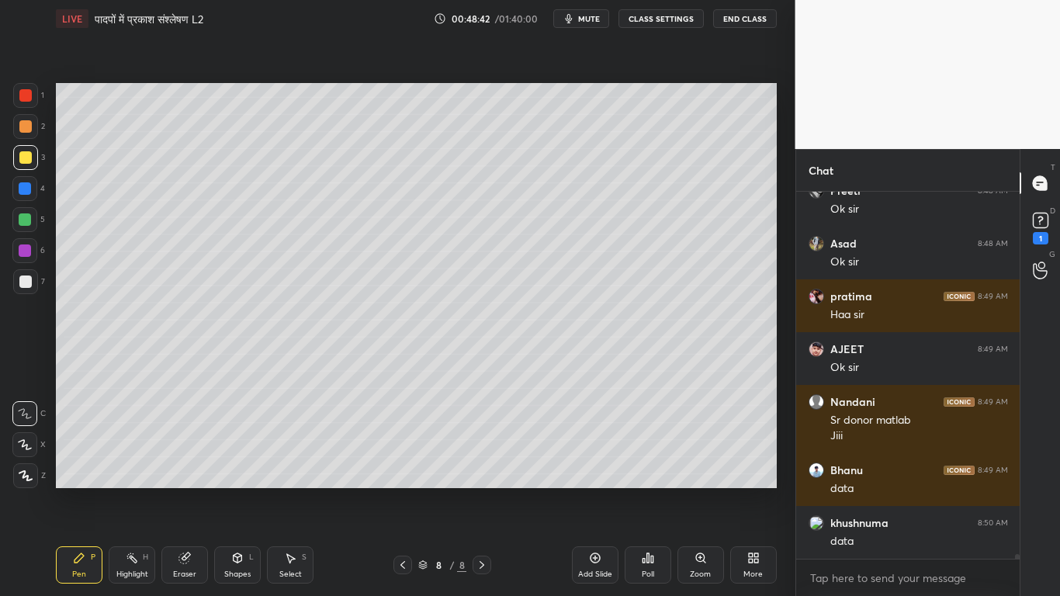
click at [19, 276] on div at bounding box center [25, 281] width 12 height 12
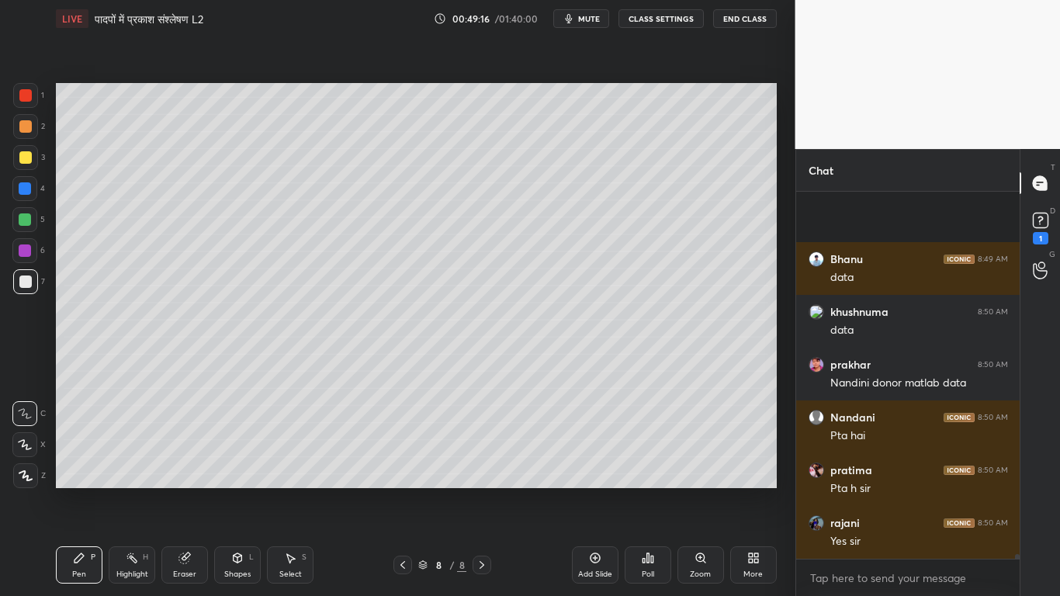
scroll to position [26762, 0]
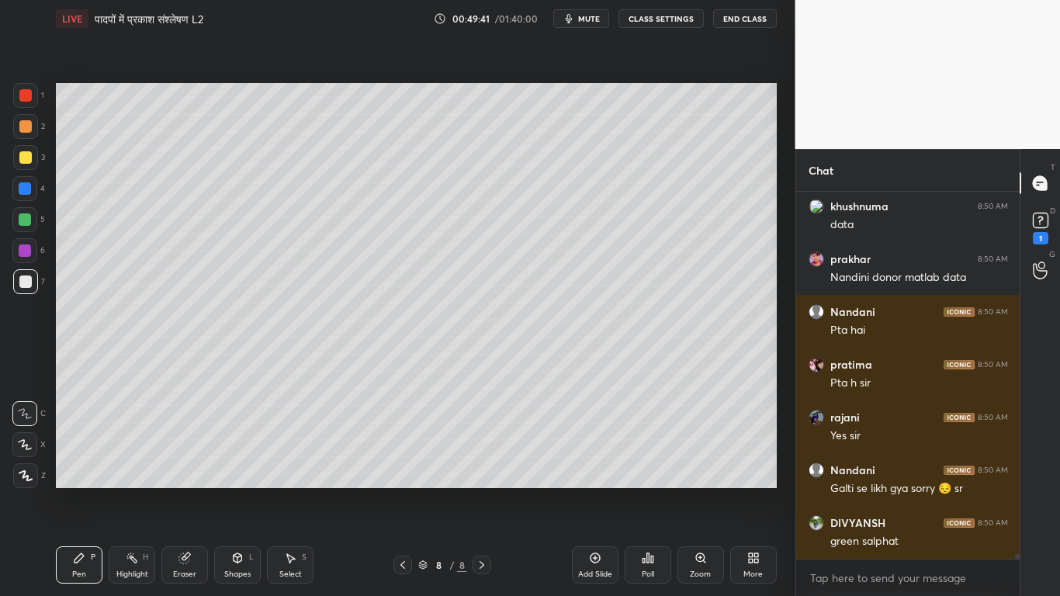
click at [26, 152] on div at bounding box center [25, 157] width 25 height 25
click at [22, 223] on div at bounding box center [25, 219] width 12 height 12
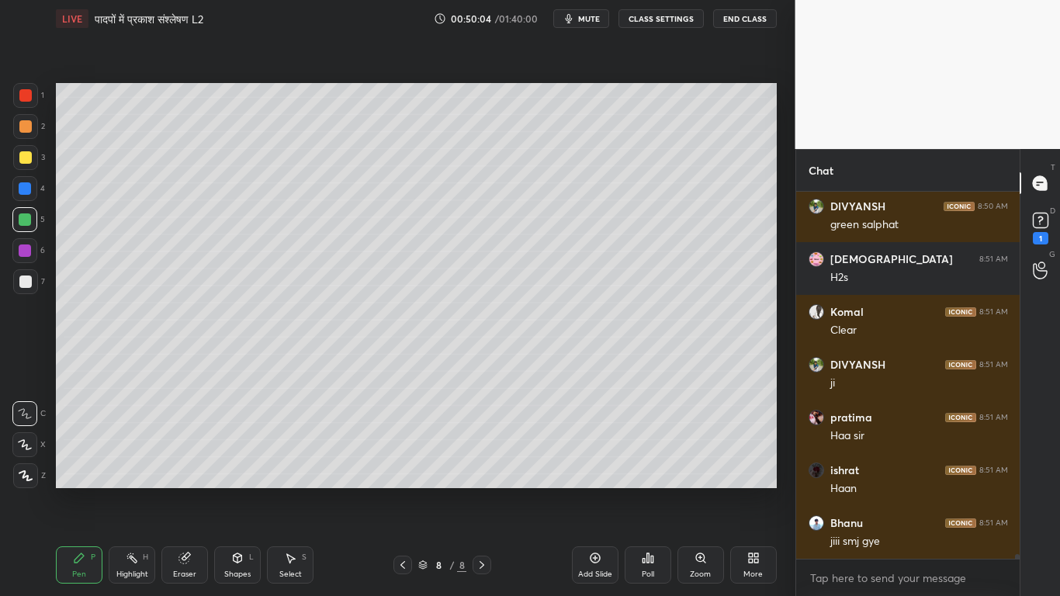
scroll to position [27131, 0]
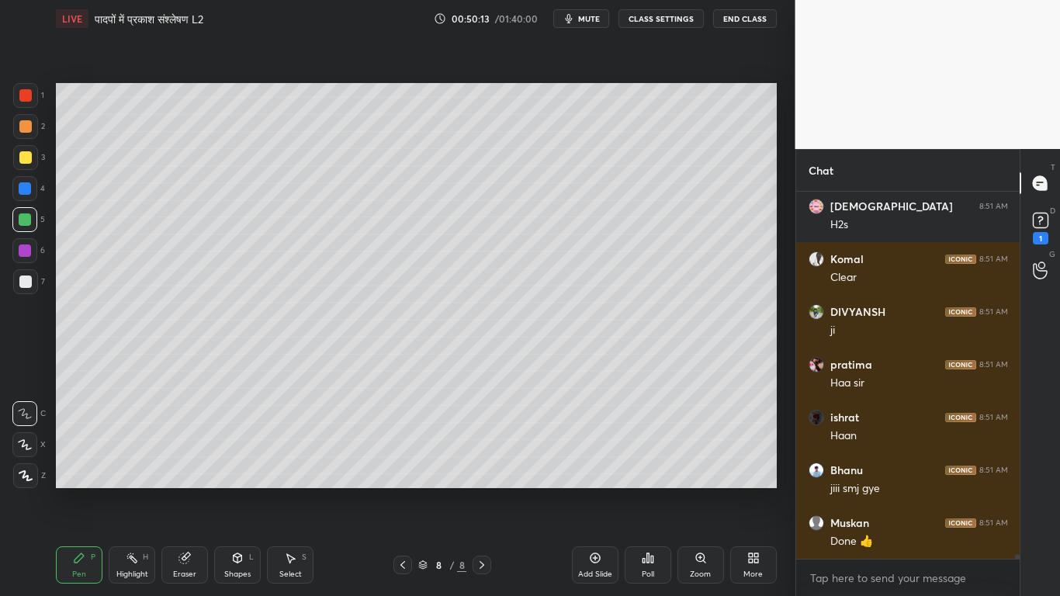
click at [185, 450] on icon at bounding box center [184, 558] width 10 height 10
drag, startPoint x: 80, startPoint y: 564, endPoint x: 165, endPoint y: 506, distance: 102.7
click at [83, 450] on div "Pen P" at bounding box center [79, 564] width 47 height 37
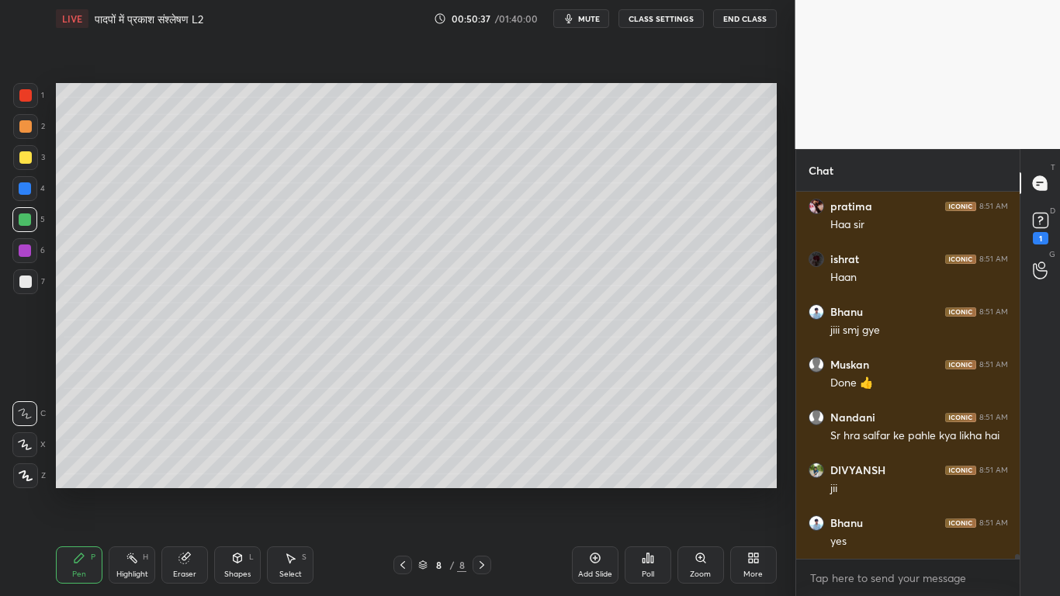
scroll to position [27342, 0]
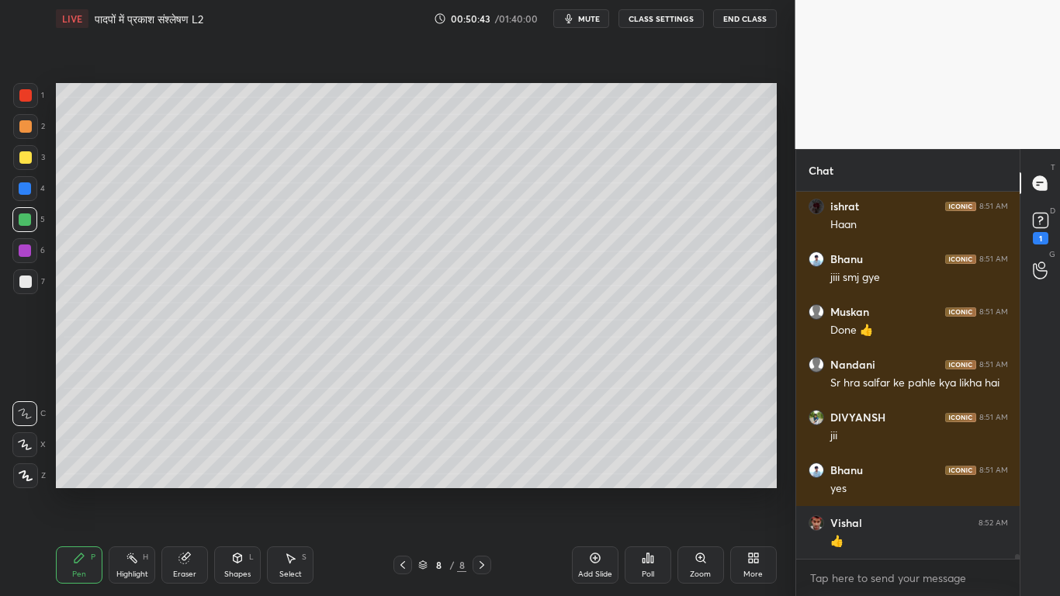
click at [21, 282] on div at bounding box center [25, 281] width 12 height 12
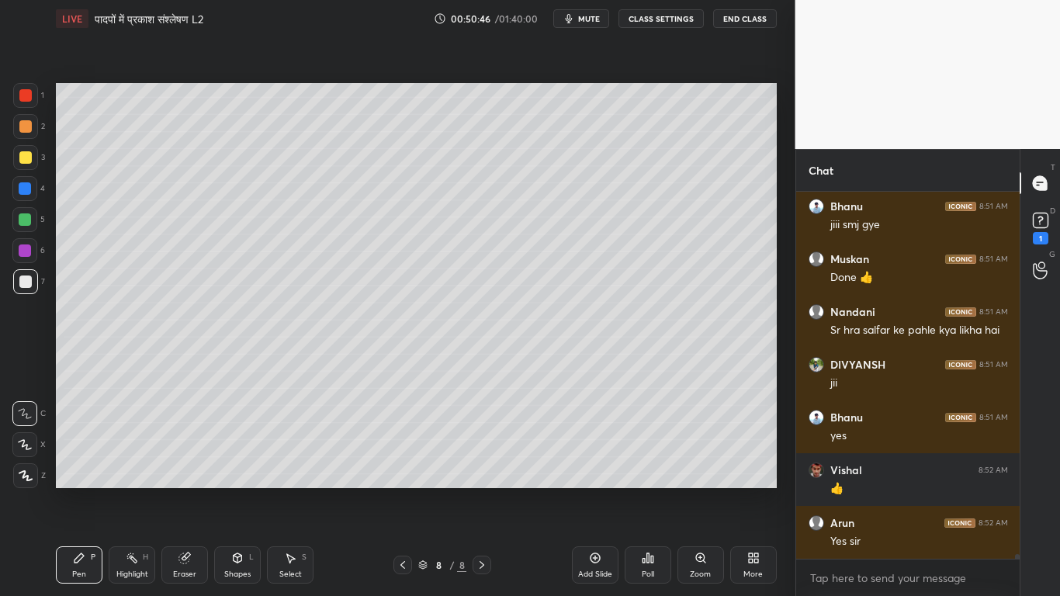
scroll to position [27448, 0]
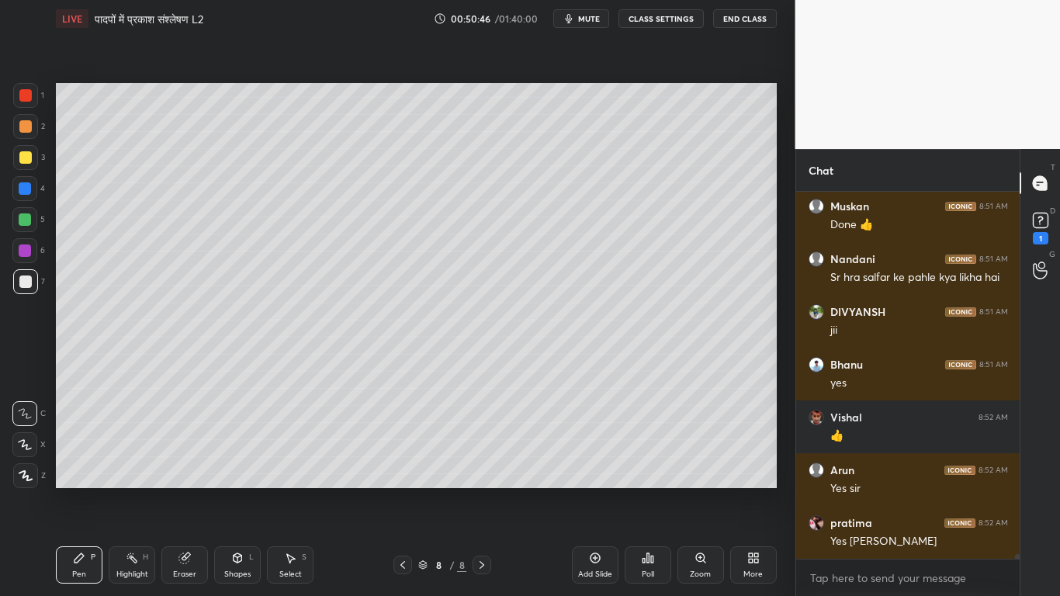
drag, startPoint x: 292, startPoint y: 566, endPoint x: 255, endPoint y: 527, distance: 53.3
click at [293, 450] on div "Select S" at bounding box center [290, 564] width 47 height 37
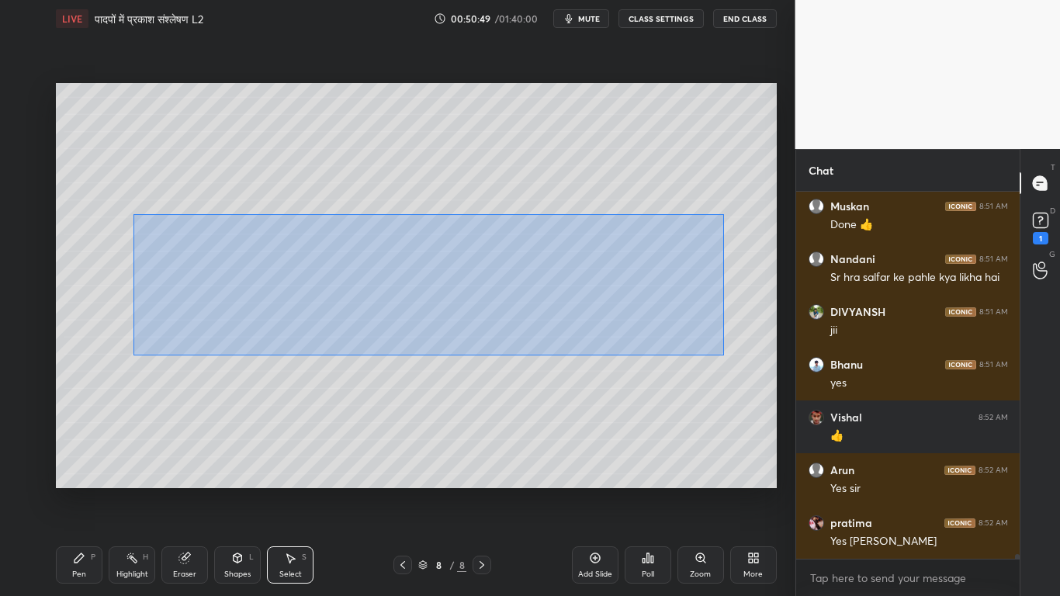
drag, startPoint x: 135, startPoint y: 214, endPoint x: 698, endPoint y: 338, distance: 576.1
click at [722, 355] on div "0 ° Undo Copy Duplicate Duplicate to new slide Delete" at bounding box center [416, 285] width 721 height 405
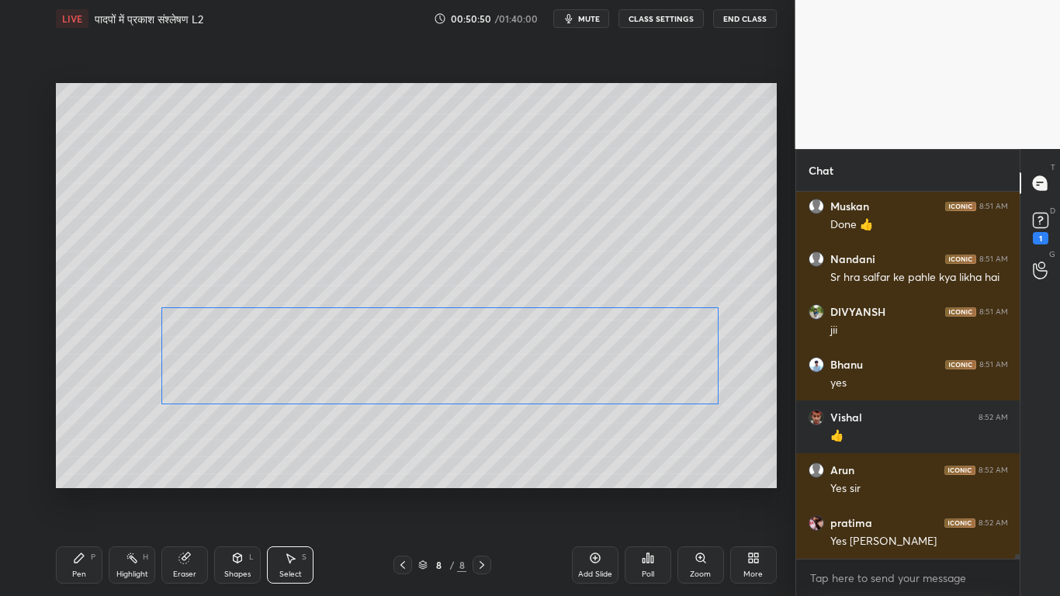
drag, startPoint x: 552, startPoint y: 281, endPoint x: 561, endPoint y: 372, distance: 92.0
click at [561, 372] on div "0 ° Undo Copy Duplicate Duplicate to new slide Delete" at bounding box center [416, 285] width 721 height 405
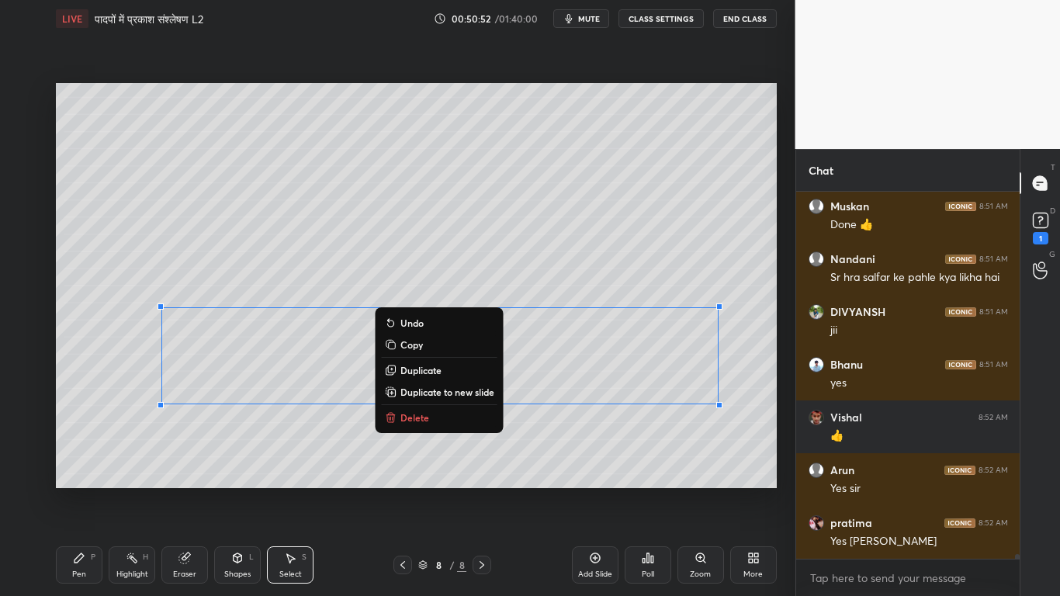
click at [78, 450] on icon at bounding box center [78, 557] width 9 height 9
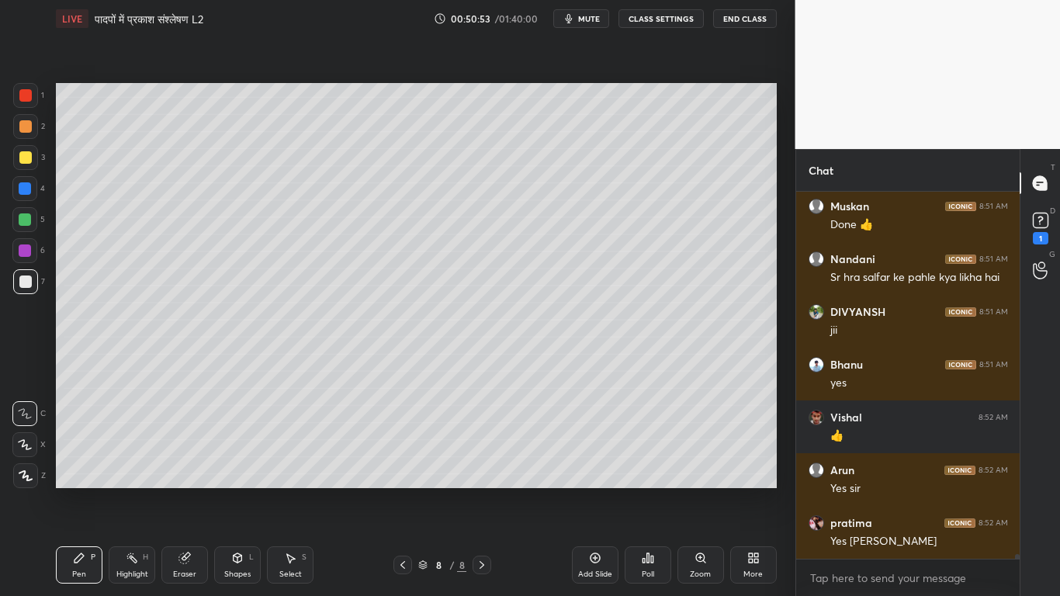
click at [27, 158] on div at bounding box center [25, 157] width 12 height 12
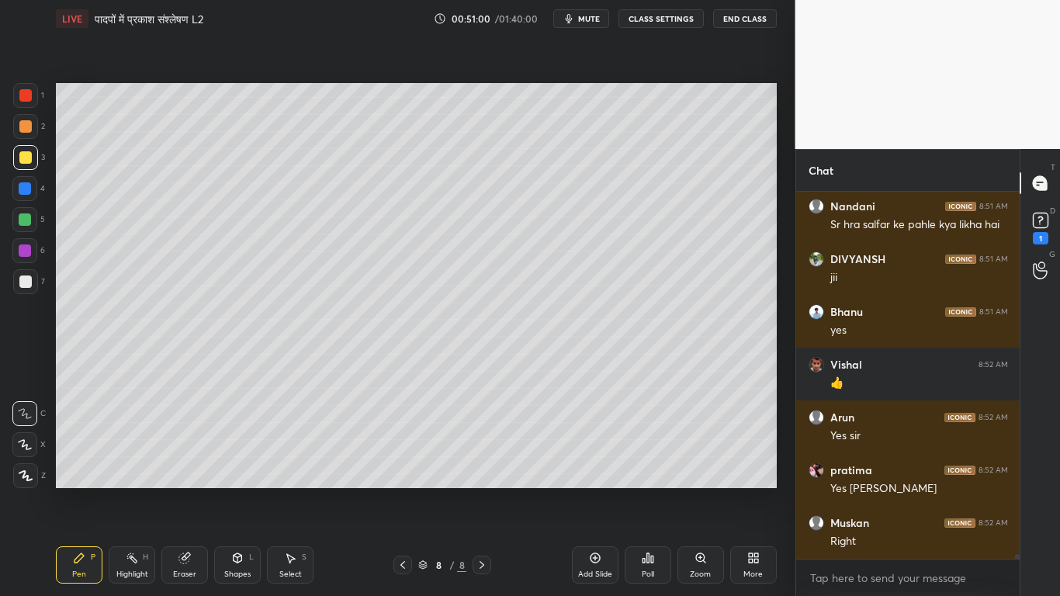
click at [26, 279] on div at bounding box center [25, 281] width 12 height 12
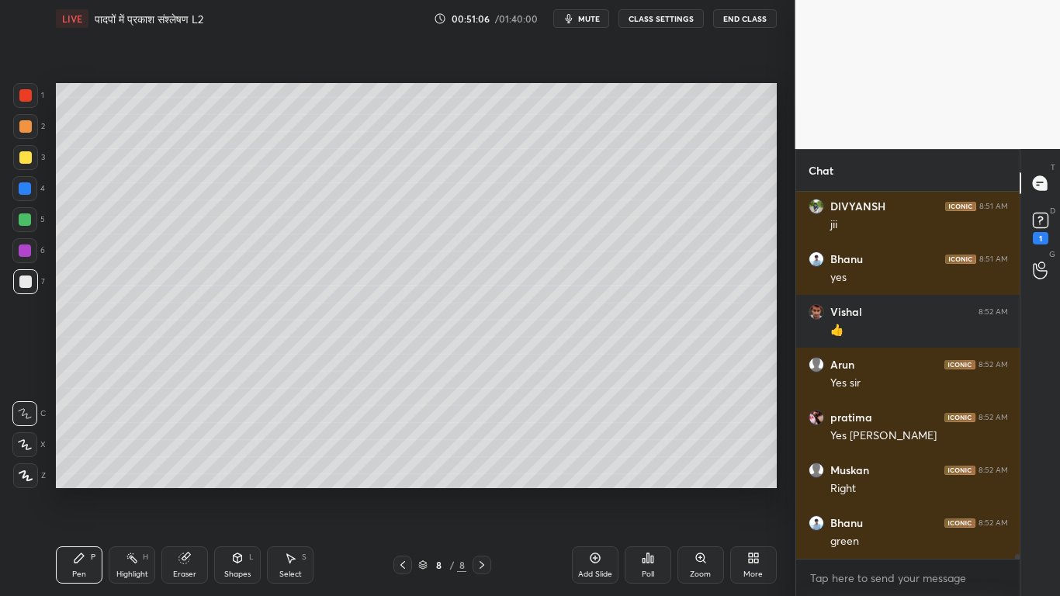
click at [22, 152] on div at bounding box center [25, 157] width 12 height 12
drag, startPoint x: 27, startPoint y: 283, endPoint x: 32, endPoint y: 272, distance: 12.5
click at [28, 283] on div at bounding box center [25, 281] width 12 height 12
click at [26, 154] on div at bounding box center [25, 157] width 12 height 12
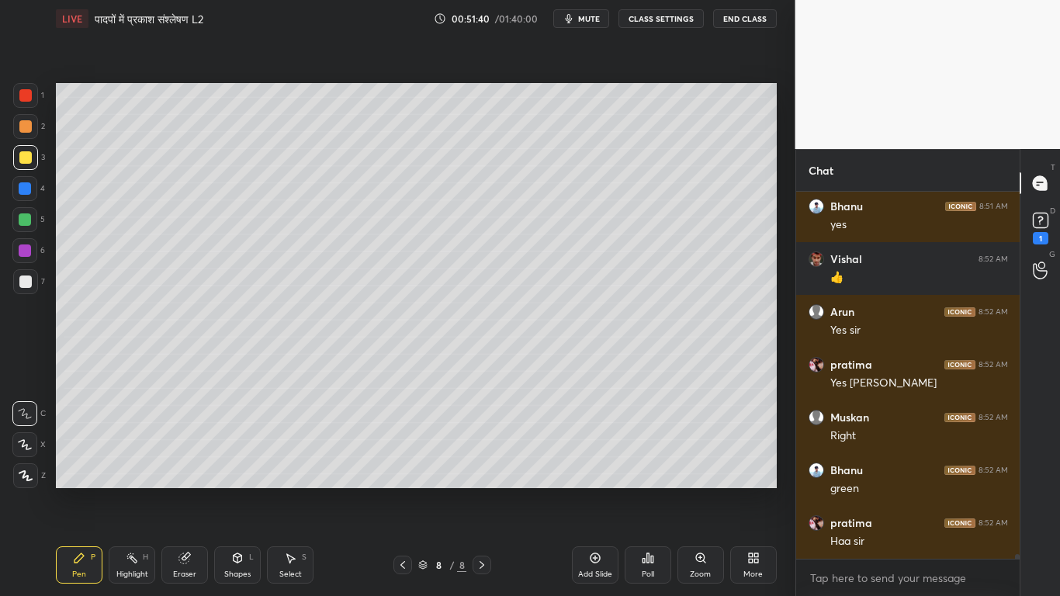
click at [29, 291] on div at bounding box center [25, 281] width 25 height 25
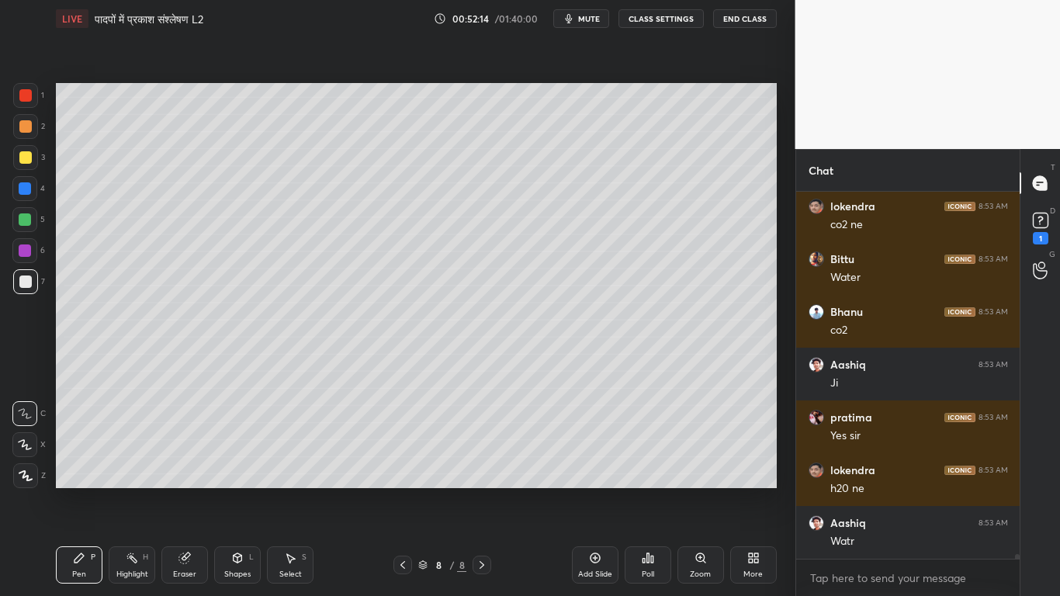
scroll to position [28028, 0]
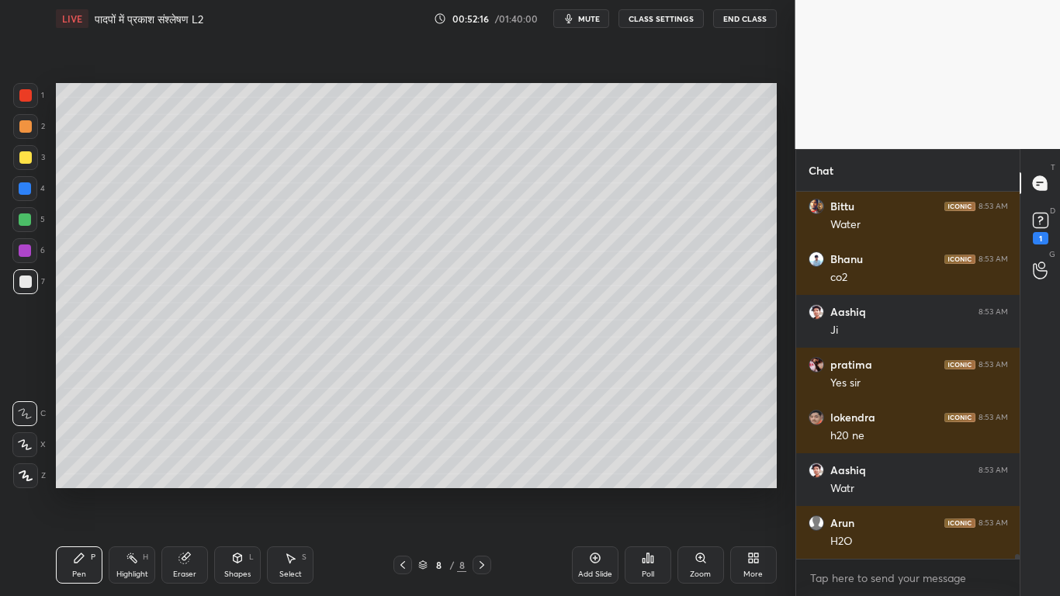
click at [18, 149] on div at bounding box center [25, 157] width 25 height 25
click at [24, 281] on div at bounding box center [25, 281] width 12 height 12
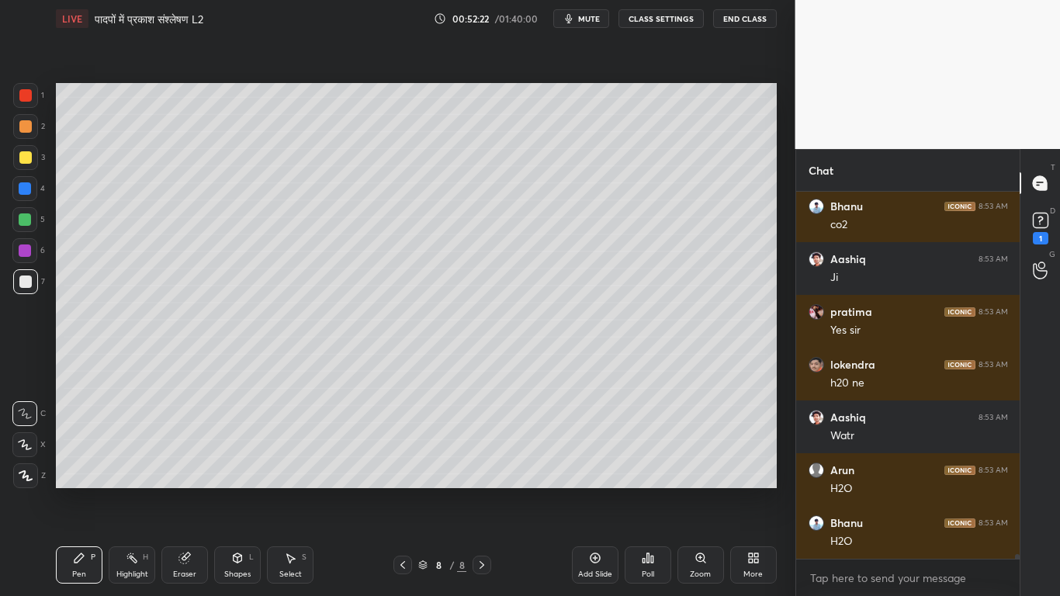
click at [22, 160] on div at bounding box center [25, 157] width 12 height 12
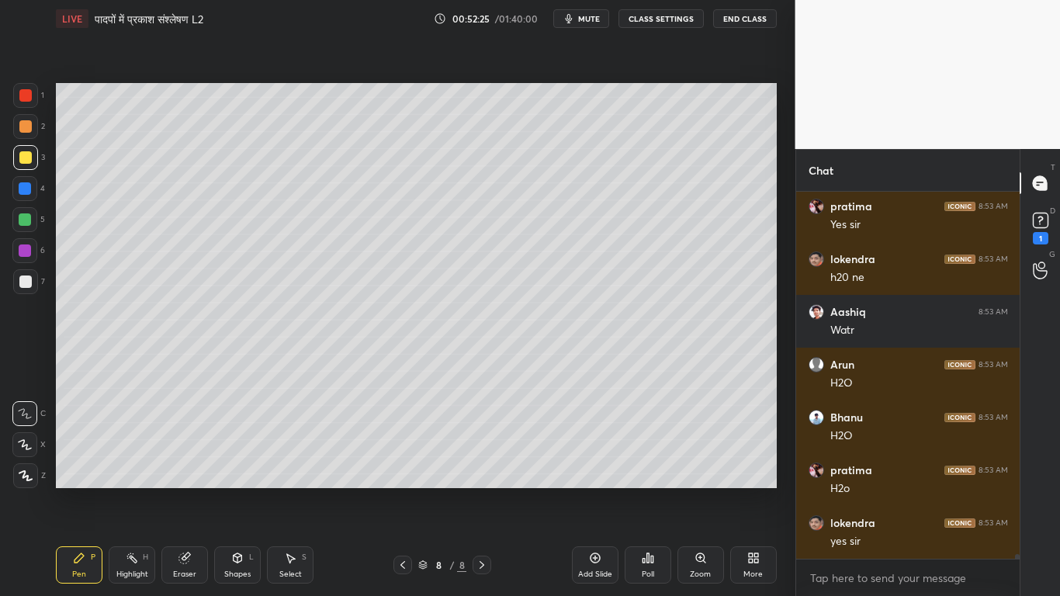
scroll to position [28243, 0]
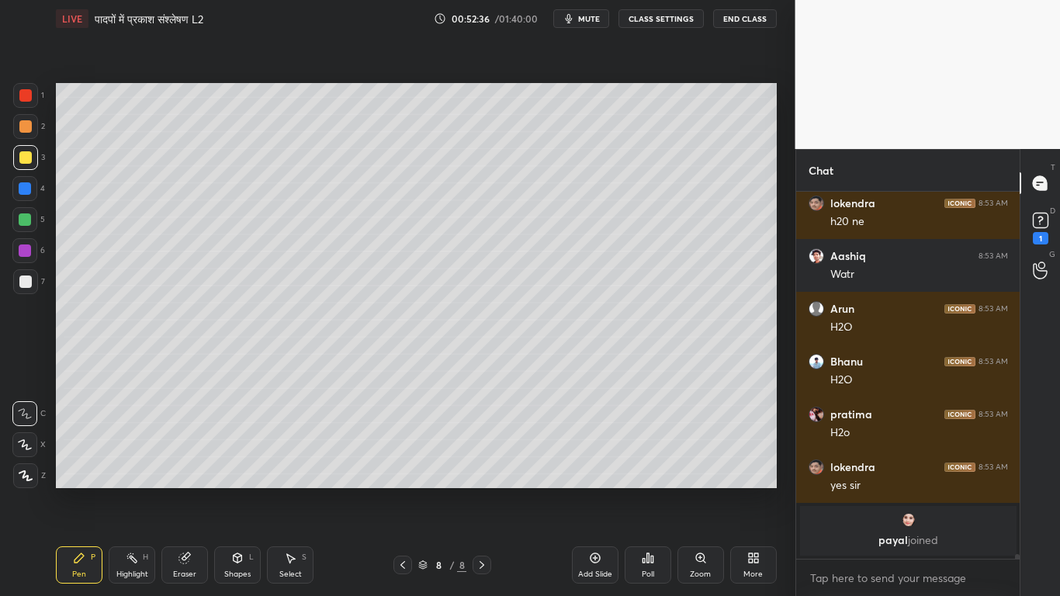
click at [22, 282] on div at bounding box center [25, 281] width 12 height 12
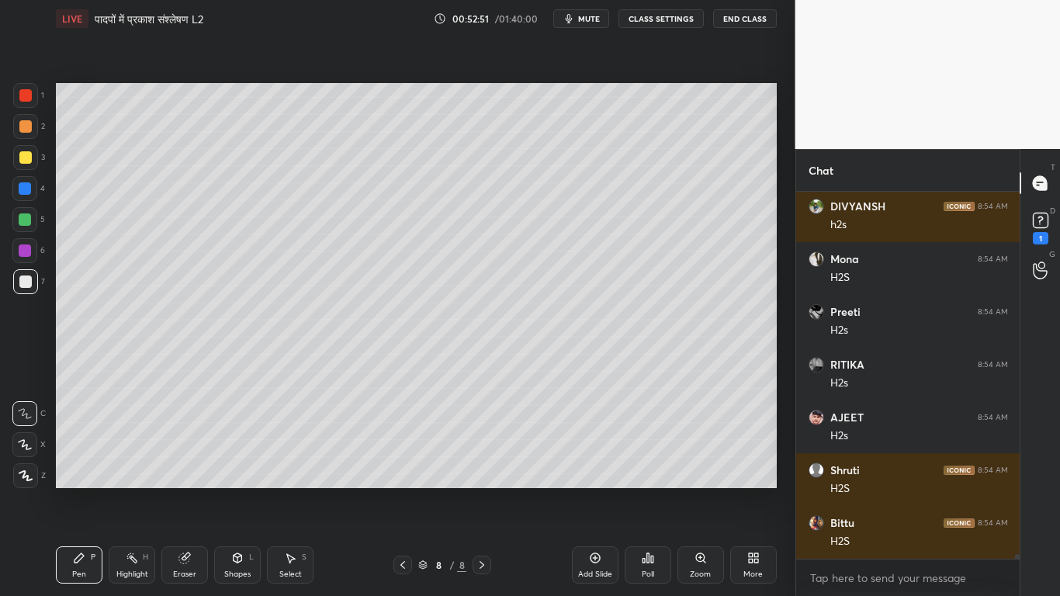
scroll to position [26644, 0]
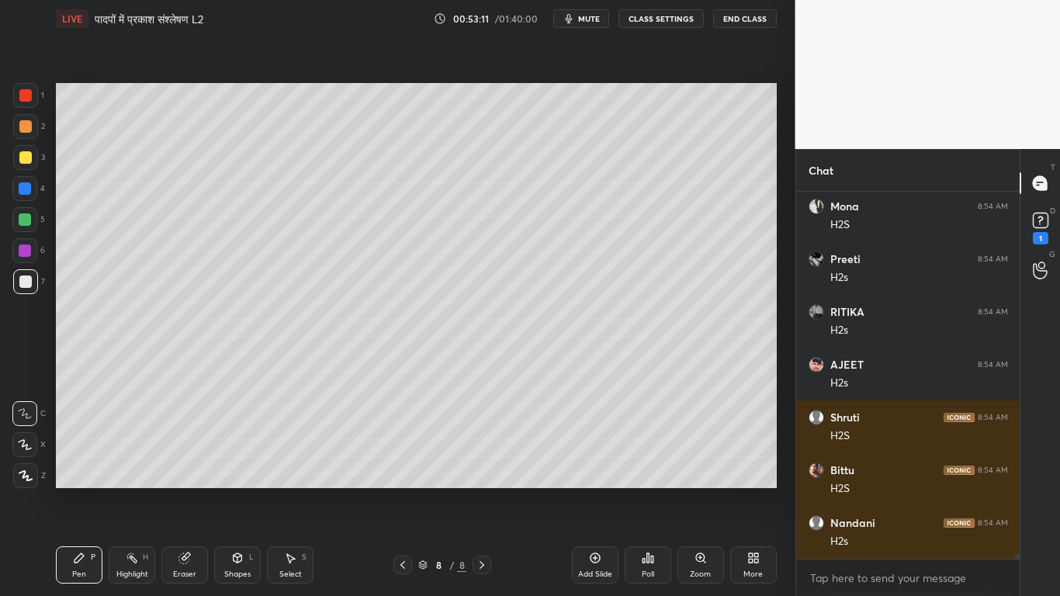
click at [28, 159] on div at bounding box center [25, 157] width 12 height 12
click at [20, 281] on div at bounding box center [25, 281] width 12 height 12
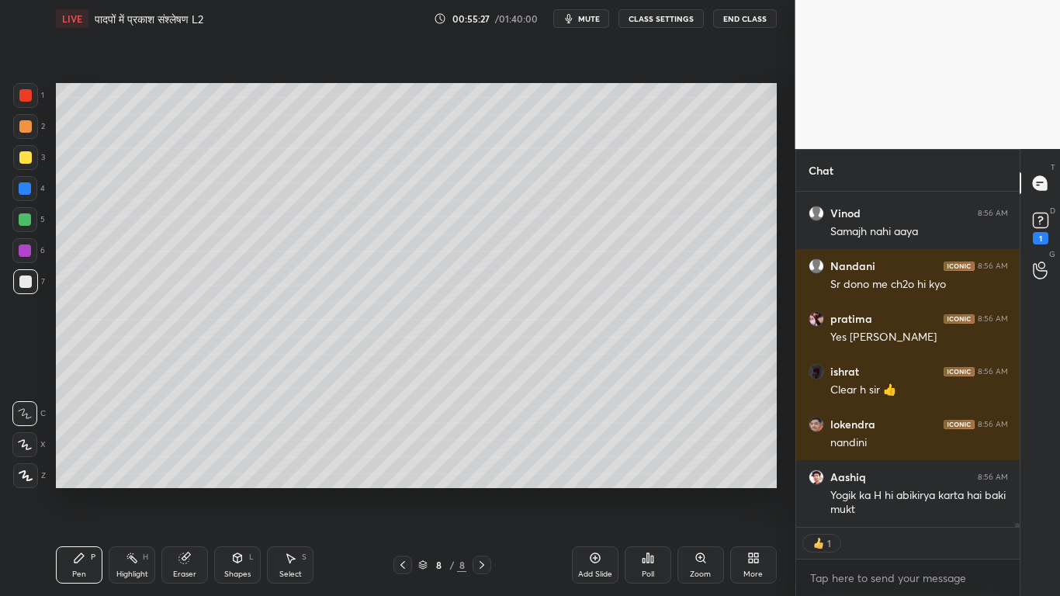
scroll to position [28234, 0]
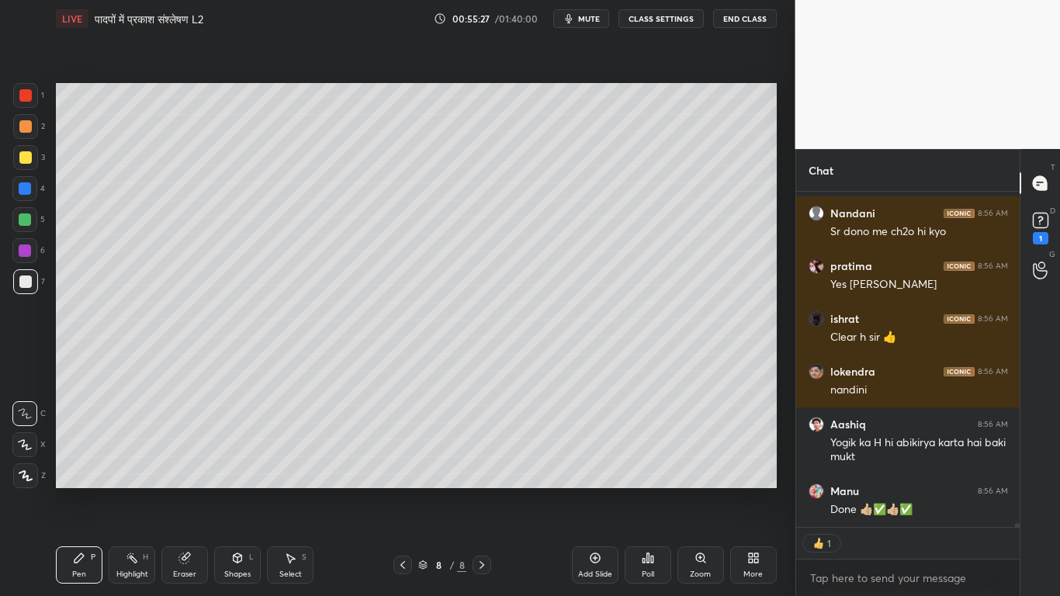
click at [30, 160] on div at bounding box center [25, 157] width 12 height 12
click at [29, 435] on div at bounding box center [24, 444] width 25 height 25
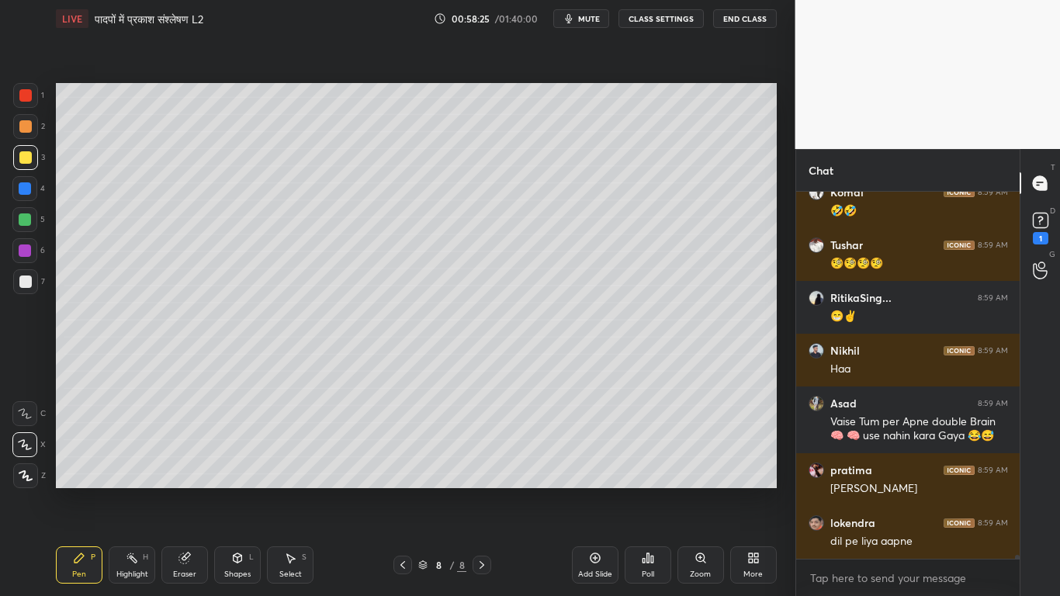
scroll to position [34635, 0]
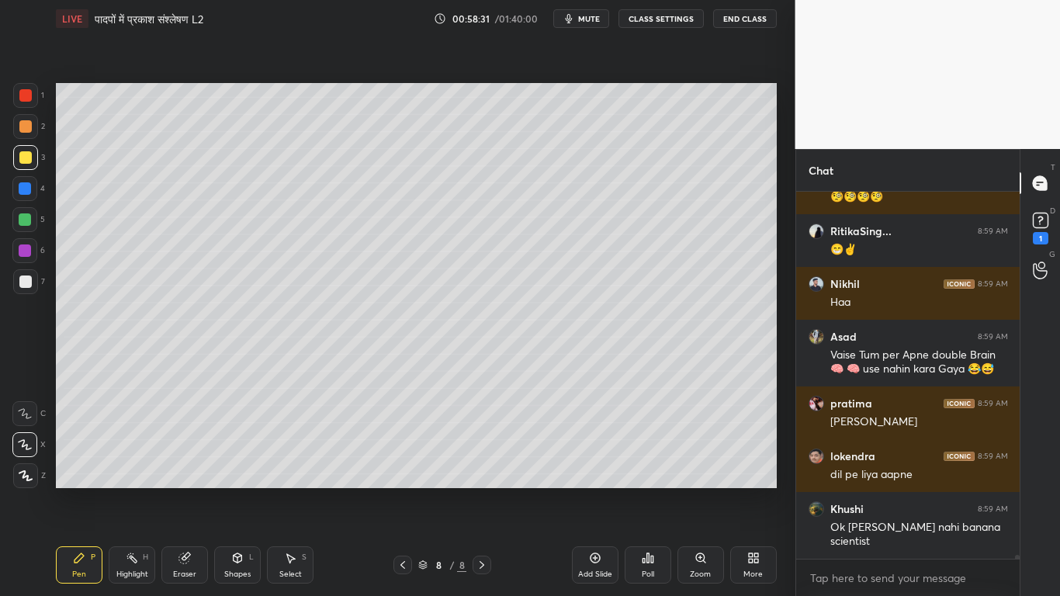
click at [23, 274] on div at bounding box center [25, 281] width 25 height 25
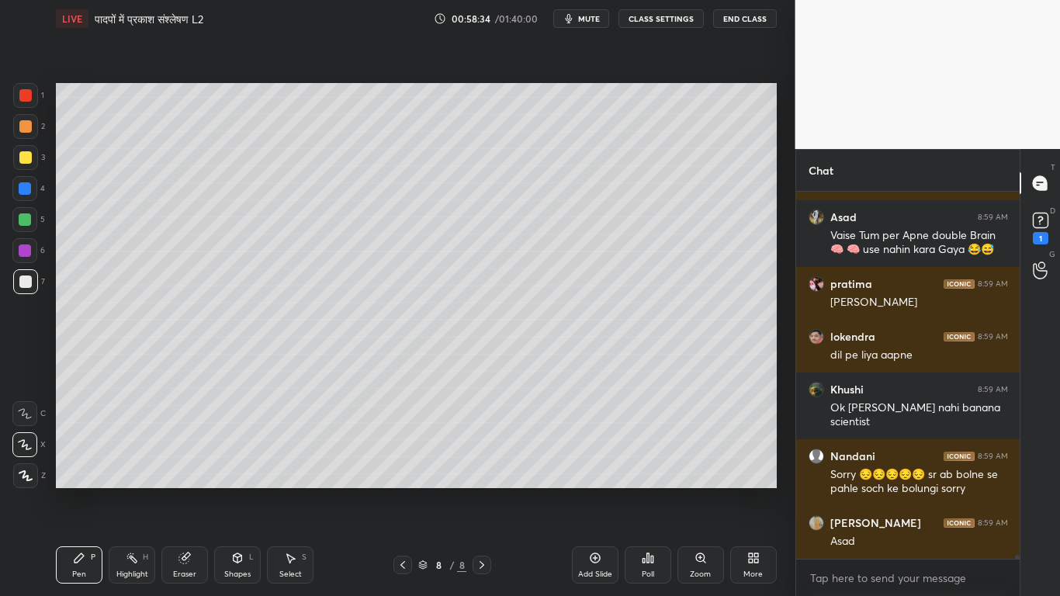
click at [589, 450] on icon at bounding box center [595, 558] width 12 height 12
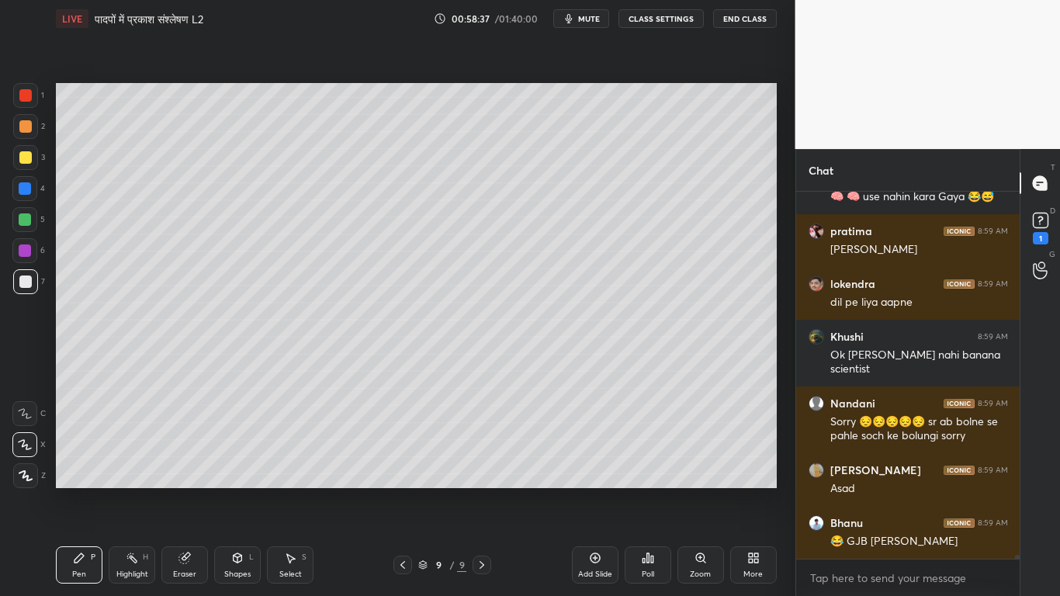
click at [26, 154] on div at bounding box center [25, 157] width 12 height 12
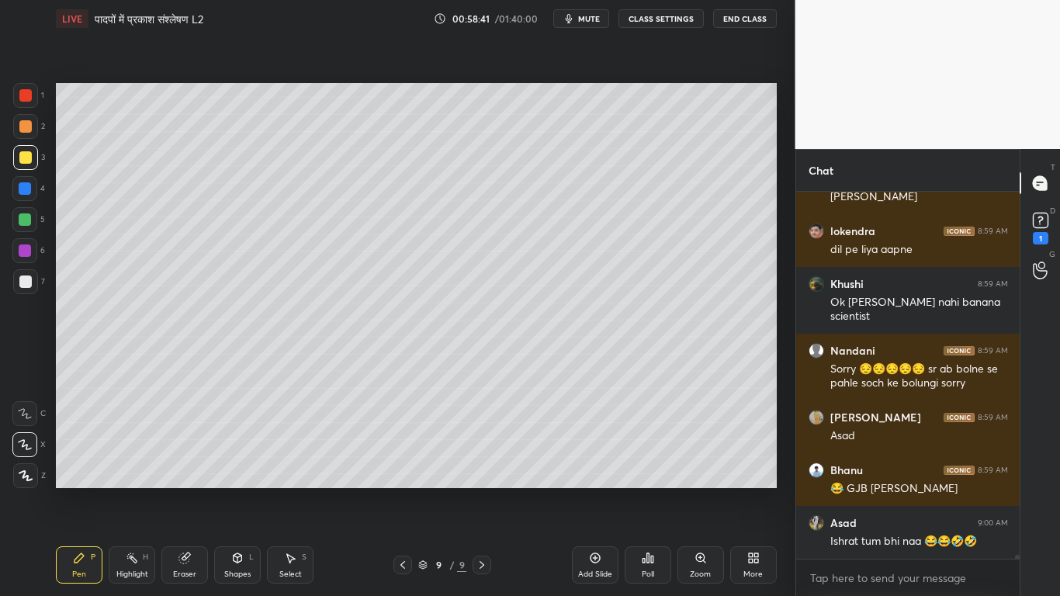
click at [26, 277] on div at bounding box center [25, 281] width 12 height 12
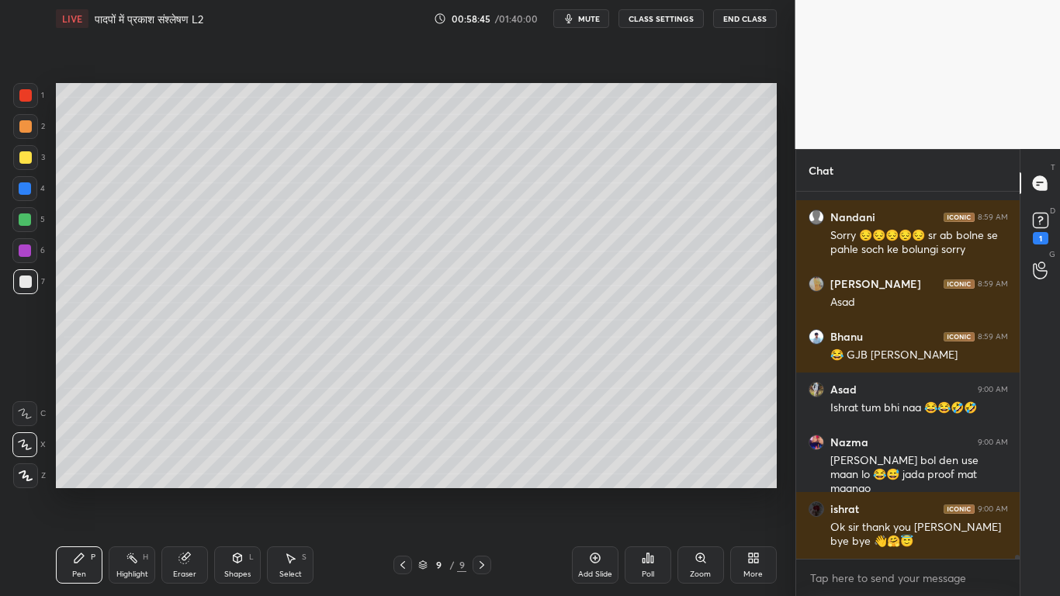
scroll to position [35046, 0]
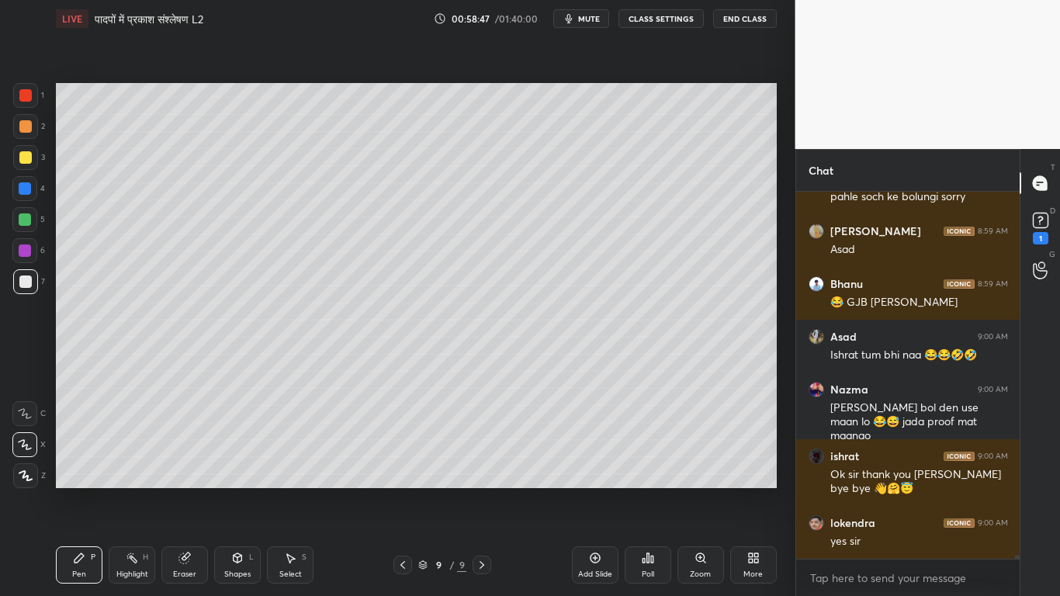
click at [22, 285] on div at bounding box center [25, 281] width 25 height 25
click at [21, 163] on div at bounding box center [25, 157] width 12 height 12
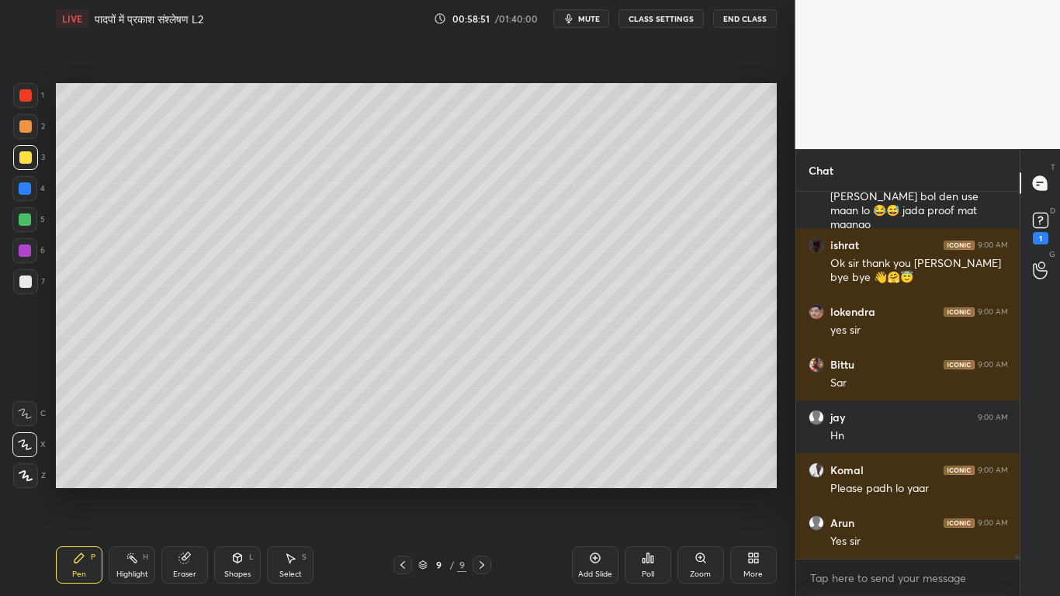
scroll to position [35310, 0]
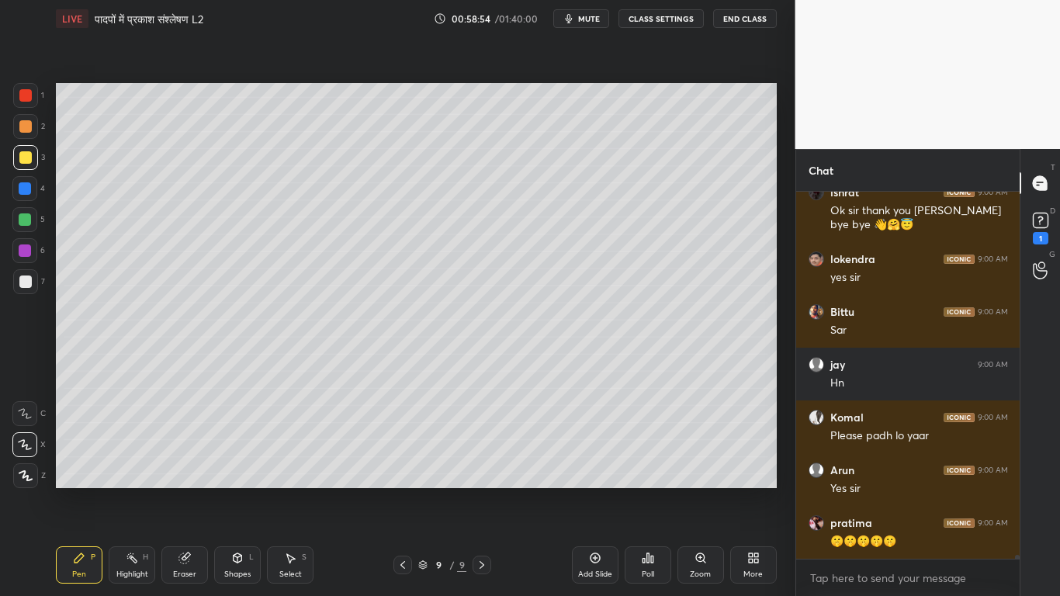
click at [26, 289] on div at bounding box center [25, 281] width 25 height 25
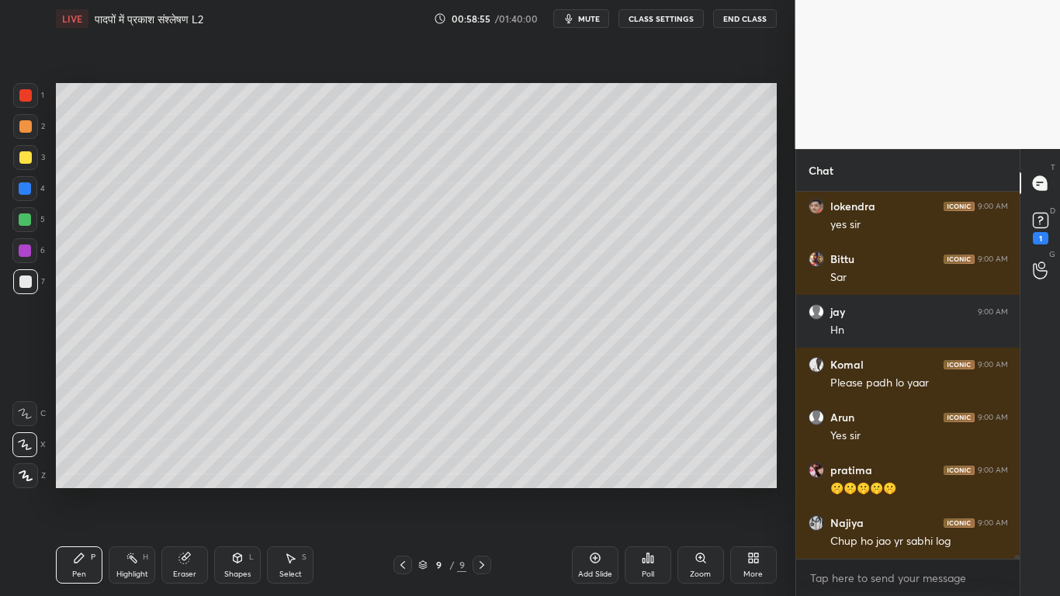
click at [400, 450] on icon at bounding box center [403, 565] width 12 height 12
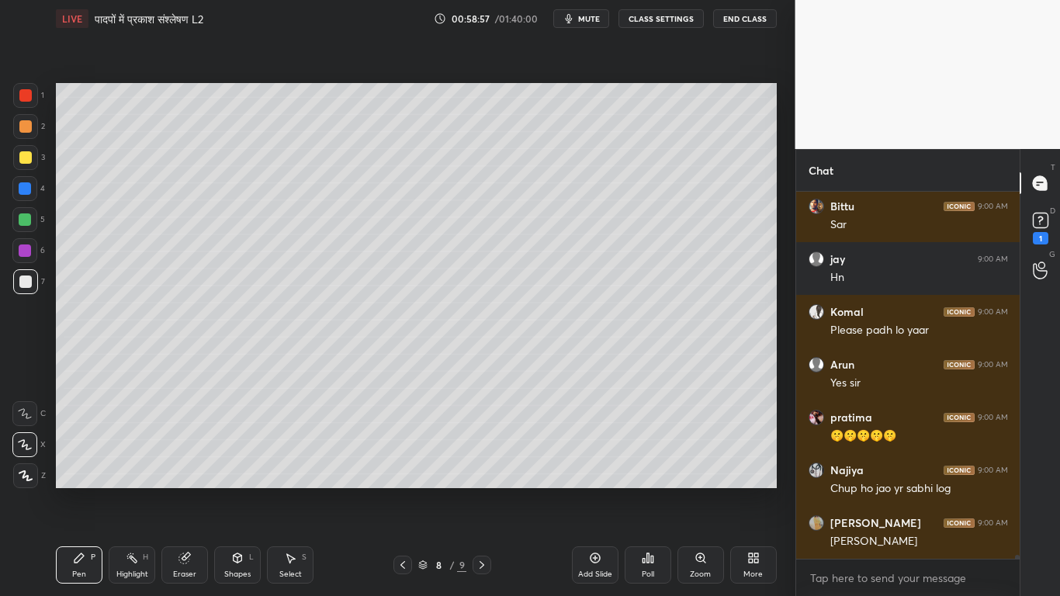
click at [587, 450] on div "Add Slide" at bounding box center [595, 564] width 47 height 37
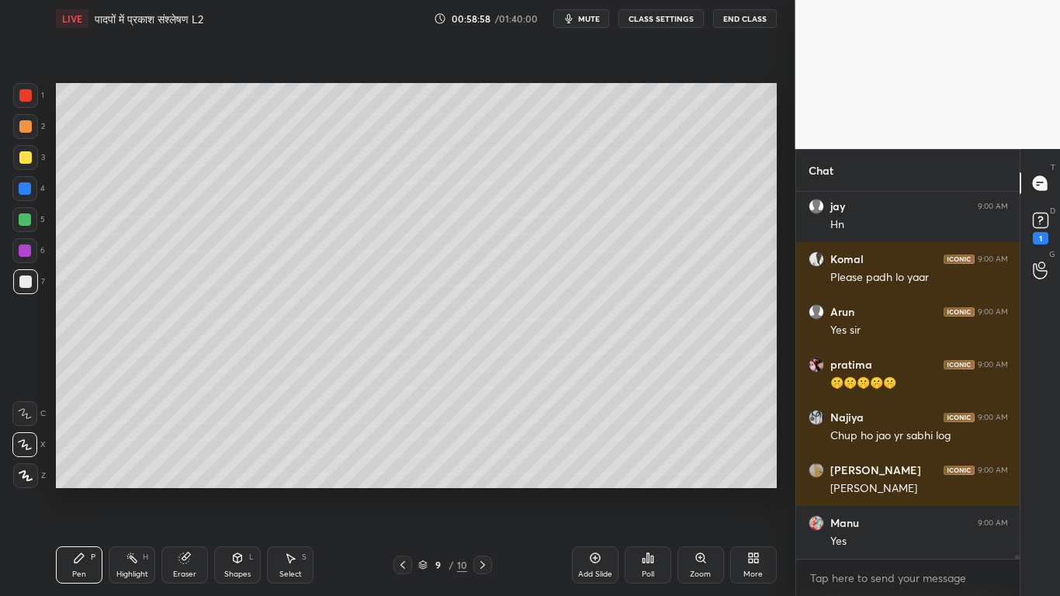
click at [16, 155] on div at bounding box center [25, 157] width 25 height 25
click at [27, 280] on div at bounding box center [25, 281] width 12 height 12
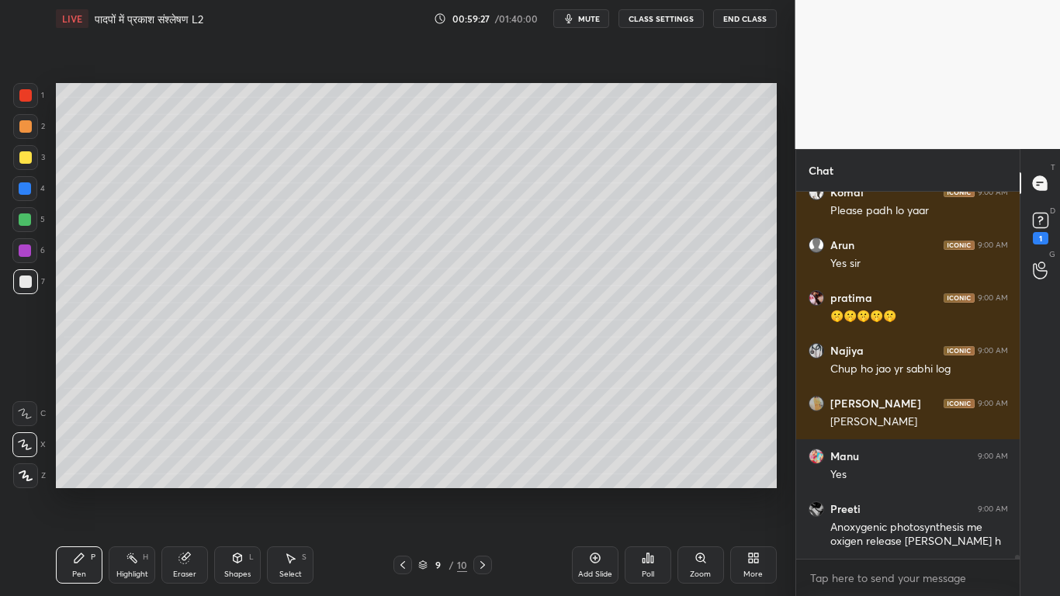
click at [22, 157] on div at bounding box center [25, 157] width 12 height 12
click at [24, 278] on div at bounding box center [25, 281] width 12 height 12
click at [23, 153] on div at bounding box center [25, 157] width 12 height 12
click at [26, 282] on div at bounding box center [25, 281] width 12 height 12
click at [26, 167] on div at bounding box center [25, 157] width 25 height 25
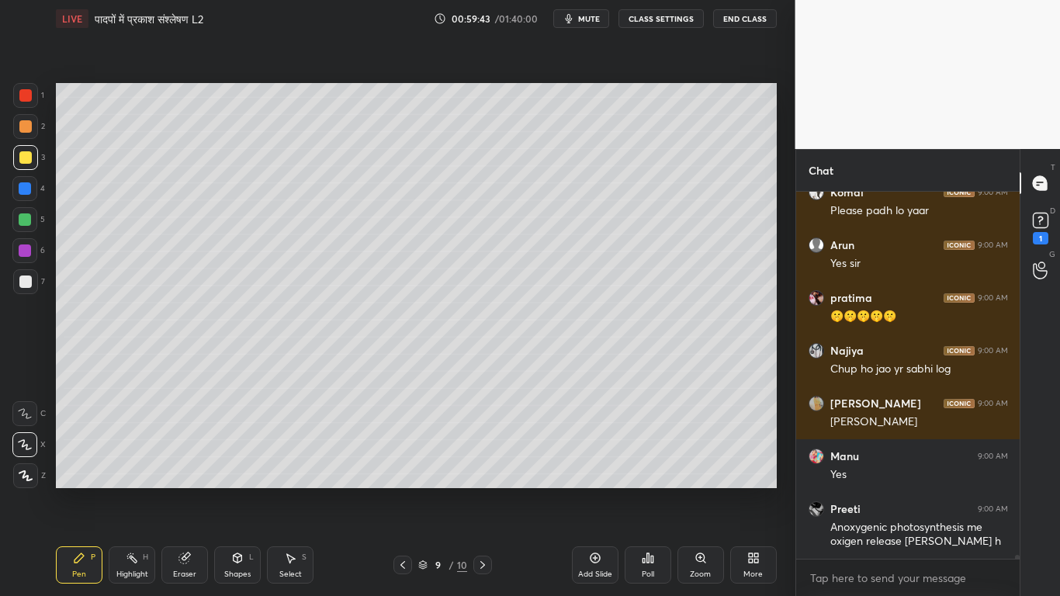
click at [23, 154] on div at bounding box center [25, 157] width 12 height 12
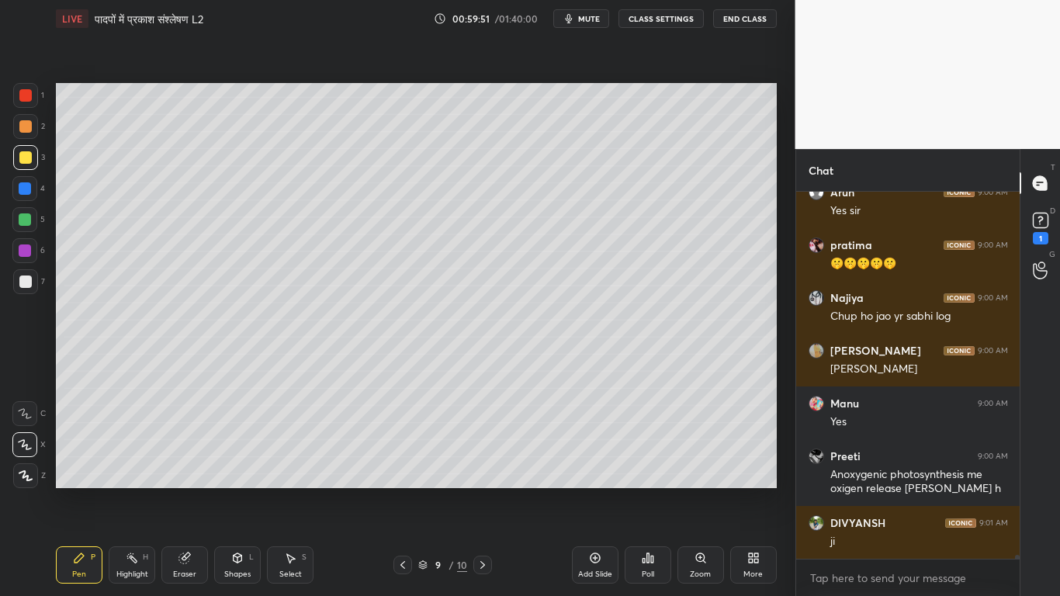
scroll to position [35641, 0]
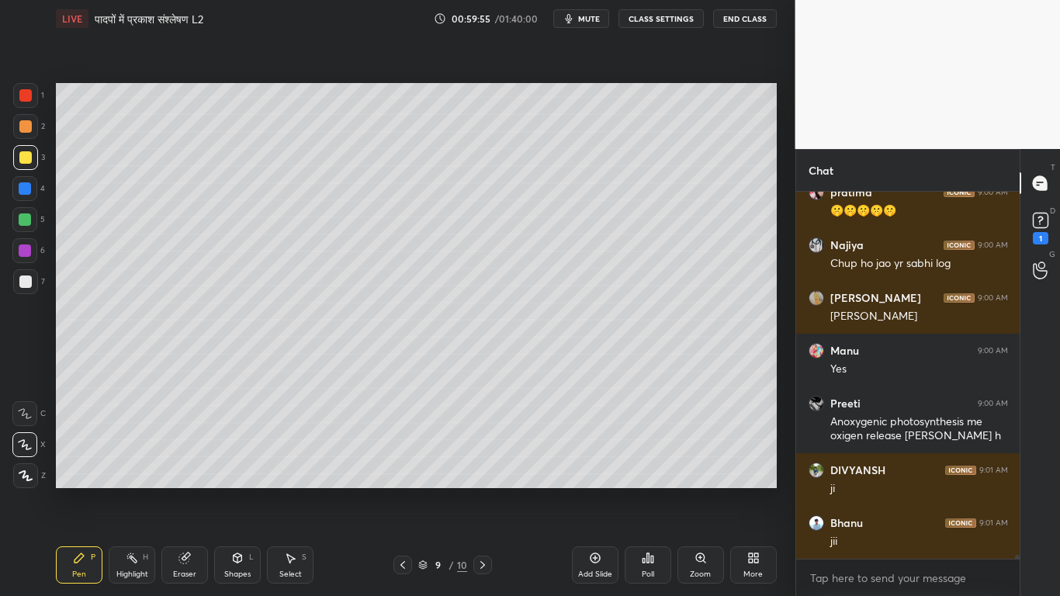
click at [587, 450] on div "Add Slide" at bounding box center [595, 564] width 47 height 37
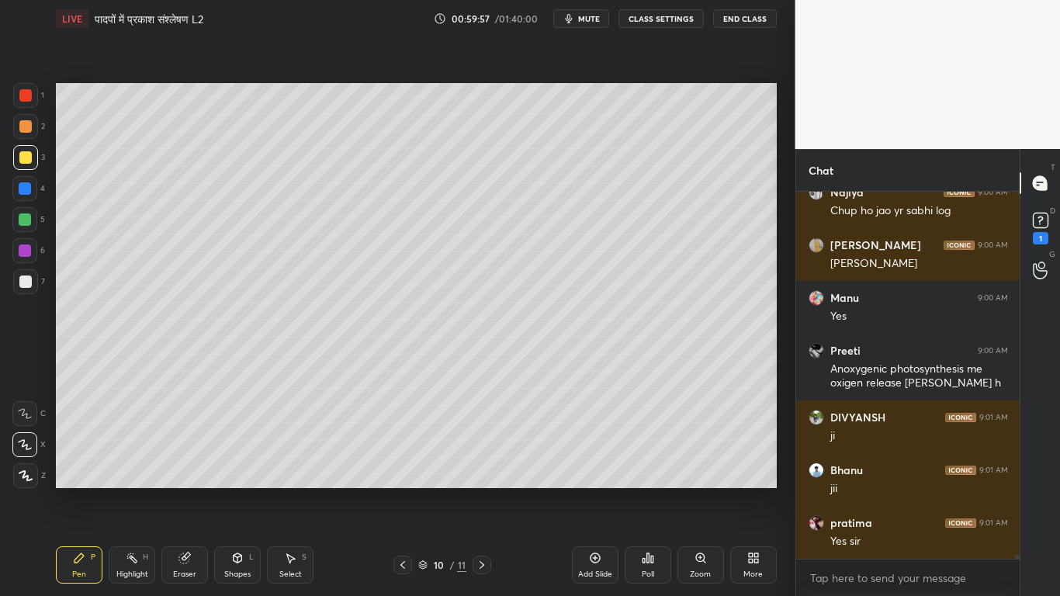
click at [27, 282] on div at bounding box center [25, 281] width 12 height 12
click at [481, 450] on icon at bounding box center [482, 565] width 12 height 12
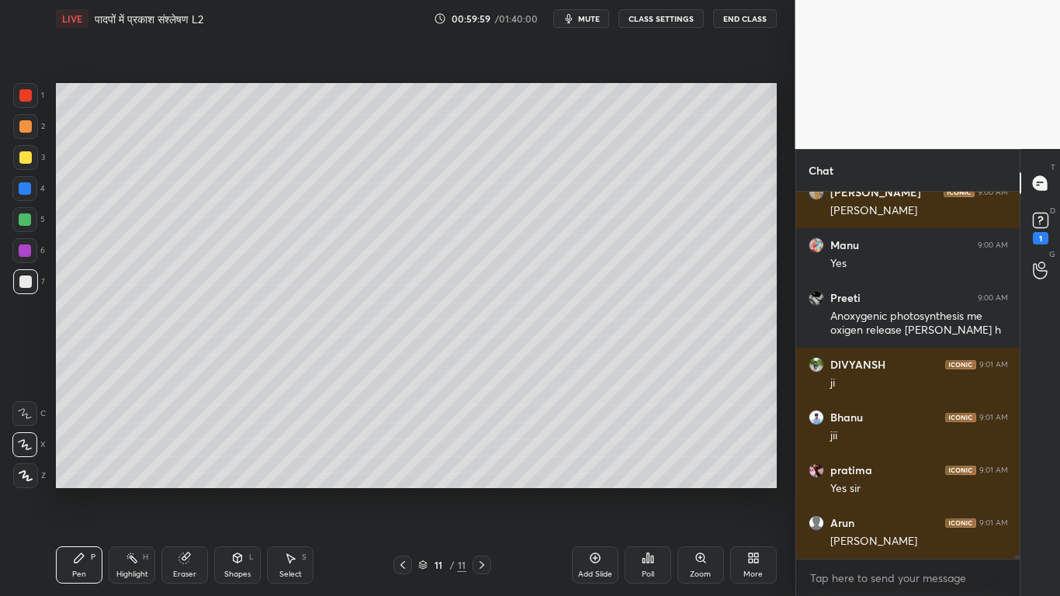
click at [402, 450] on icon at bounding box center [403, 565] width 12 height 12
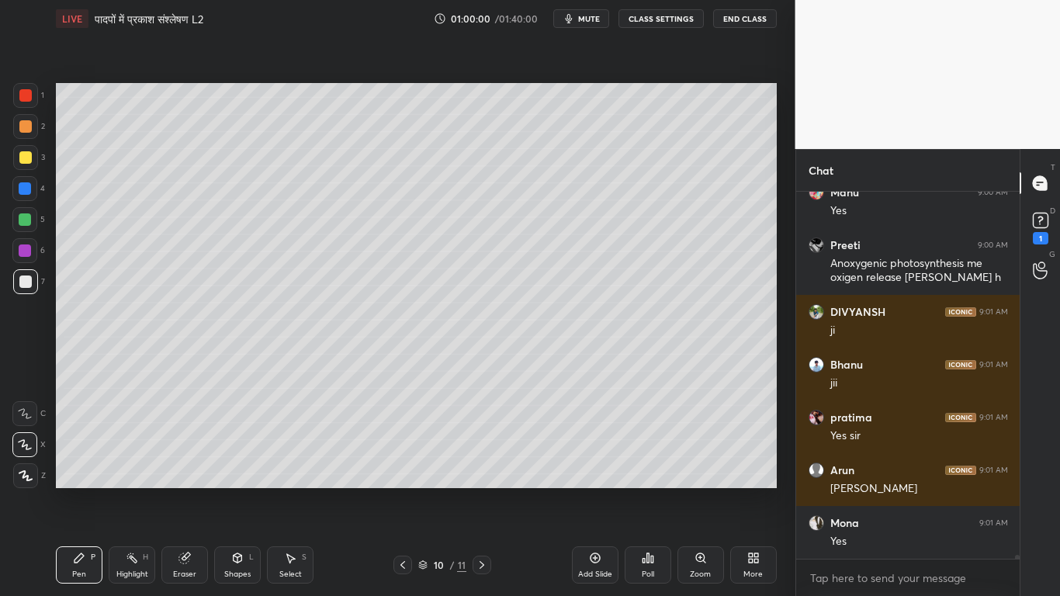
click at [19, 155] on div at bounding box center [25, 157] width 12 height 12
drag, startPoint x: 22, startPoint y: 407, endPoint x: 43, endPoint y: 400, distance: 22.1
click at [23, 409] on div at bounding box center [24, 413] width 25 height 25
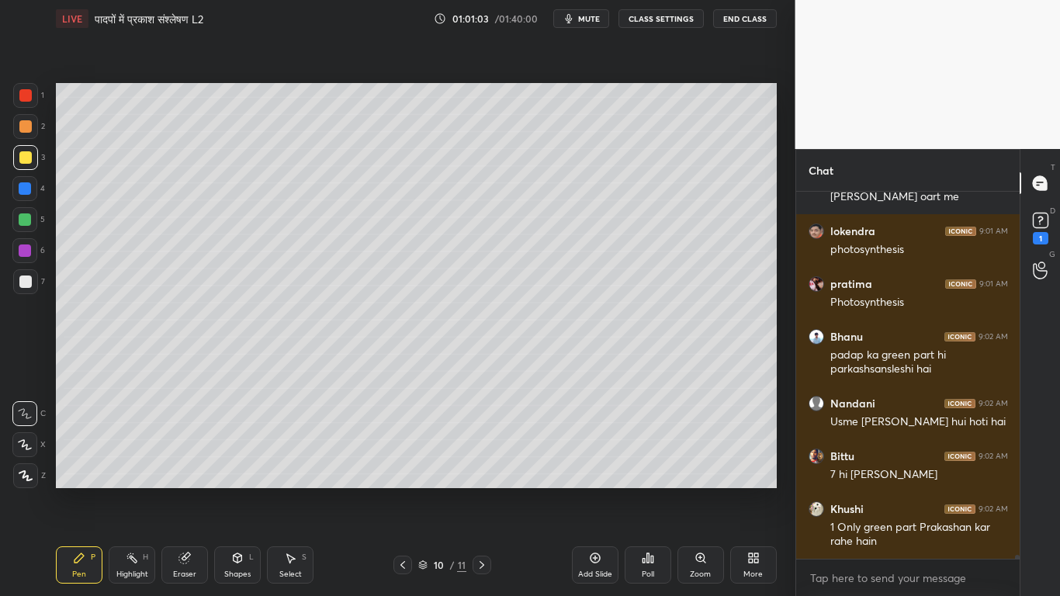
scroll to position [36422, 0]
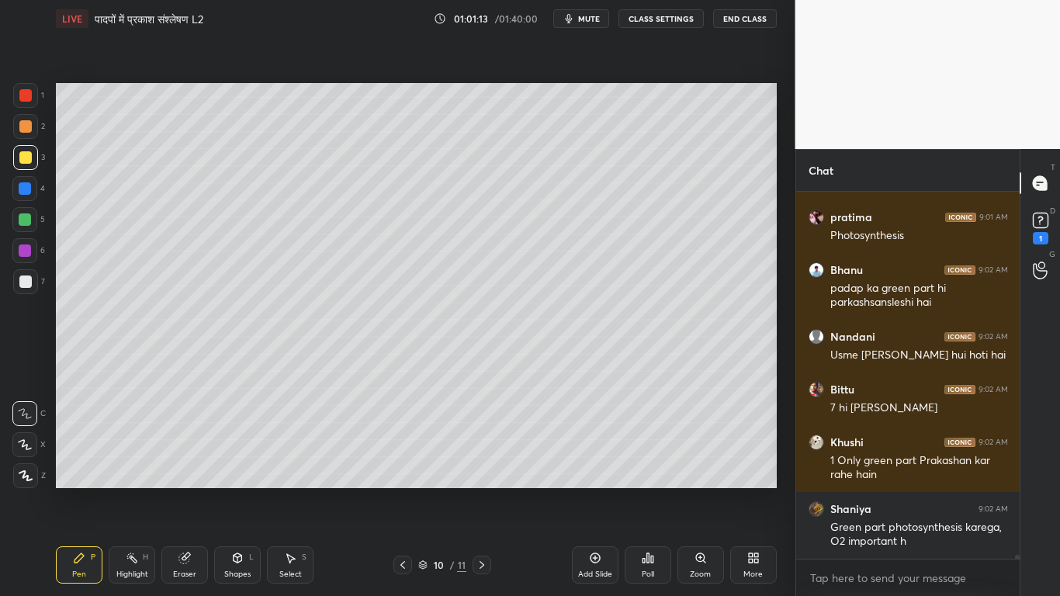
click at [21, 273] on div at bounding box center [25, 281] width 25 height 25
click at [19, 155] on div at bounding box center [25, 157] width 12 height 12
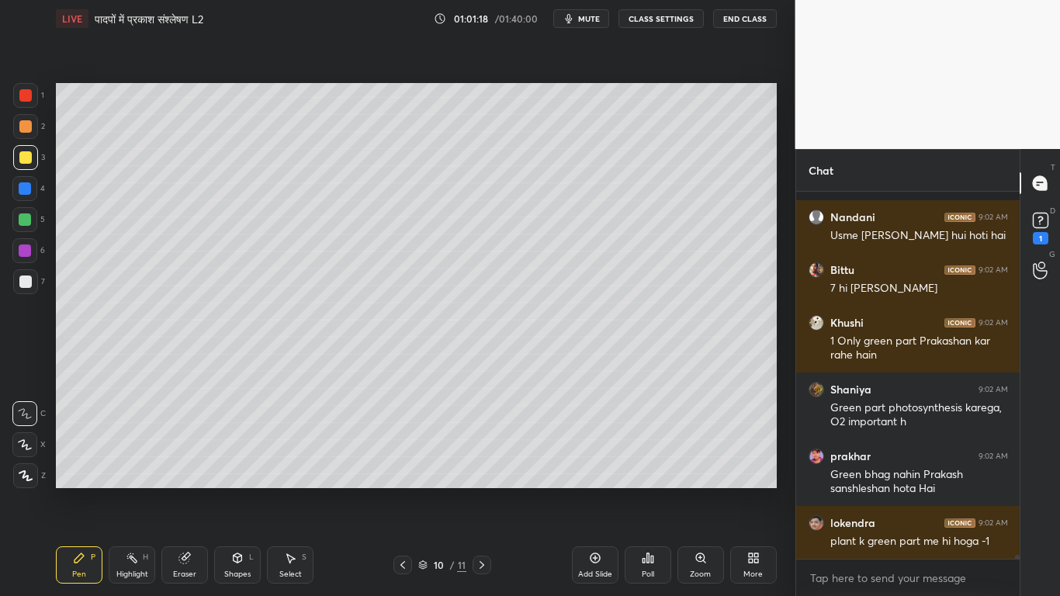
scroll to position [36608, 0]
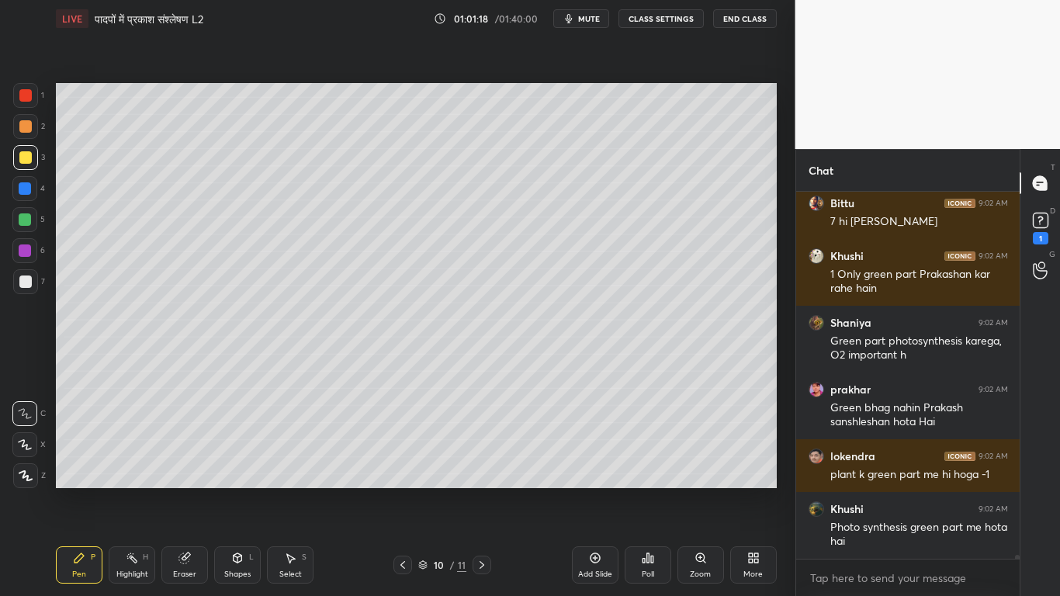
click at [31, 282] on div at bounding box center [25, 281] width 25 height 25
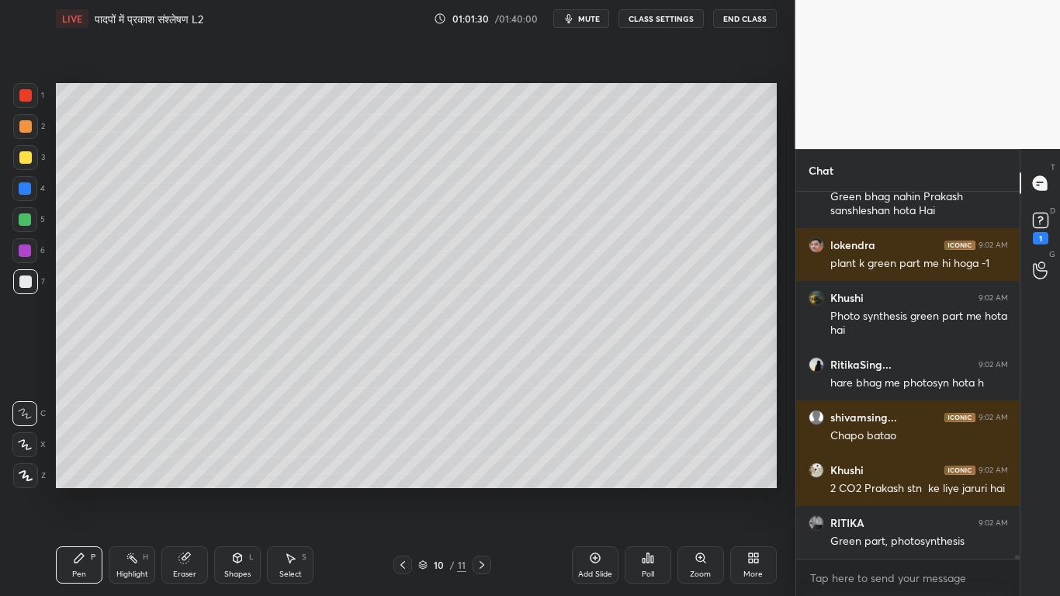
scroll to position [36872, 0]
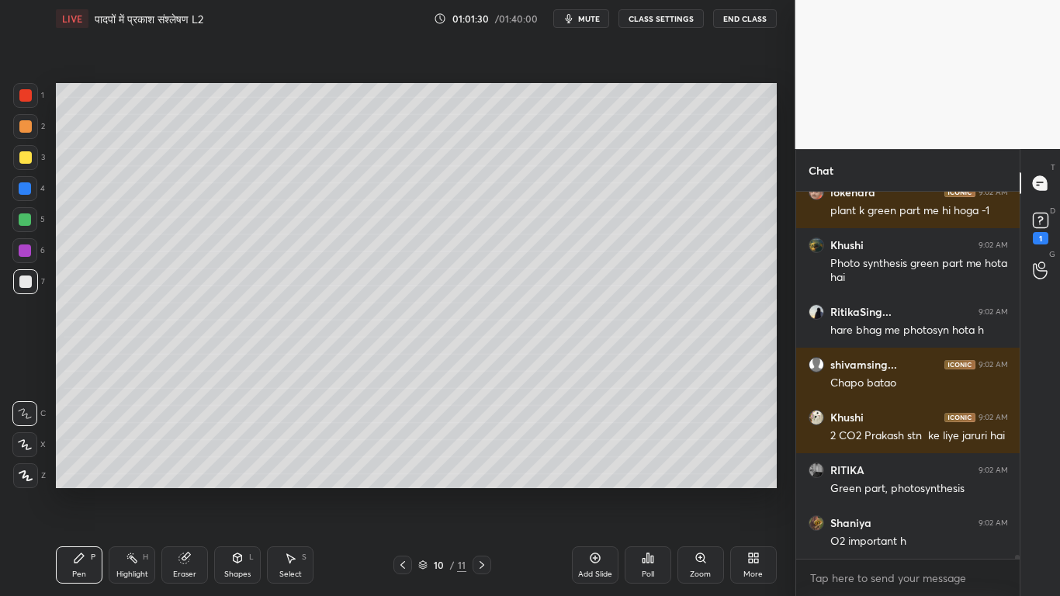
drag, startPoint x: 182, startPoint y: 559, endPoint x: 196, endPoint y: 519, distance: 42.2
click at [181, 450] on icon at bounding box center [184, 558] width 10 height 10
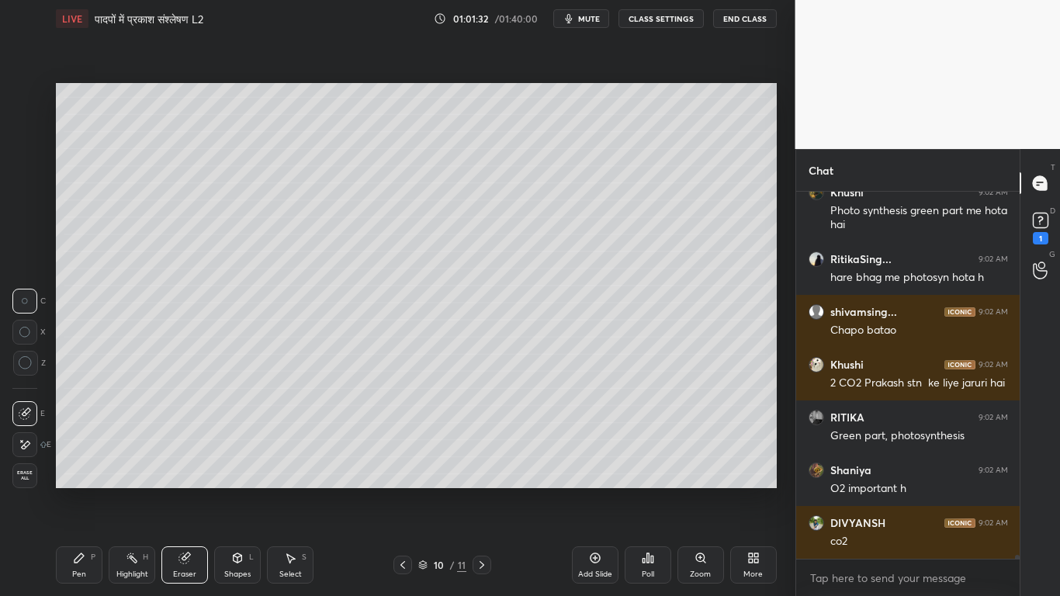
drag, startPoint x: 55, startPoint y: 566, endPoint x: 121, endPoint y: 497, distance: 95.5
click at [61, 450] on div "LIVE पादपों में [PERSON_NAME] L2 01:01:32 / 01:40:00 mute CLASS SETTINGS End Cl…" at bounding box center [416, 298] width 733 height 596
click at [88, 450] on div "Pen P" at bounding box center [79, 564] width 47 height 37
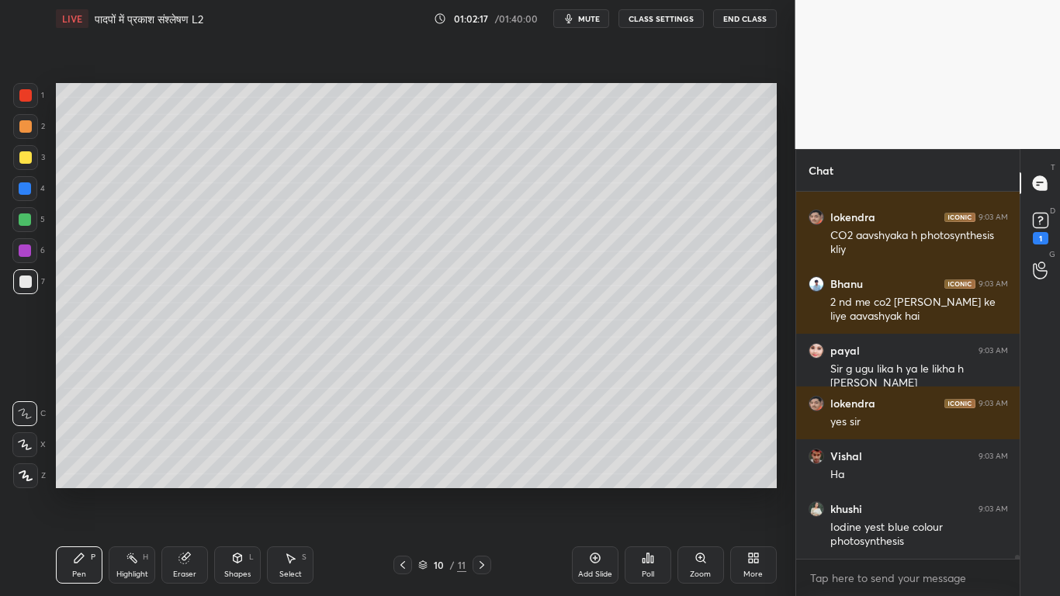
scroll to position [37550, 0]
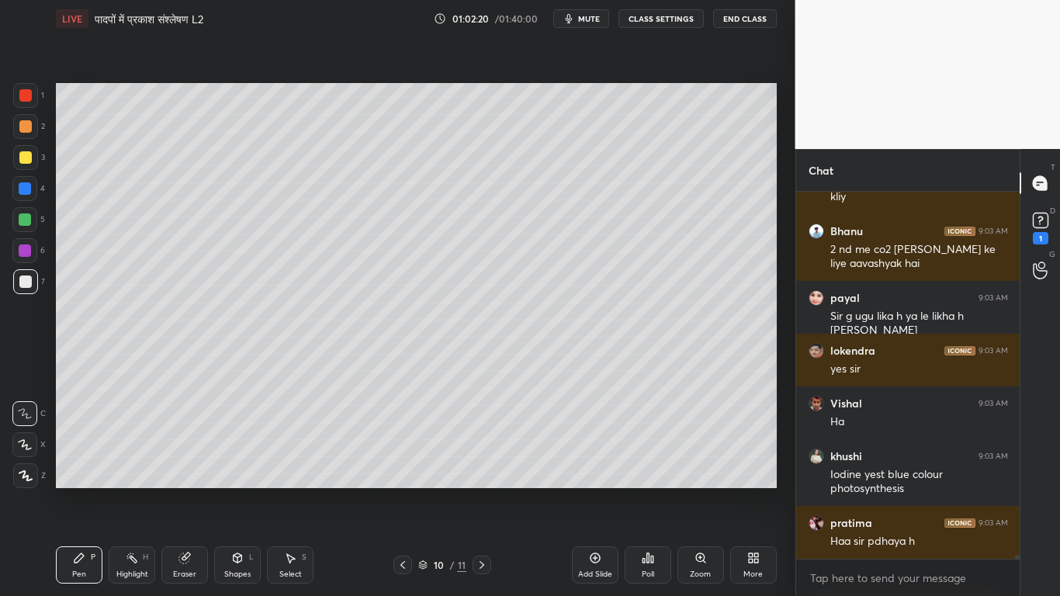
click at [13, 281] on div at bounding box center [25, 281] width 25 height 25
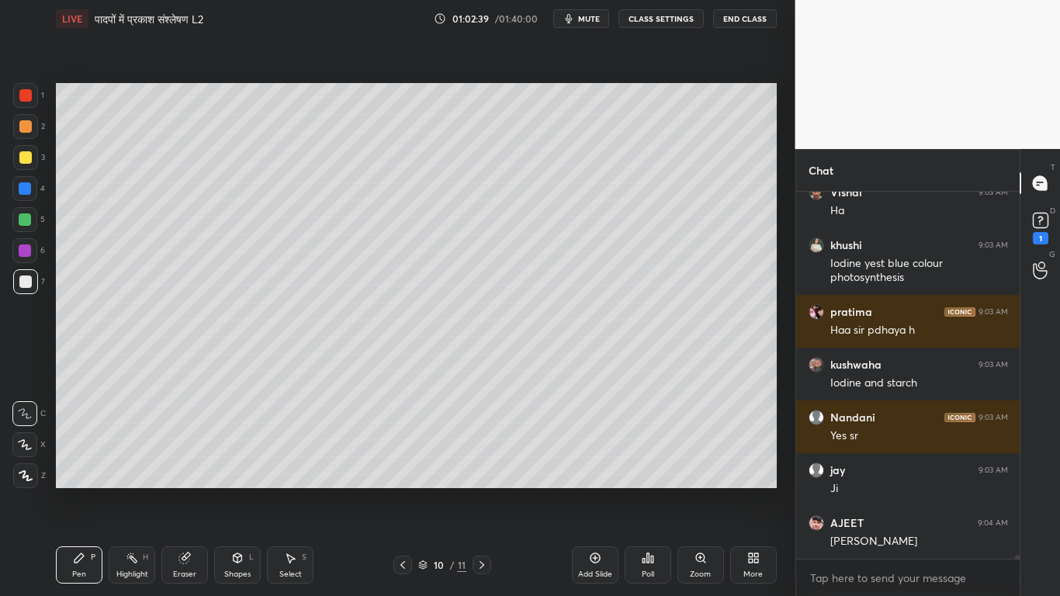
scroll to position [37814, 0]
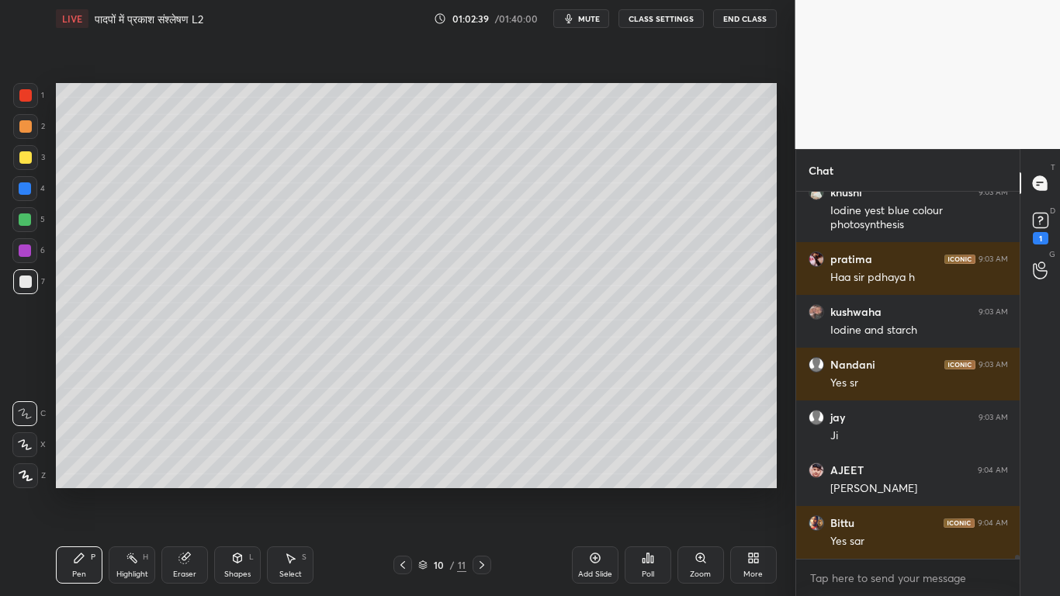
click at [21, 154] on div at bounding box center [25, 157] width 12 height 12
click at [27, 285] on div at bounding box center [25, 281] width 12 height 12
click at [16, 157] on div at bounding box center [25, 157] width 25 height 25
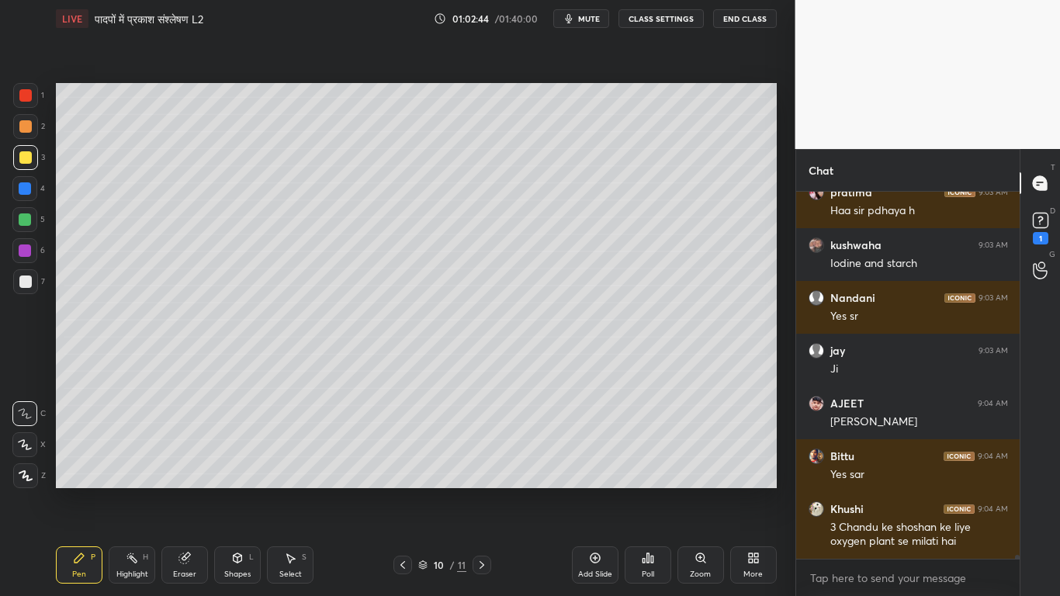
scroll to position [37933, 0]
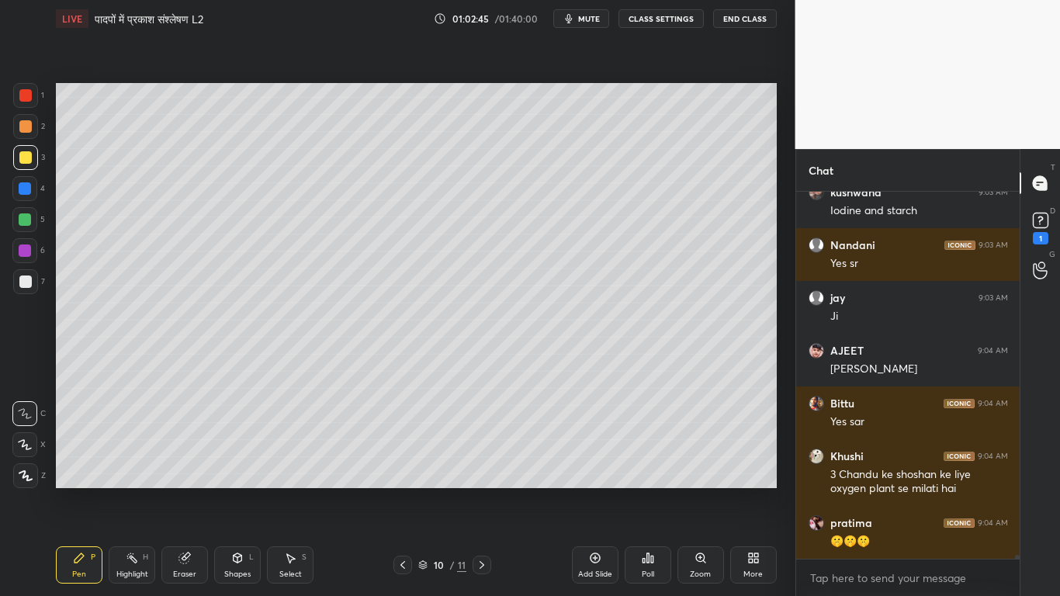
click at [19, 286] on div at bounding box center [25, 281] width 12 height 12
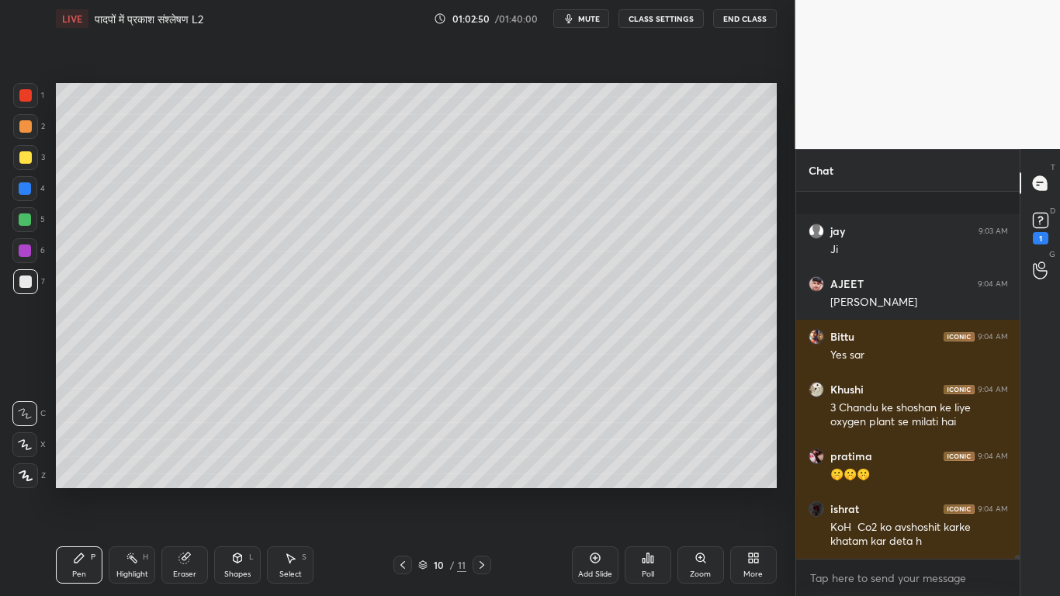
scroll to position [38119, 0]
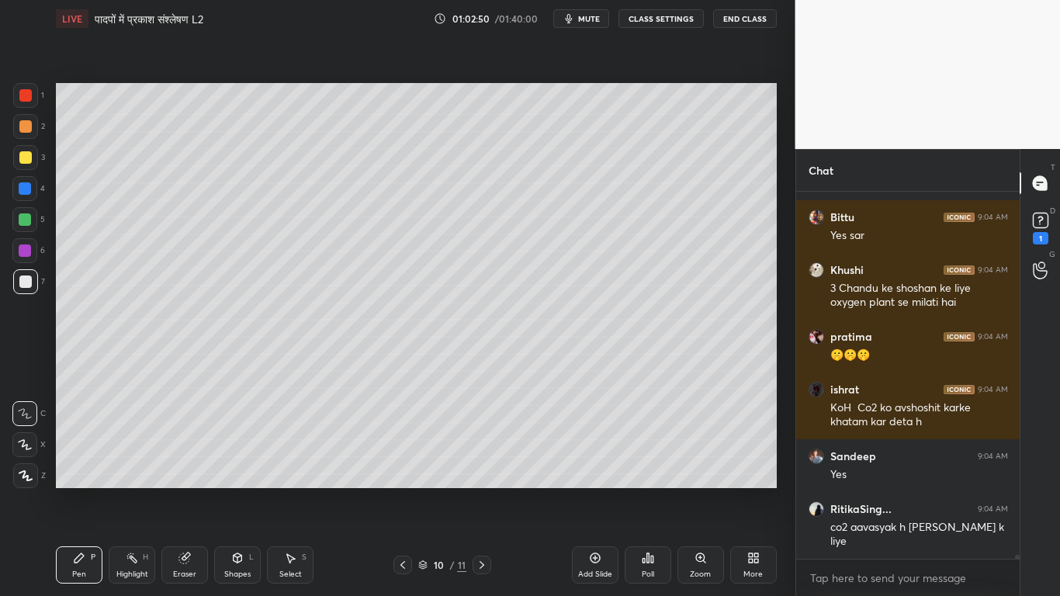
click at [23, 164] on div at bounding box center [25, 157] width 25 height 25
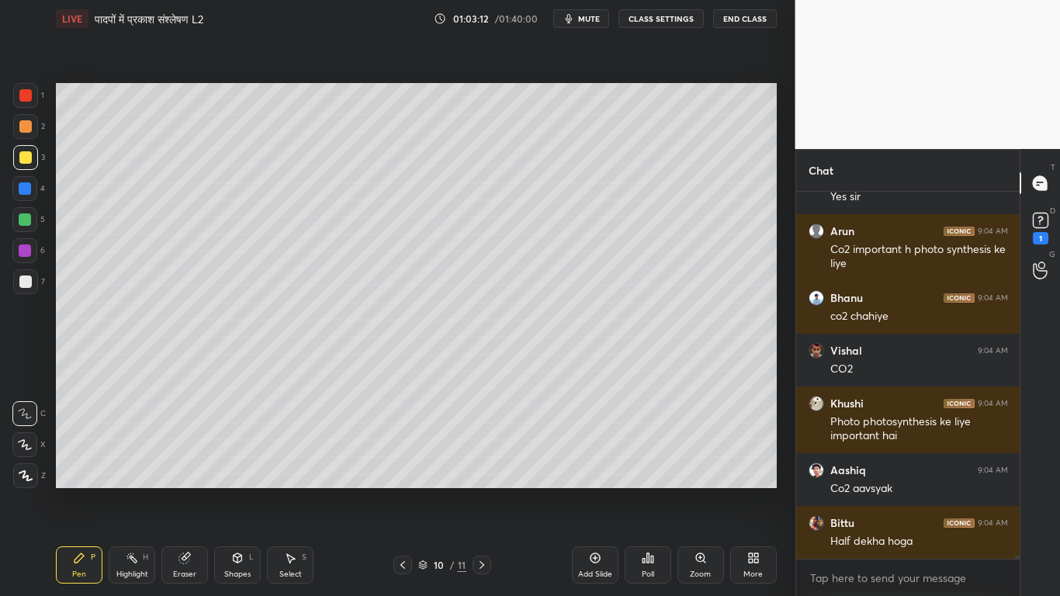
scroll to position [38717, 0]
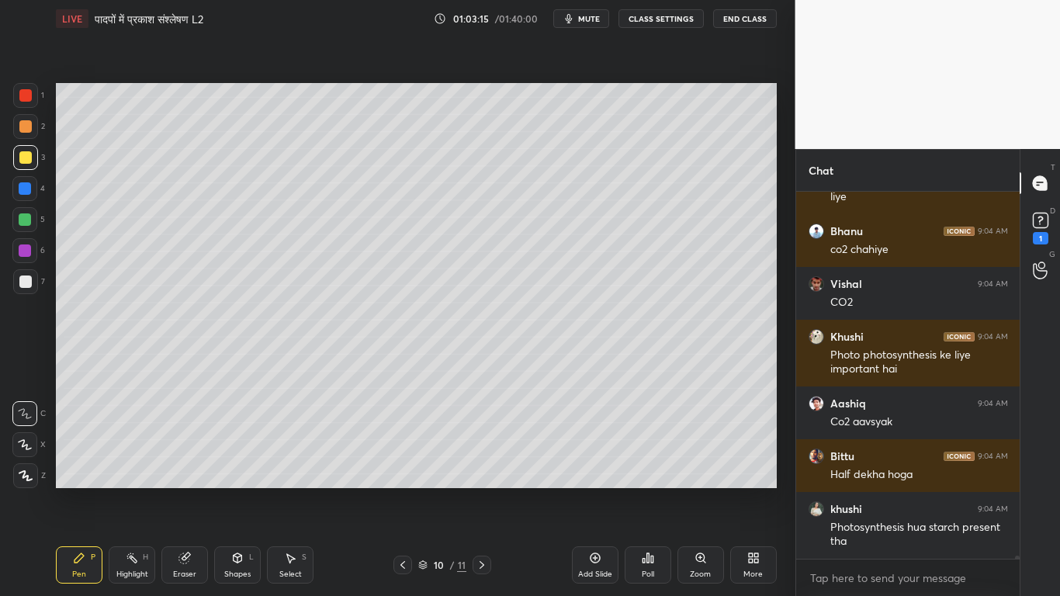
click at [26, 285] on div at bounding box center [25, 281] width 12 height 12
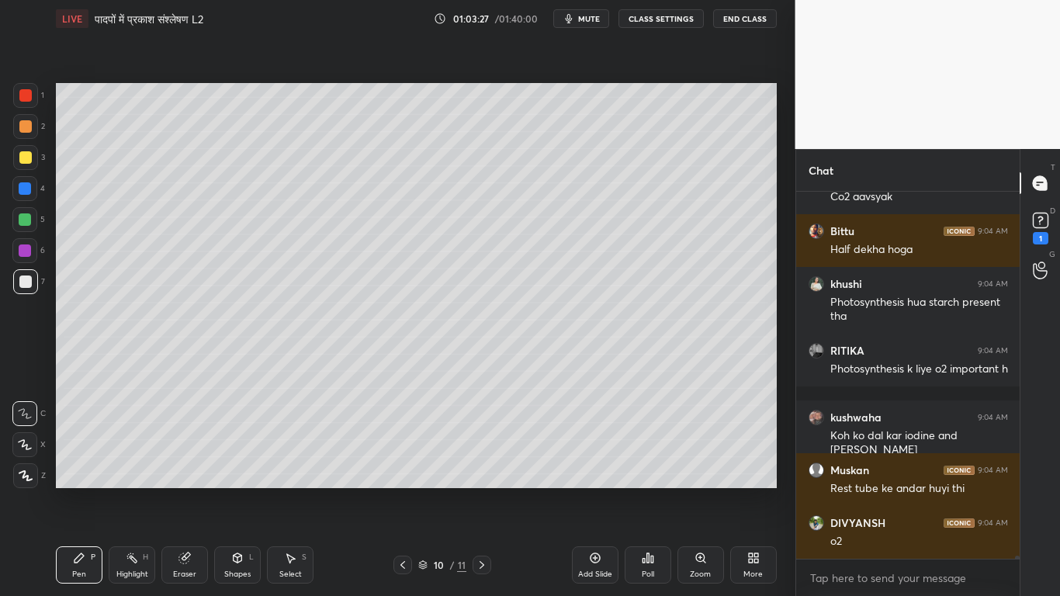
scroll to position [38995, 0]
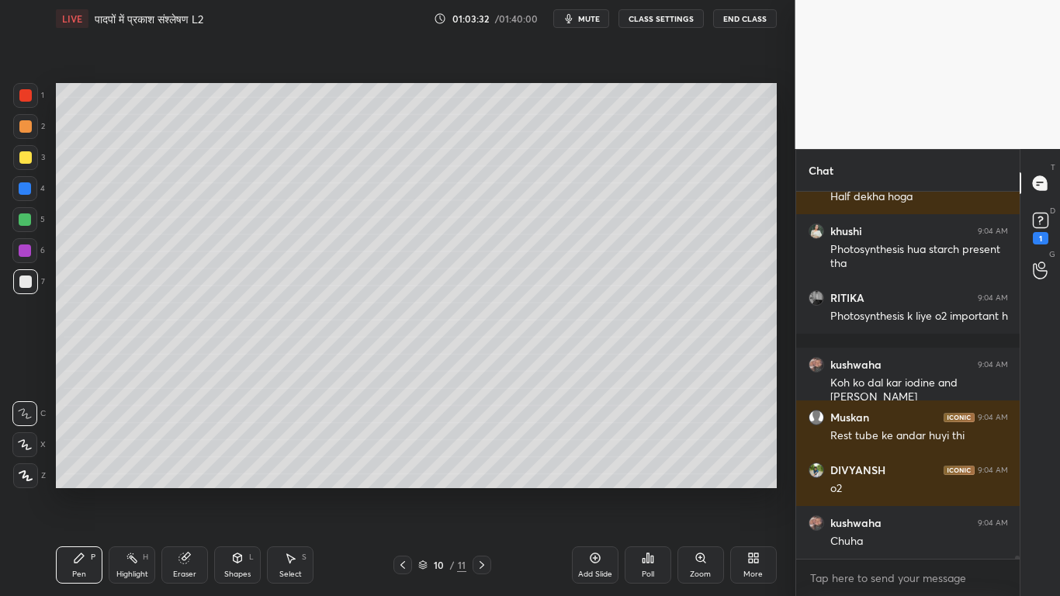
click at [23, 154] on div at bounding box center [25, 157] width 12 height 12
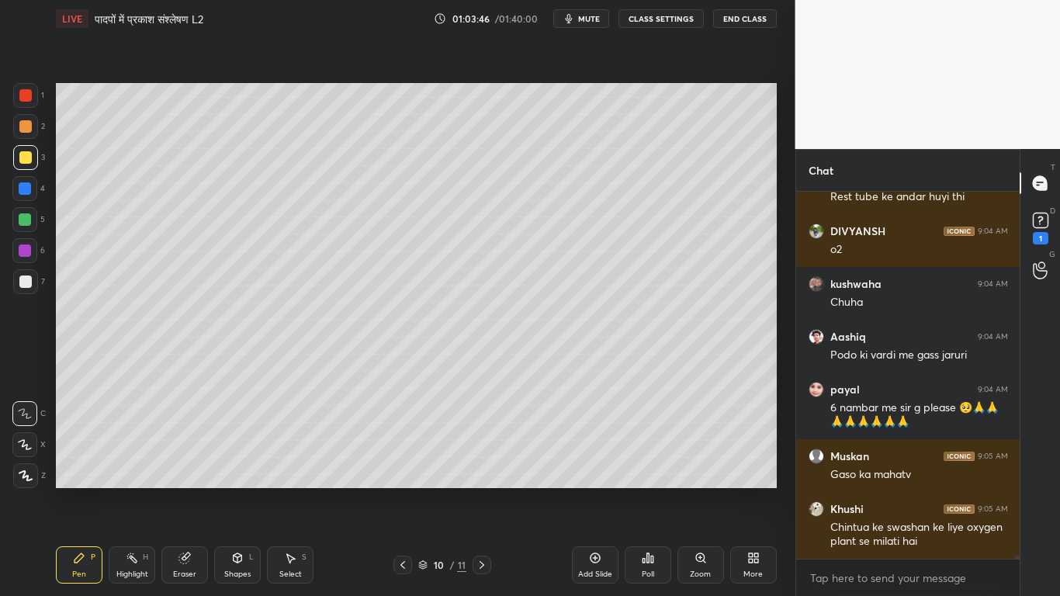
scroll to position [39300, 0]
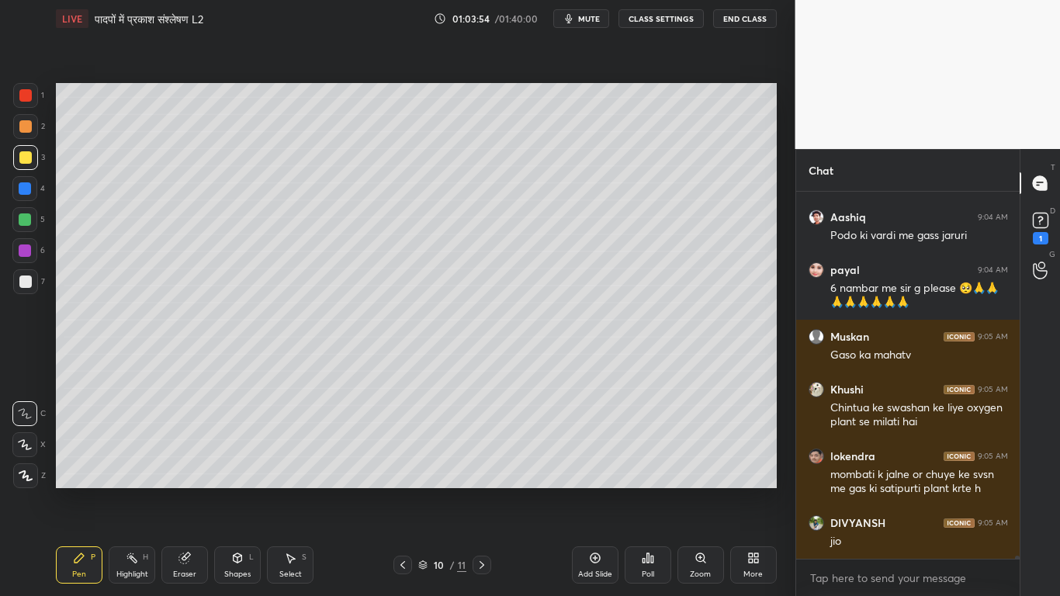
click at [26, 284] on div at bounding box center [25, 281] width 12 height 12
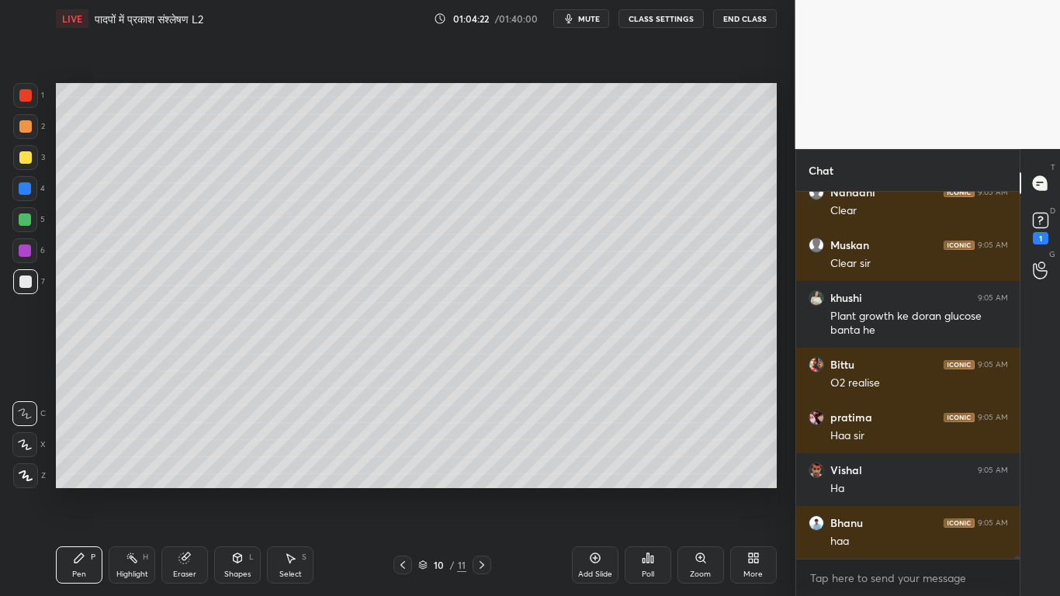
scroll to position [40053, 0]
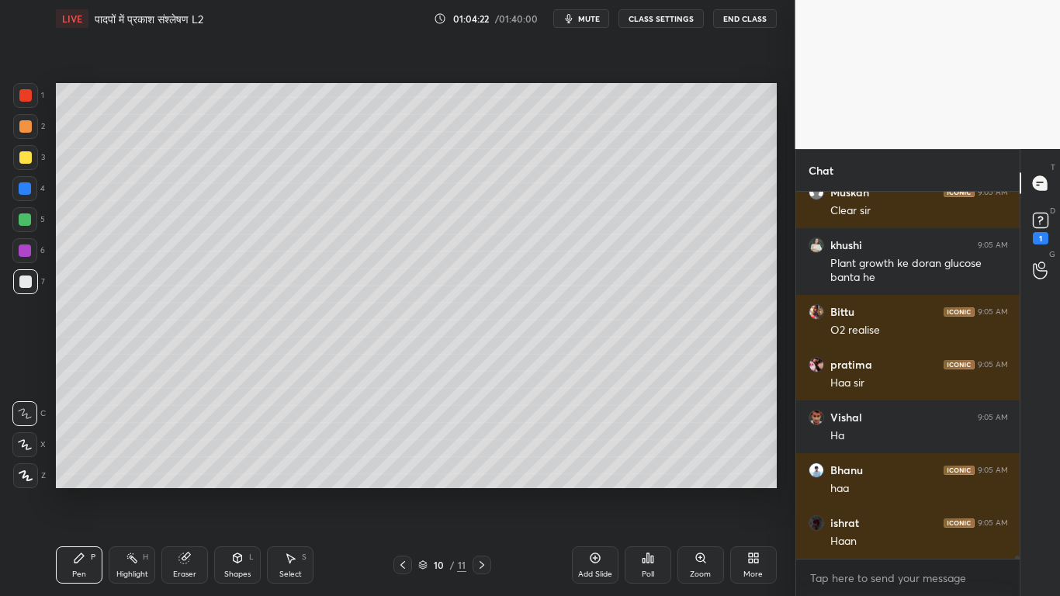
click at [23, 163] on div at bounding box center [25, 157] width 12 height 12
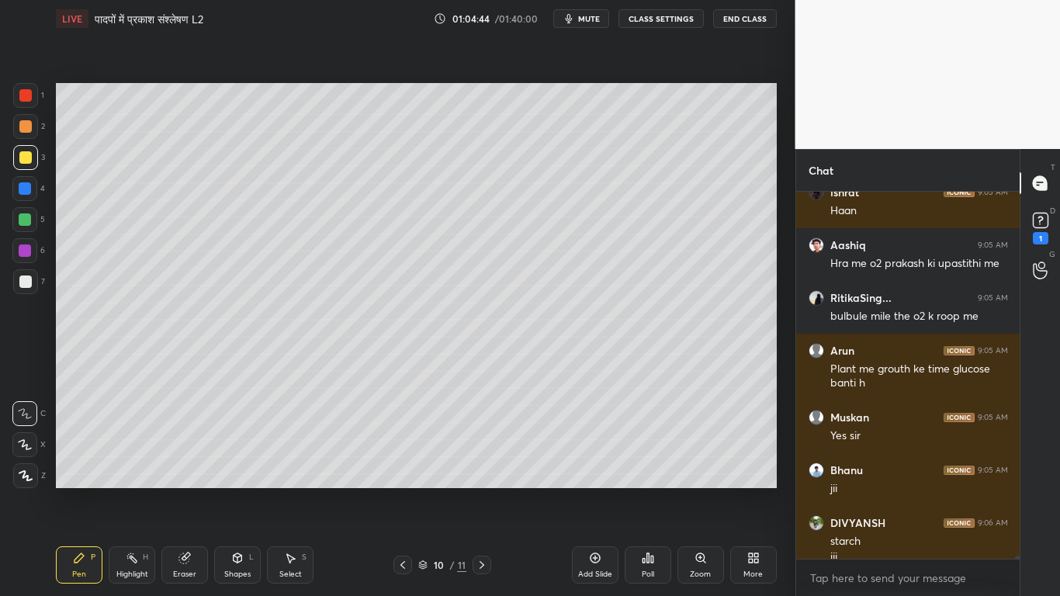
scroll to position [40399, 0]
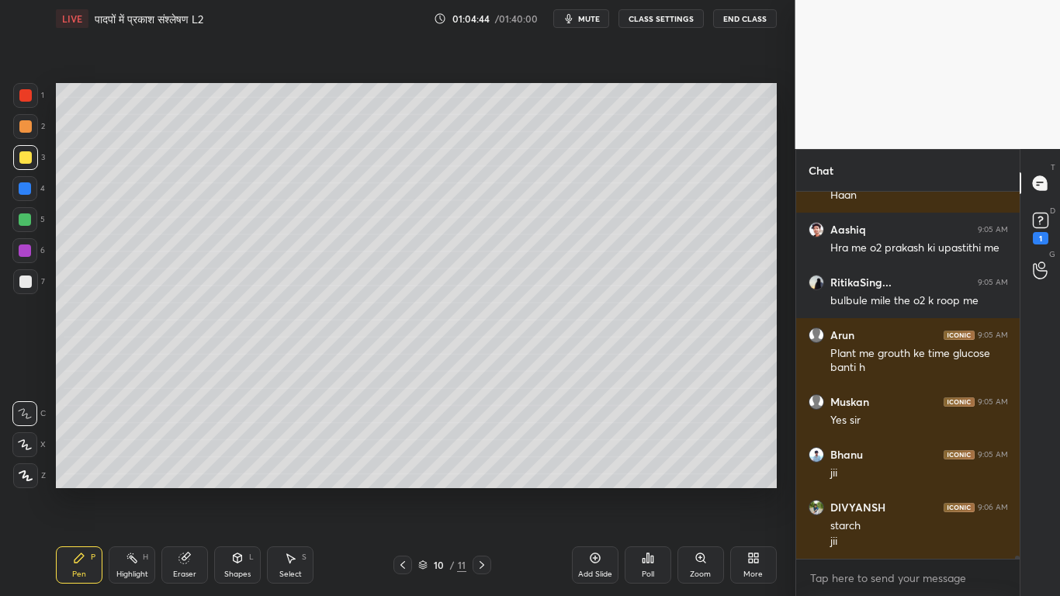
click at [26, 283] on div at bounding box center [25, 281] width 12 height 12
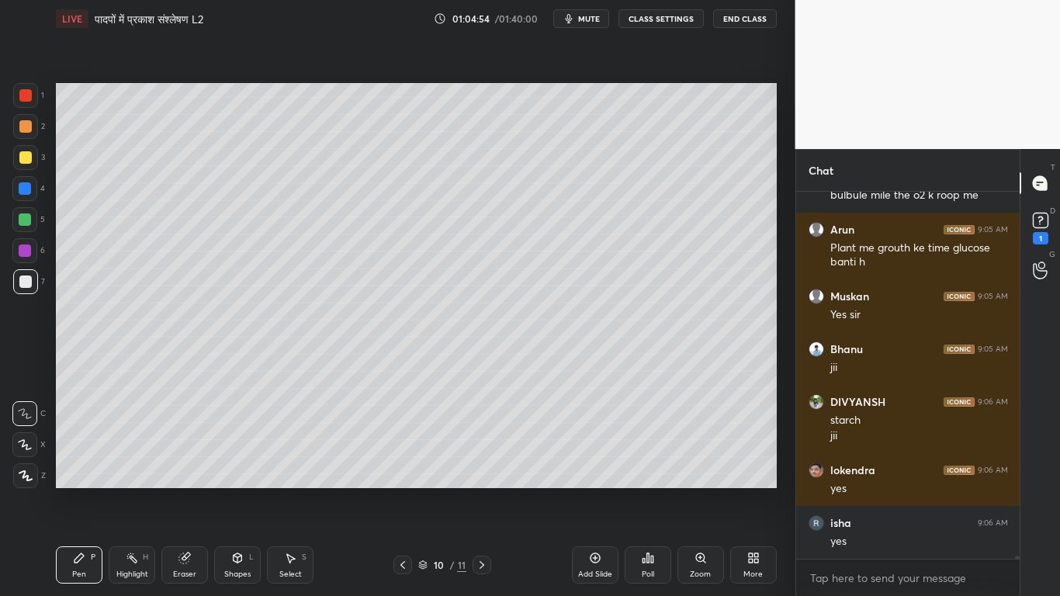
scroll to position [40558, 0]
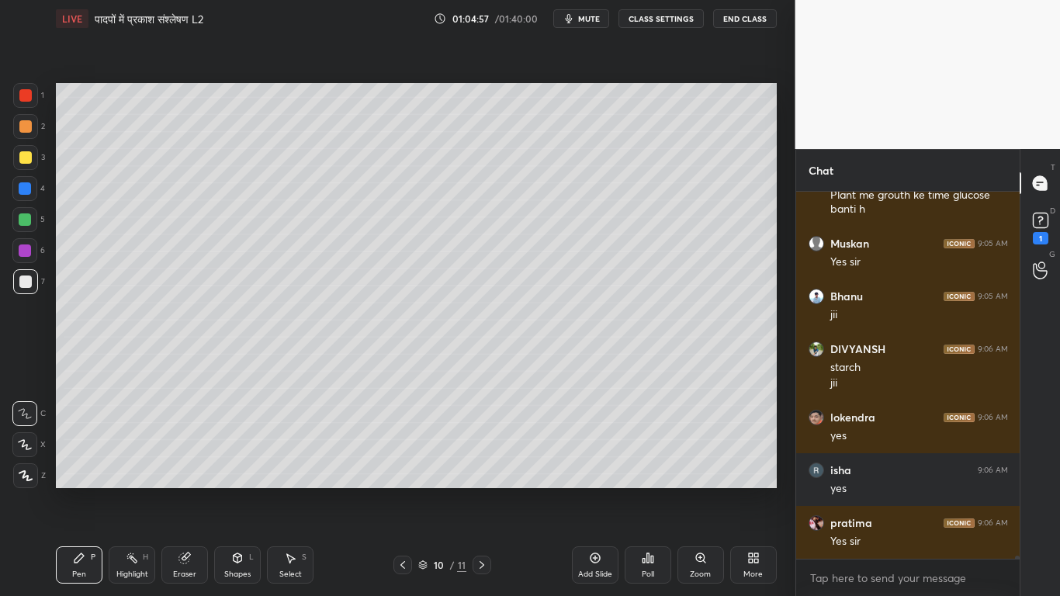
click at [23, 145] on div at bounding box center [25, 157] width 25 height 25
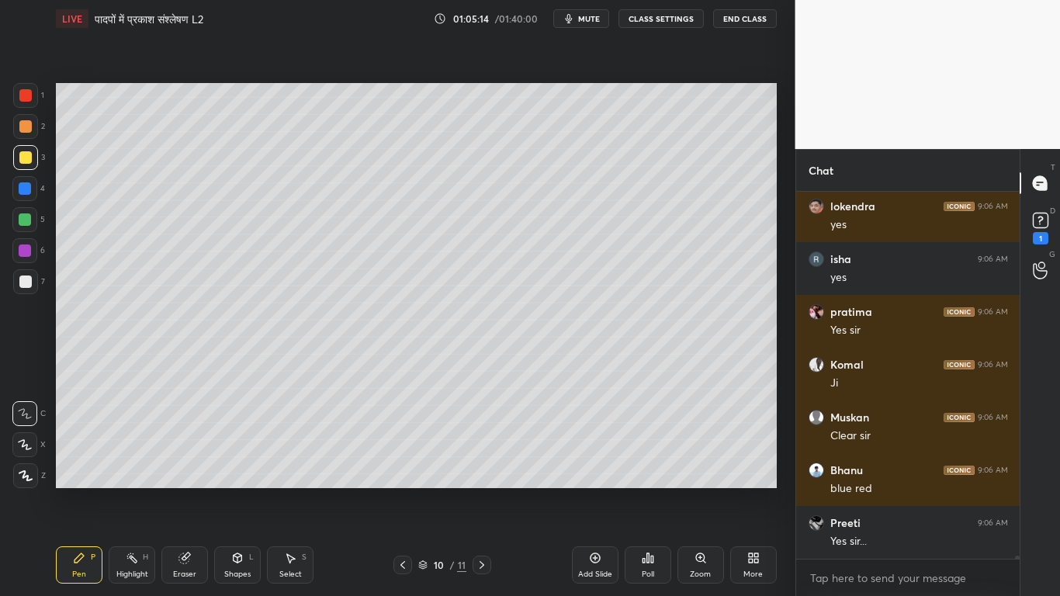
scroll to position [40821, 0]
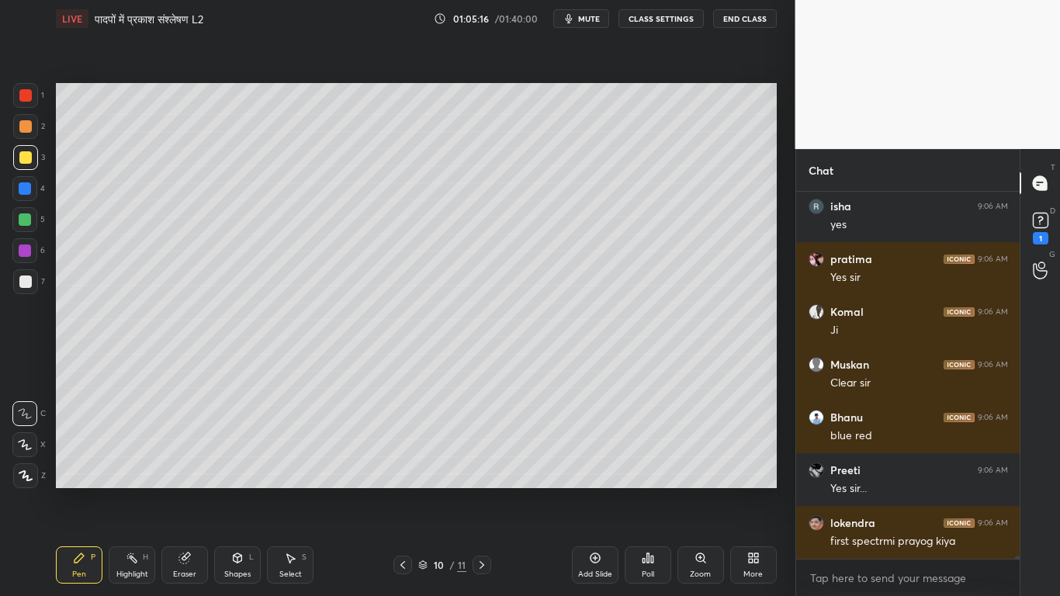
click at [24, 275] on div at bounding box center [25, 281] width 12 height 12
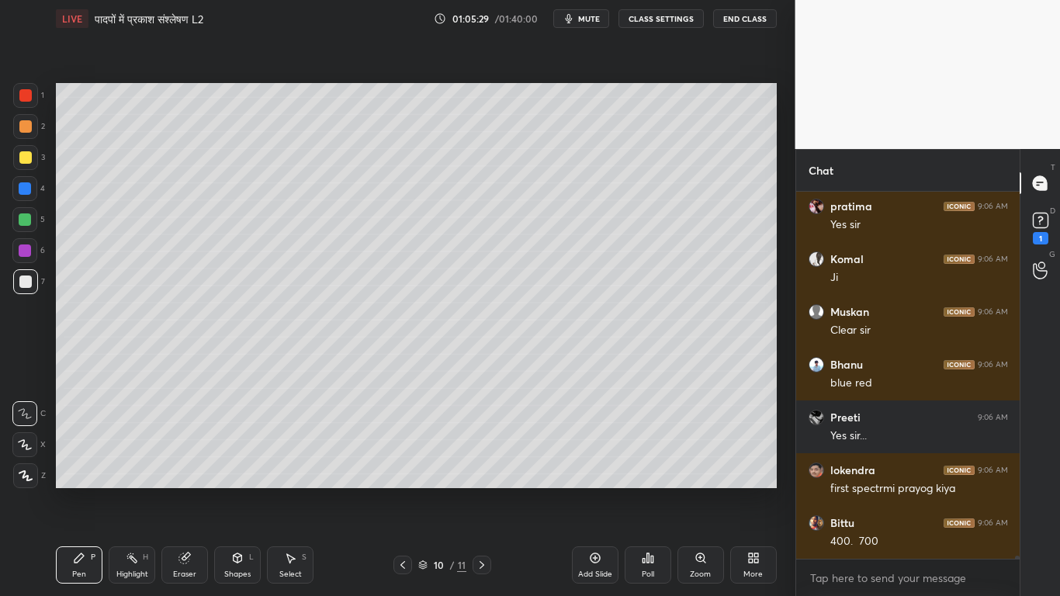
click at [19, 147] on div at bounding box center [25, 157] width 25 height 25
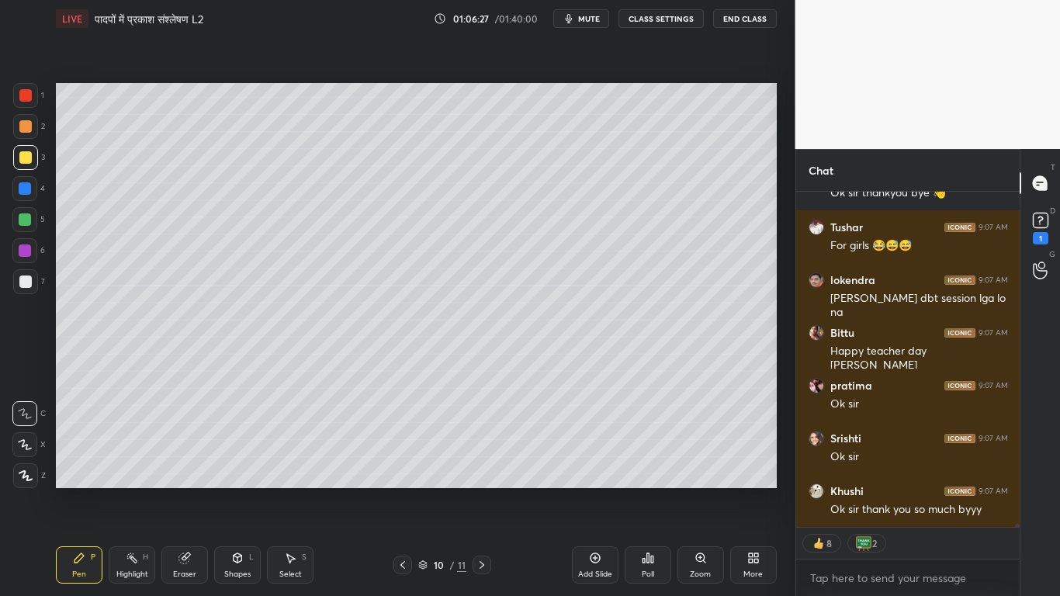
scroll to position [5, 5]
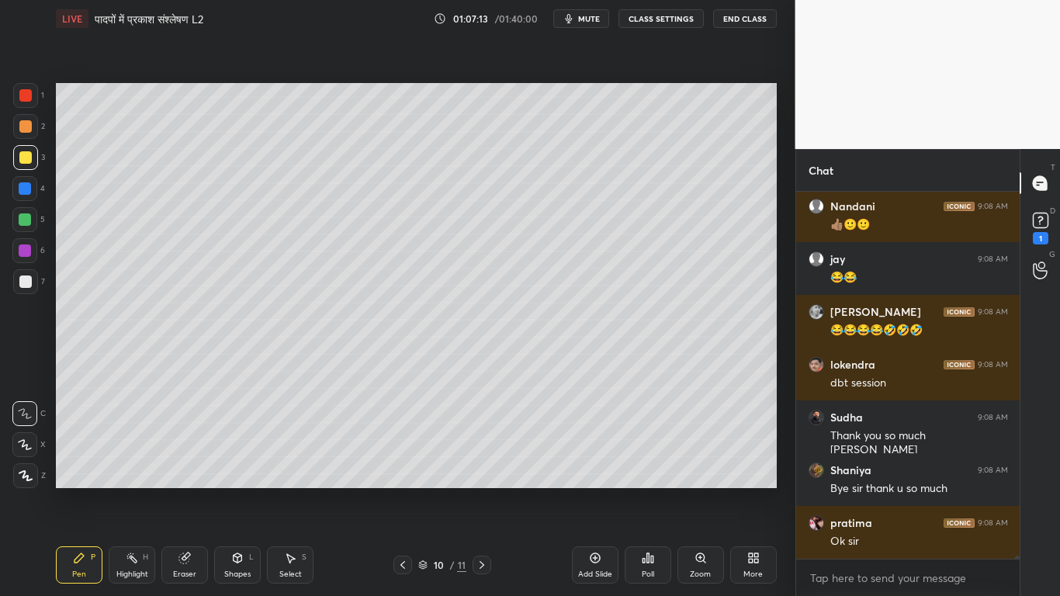
click at [27, 289] on div at bounding box center [25, 281] width 25 height 25
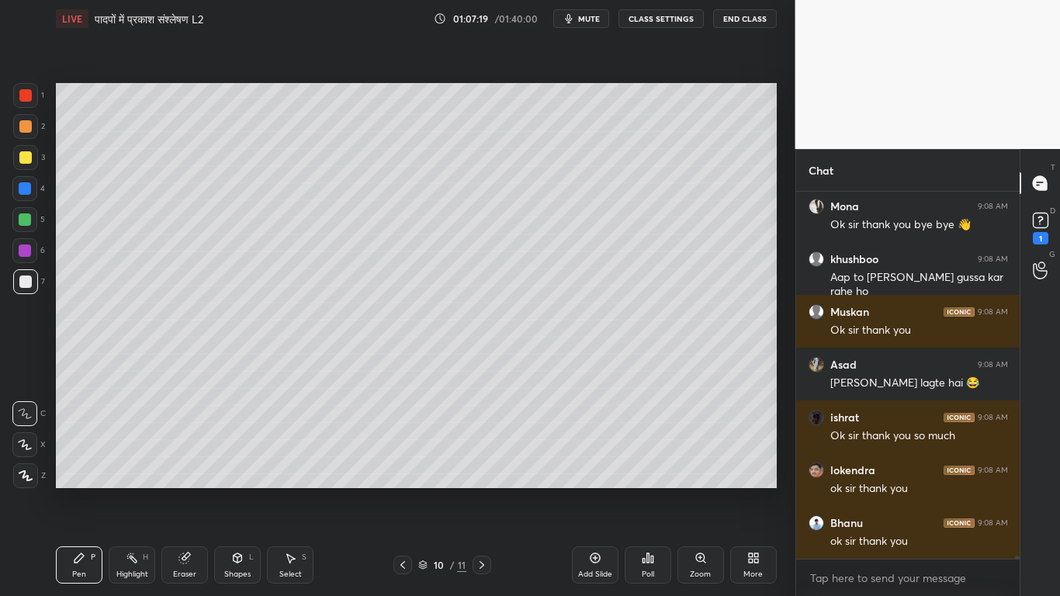
click at [26, 165] on div at bounding box center [25, 157] width 25 height 25
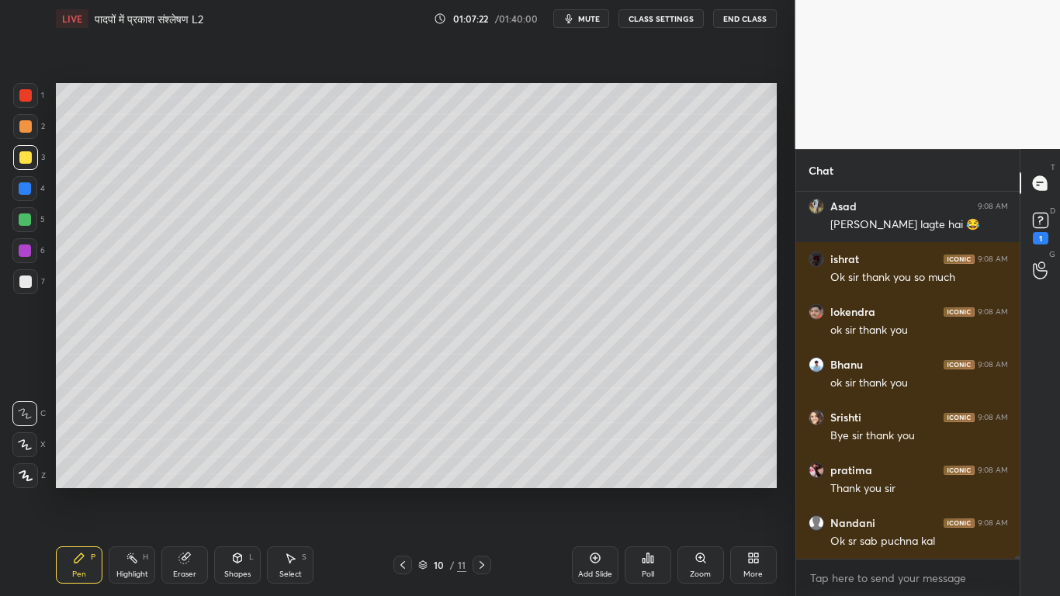
scroll to position [40943, 0]
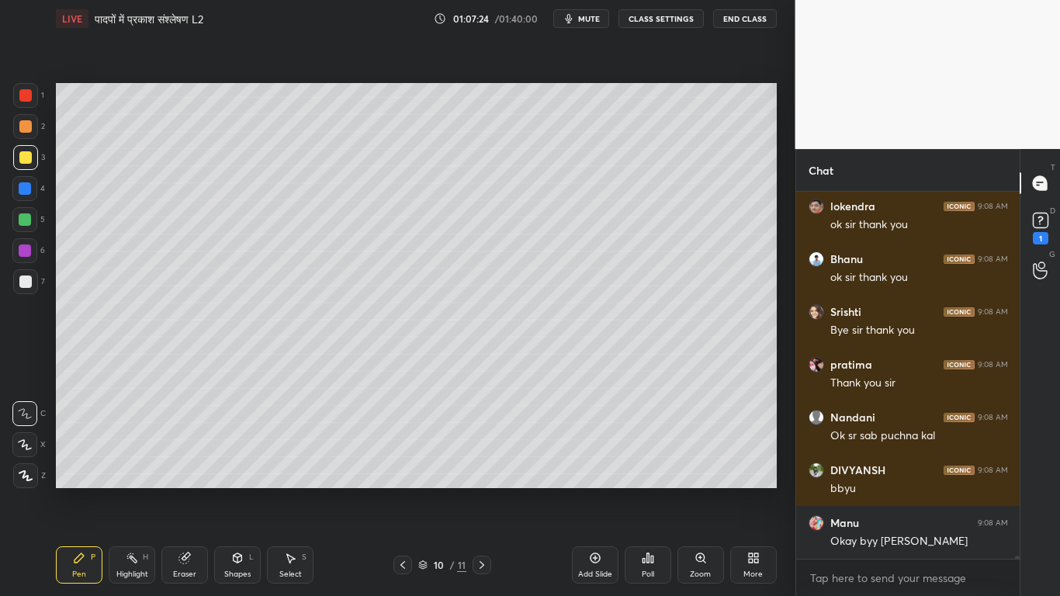
click at [742, 22] on button "End Class" at bounding box center [745, 18] width 64 height 19
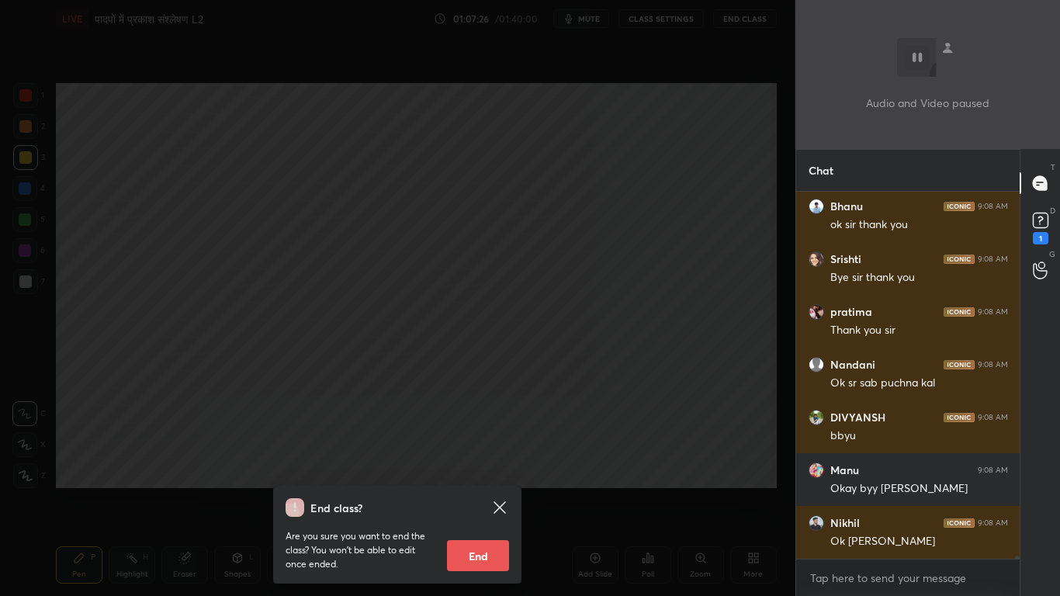
click at [476, 450] on button "End" at bounding box center [478, 555] width 62 height 31
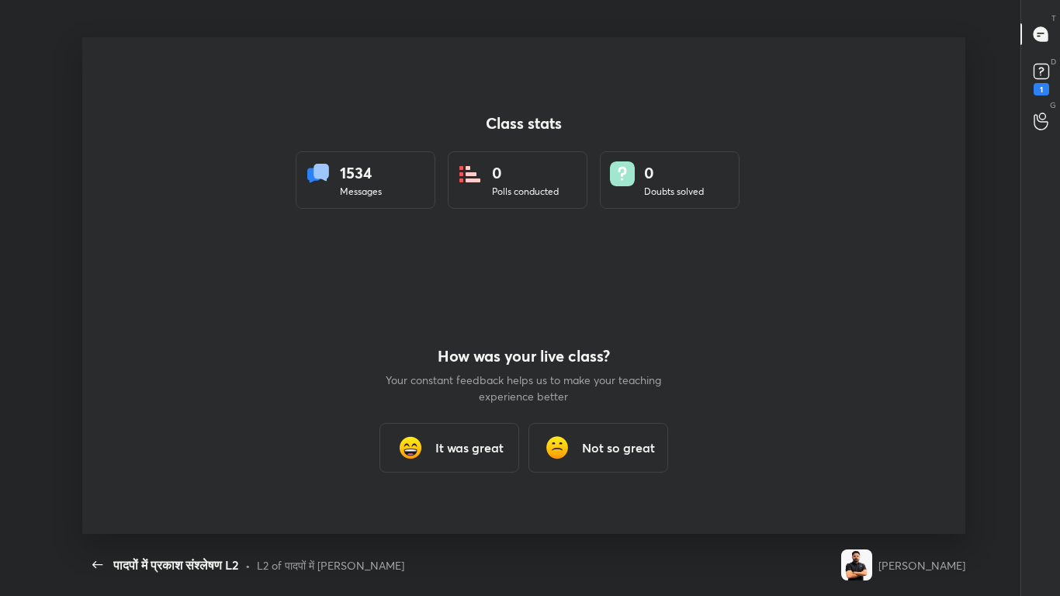
click at [469, 450] on h3 "It was great" at bounding box center [469, 447] width 68 height 19
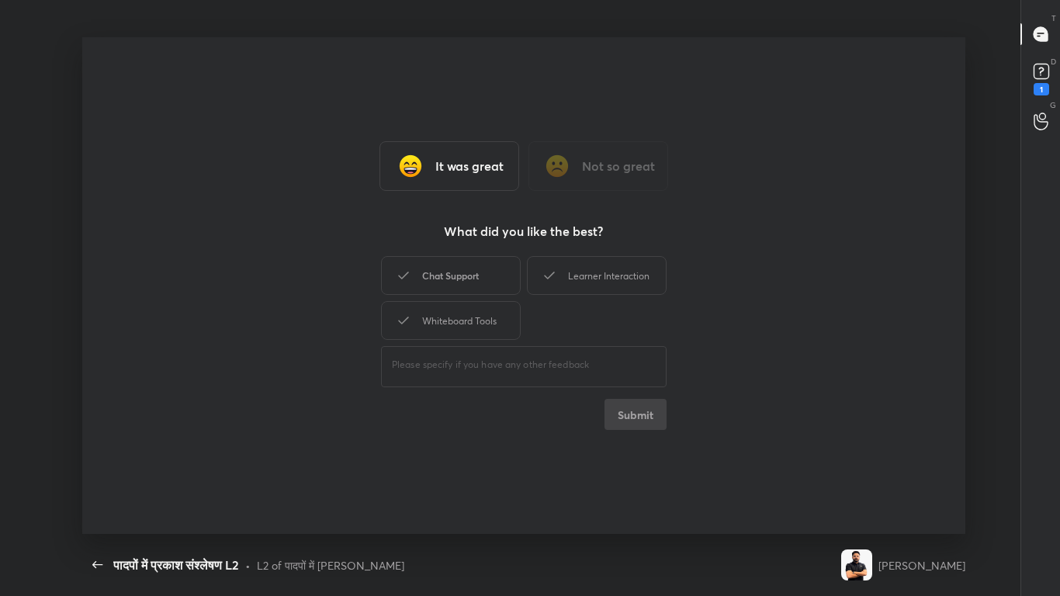
click at [474, 286] on div "Chat Support" at bounding box center [451, 275] width 140 height 39
click at [650, 419] on button "Submit" at bounding box center [636, 414] width 62 height 31
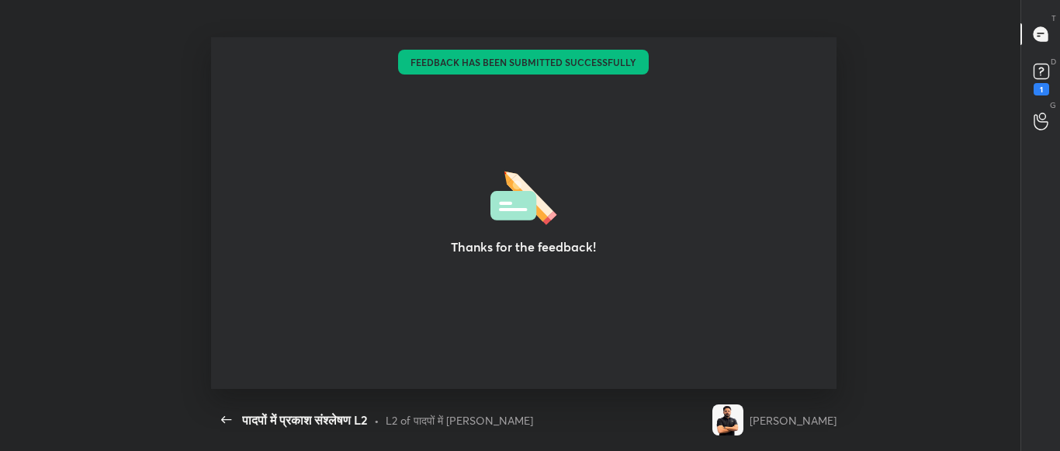
type textarea "x"
